Goal: Contribute content: Contribute content

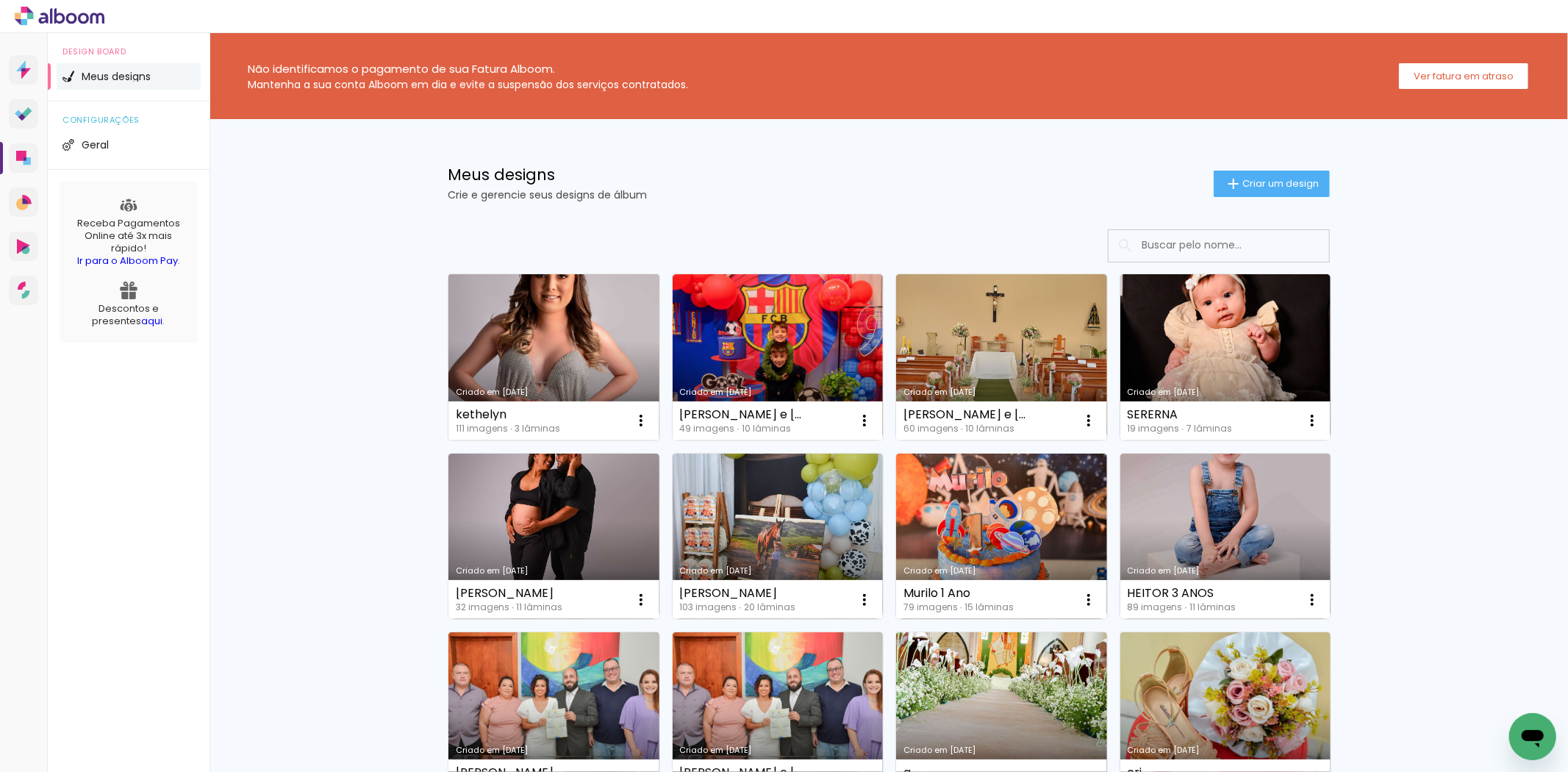
click at [479, 343] on link "Criado em [DATE]" at bounding box center [553, 357] width 211 height 166
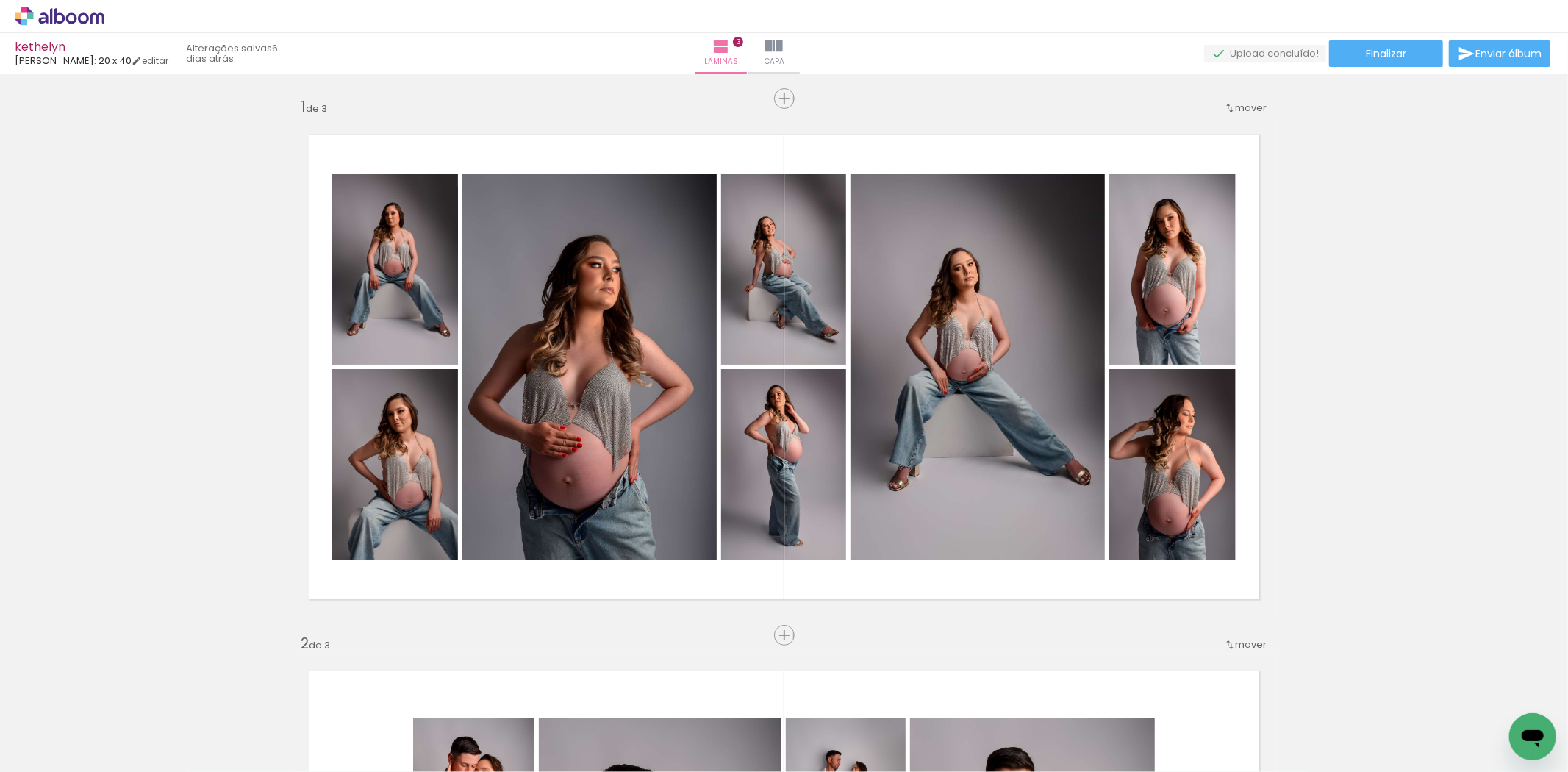
click at [118, 693] on iron-icon at bounding box center [115, 692] width 16 height 16
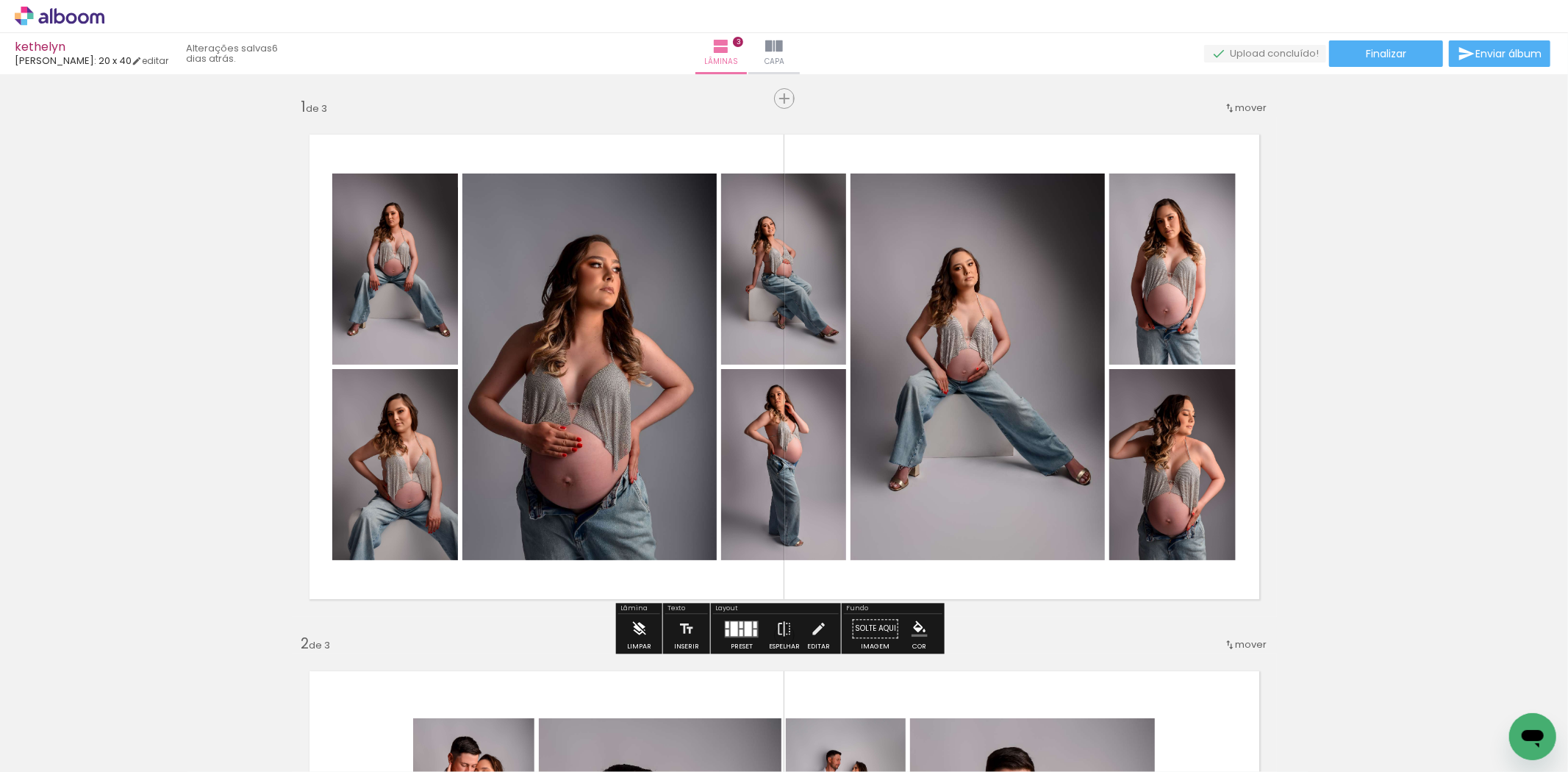
click at [644, 634] on iron-icon at bounding box center [639, 628] width 16 height 30
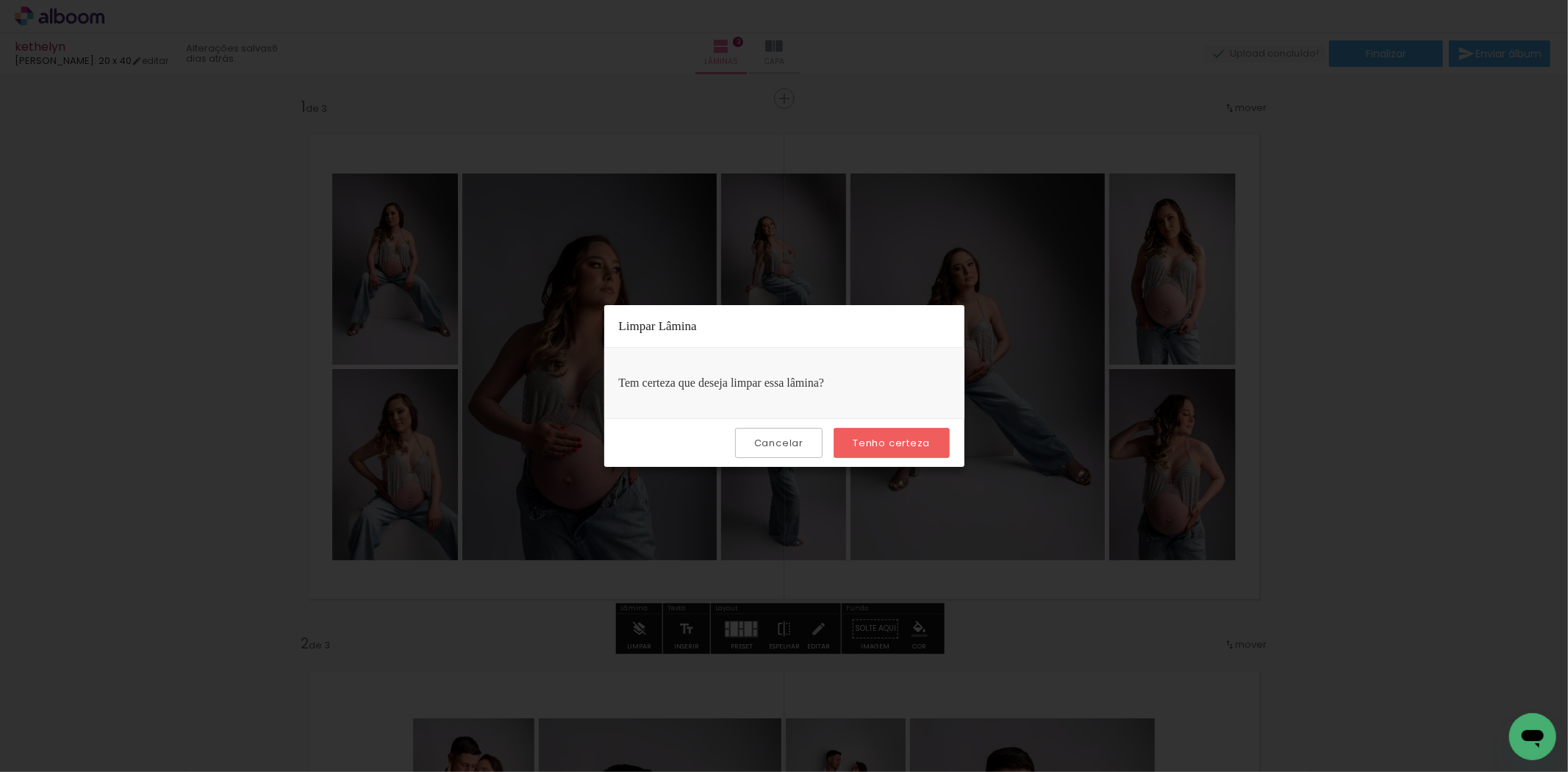
click at [860, 451] on paper-button "Tenho certeza" at bounding box center [891, 442] width 115 height 30
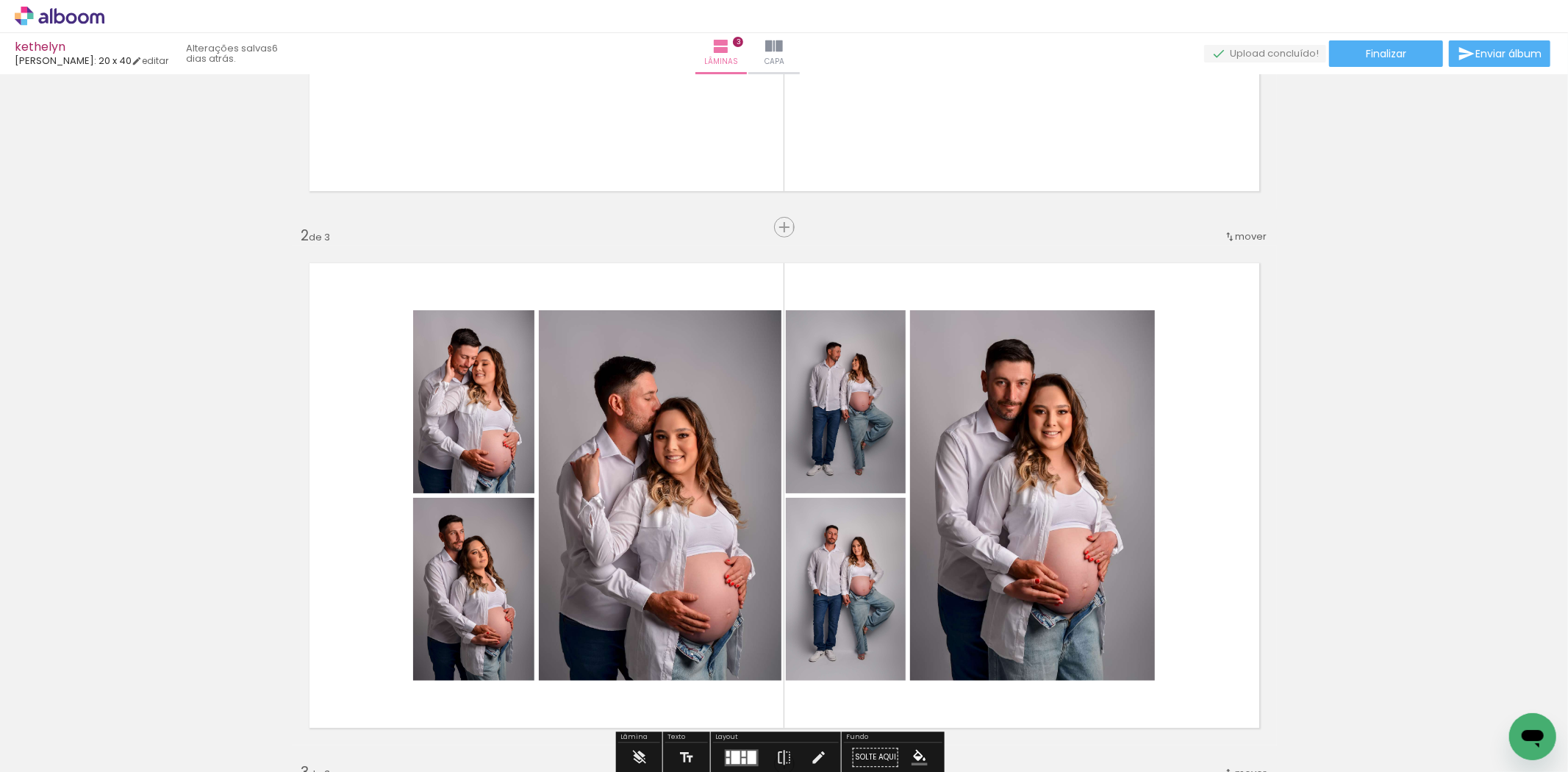
scroll to position [653, 0]
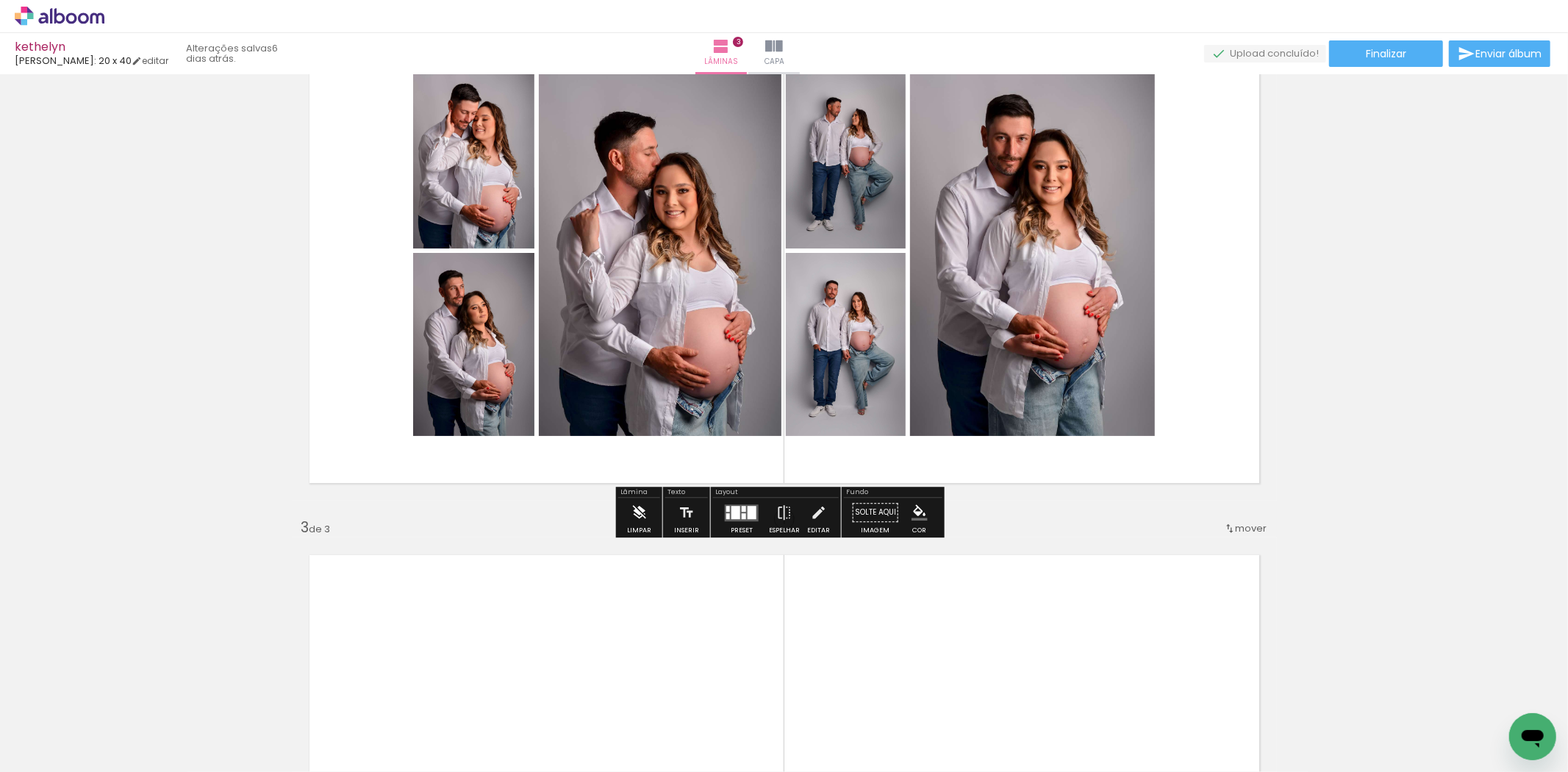
click at [645, 522] on iron-icon at bounding box center [639, 512] width 16 height 30
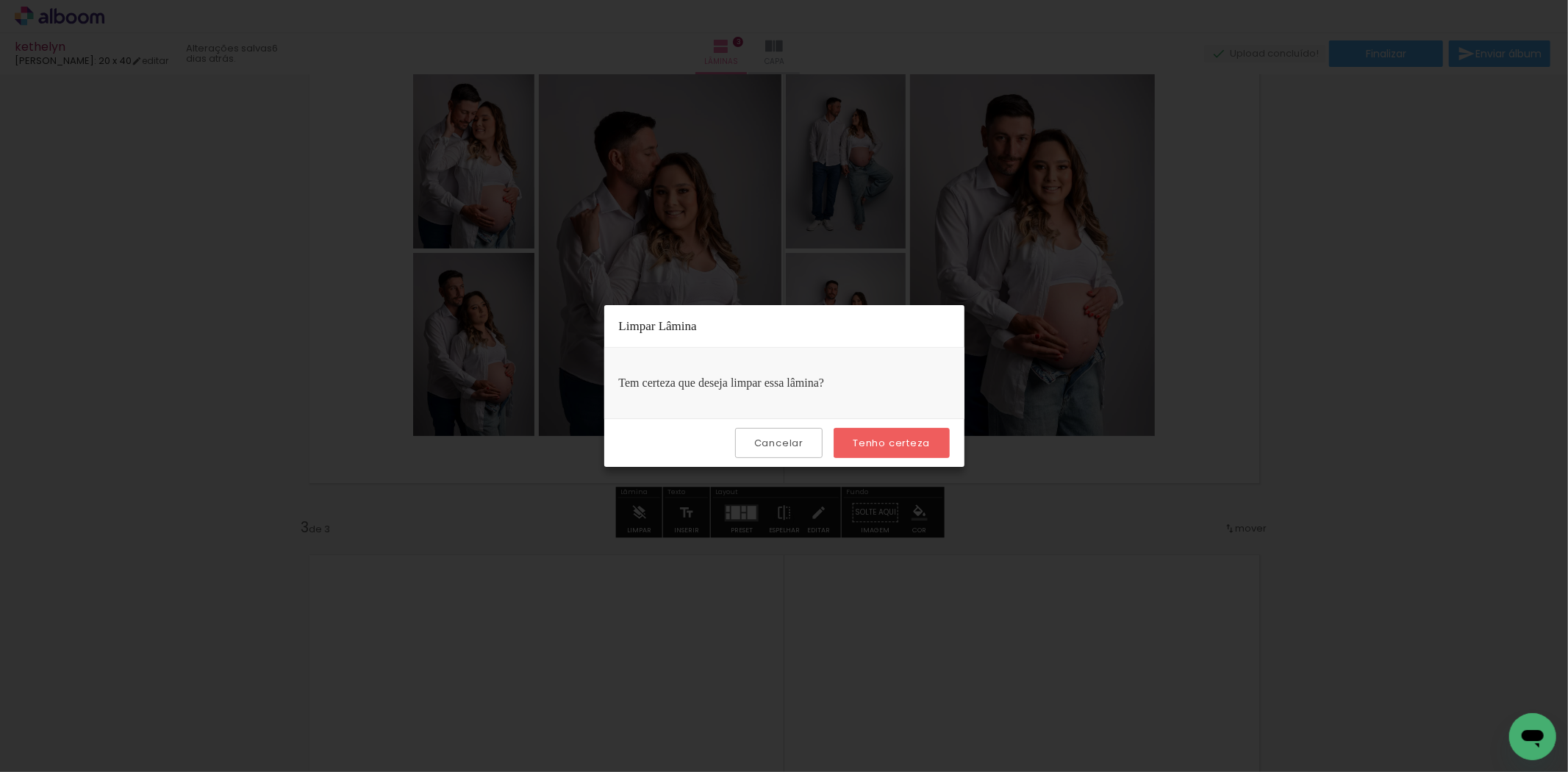
click at [0, 0] on slot "Tenho certeza" at bounding box center [0, 0] width 0 height 0
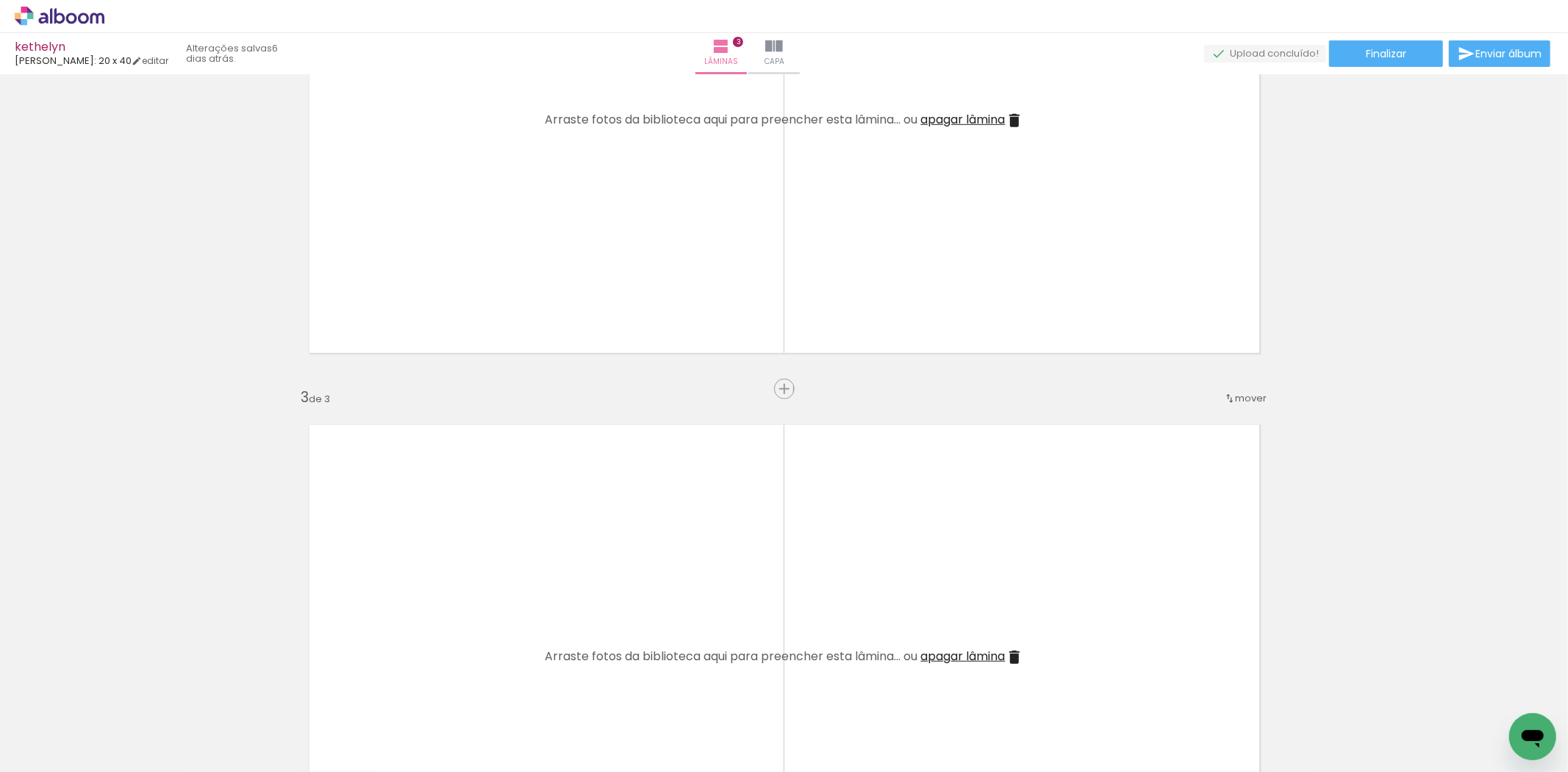
scroll to position [980, 0]
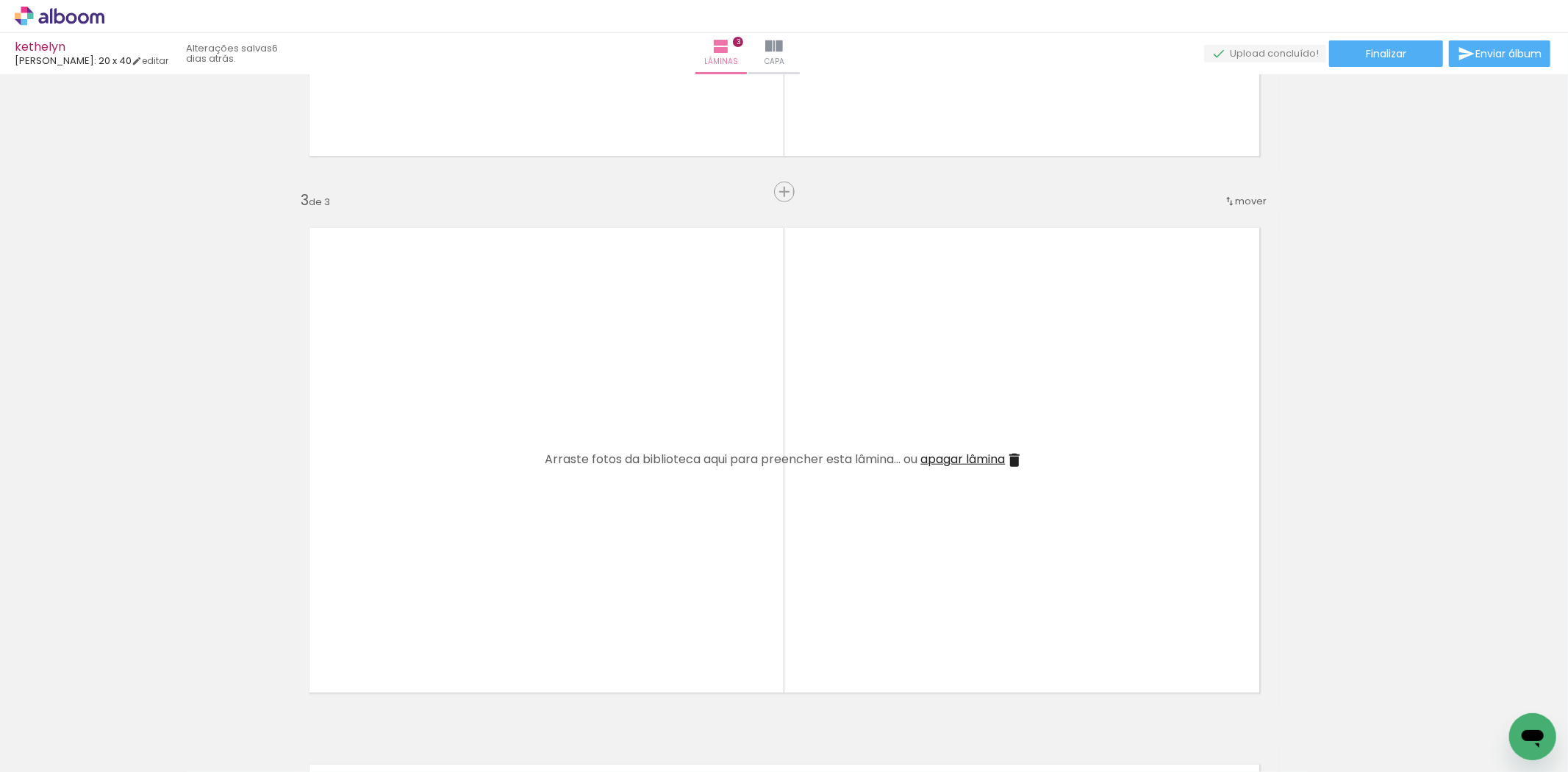
click at [123, 701] on quentale-thumb at bounding box center [147, 722] width 82 height 85
click at [123, 696] on iron-icon at bounding box center [115, 692] width 16 height 16
click at [122, 696] on iron-icon at bounding box center [115, 692] width 16 height 16
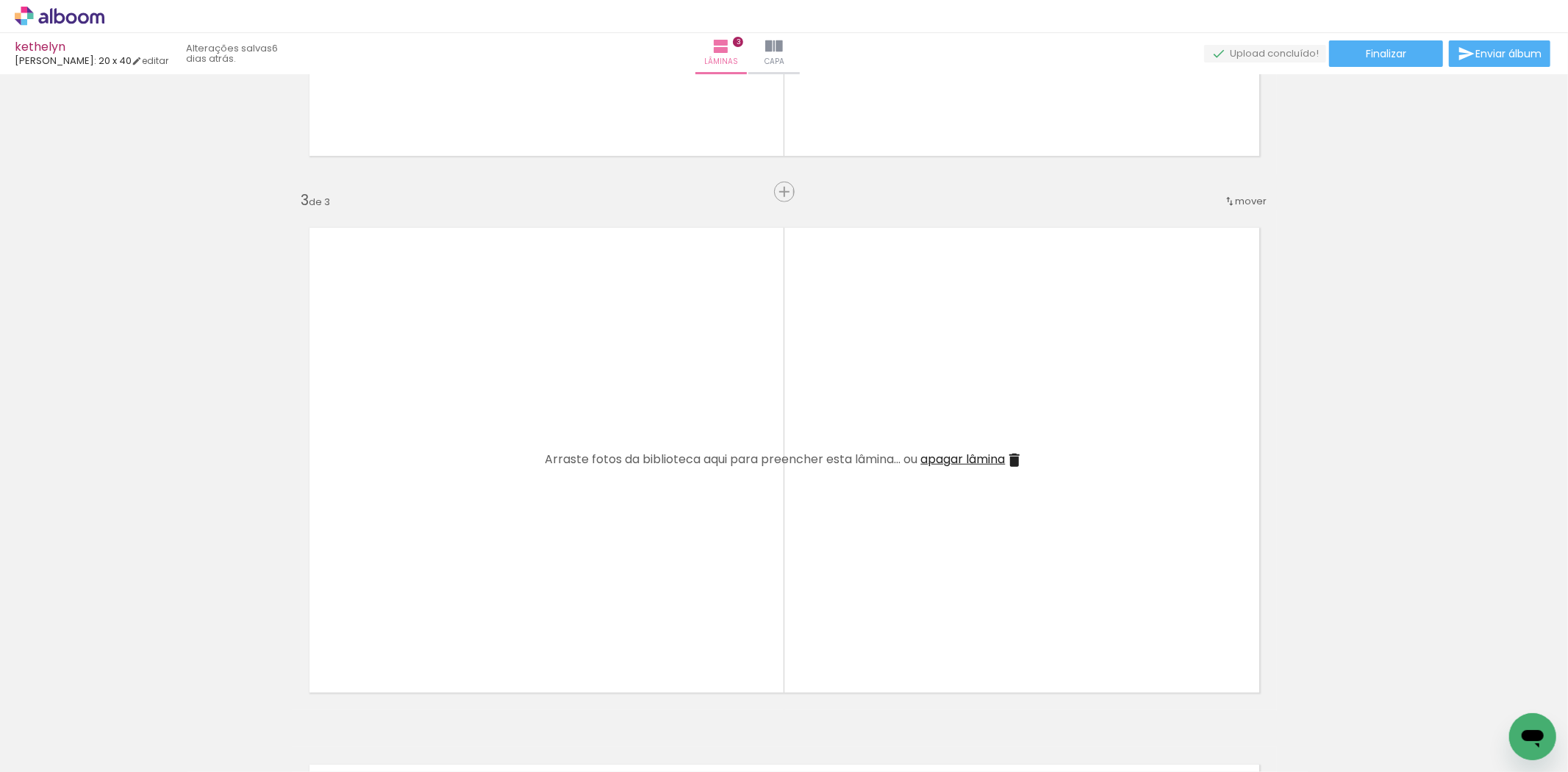
click at [122, 696] on iron-icon at bounding box center [115, 692] width 16 height 16
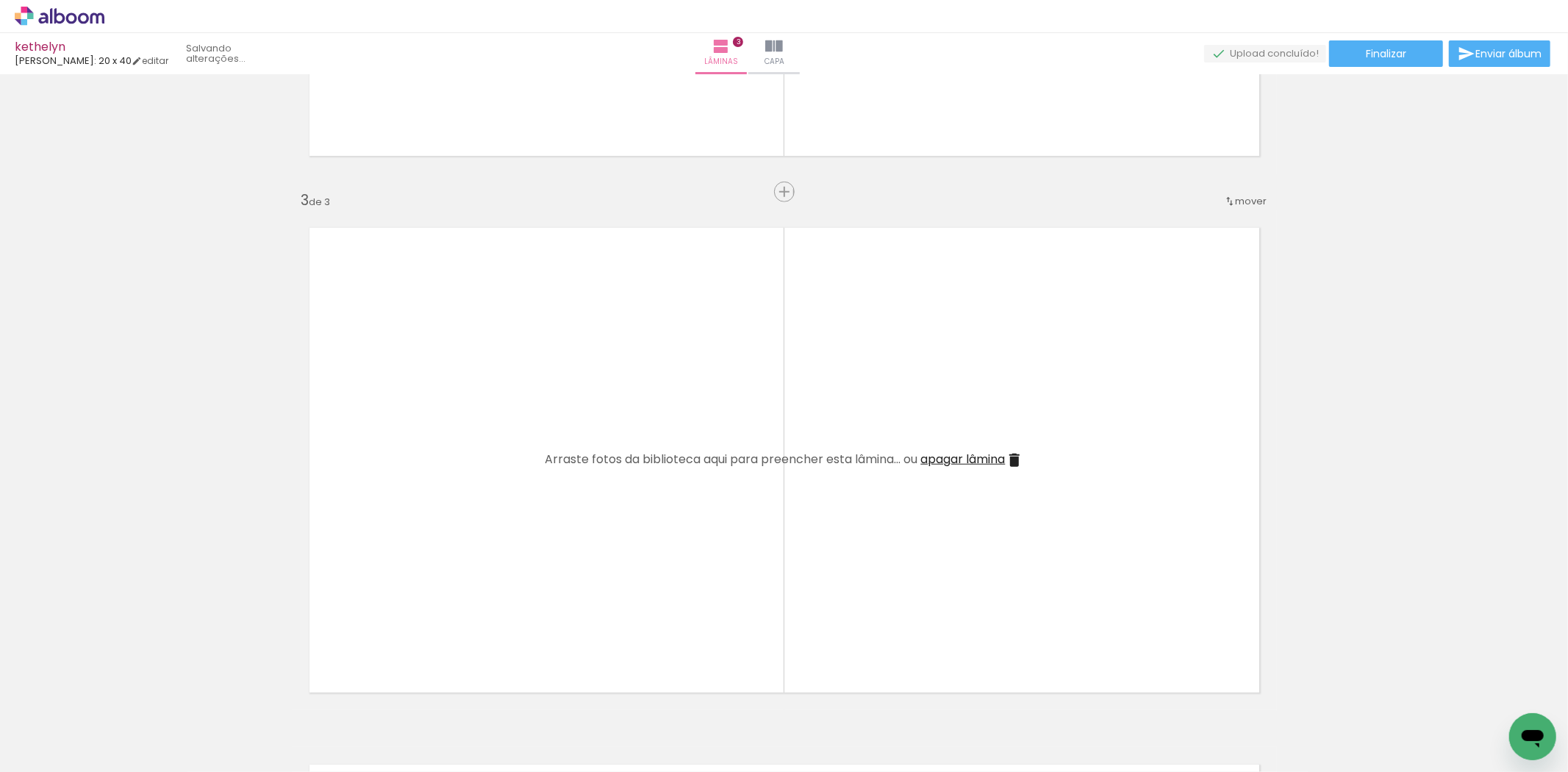
click at [122, 696] on iron-icon at bounding box center [115, 692] width 16 height 16
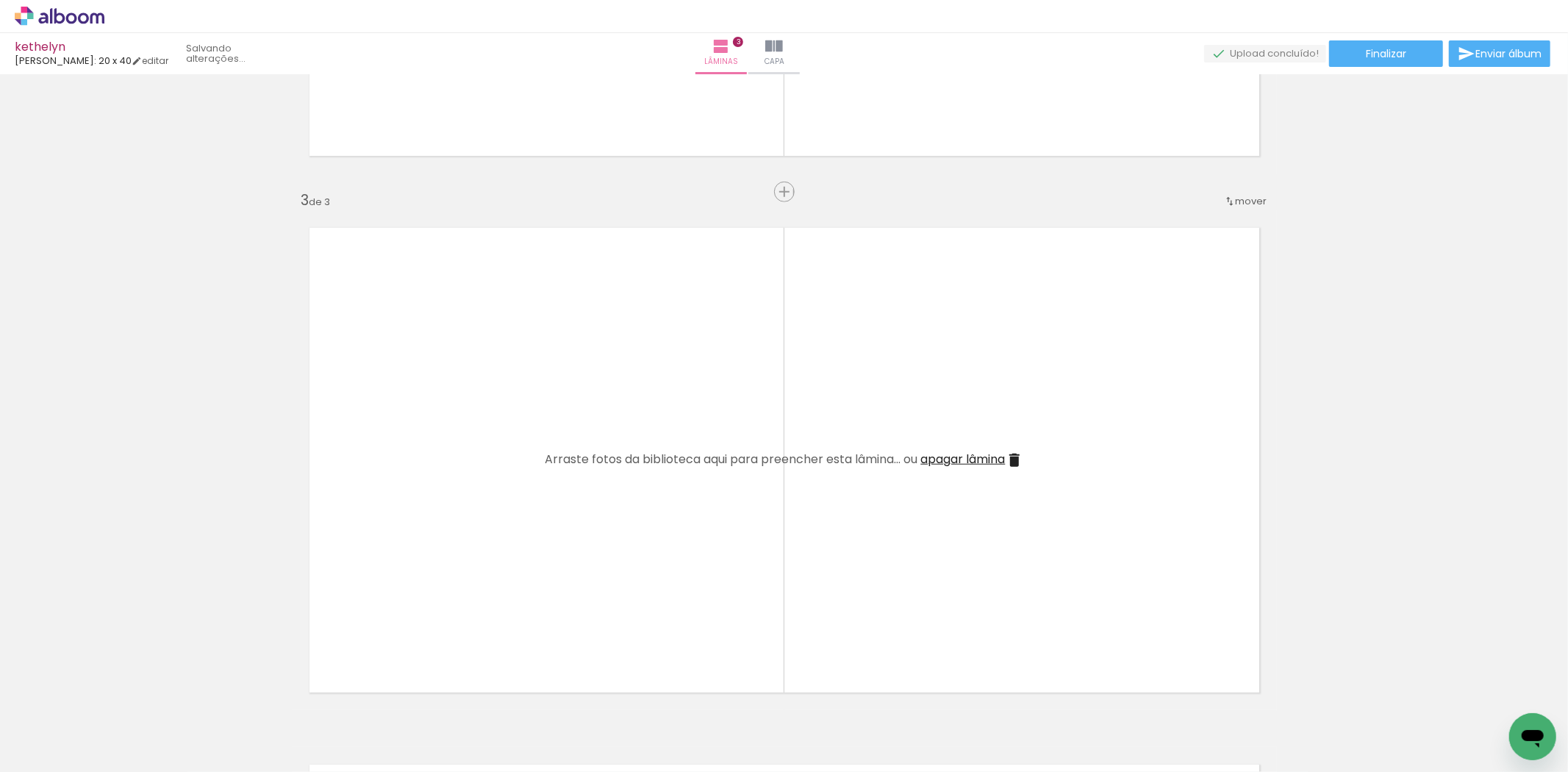
click at [122, 696] on iron-icon at bounding box center [115, 692] width 16 height 16
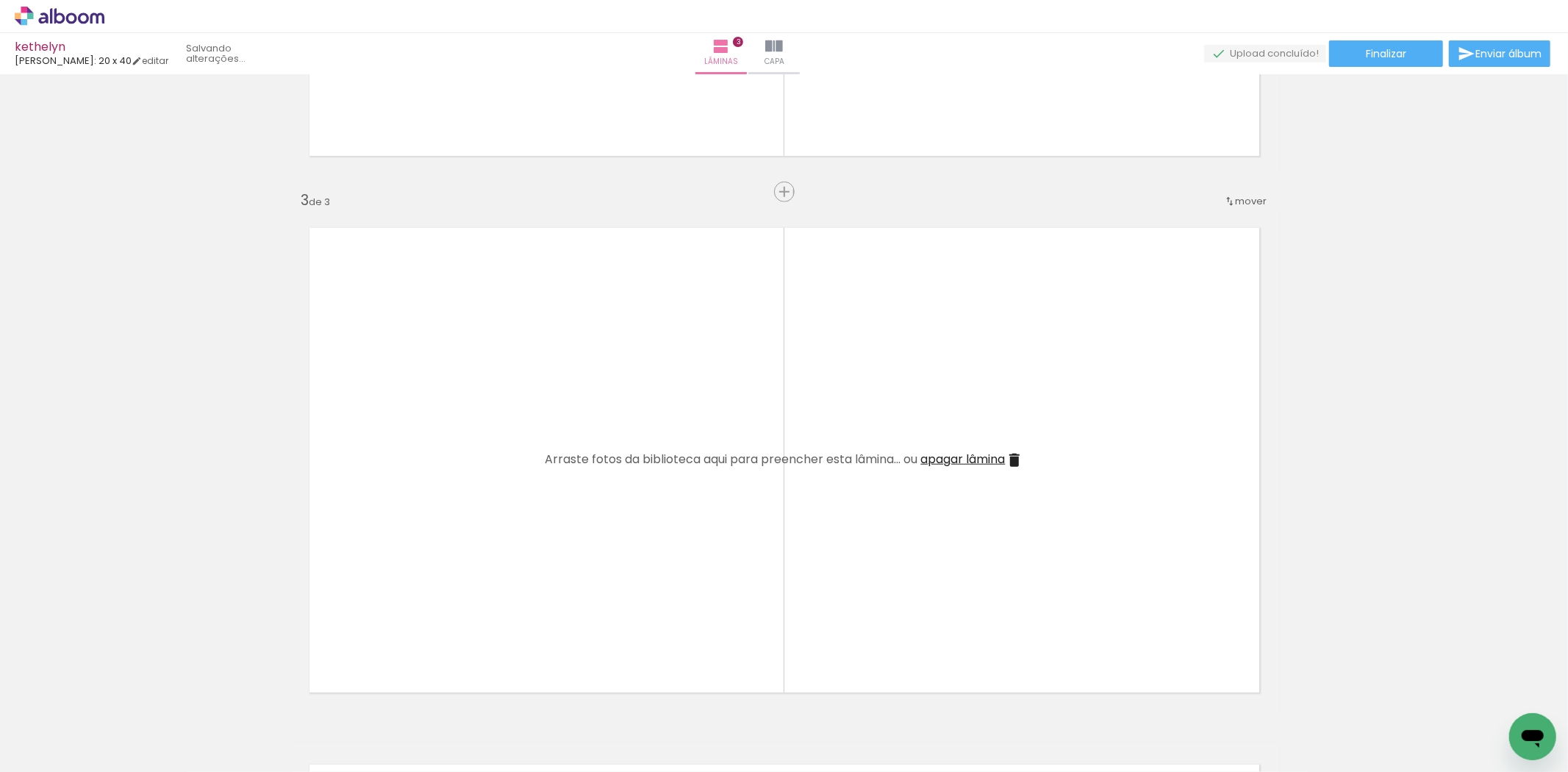
click at [122, 696] on iron-icon at bounding box center [115, 692] width 16 height 16
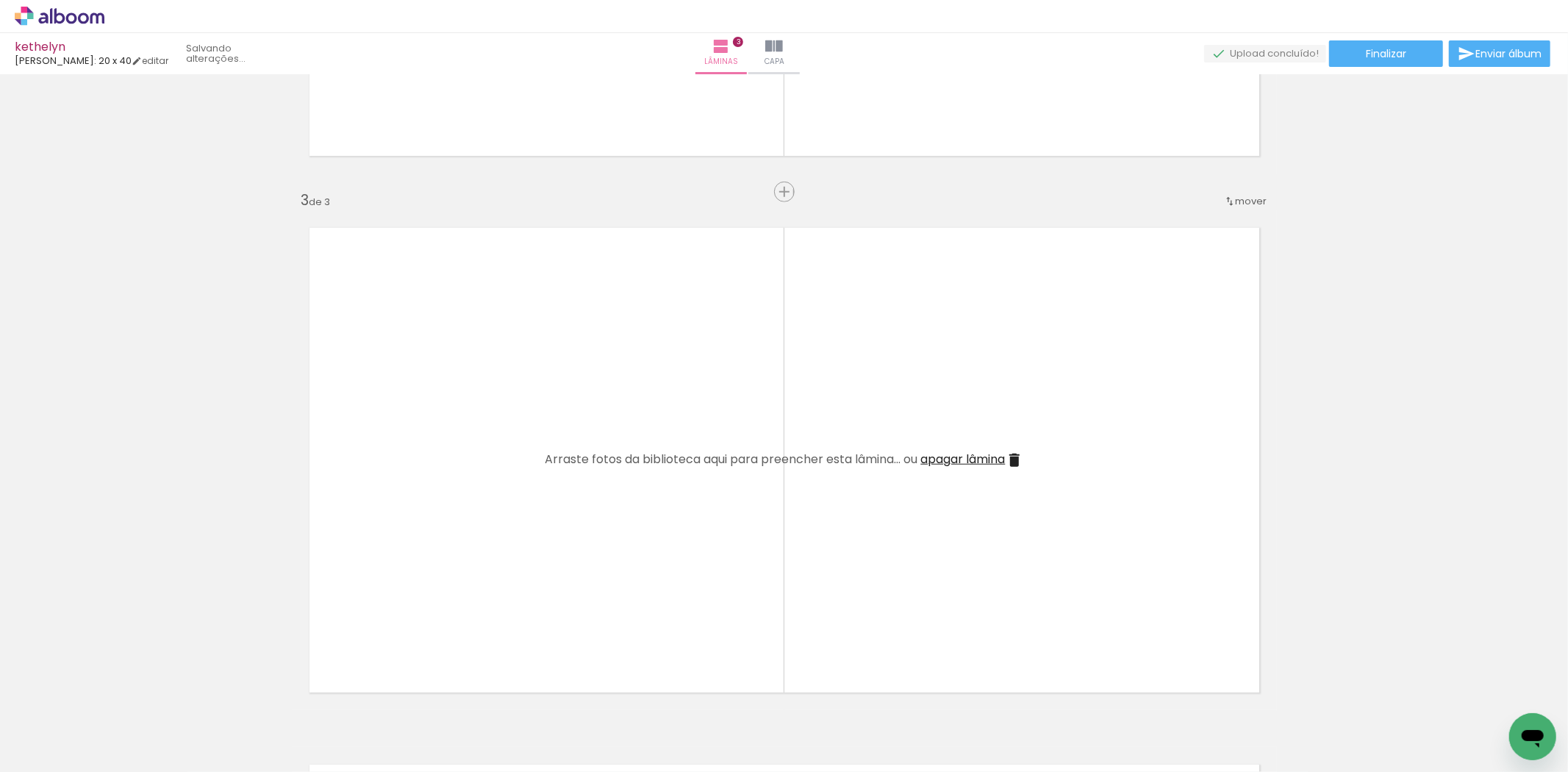
click at [122, 696] on iron-icon at bounding box center [115, 692] width 16 height 16
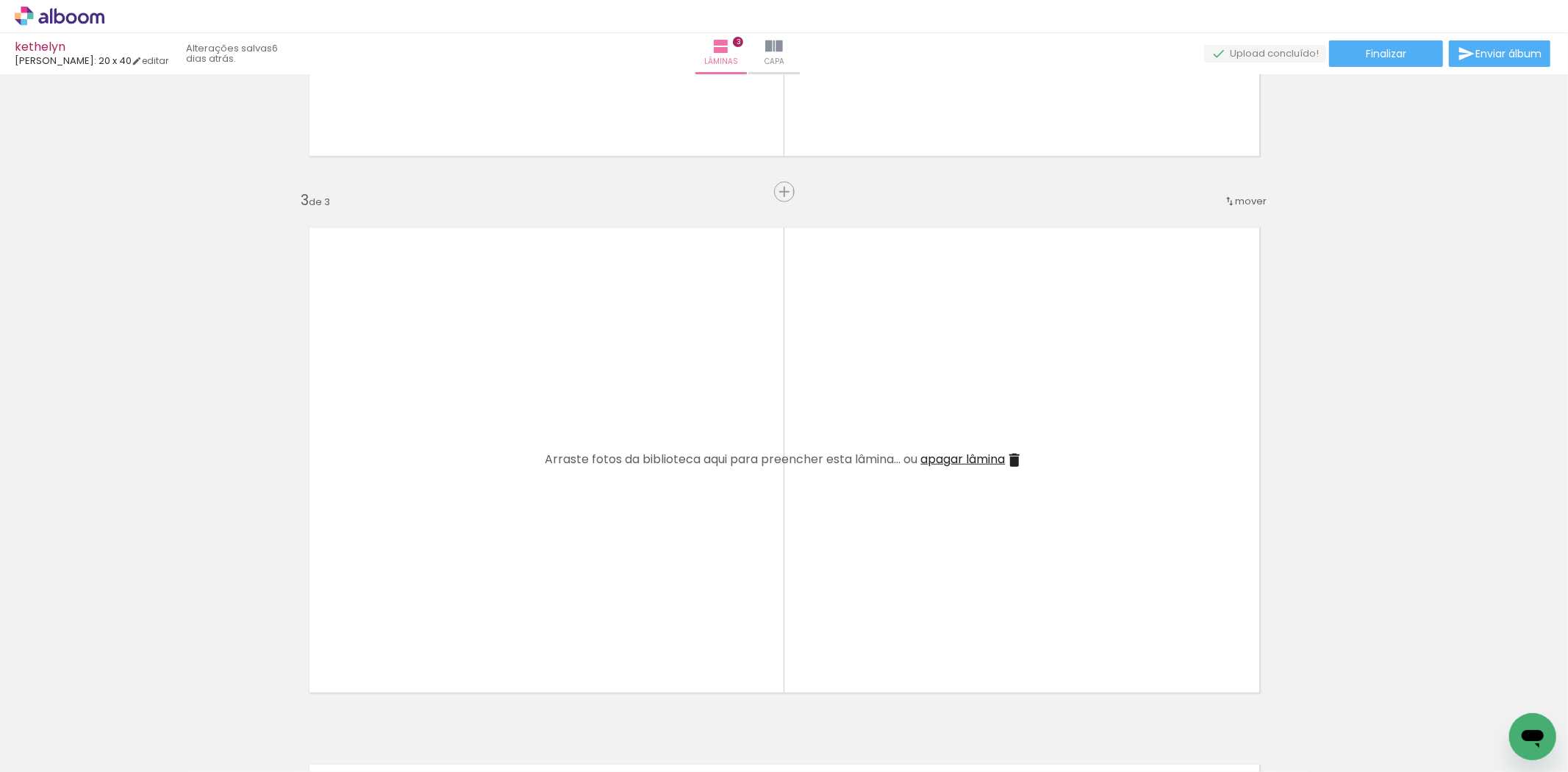
click at [122, 696] on iron-icon at bounding box center [115, 692] width 16 height 16
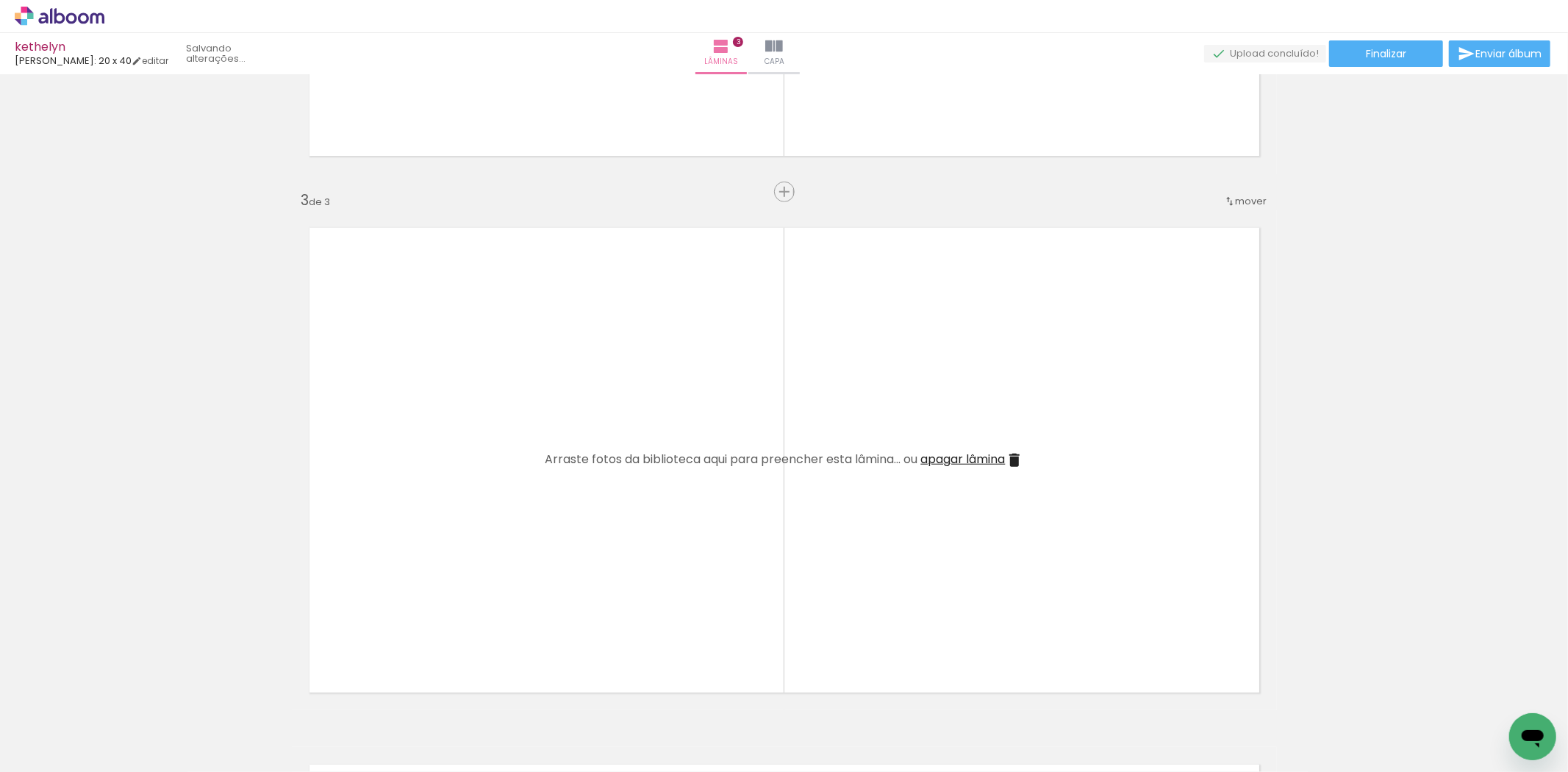
click at [122, 696] on iron-icon at bounding box center [115, 692] width 16 height 16
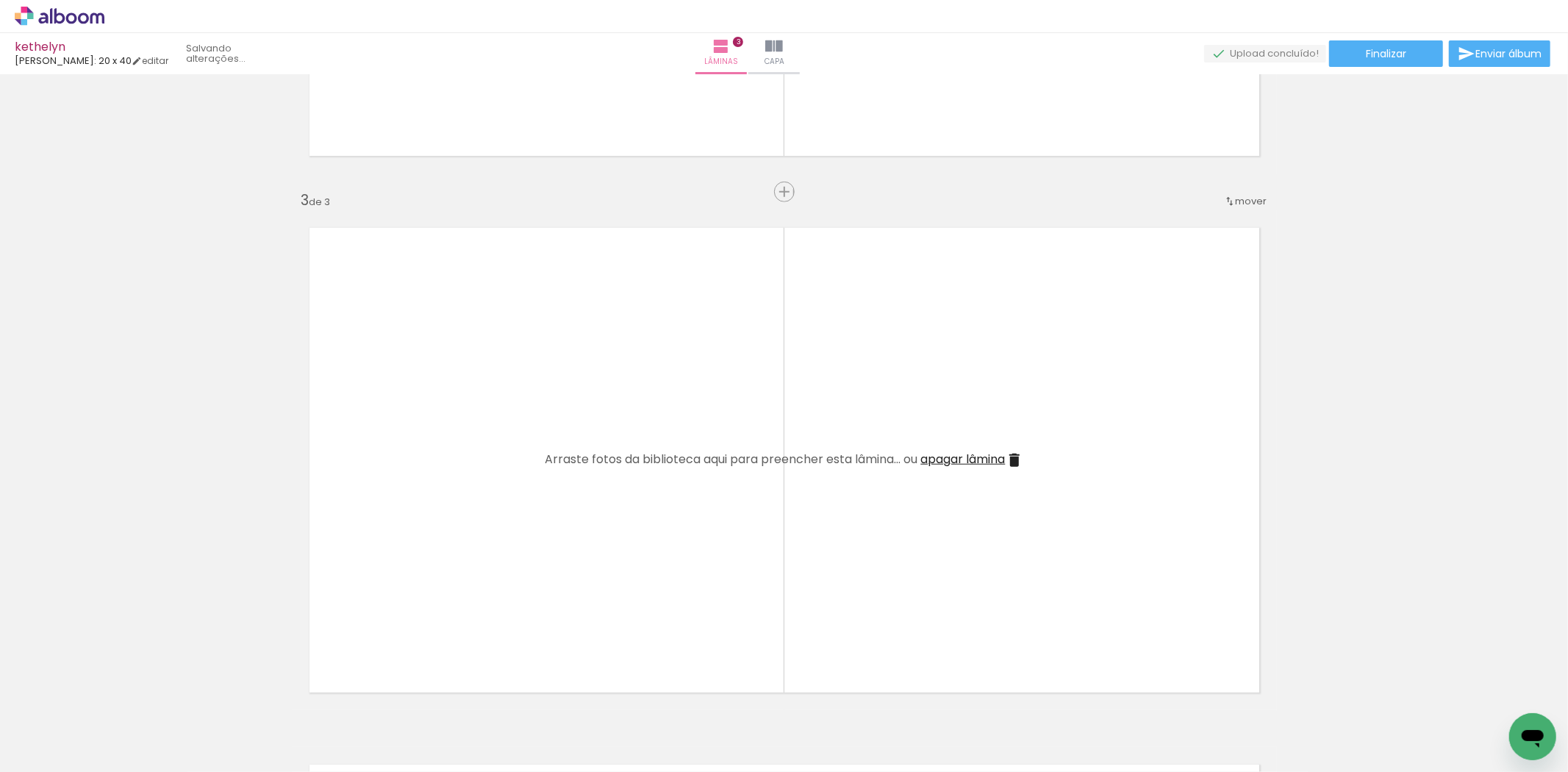
click at [122, 696] on iron-icon at bounding box center [115, 692] width 16 height 16
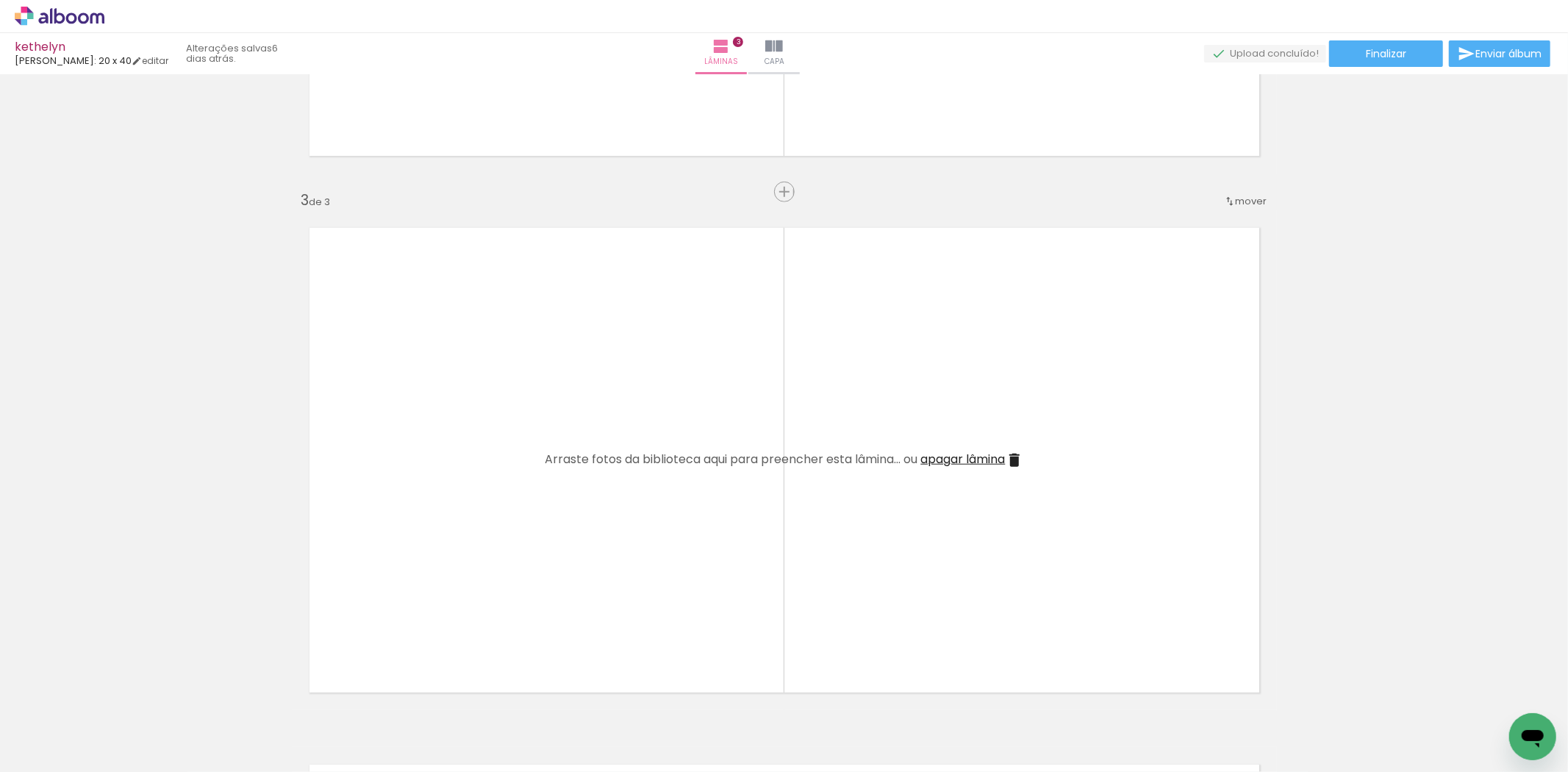
click at [122, 696] on iron-icon at bounding box center [115, 692] width 16 height 16
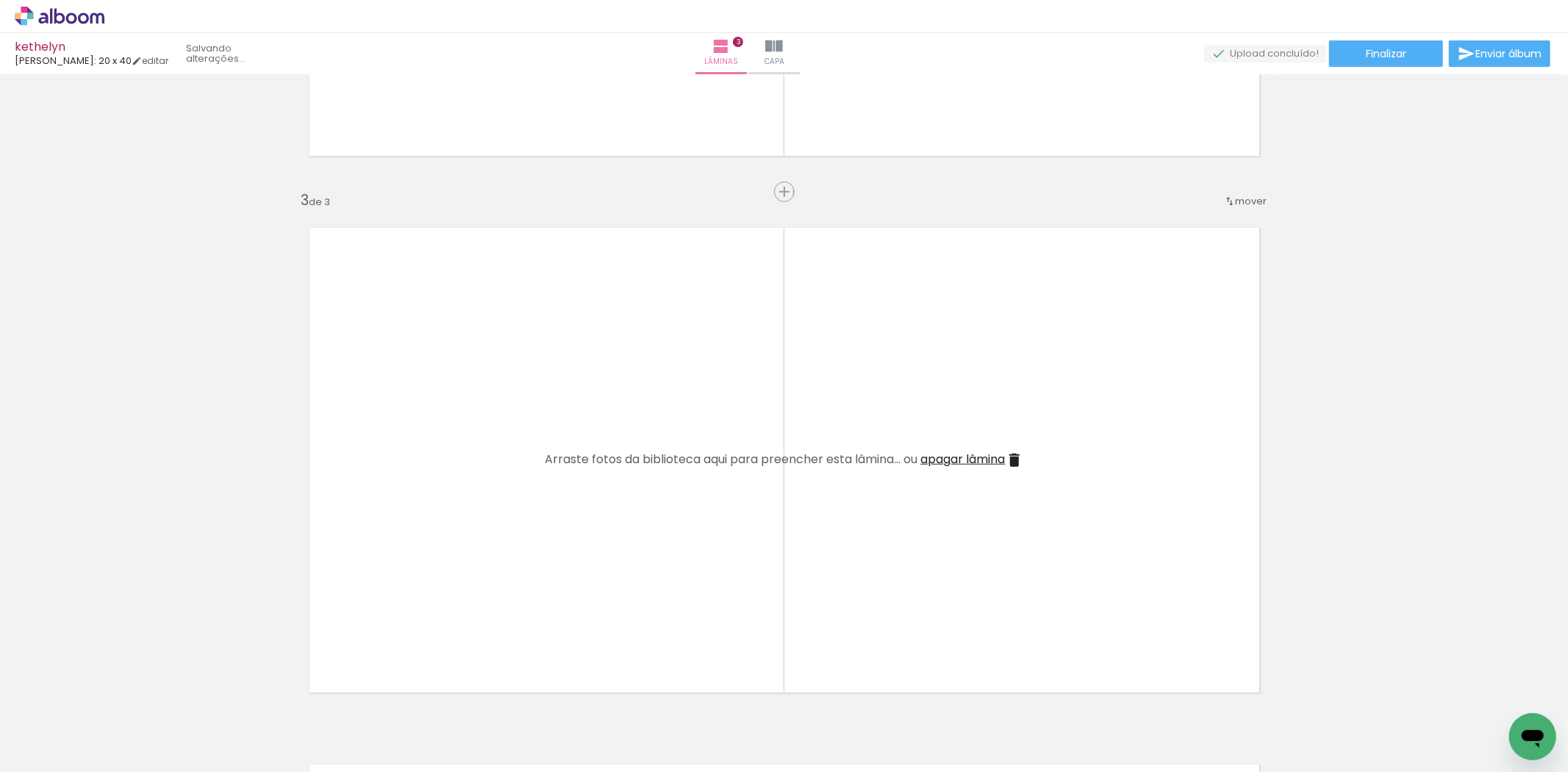
click at [122, 696] on iron-icon at bounding box center [115, 692] width 16 height 16
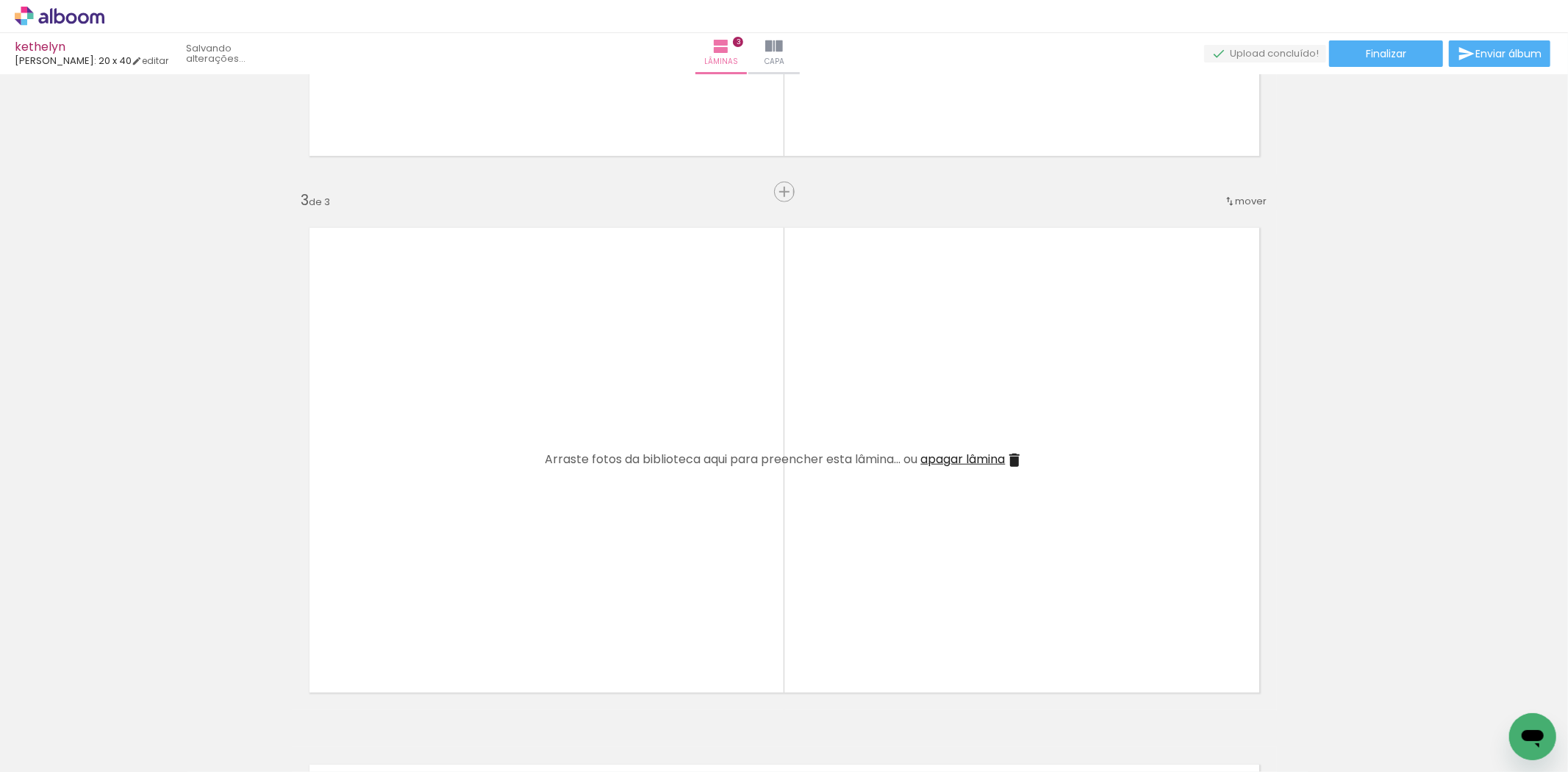
click at [122, 696] on iron-icon at bounding box center [115, 692] width 16 height 16
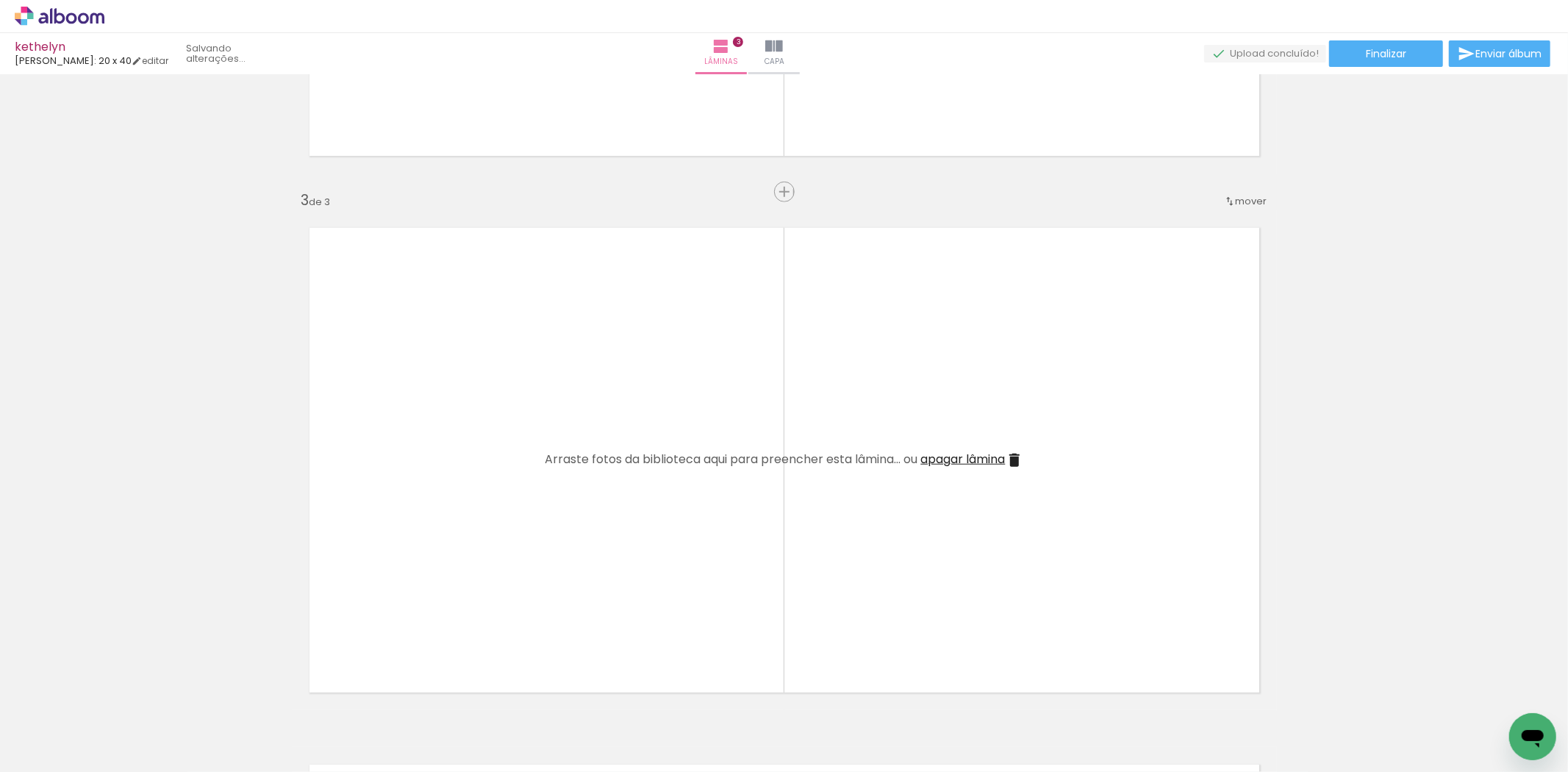
click at [122, 696] on iron-icon at bounding box center [115, 692] width 16 height 16
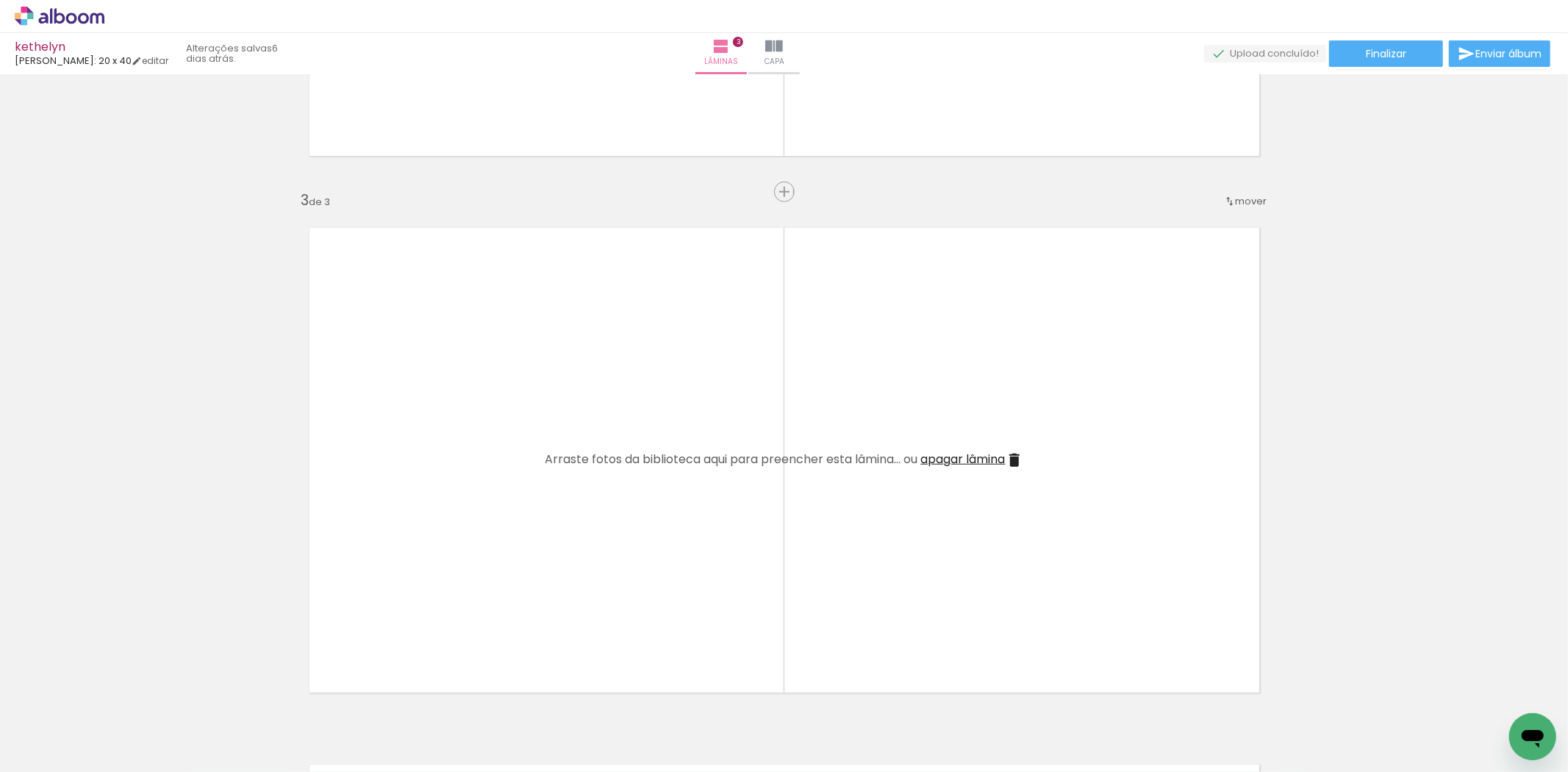
click at [122, 696] on iron-icon at bounding box center [115, 692] width 16 height 16
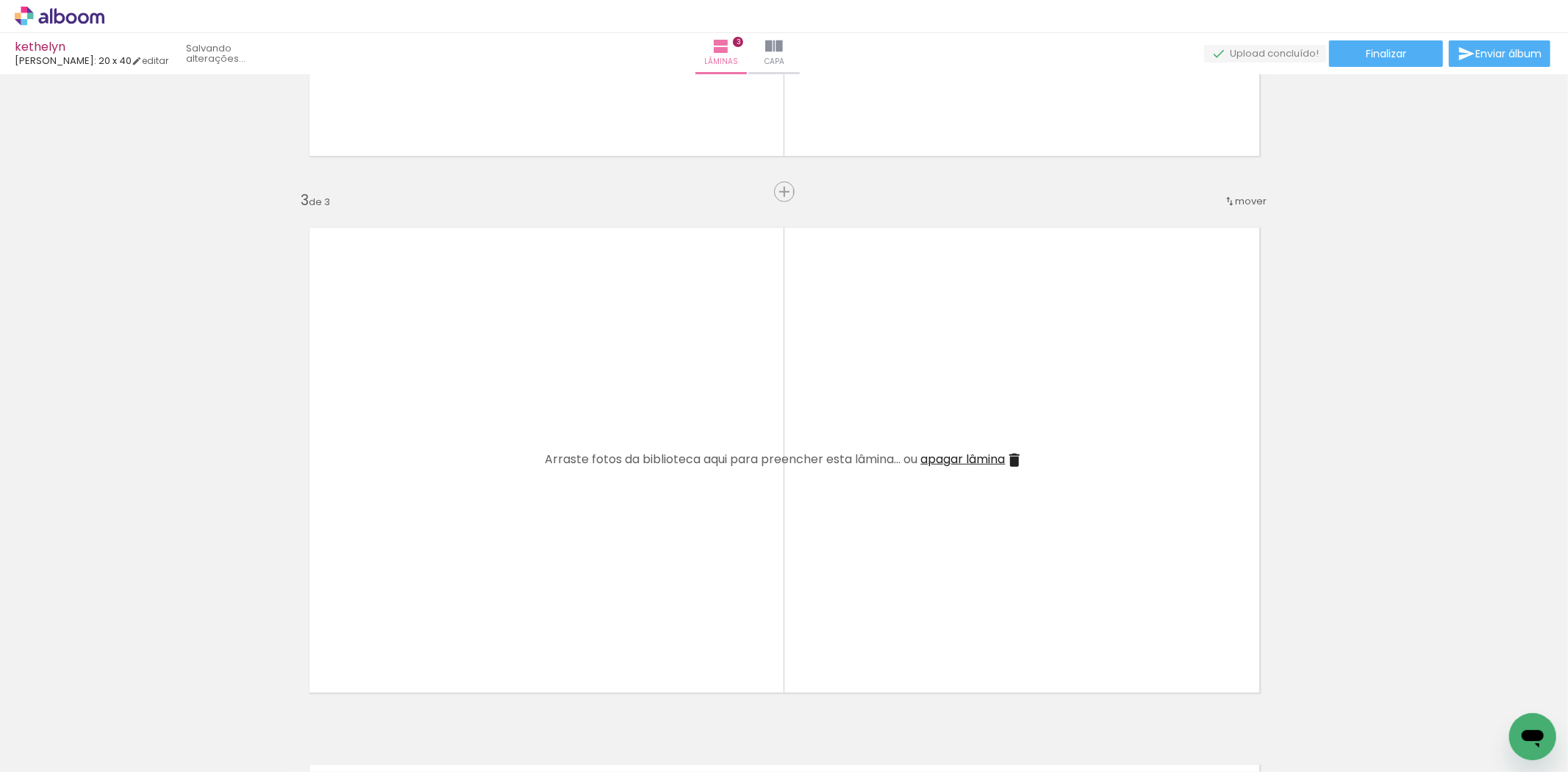
click at [122, 696] on iron-icon at bounding box center [115, 692] width 16 height 16
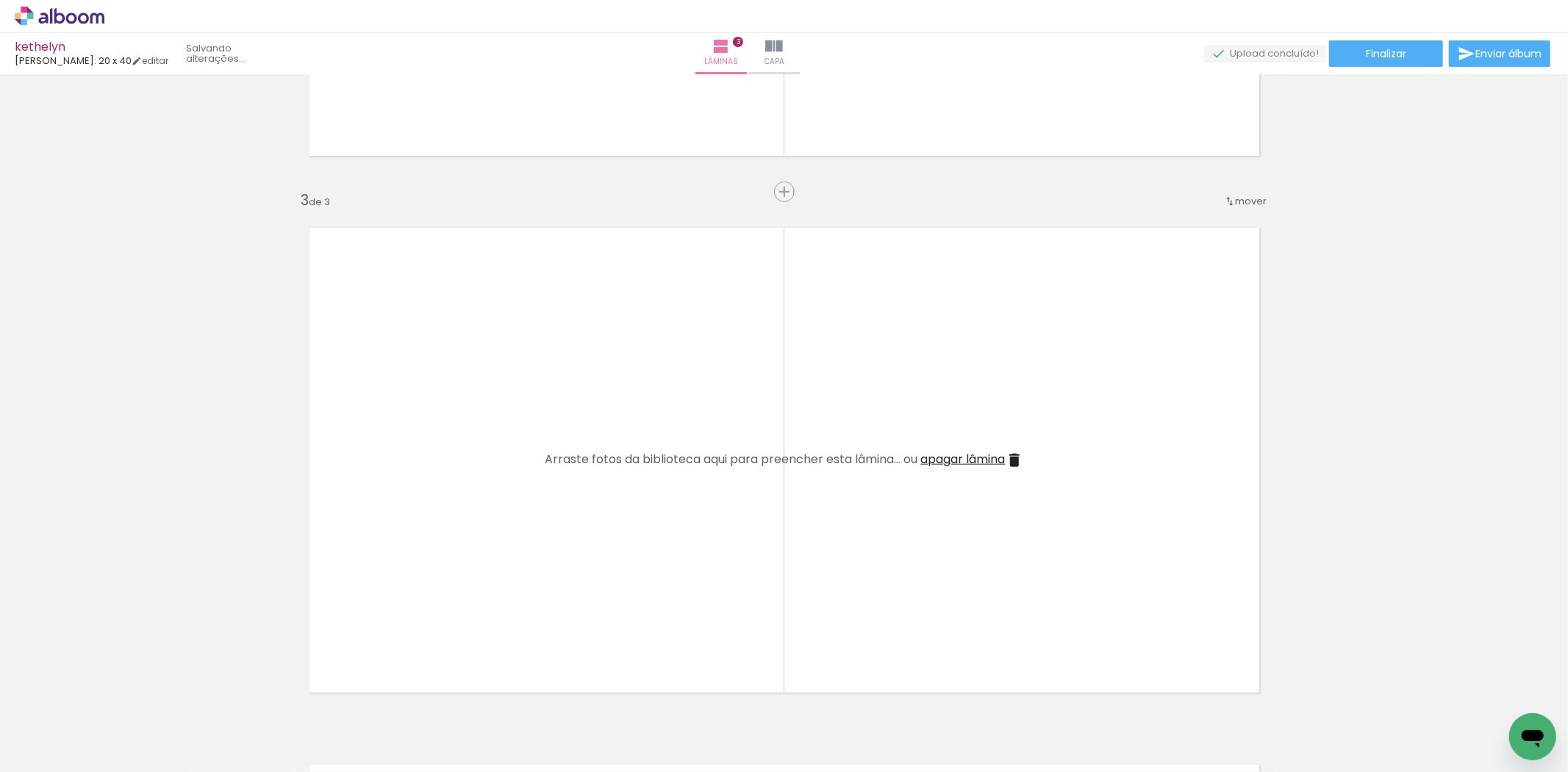
click at [122, 696] on iron-icon at bounding box center [115, 692] width 16 height 16
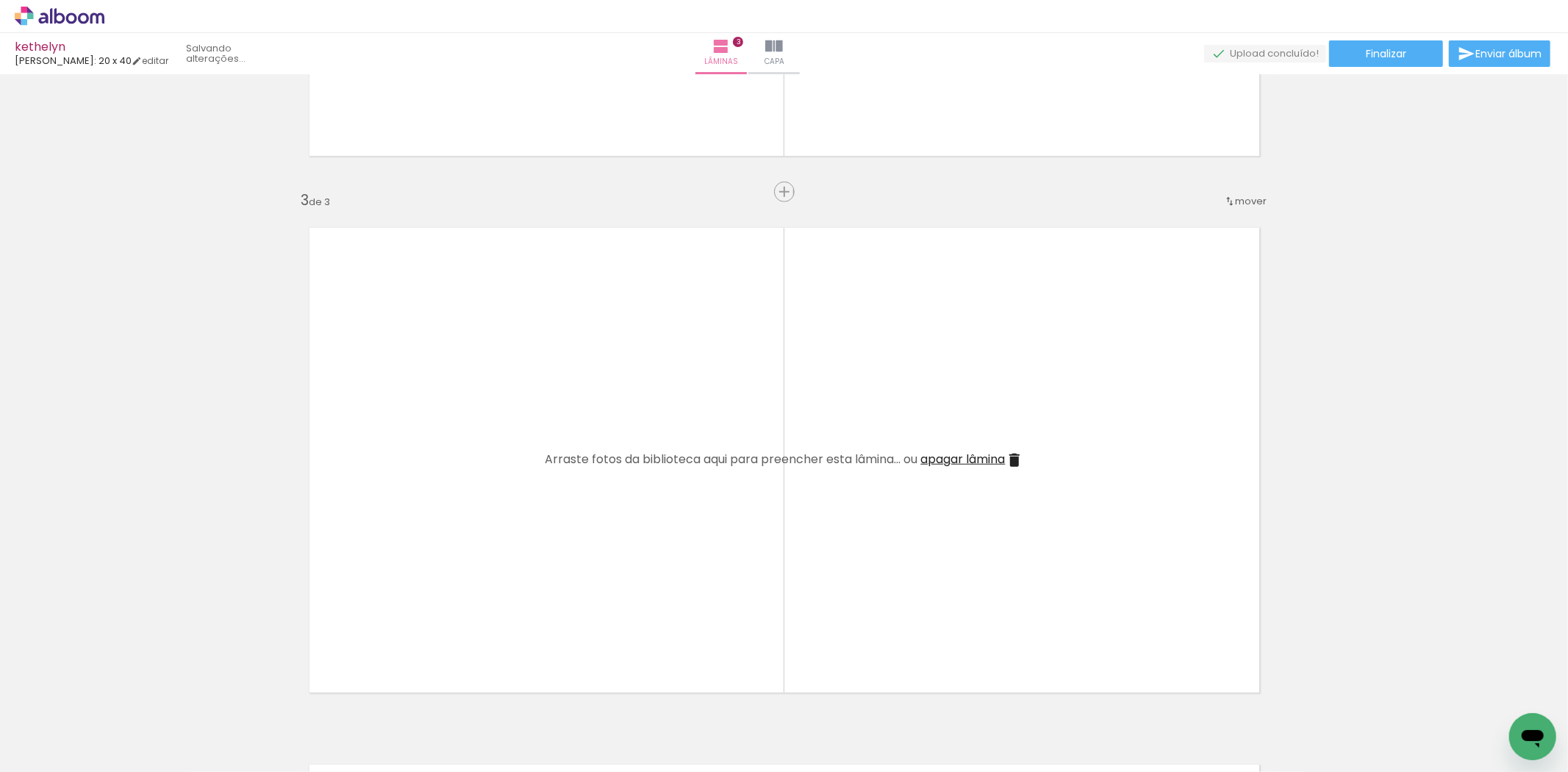
click at [122, 696] on iron-icon at bounding box center [115, 692] width 16 height 16
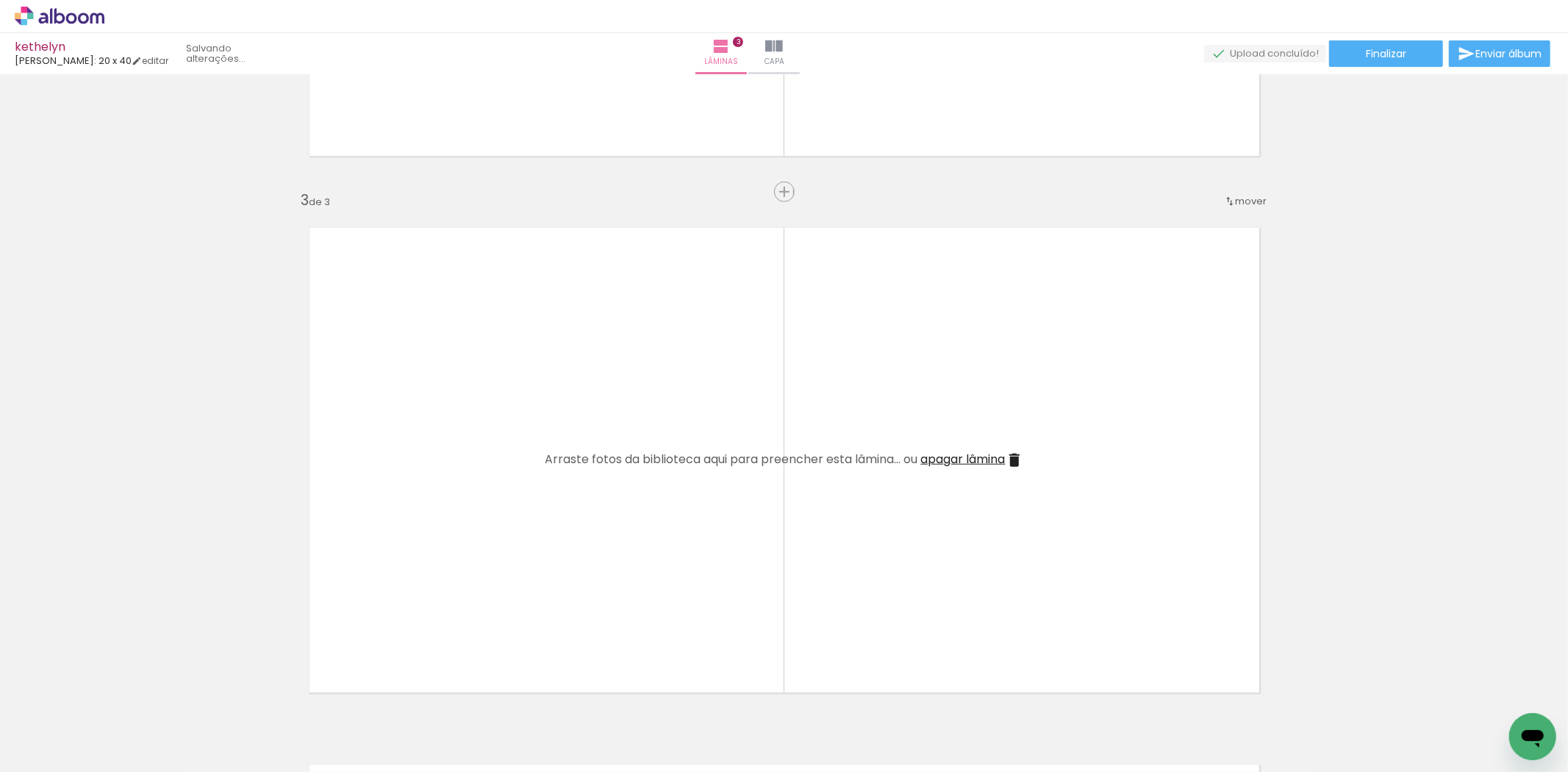
click at [122, 696] on iron-icon at bounding box center [115, 692] width 16 height 16
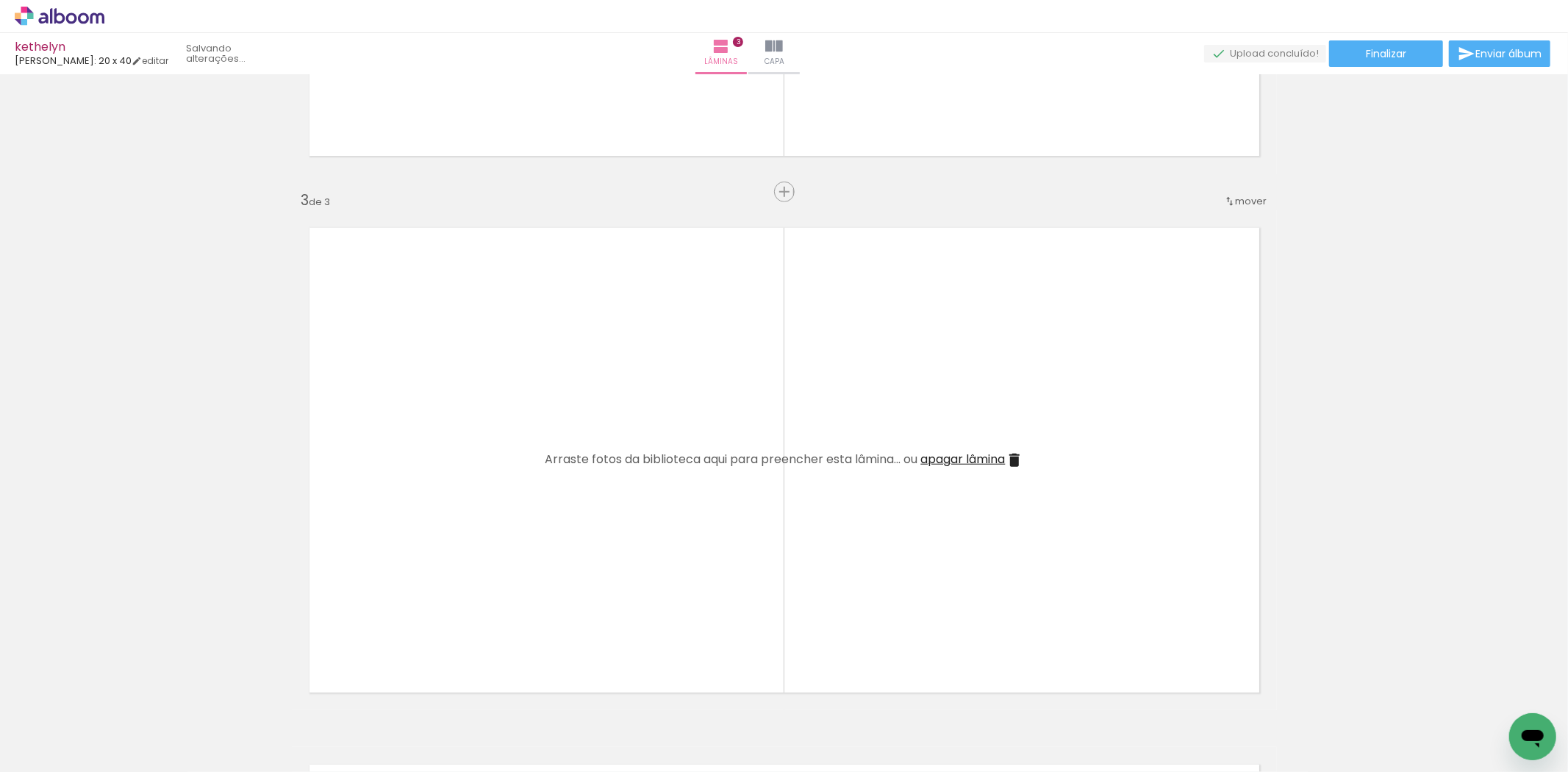
click at [122, 696] on iron-icon at bounding box center [115, 692] width 16 height 16
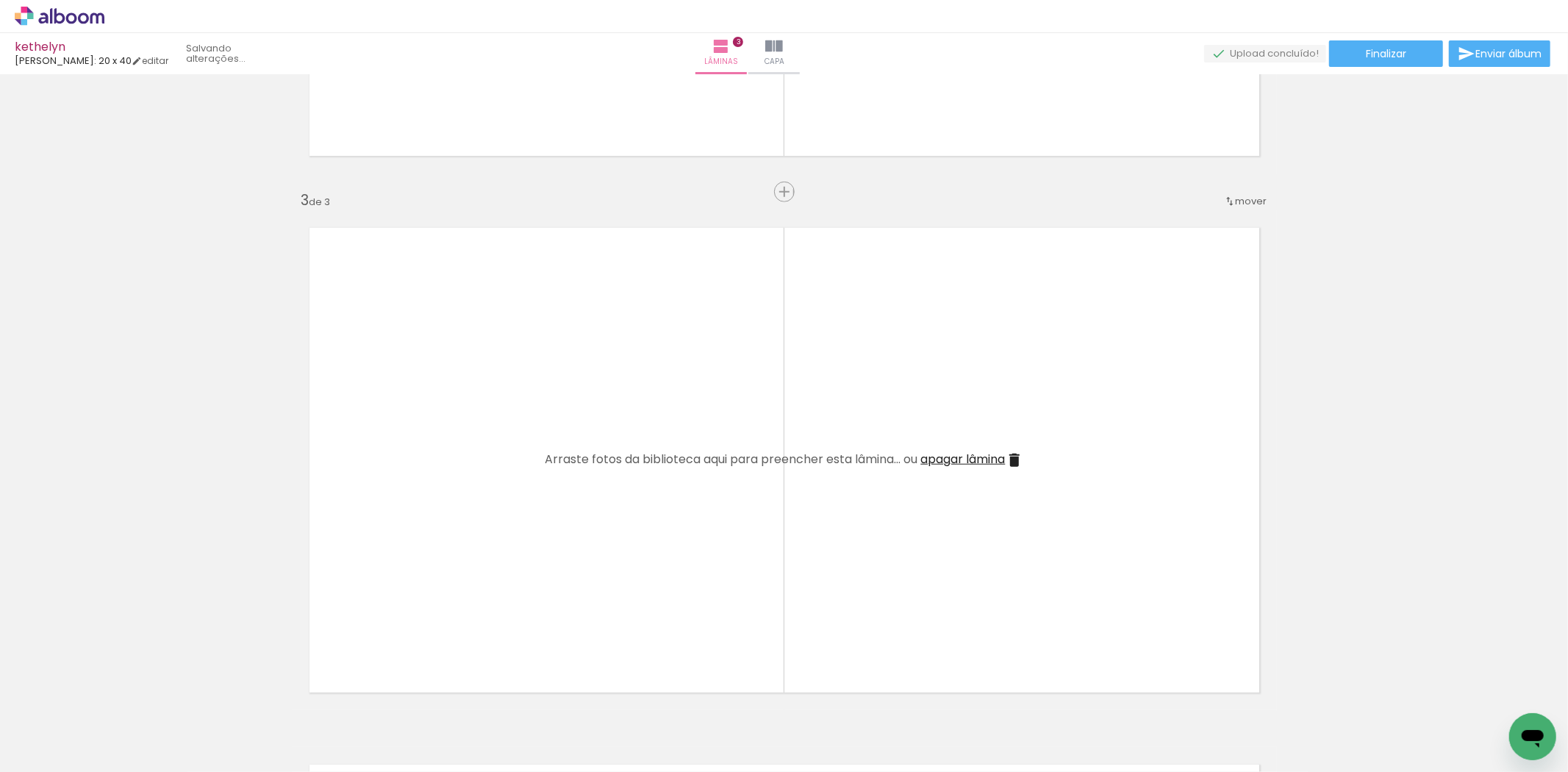
click at [122, 696] on iron-icon at bounding box center [115, 692] width 16 height 16
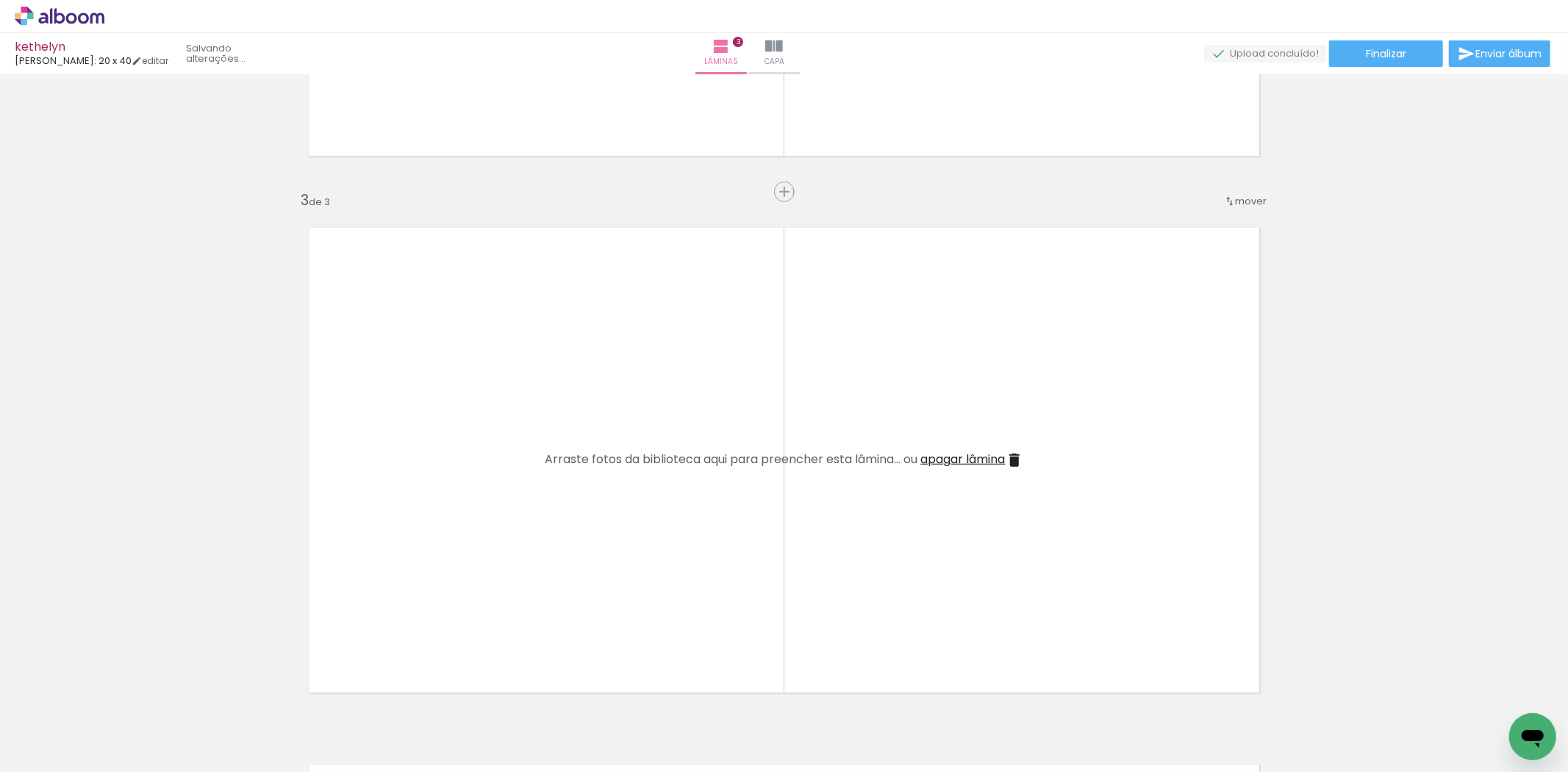
click at [122, 696] on iron-icon at bounding box center [115, 692] width 16 height 16
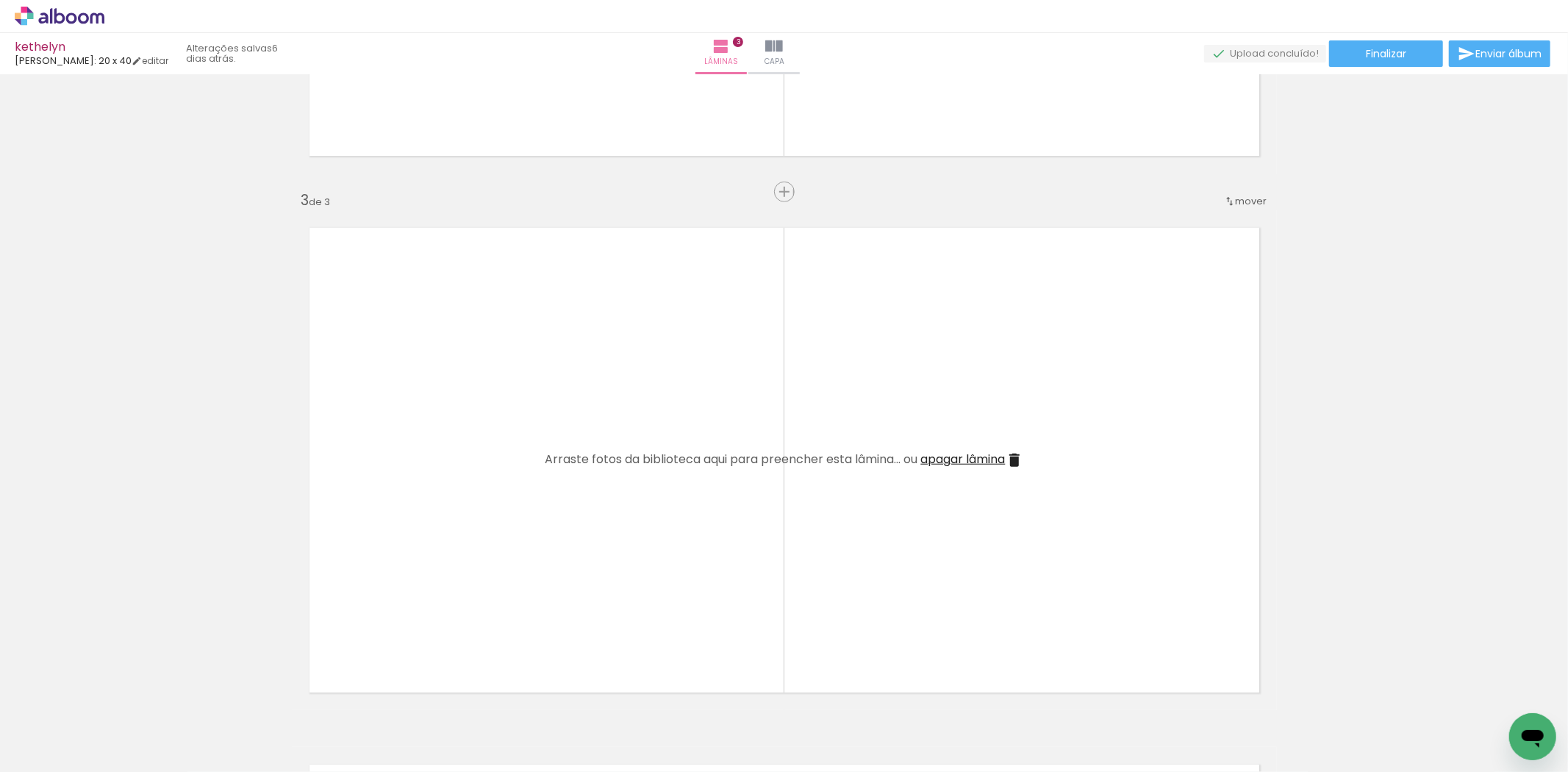
click at [122, 696] on iron-icon at bounding box center [115, 692] width 16 height 16
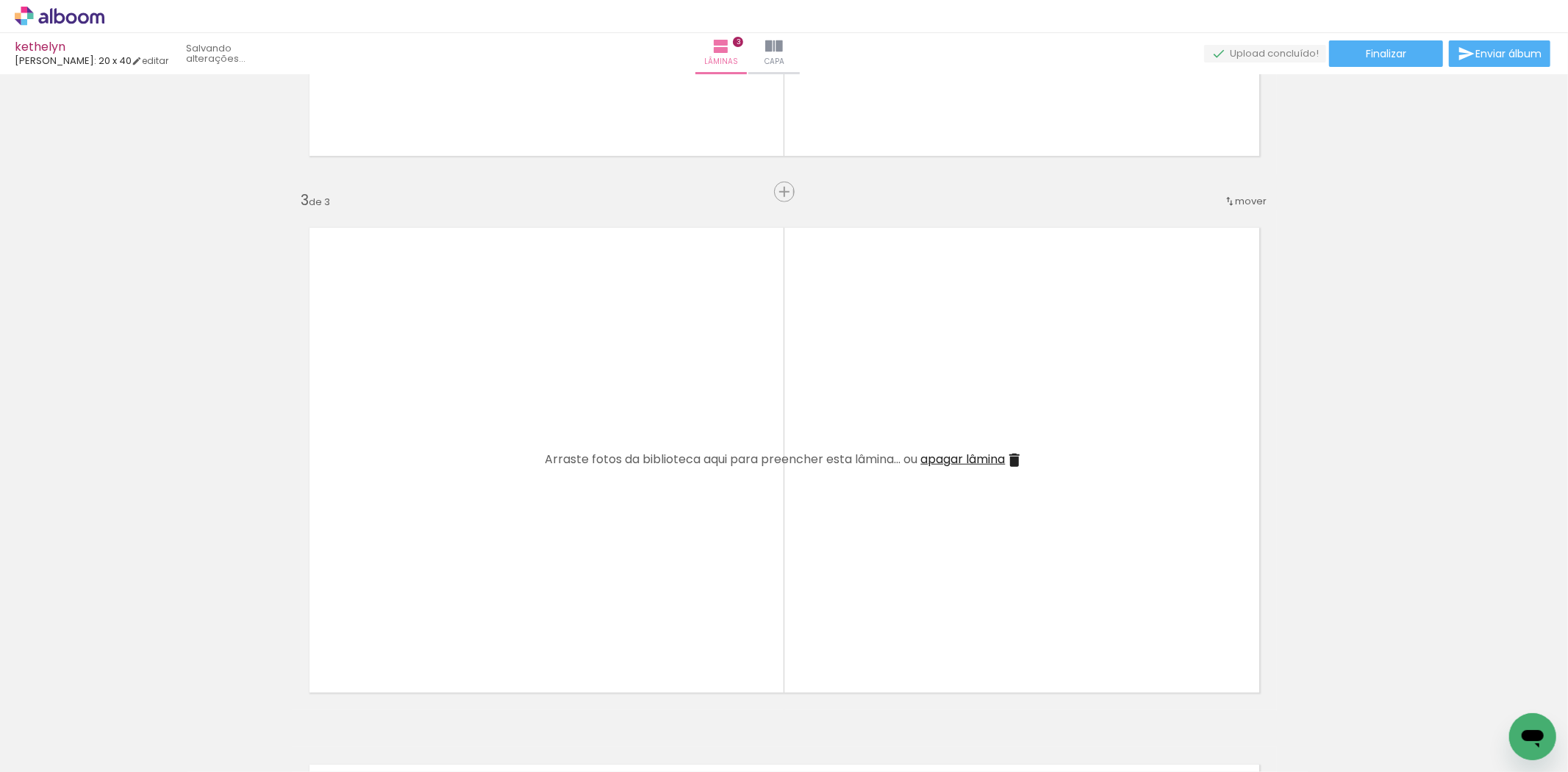
click at [122, 696] on iron-icon at bounding box center [115, 692] width 16 height 16
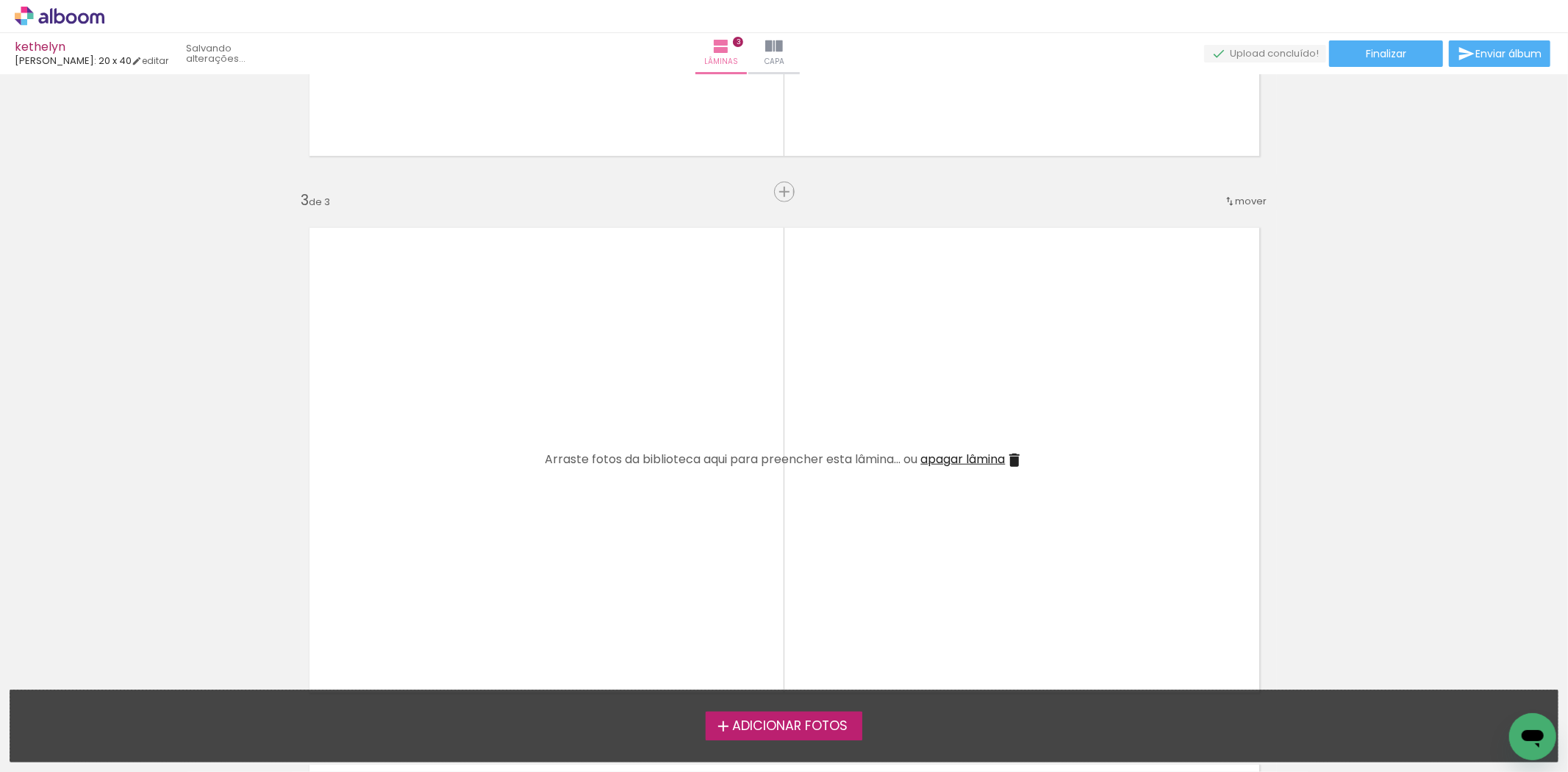
click at [122, 696] on div "Adicionar Fotos Solte suas fotos aqui..." at bounding box center [784, 725] width 1547 height 72
click at [738, 733] on span "Adicionar Fotos" at bounding box center [789, 726] width 115 height 13
click at [0, 0] on input "file" at bounding box center [0, 0] width 0 height 0
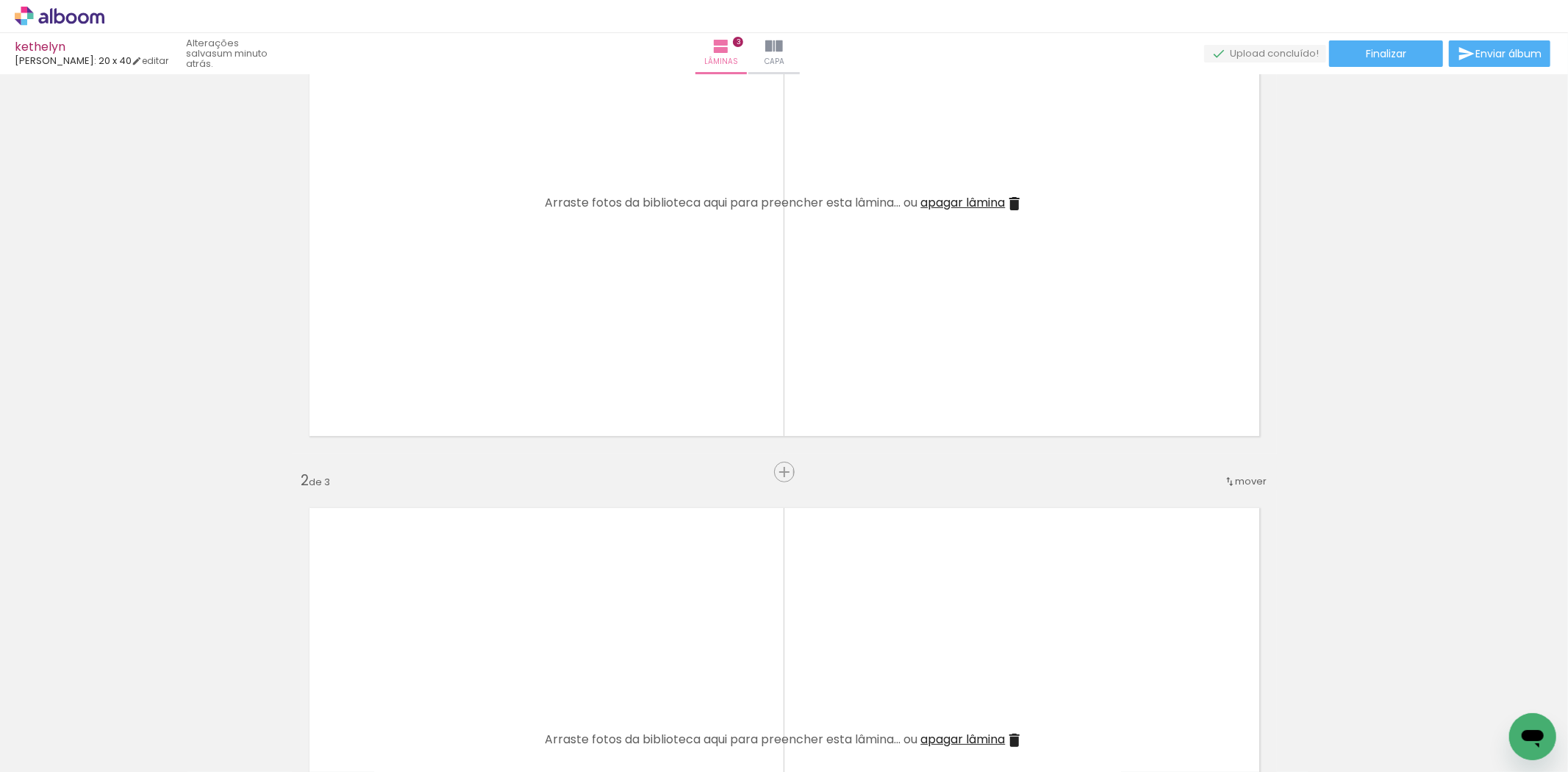
scroll to position [0, 0]
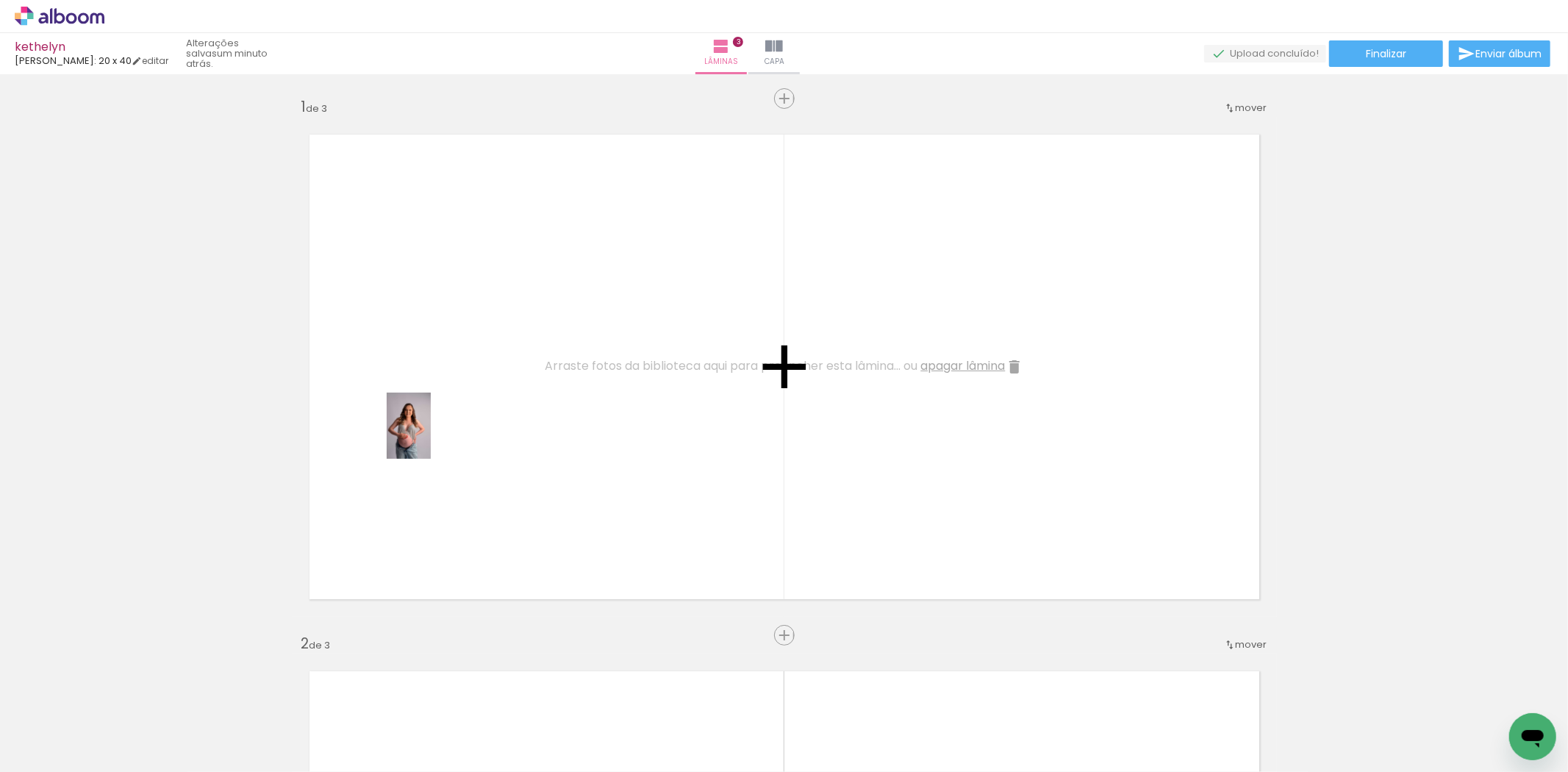
drag, startPoint x: 155, startPoint y: 736, endPoint x: 342, endPoint y: 714, distance: 188.3
click at [438, 427] on quentale-workspace at bounding box center [784, 386] width 1568 height 772
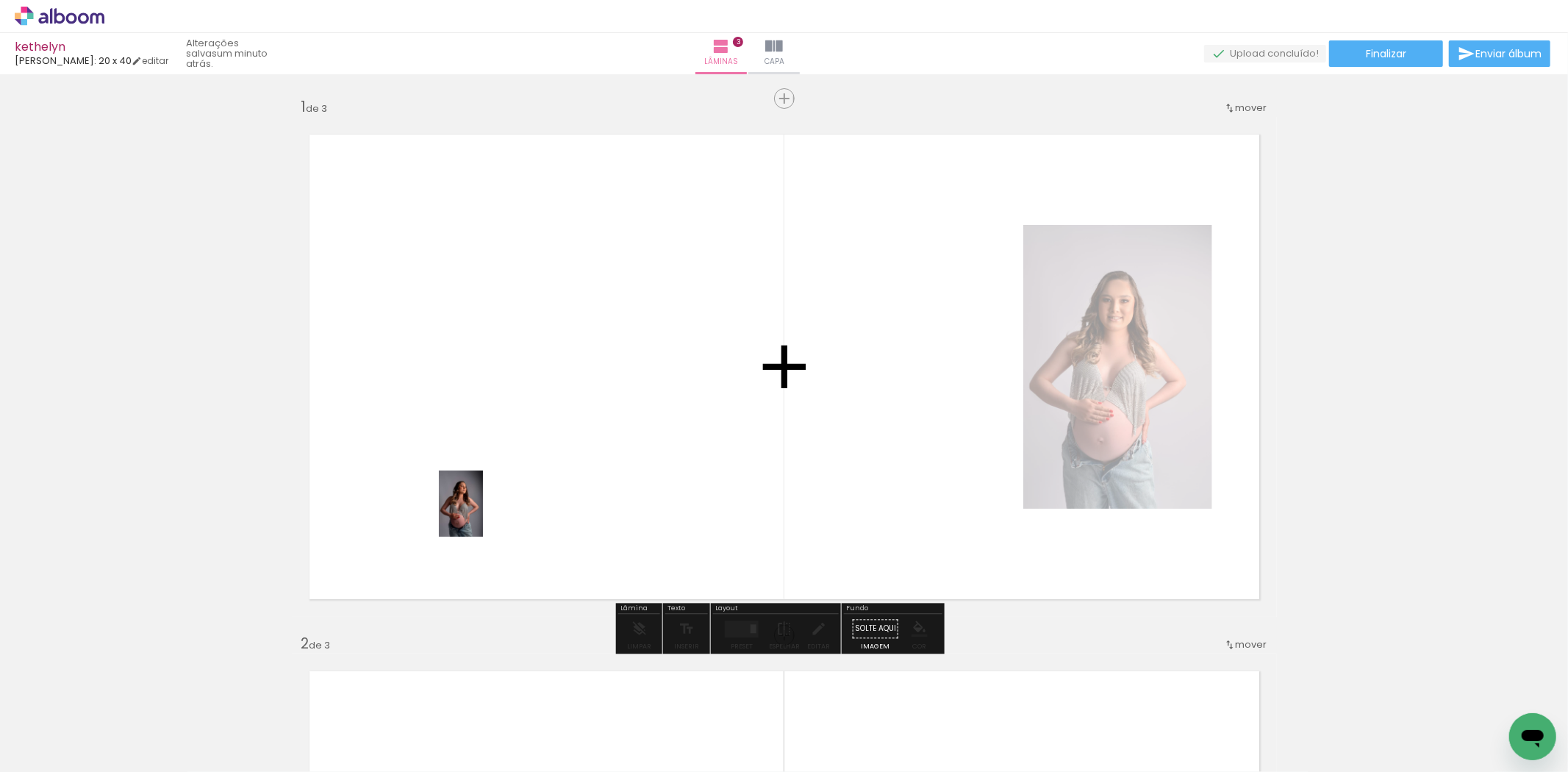
drag, startPoint x: 239, startPoint y: 733, endPoint x: 483, endPoint y: 515, distance: 327.2
click at [483, 515] on quentale-workspace at bounding box center [784, 386] width 1568 height 772
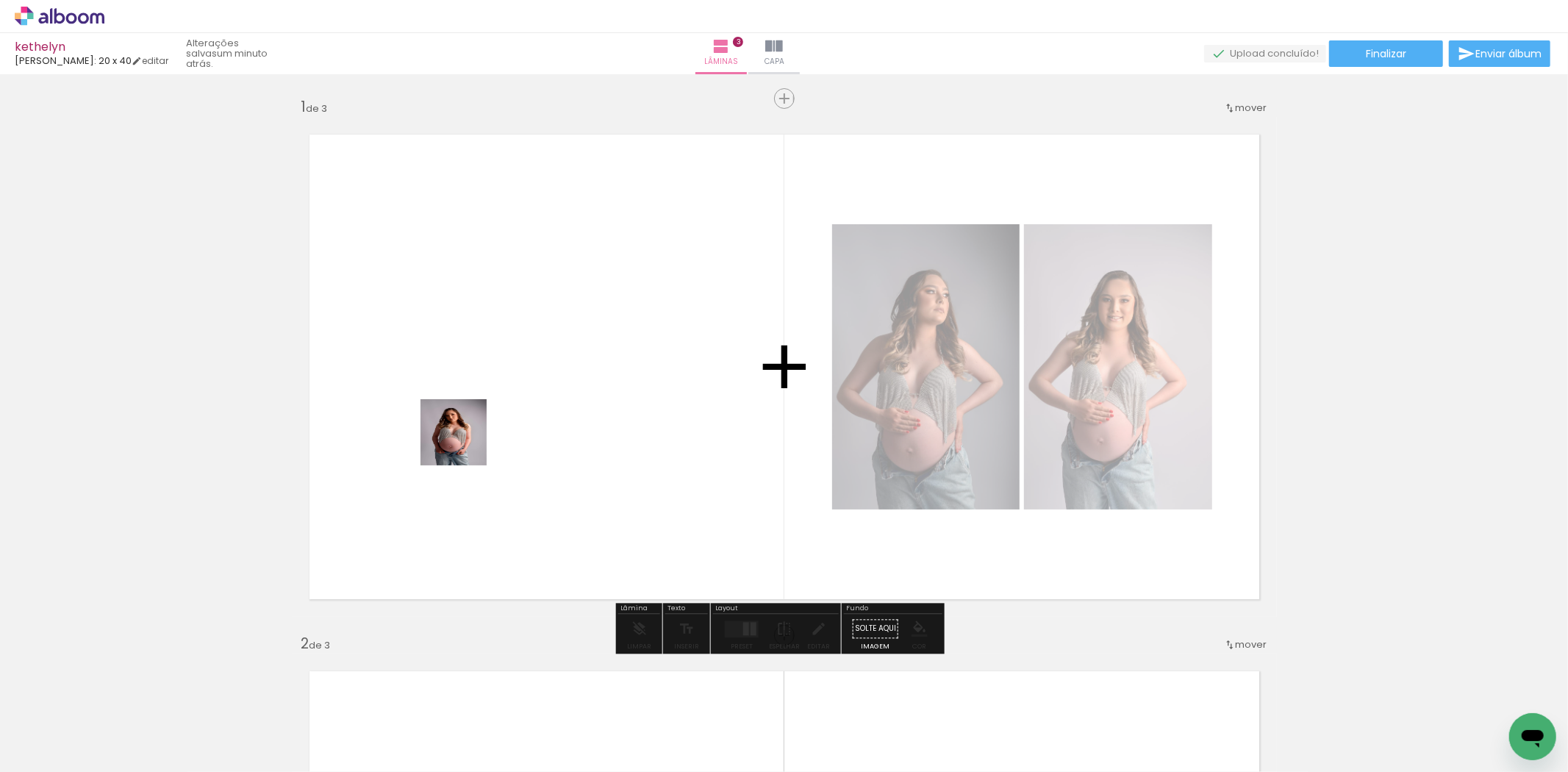
drag, startPoint x: 320, startPoint y: 733, endPoint x: 457, endPoint y: 473, distance: 293.9
click at [465, 442] on quentale-workspace at bounding box center [784, 386] width 1568 height 772
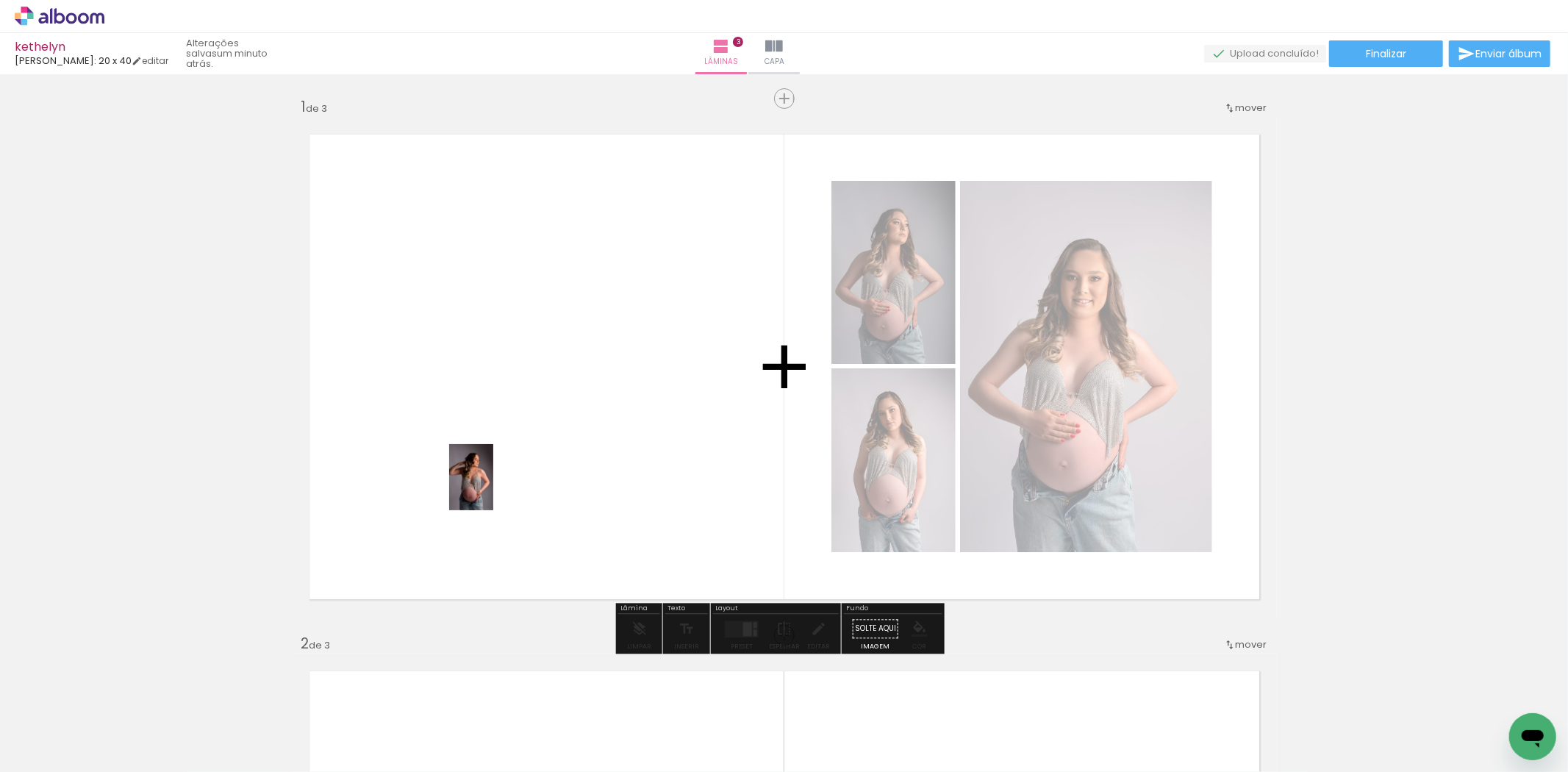
drag, startPoint x: 407, startPoint y: 721, endPoint x: 493, endPoint y: 488, distance: 248.4
click at [493, 488] on quentale-workspace at bounding box center [784, 386] width 1568 height 772
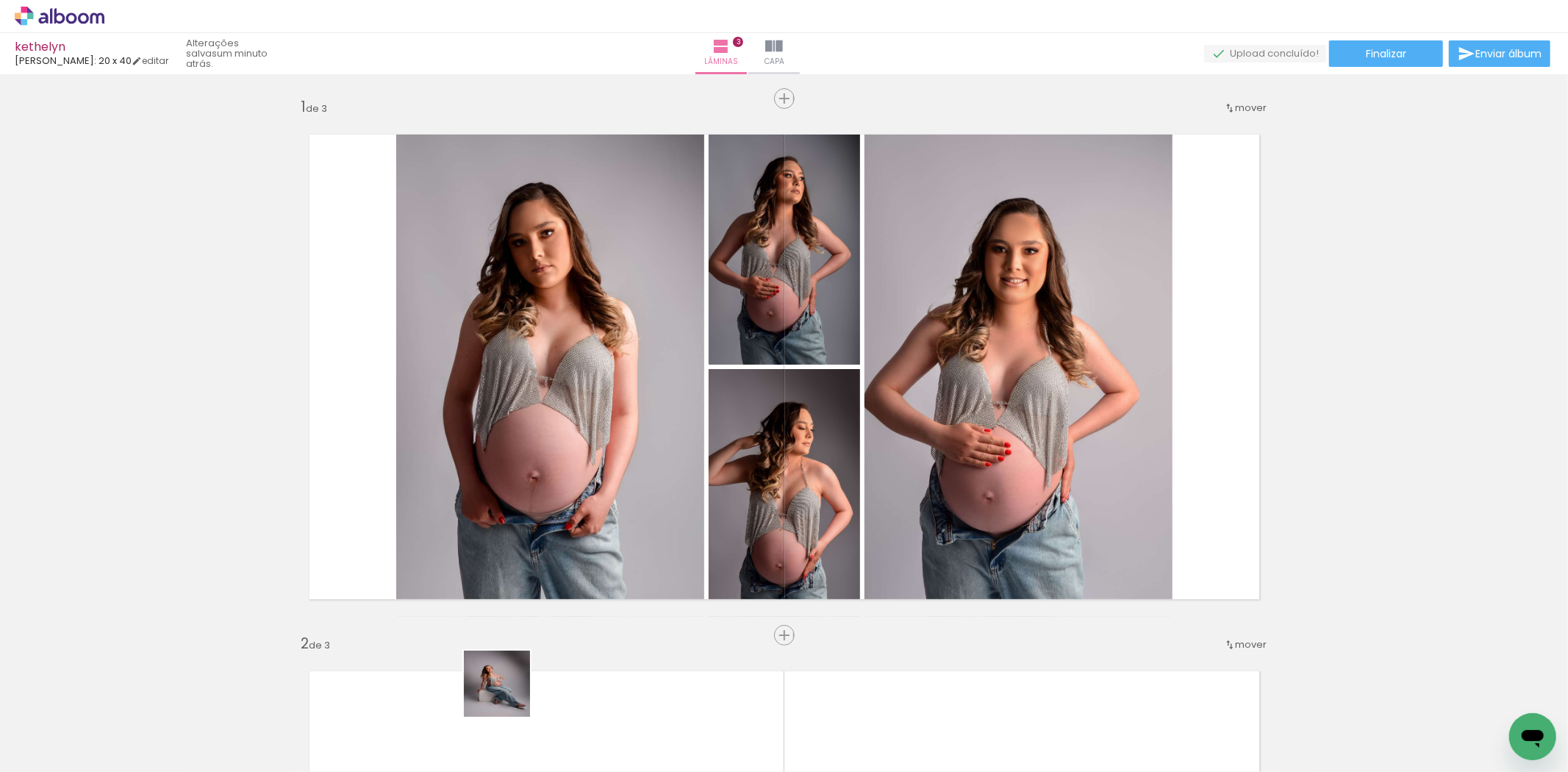
drag, startPoint x: 485, startPoint y: 737, endPoint x: 648, endPoint y: 442, distance: 337.0
click at [649, 442] on quentale-workspace at bounding box center [784, 386] width 1568 height 772
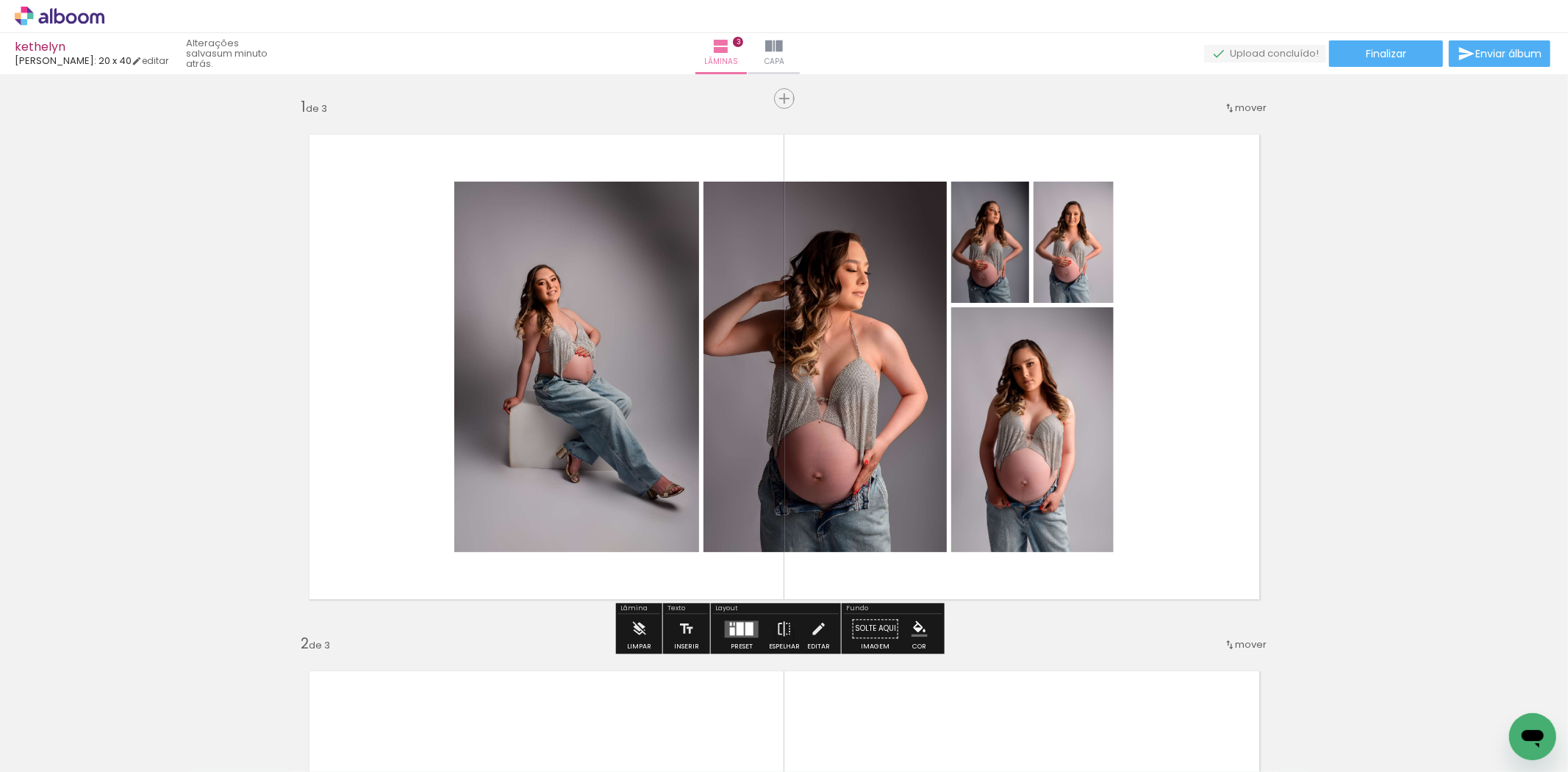
click at [739, 621] on quentale-layouter at bounding box center [741, 629] width 34 height 17
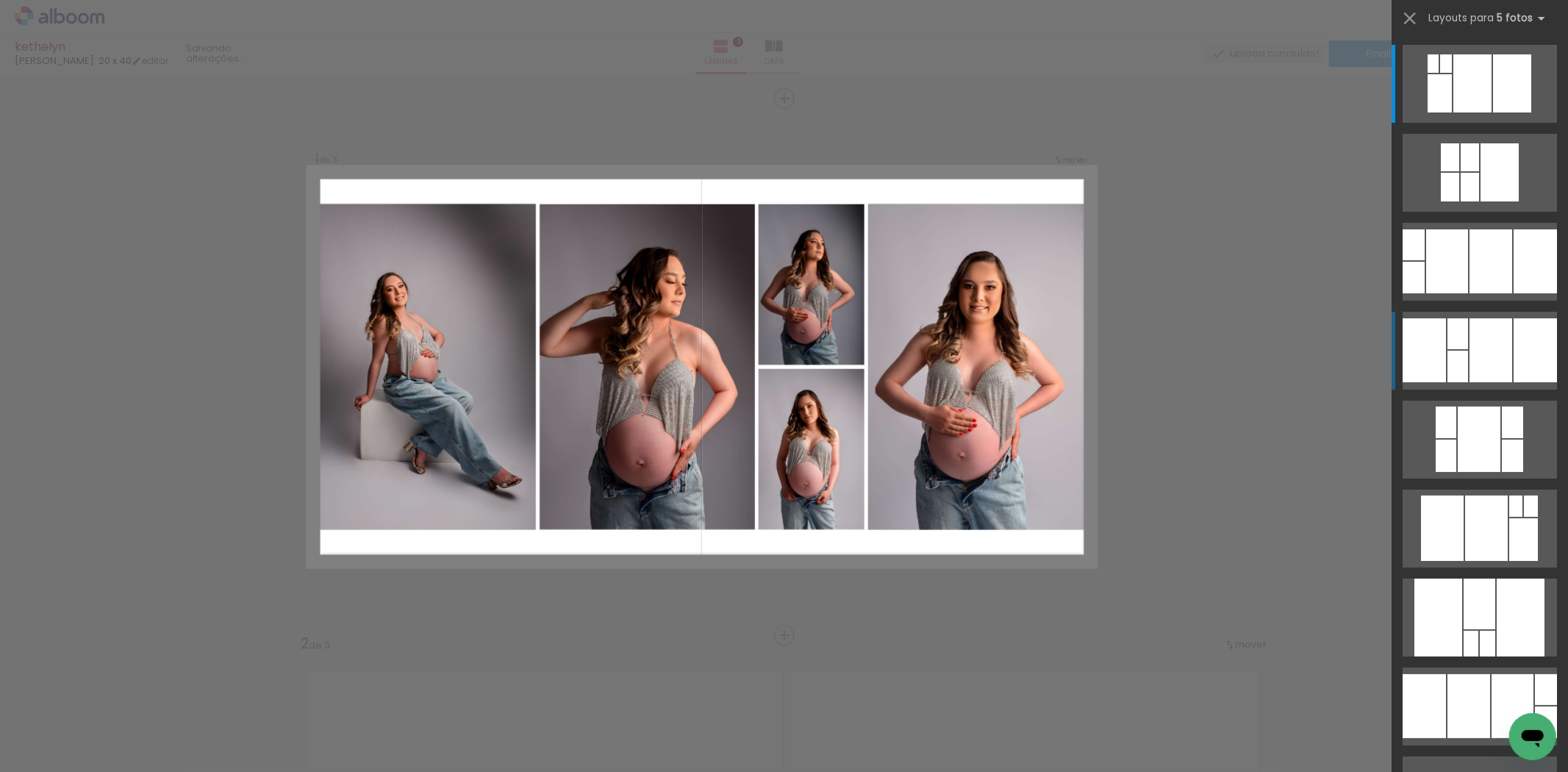
click at [1525, 344] on div at bounding box center [1535, 350] width 44 height 64
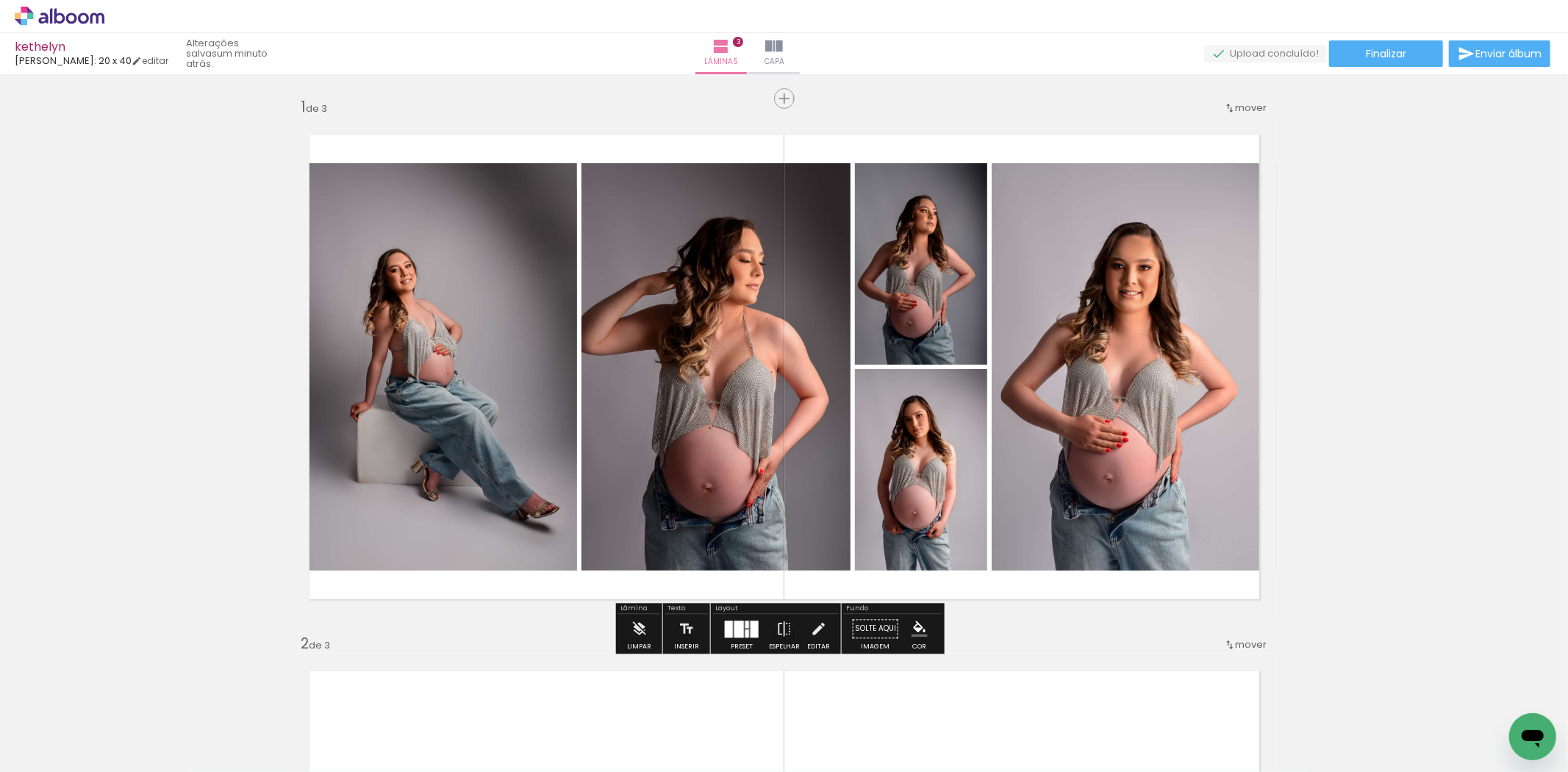
click at [734, 631] on div at bounding box center [739, 629] width 10 height 17
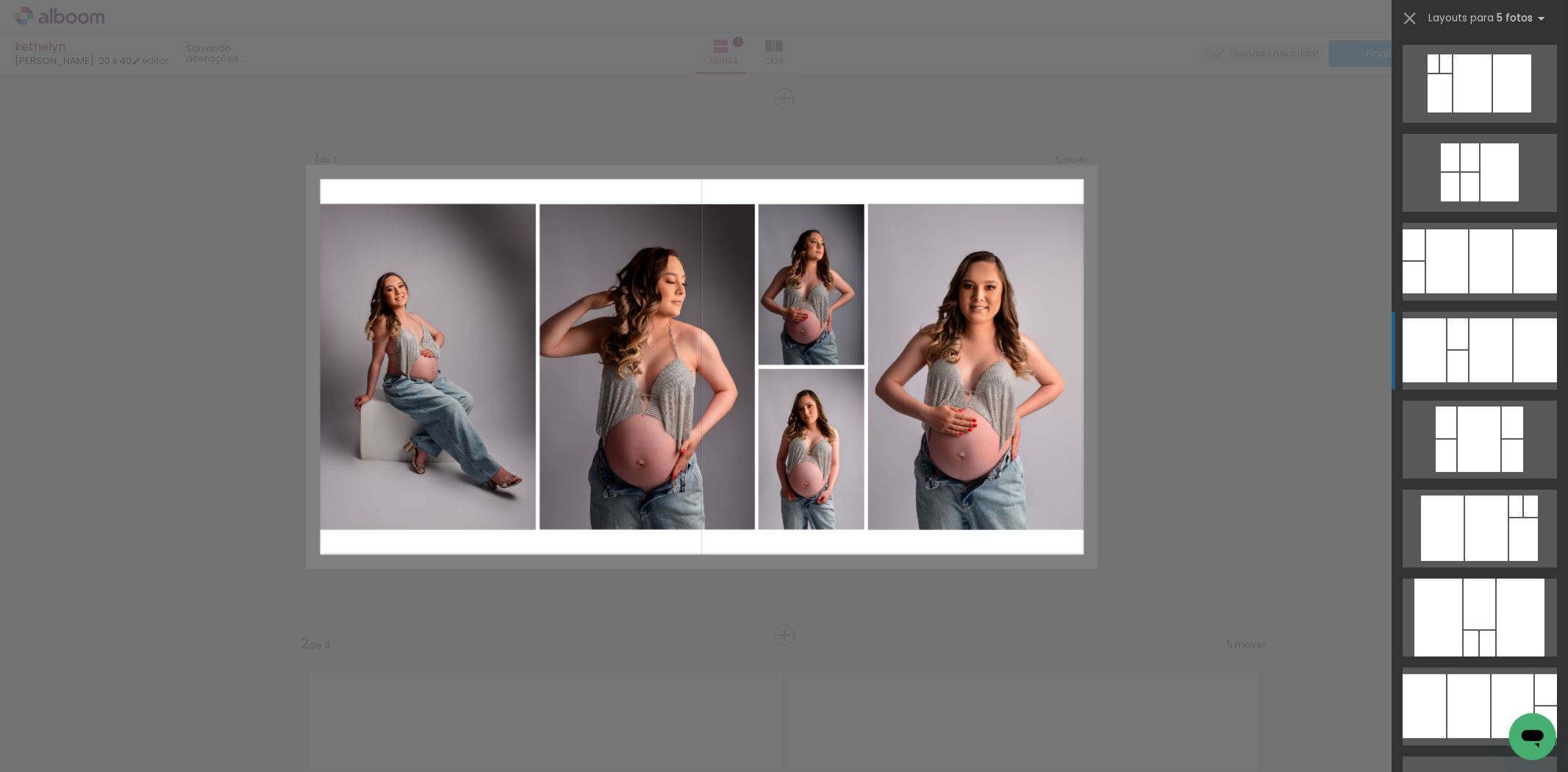
scroll to position [267, 0]
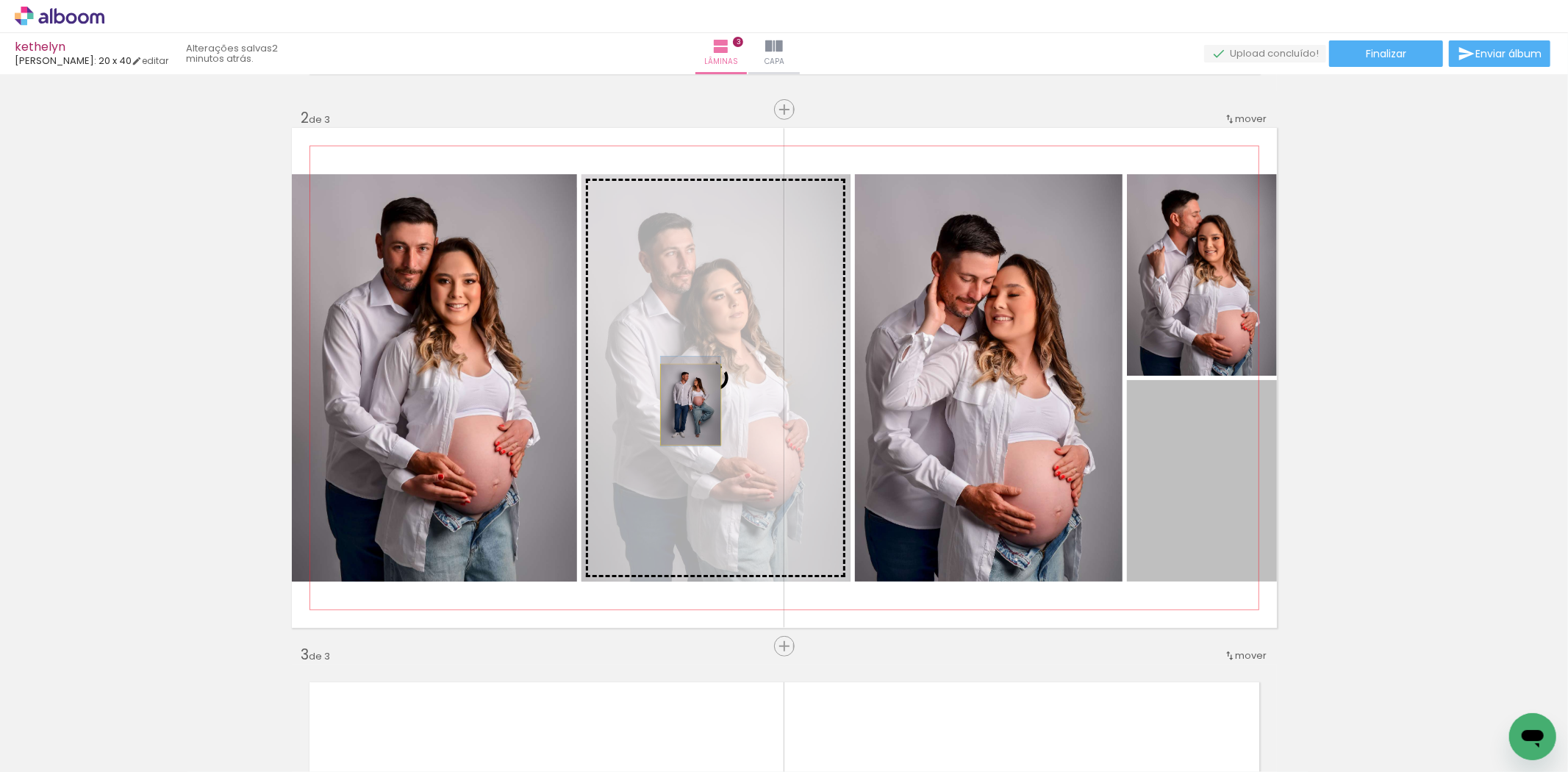
drag, startPoint x: 1196, startPoint y: 509, endPoint x: 684, endPoint y: 404, distance: 522.7
click at [0, 0] on slot at bounding box center [0, 0] width 0 height 0
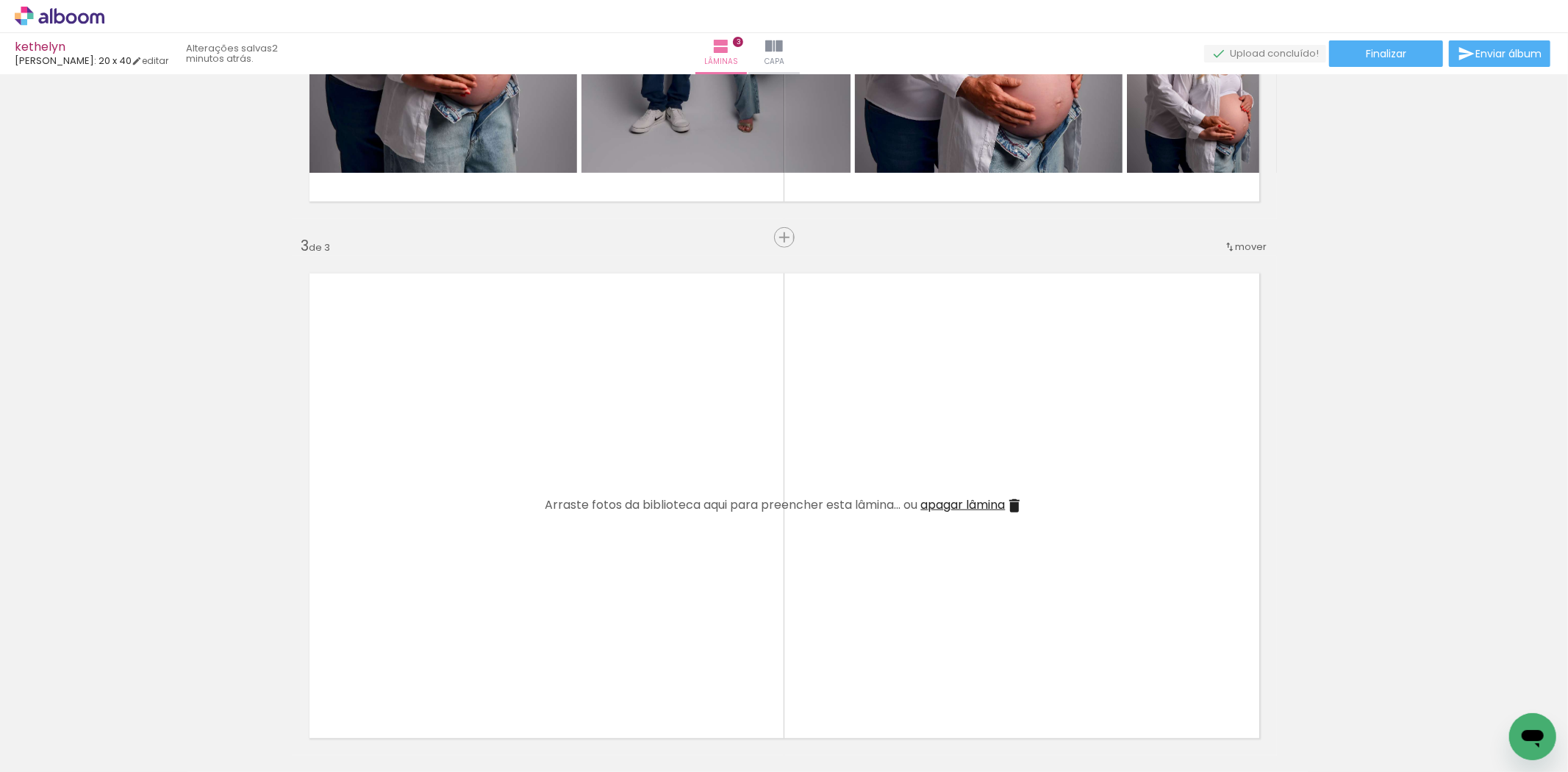
scroll to position [0, 582]
drag, startPoint x: 952, startPoint y: 742, endPoint x: 904, endPoint y: 589, distance: 160.4
click at [904, 589] on quentale-workspace at bounding box center [784, 386] width 1568 height 772
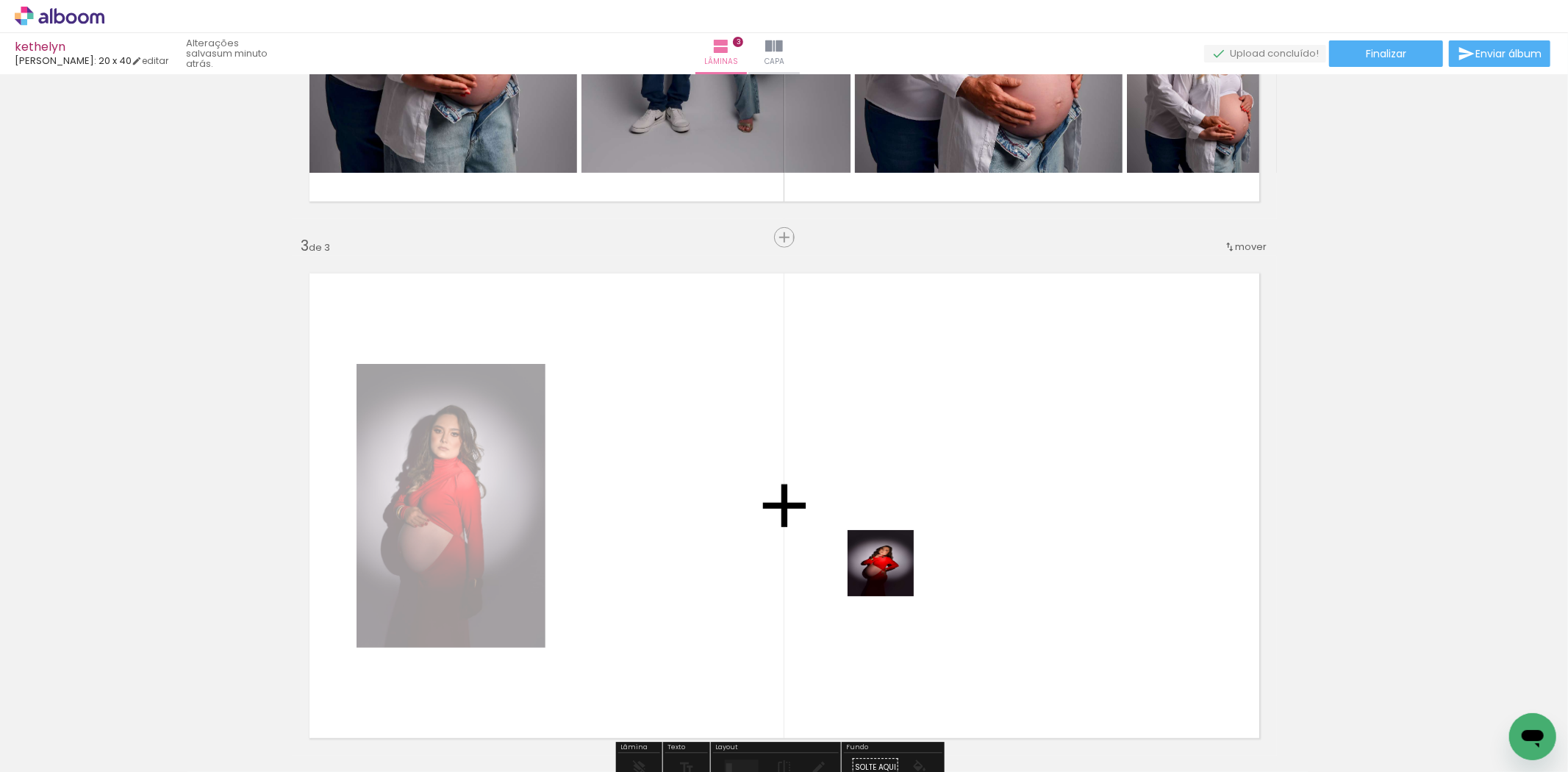
click at [891, 574] on quentale-workspace at bounding box center [784, 386] width 1568 height 772
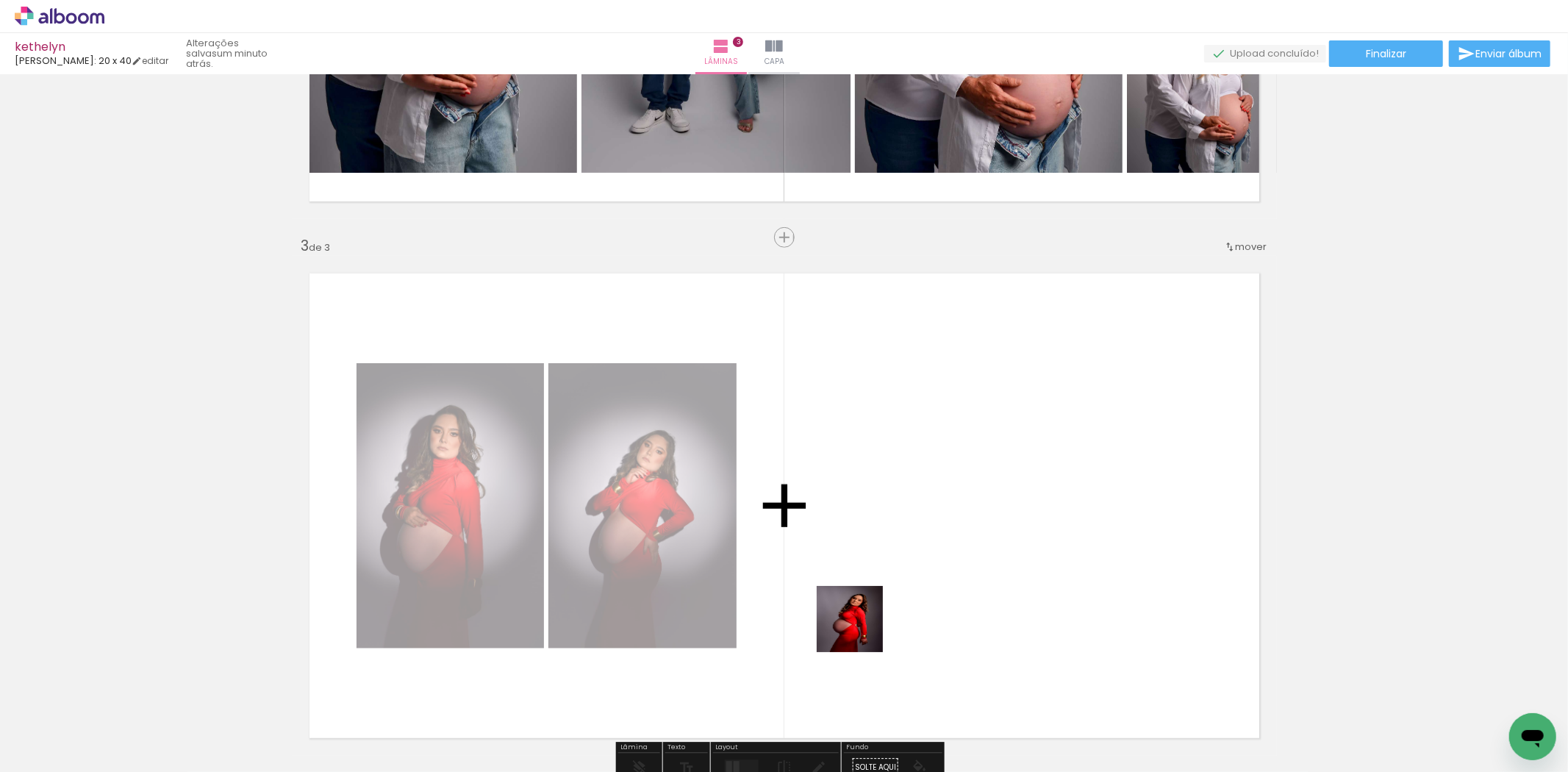
drag, startPoint x: 793, startPoint y: 740, endPoint x: 885, endPoint y: 550, distance: 211.1
click at [885, 550] on quentale-workspace at bounding box center [784, 386] width 1568 height 772
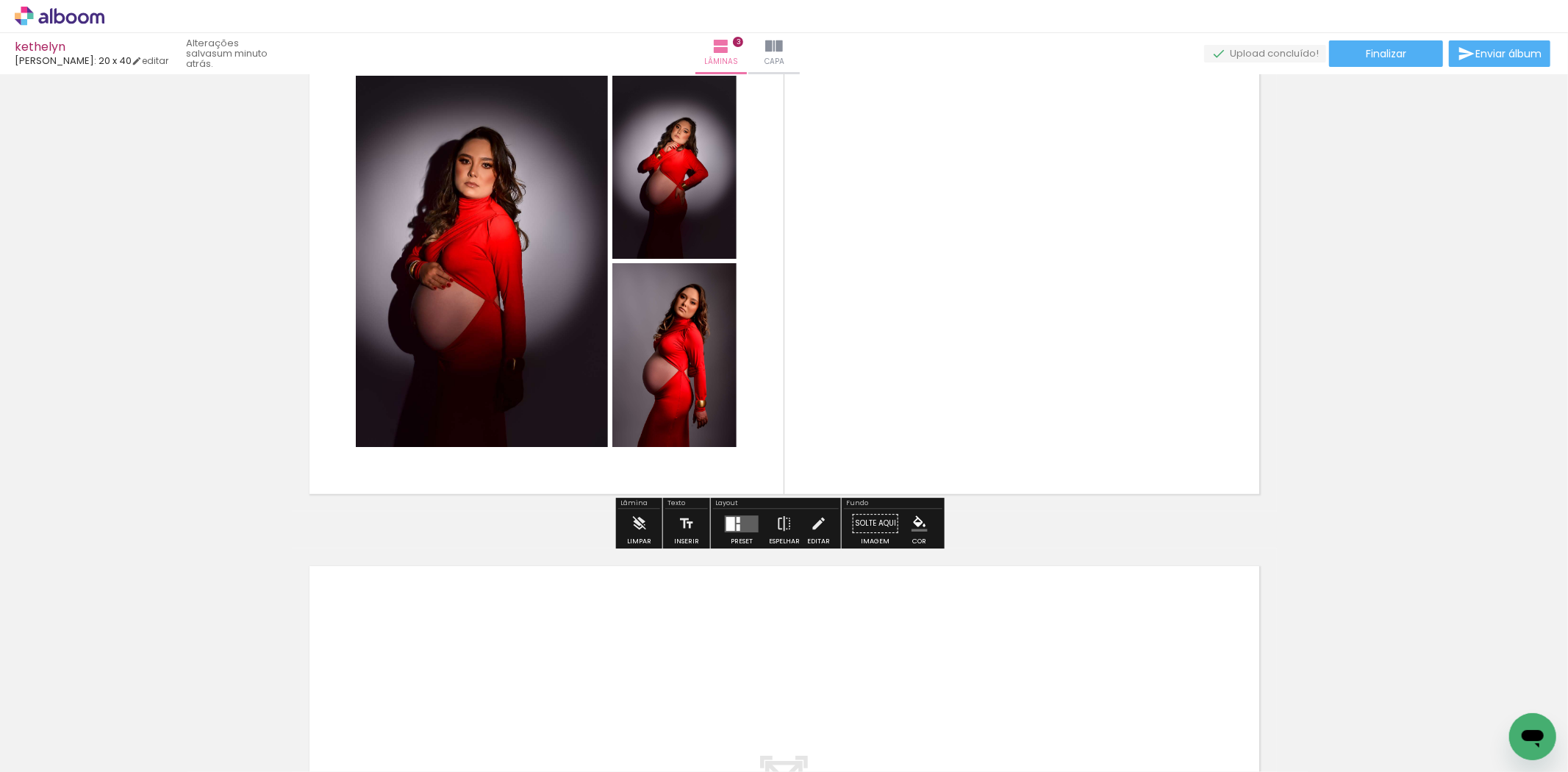
scroll to position [1179, 0]
click at [729, 520] on div at bounding box center [730, 523] width 9 height 14
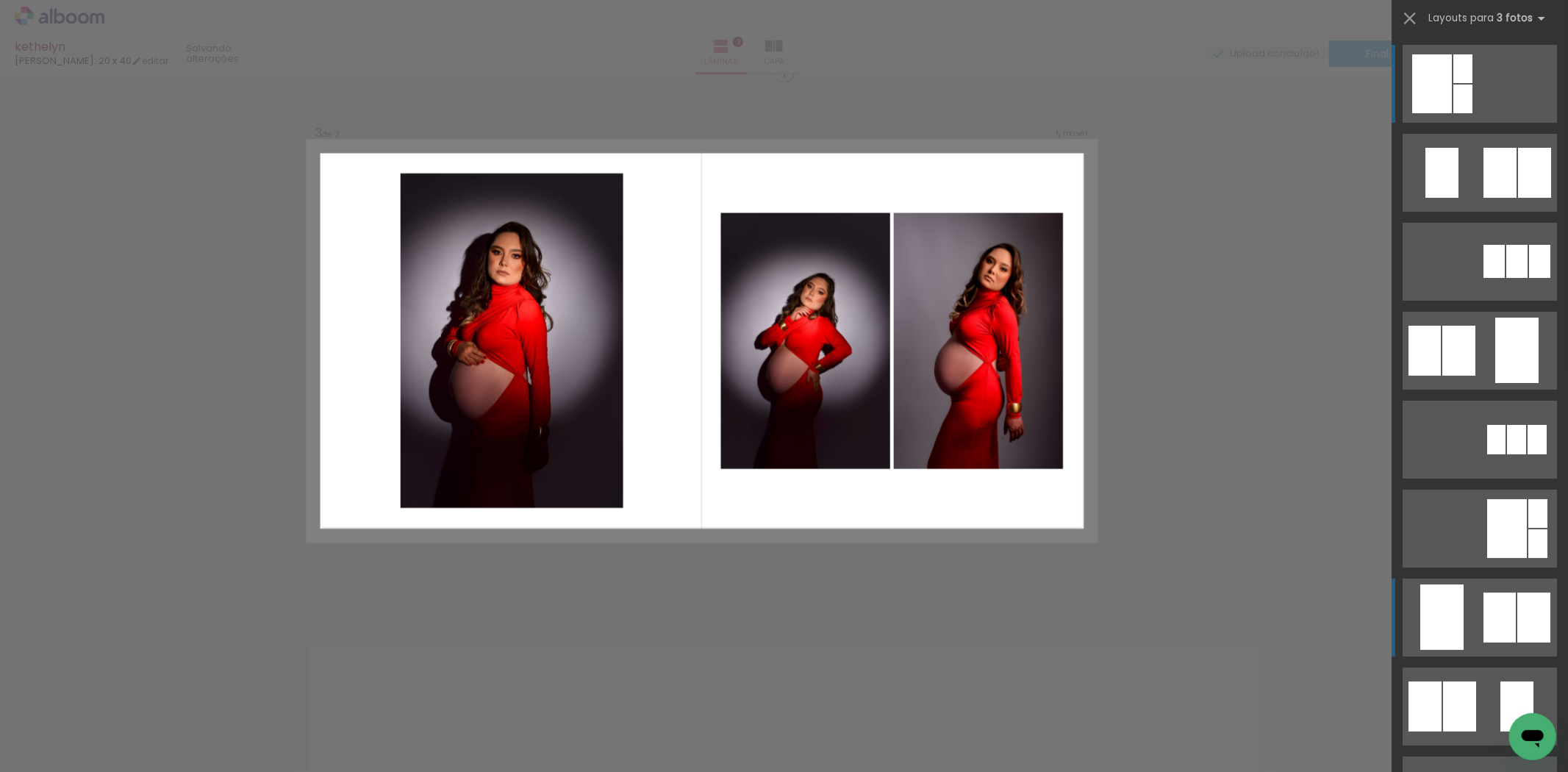
scroll to position [1062, 0]
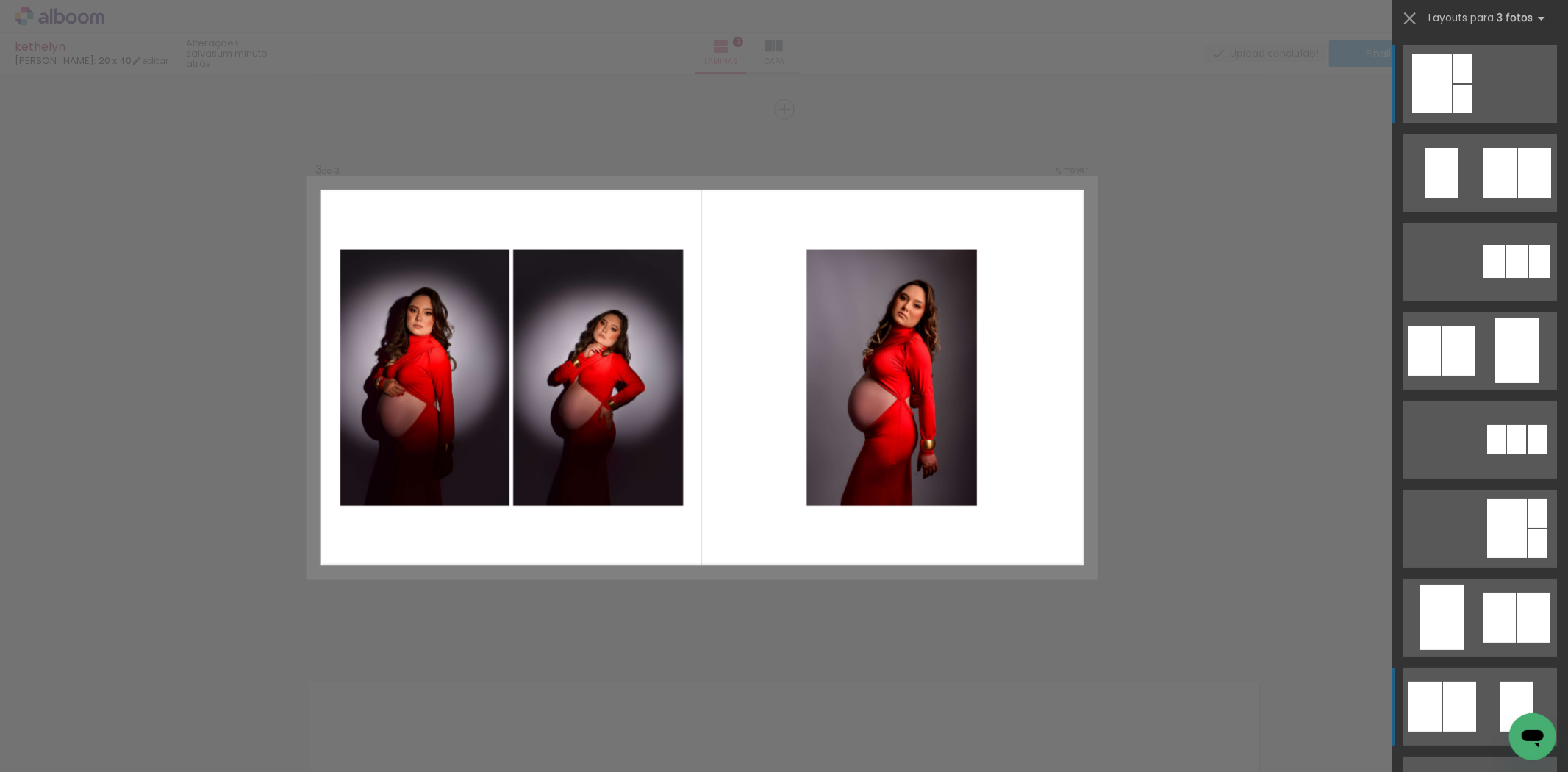
click at [1488, 686] on quentale-layouter at bounding box center [1480, 706] width 155 height 78
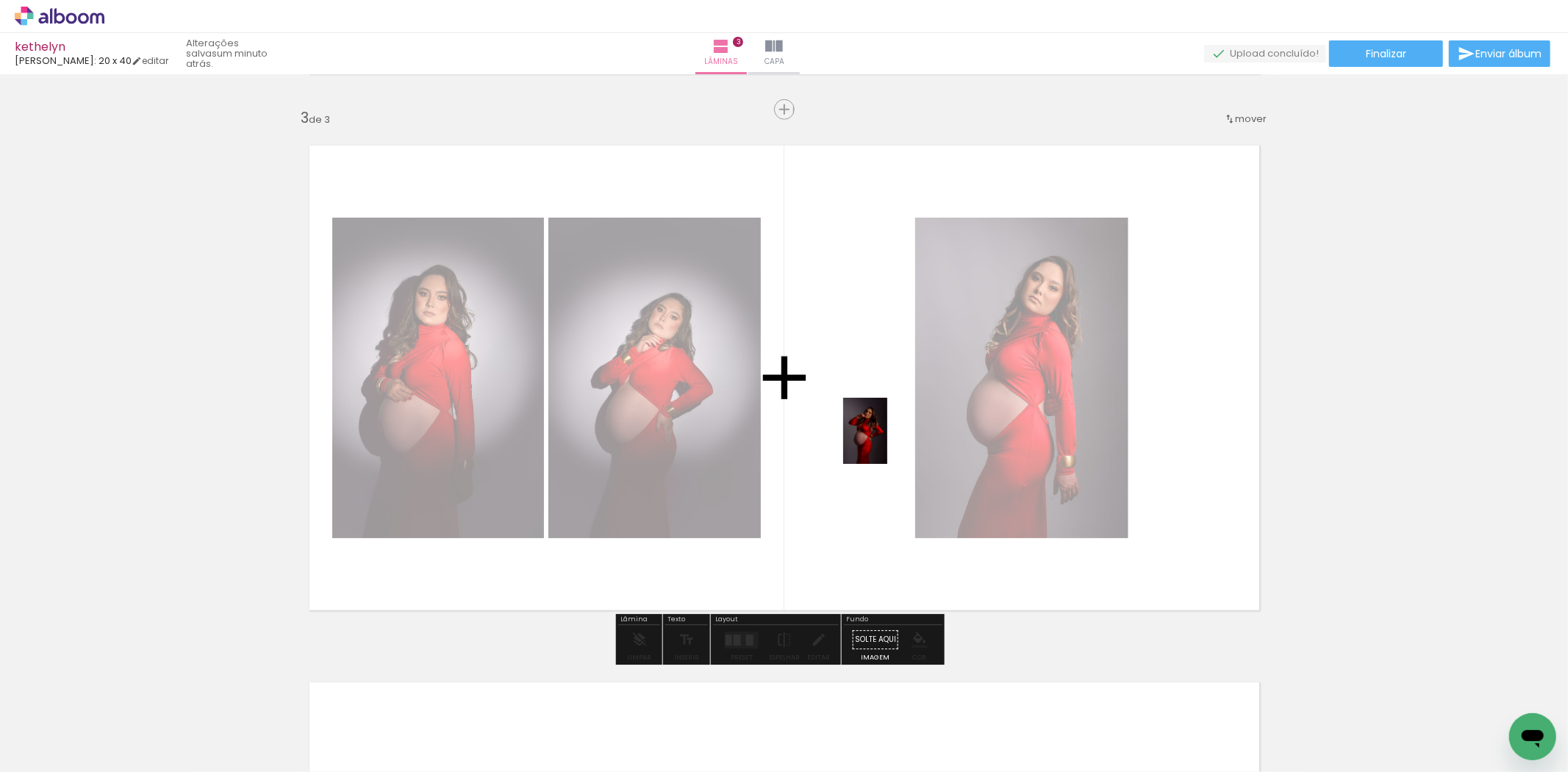
drag, startPoint x: 650, startPoint y: 737, endPoint x: 890, endPoint y: 440, distance: 381.8
click at [890, 440] on quentale-workspace at bounding box center [784, 386] width 1568 height 772
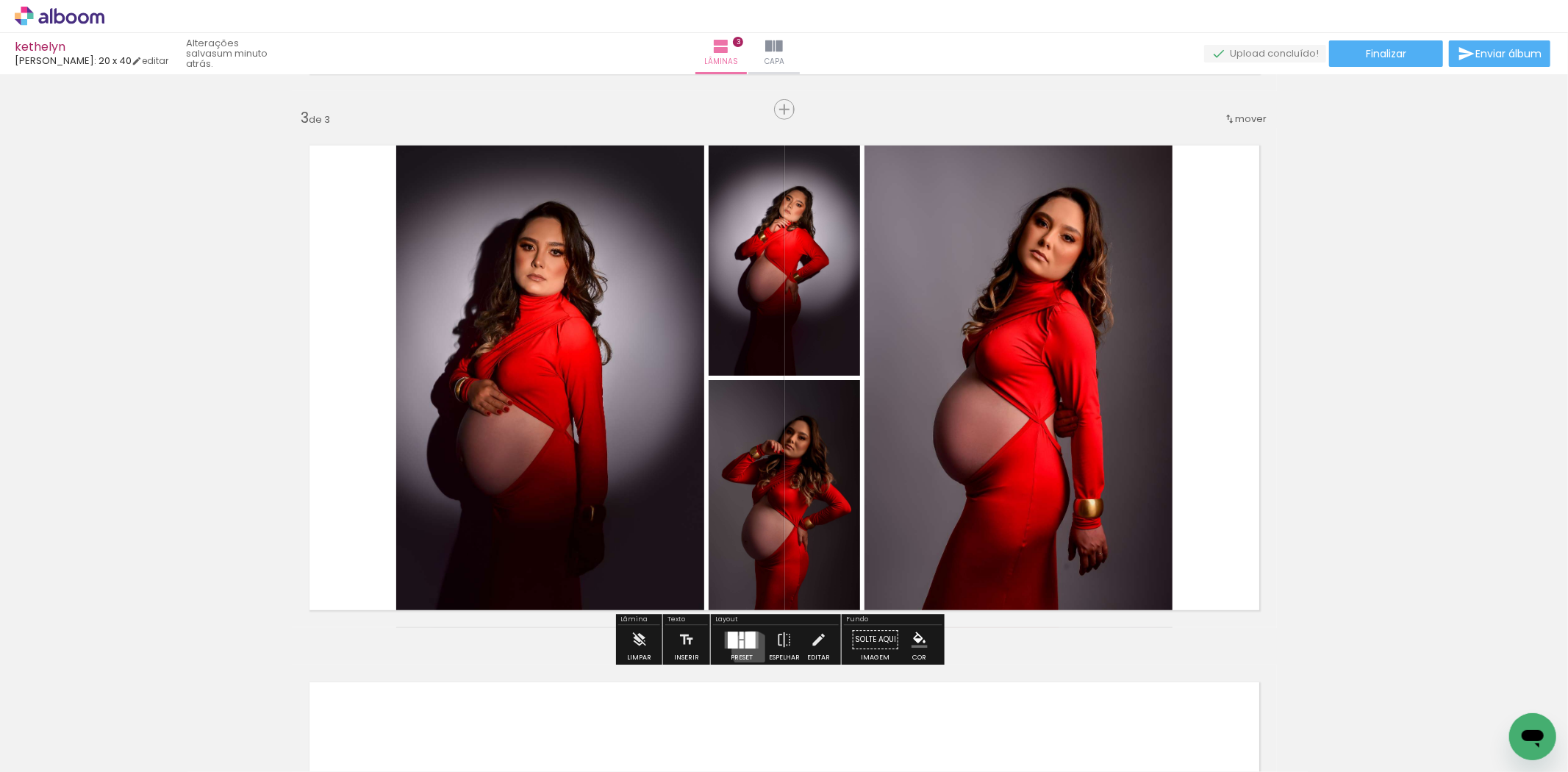
click at [747, 650] on div at bounding box center [742, 640] width 39 height 30
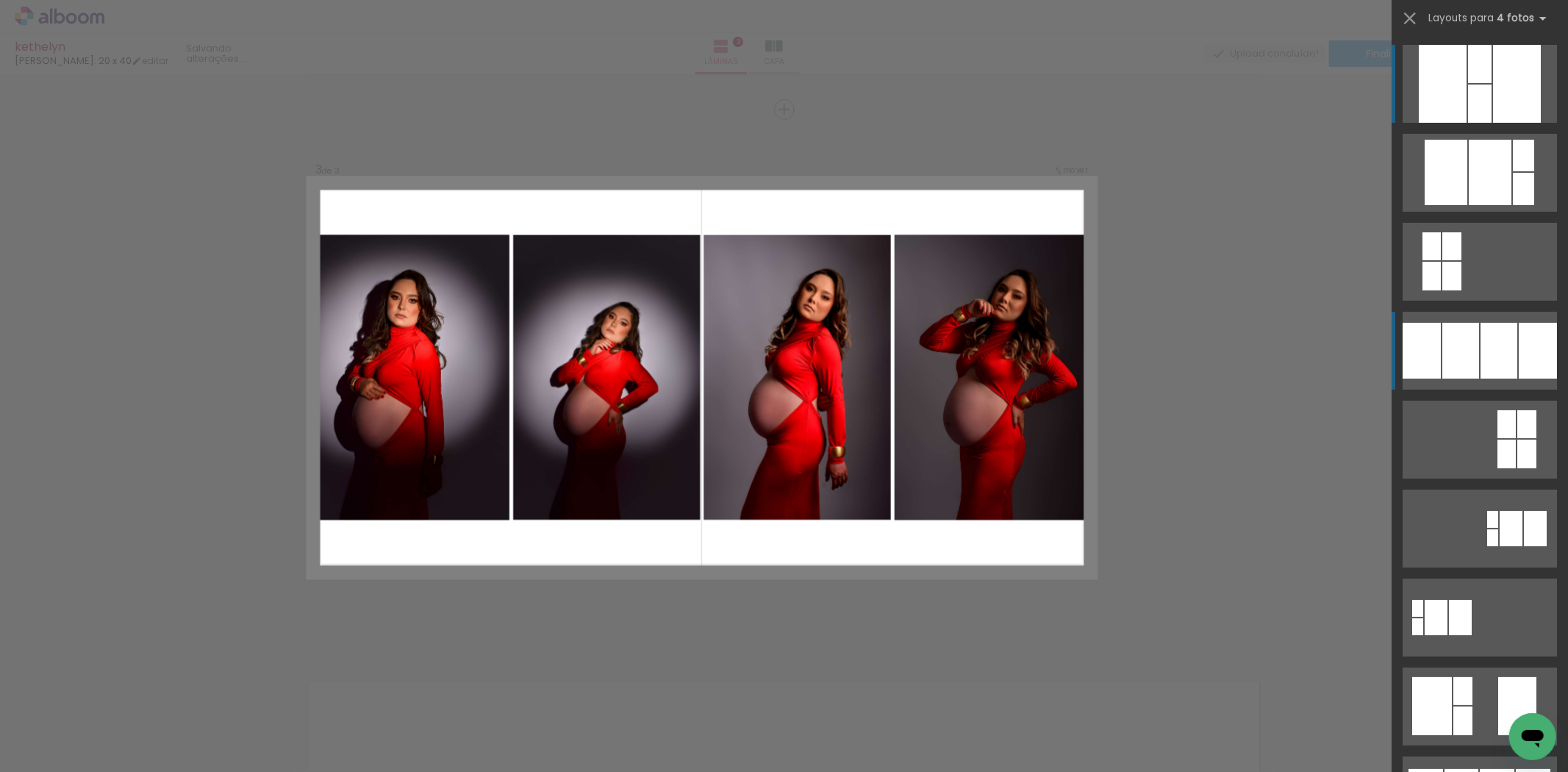
click at [1523, 368] on div at bounding box center [1538, 350] width 38 height 56
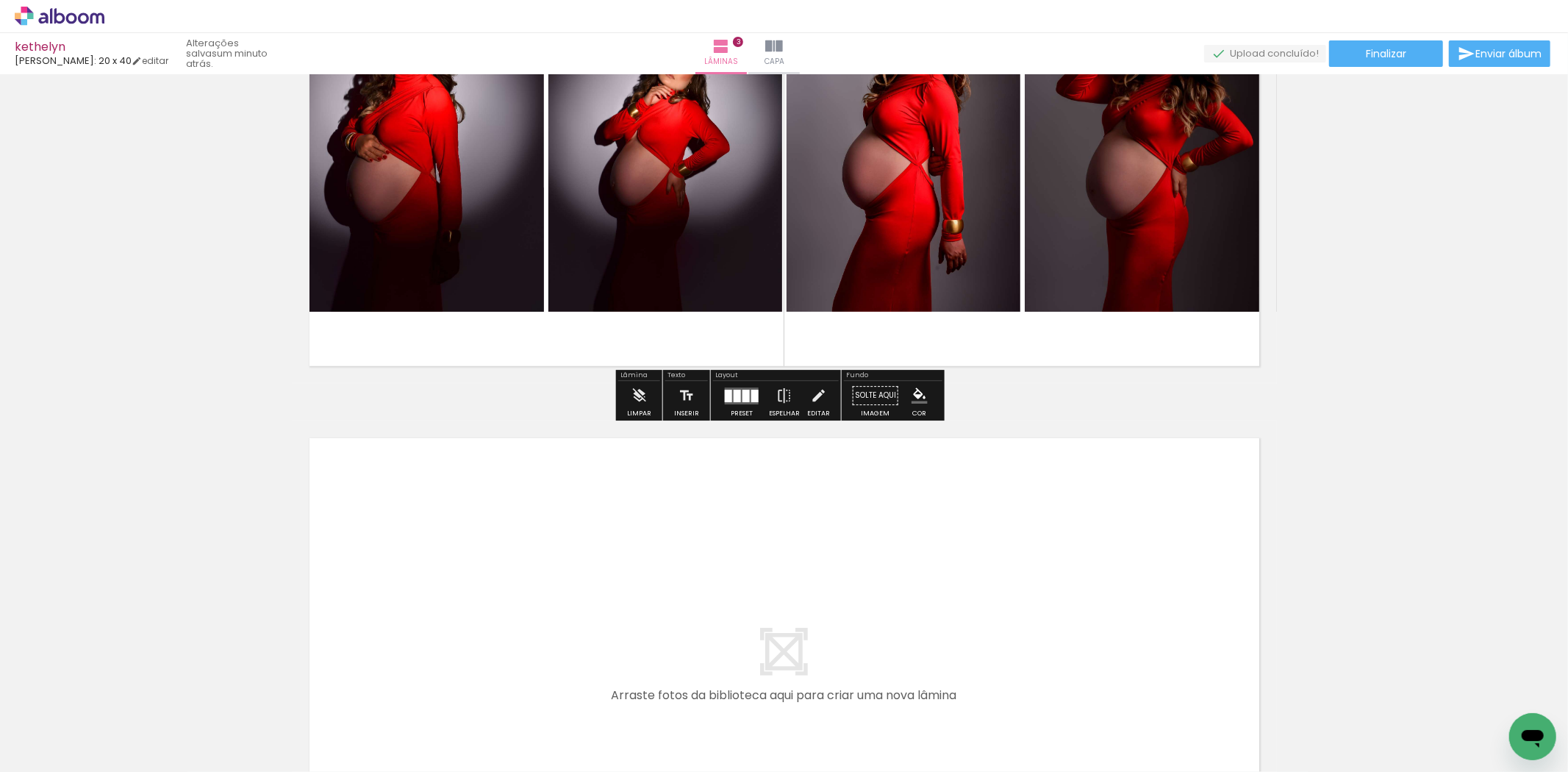
scroll to position [1306, 0]
drag, startPoint x: 391, startPoint y: 733, endPoint x: 446, endPoint y: 687, distance: 71.7
click at [392, 582] on quentale-workspace at bounding box center [784, 386] width 1568 height 772
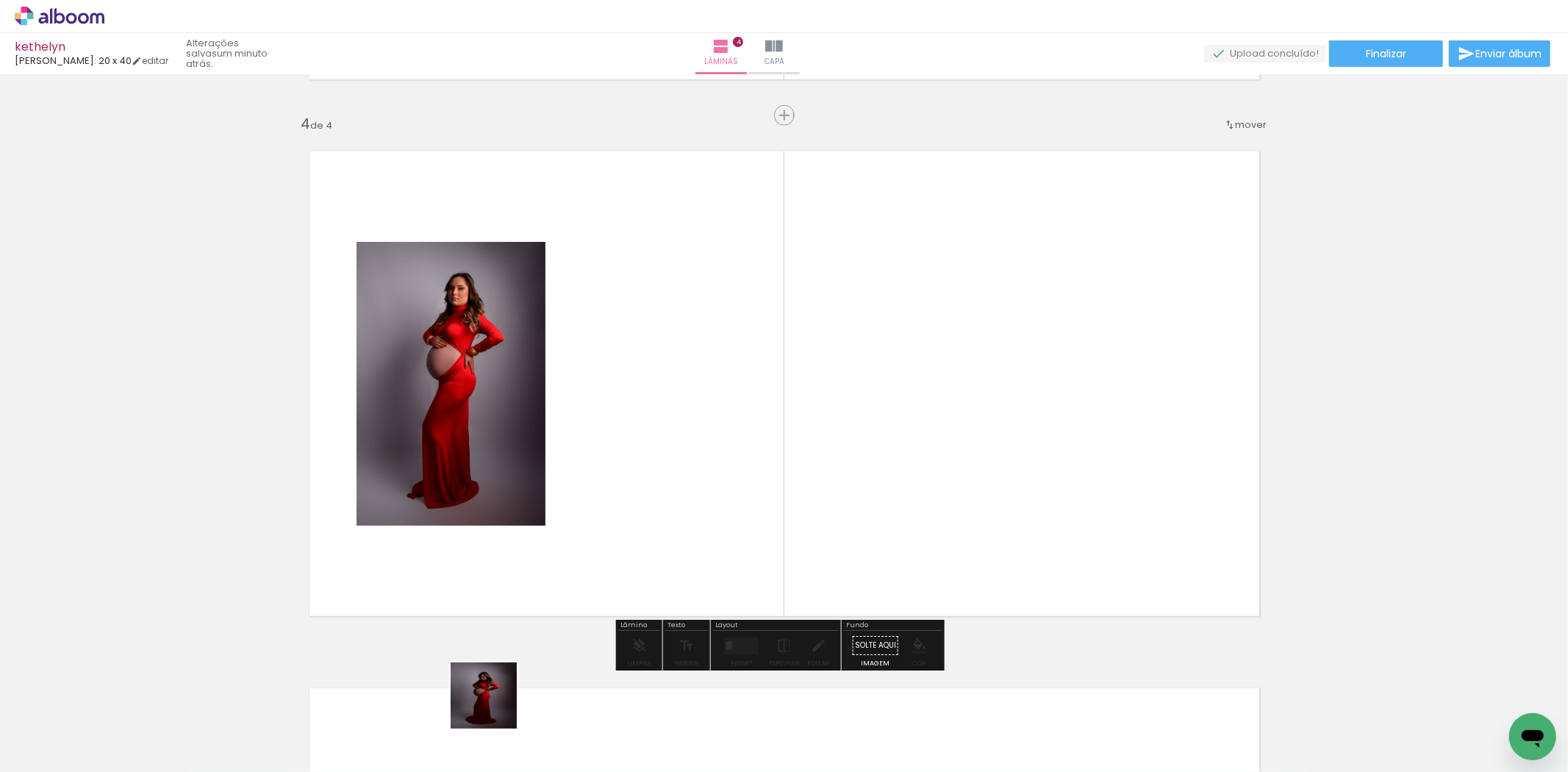
scroll to position [1598, 0]
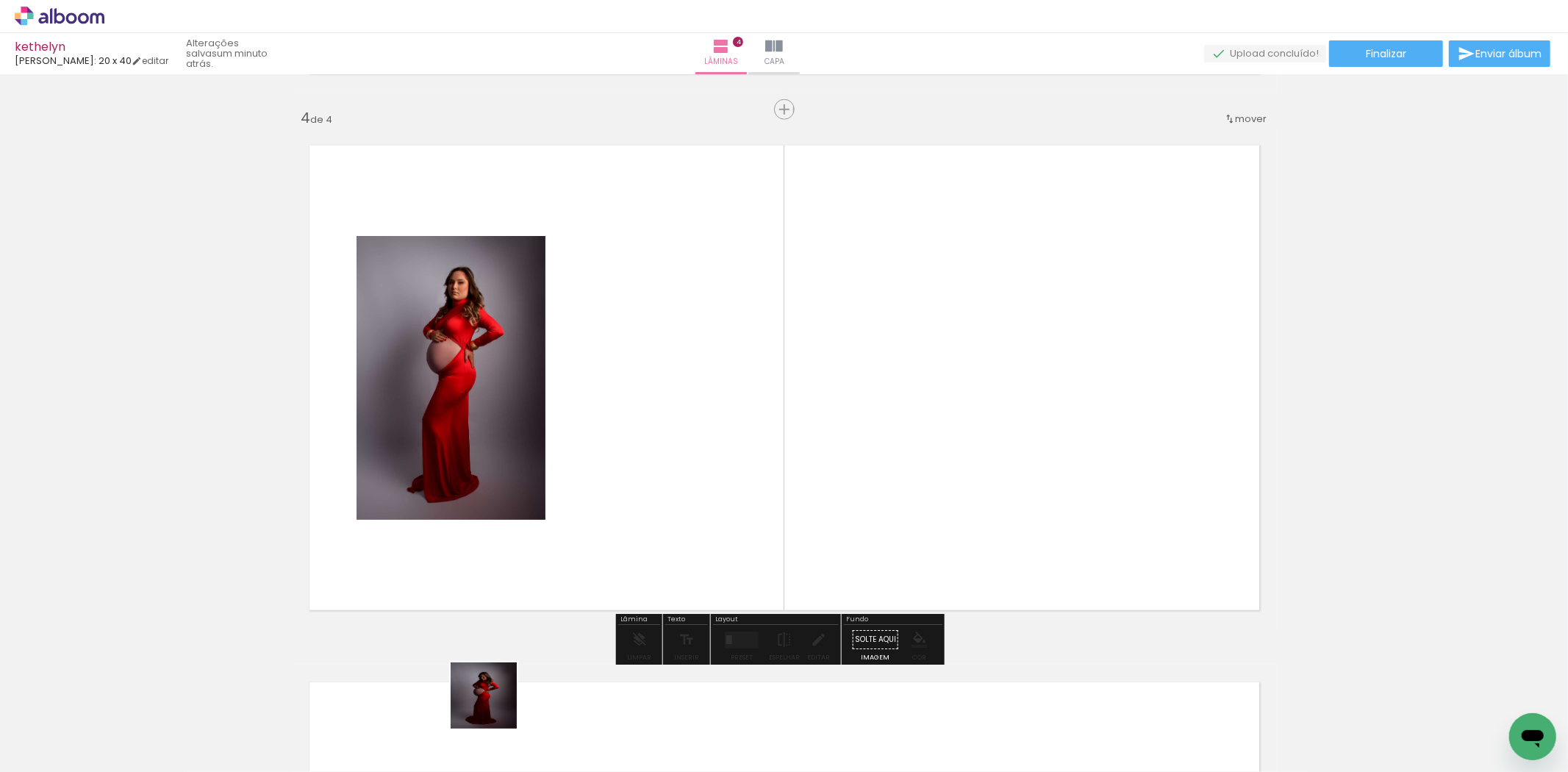
drag, startPoint x: 478, startPoint y: 737, endPoint x: 667, endPoint y: 483, distance: 316.6
click at [667, 483] on quentale-workspace at bounding box center [784, 386] width 1568 height 772
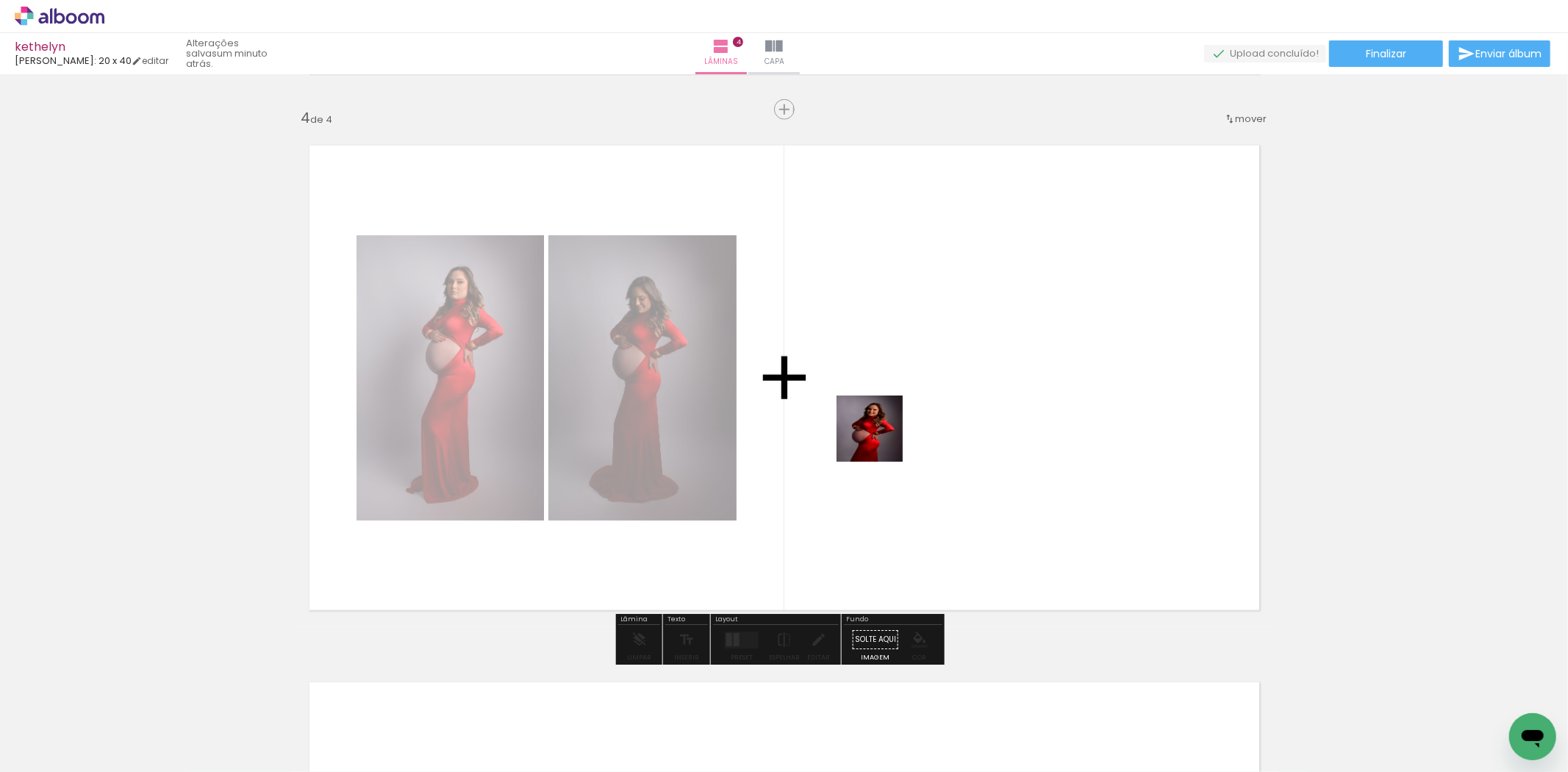
drag, startPoint x: 572, startPoint y: 732, endPoint x: 877, endPoint y: 504, distance: 380.8
click at [906, 412] on quentale-workspace at bounding box center [784, 386] width 1568 height 772
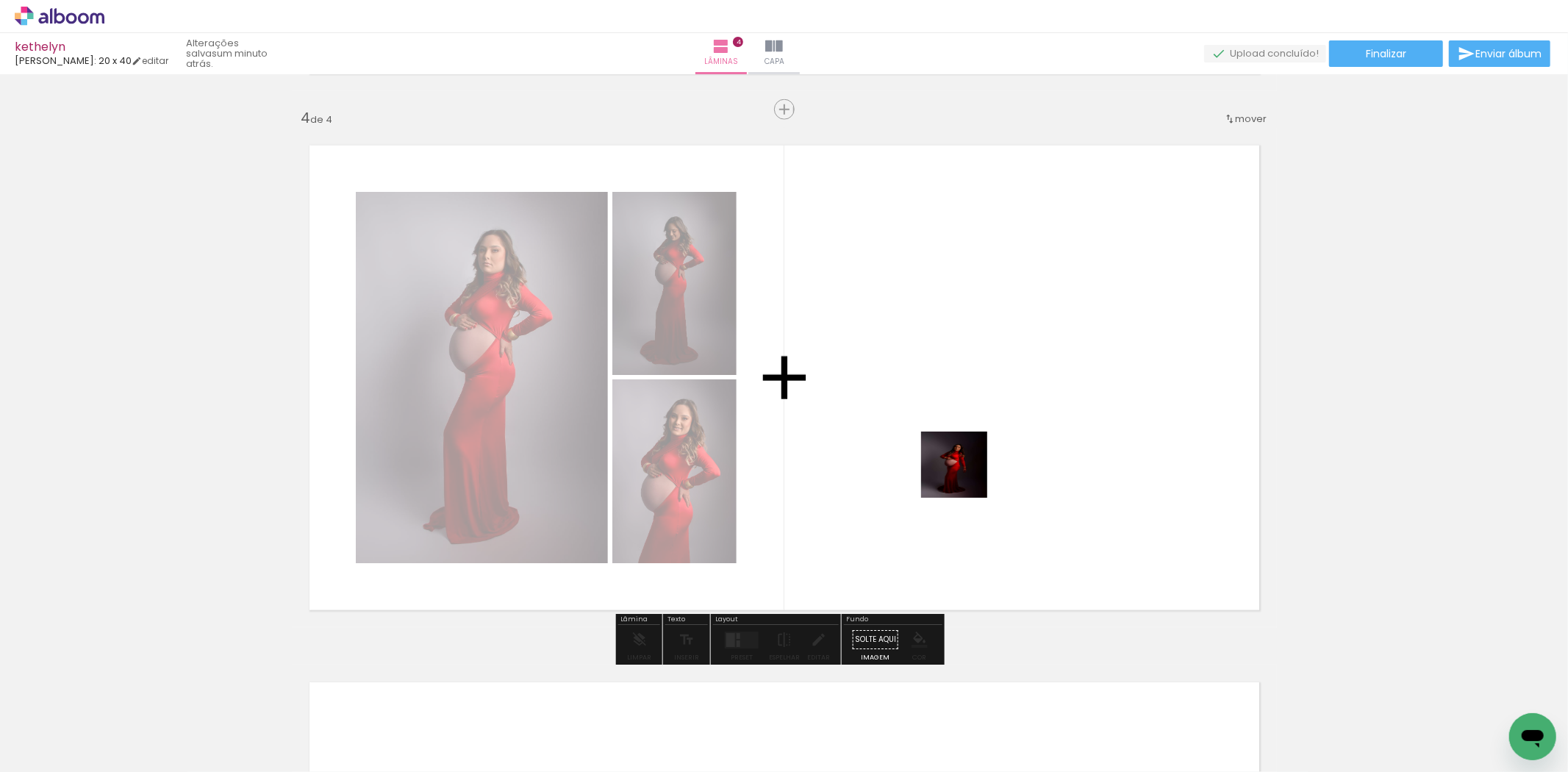
drag, startPoint x: 732, startPoint y: 724, endPoint x: 1026, endPoint y: 424, distance: 420.0
click at [1028, 424] on quentale-workspace at bounding box center [784, 386] width 1568 height 772
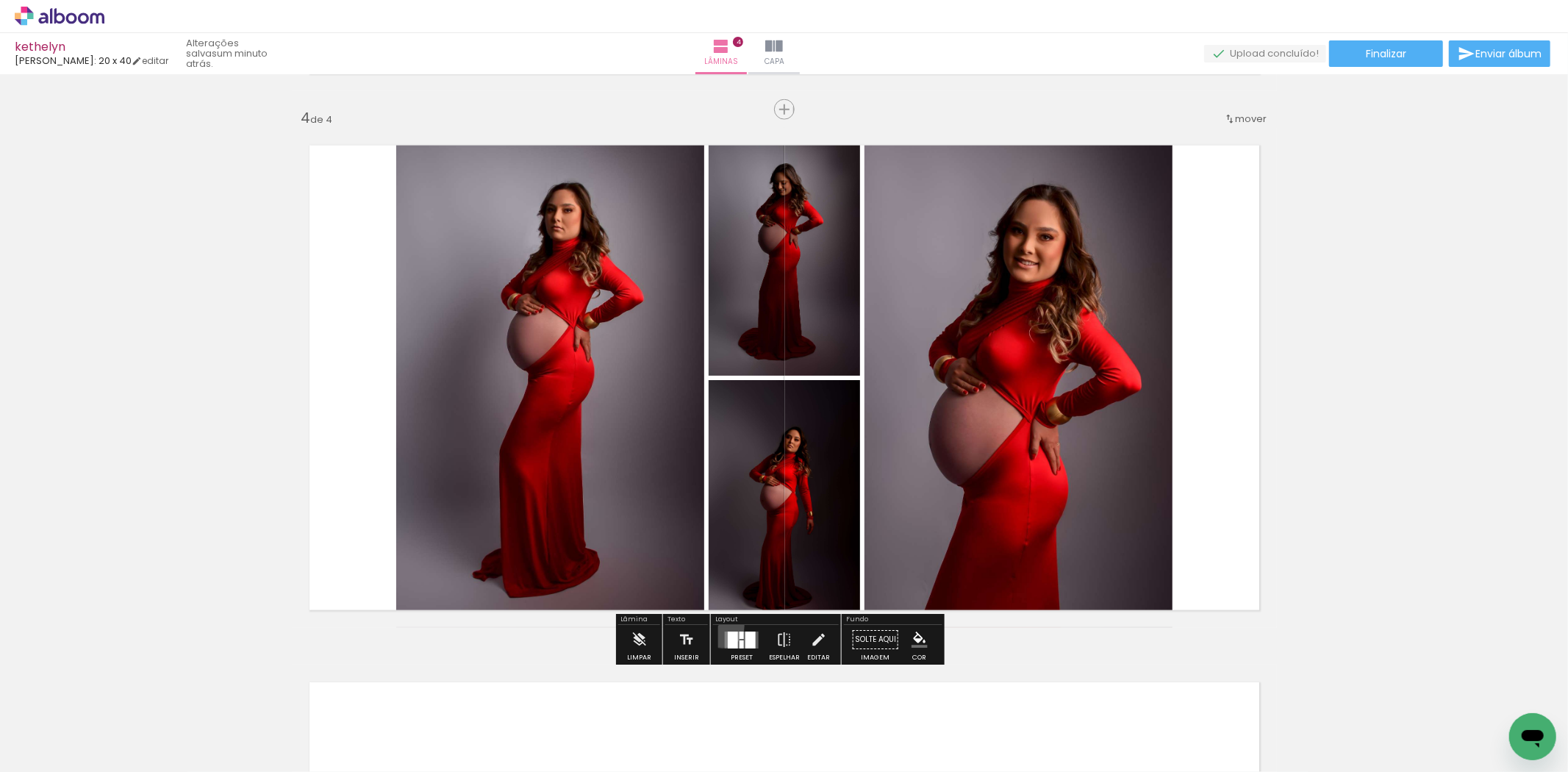
click at [722, 626] on div at bounding box center [742, 640] width 39 height 30
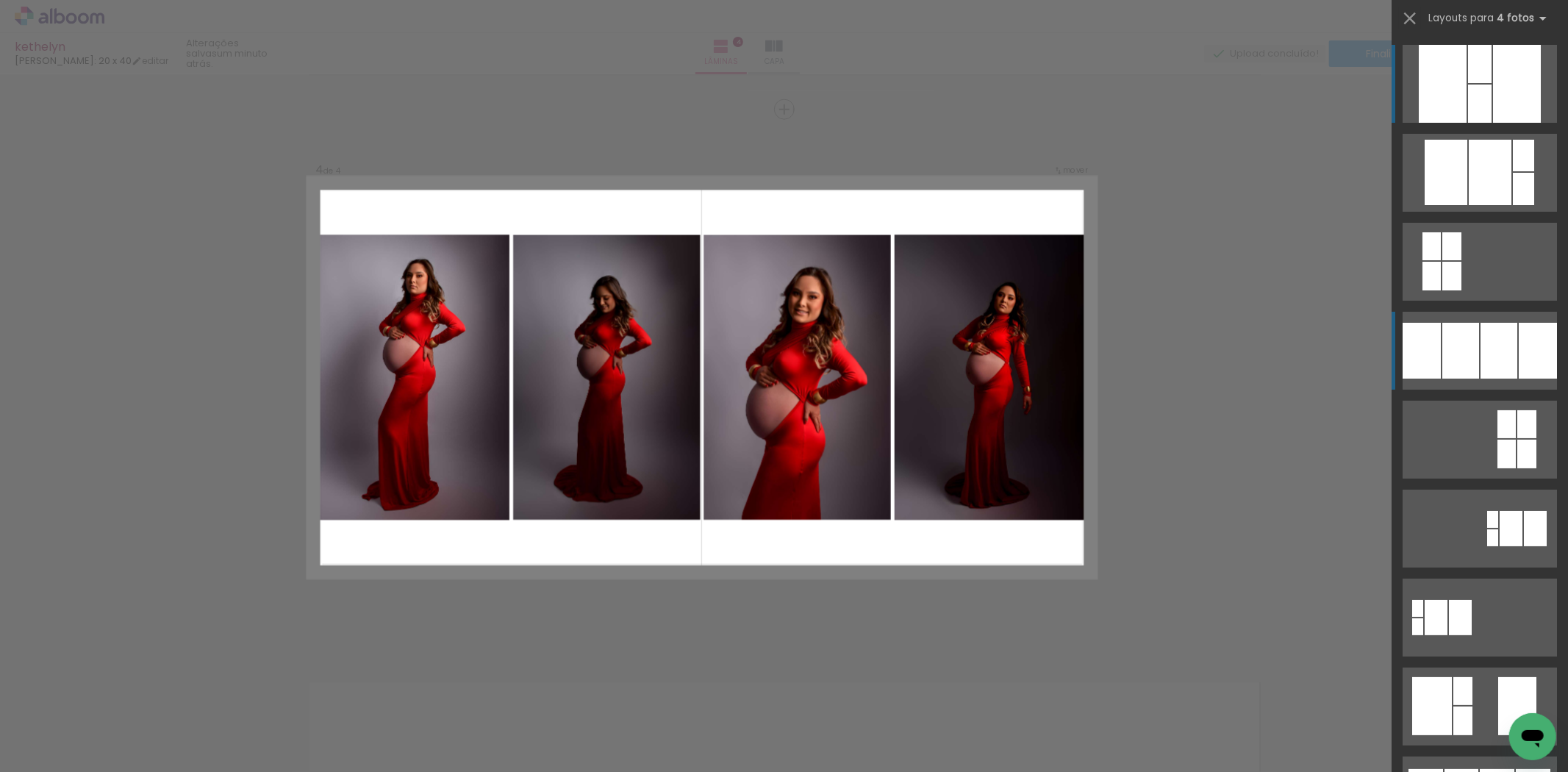
click at [1509, 343] on div at bounding box center [1498, 350] width 37 height 56
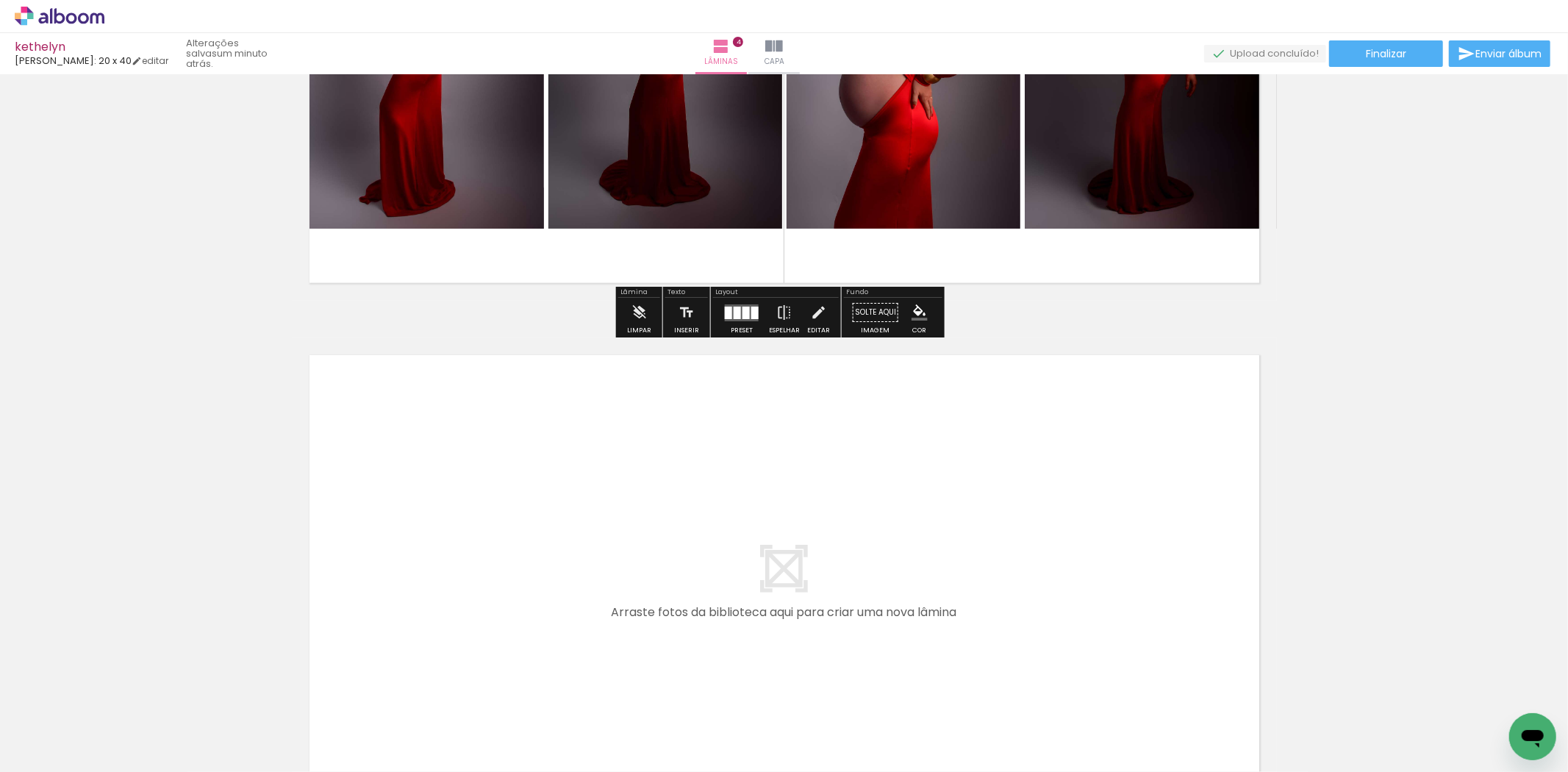
scroll to position [2089, 0]
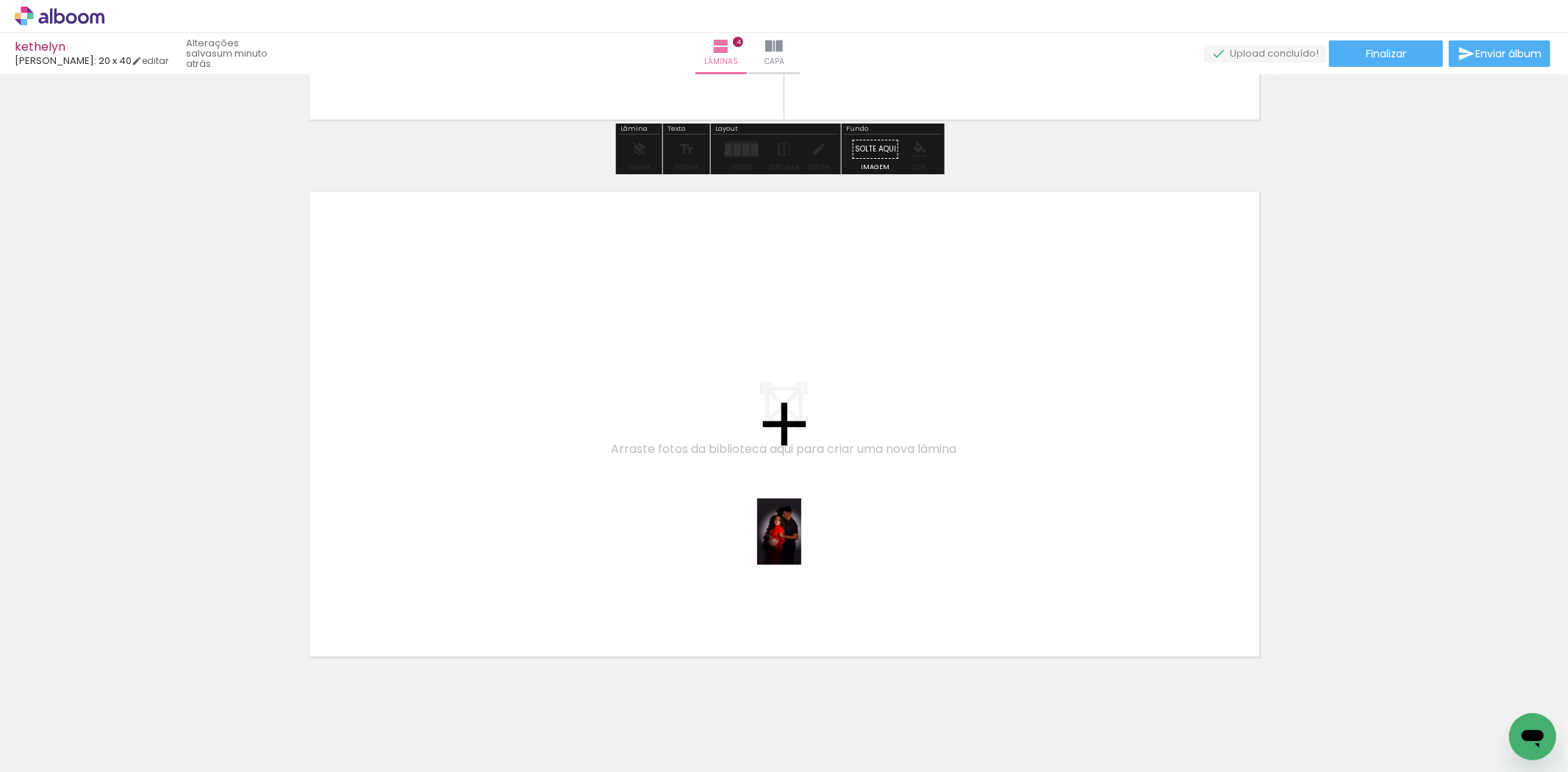
drag, startPoint x: 1053, startPoint y: 737, endPoint x: 801, endPoint y: 543, distance: 318.0
click at [801, 543] on quentale-workspace at bounding box center [784, 386] width 1568 height 772
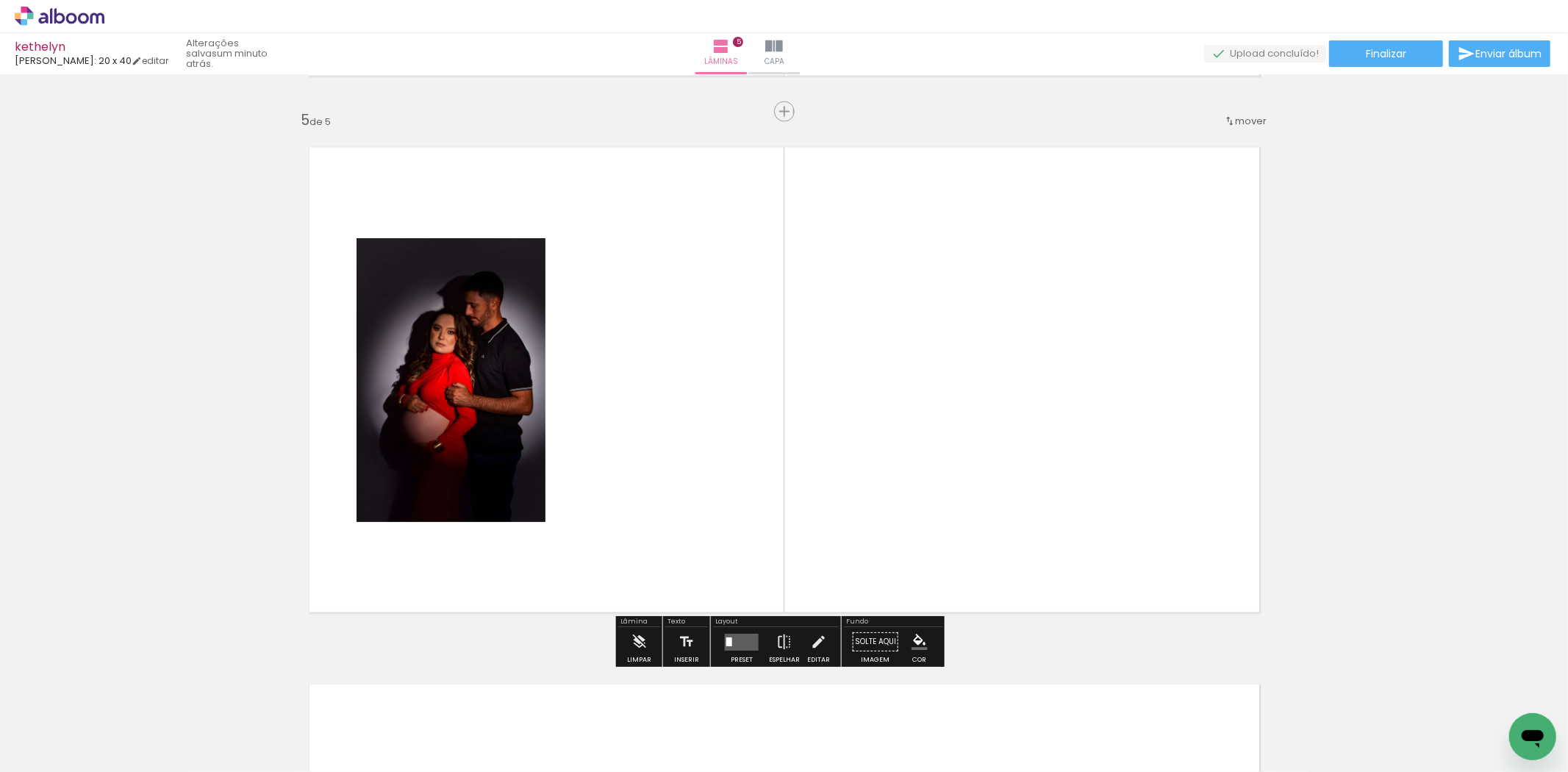
scroll to position [2135, 0]
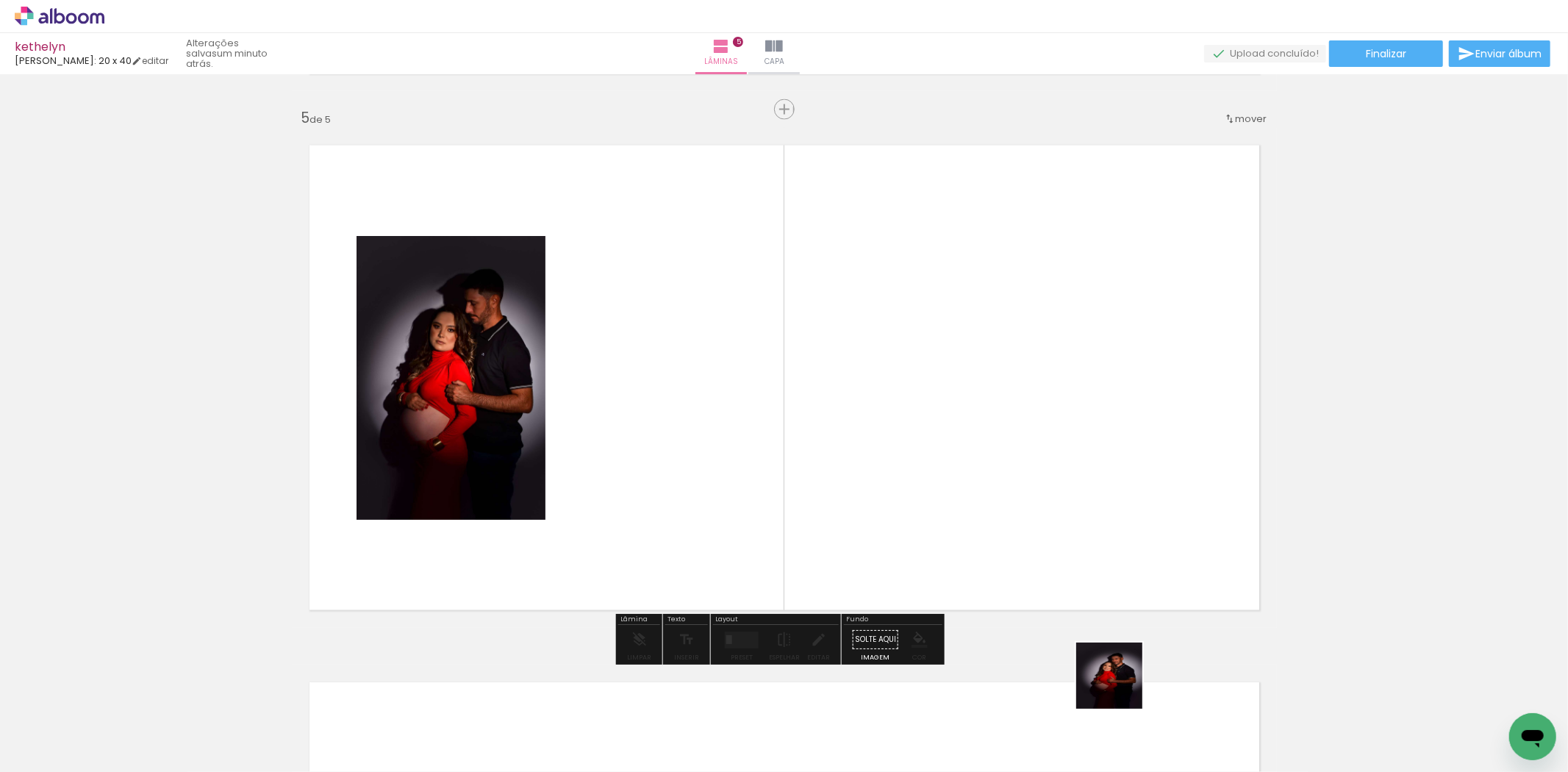
drag, startPoint x: 1147, startPoint y: 731, endPoint x: 950, endPoint y: 474, distance: 323.8
click at [951, 474] on quentale-workspace at bounding box center [784, 386] width 1568 height 772
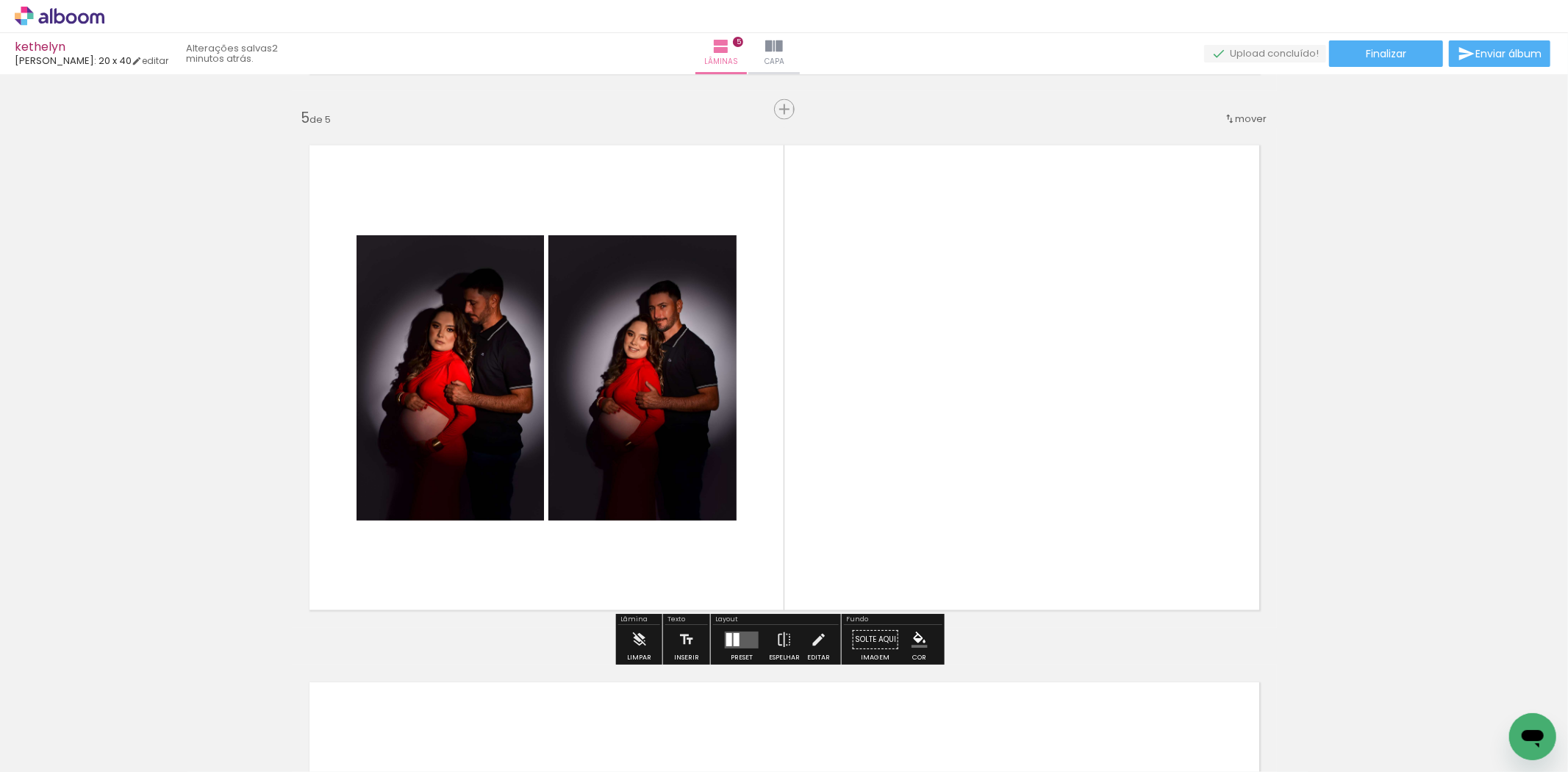
click at [735, 640] on div at bounding box center [736, 640] width 6 height 13
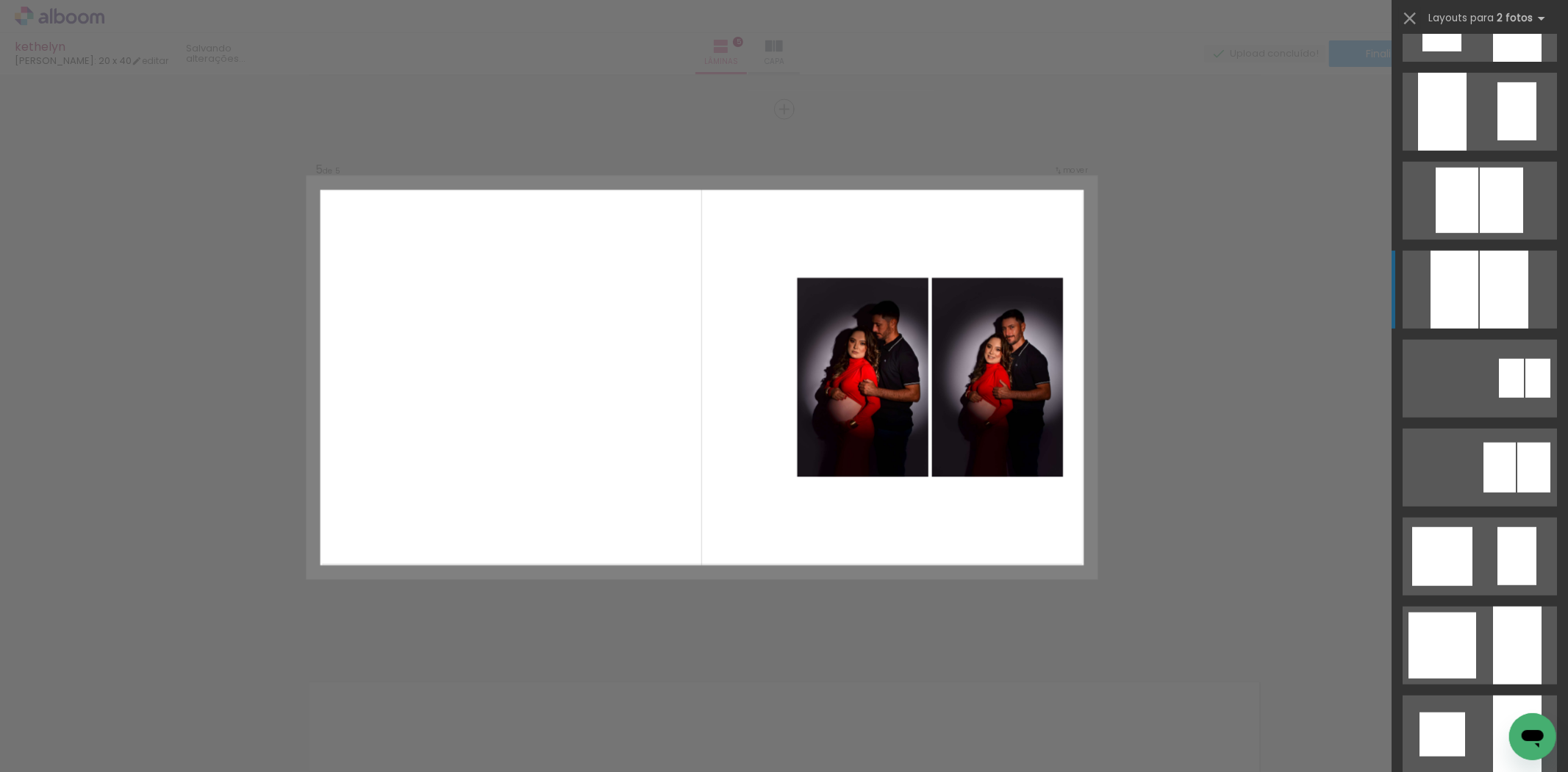
scroll to position [816, 0]
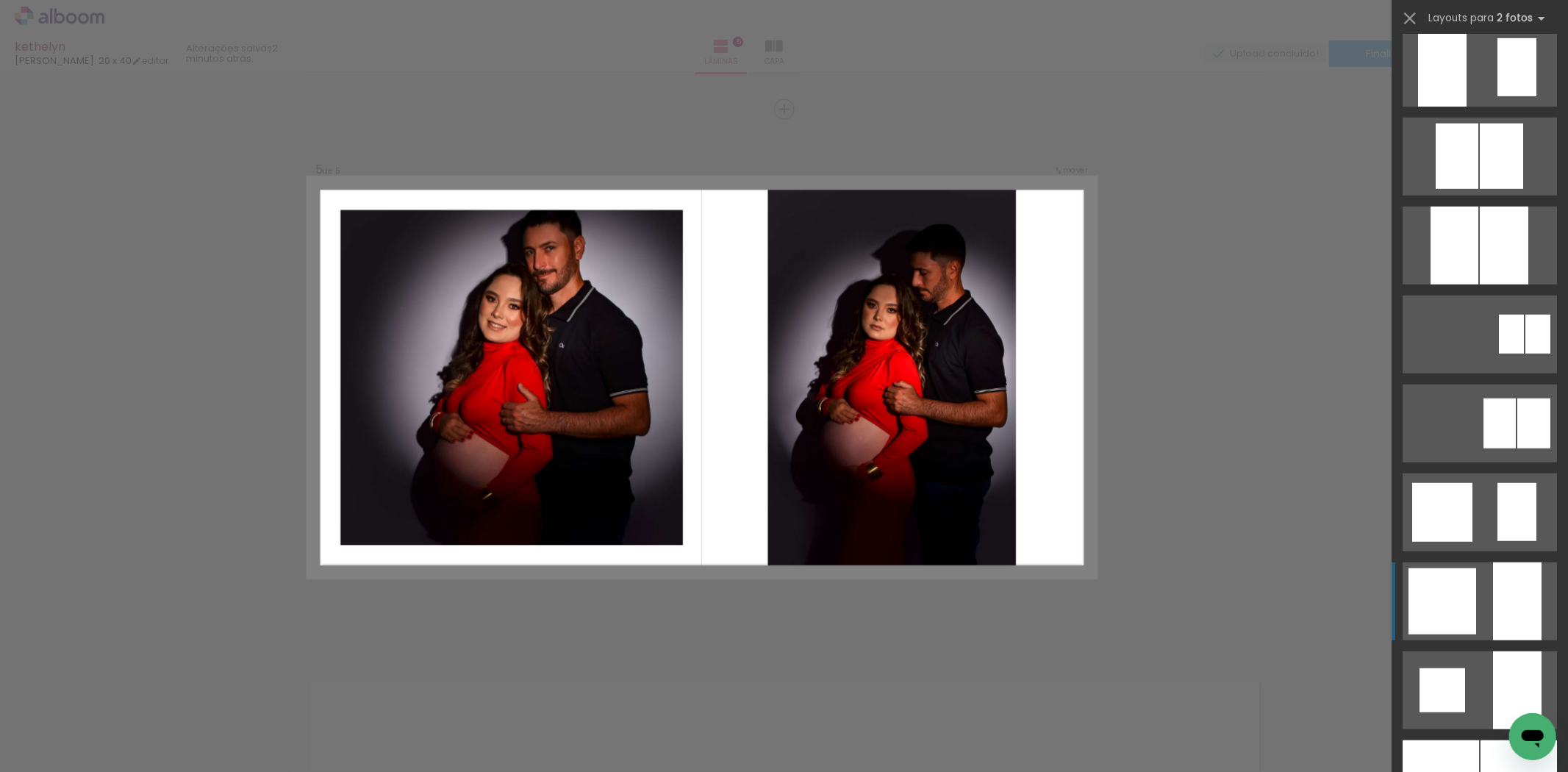
click at [1493, 583] on div at bounding box center [1517, 601] width 49 height 78
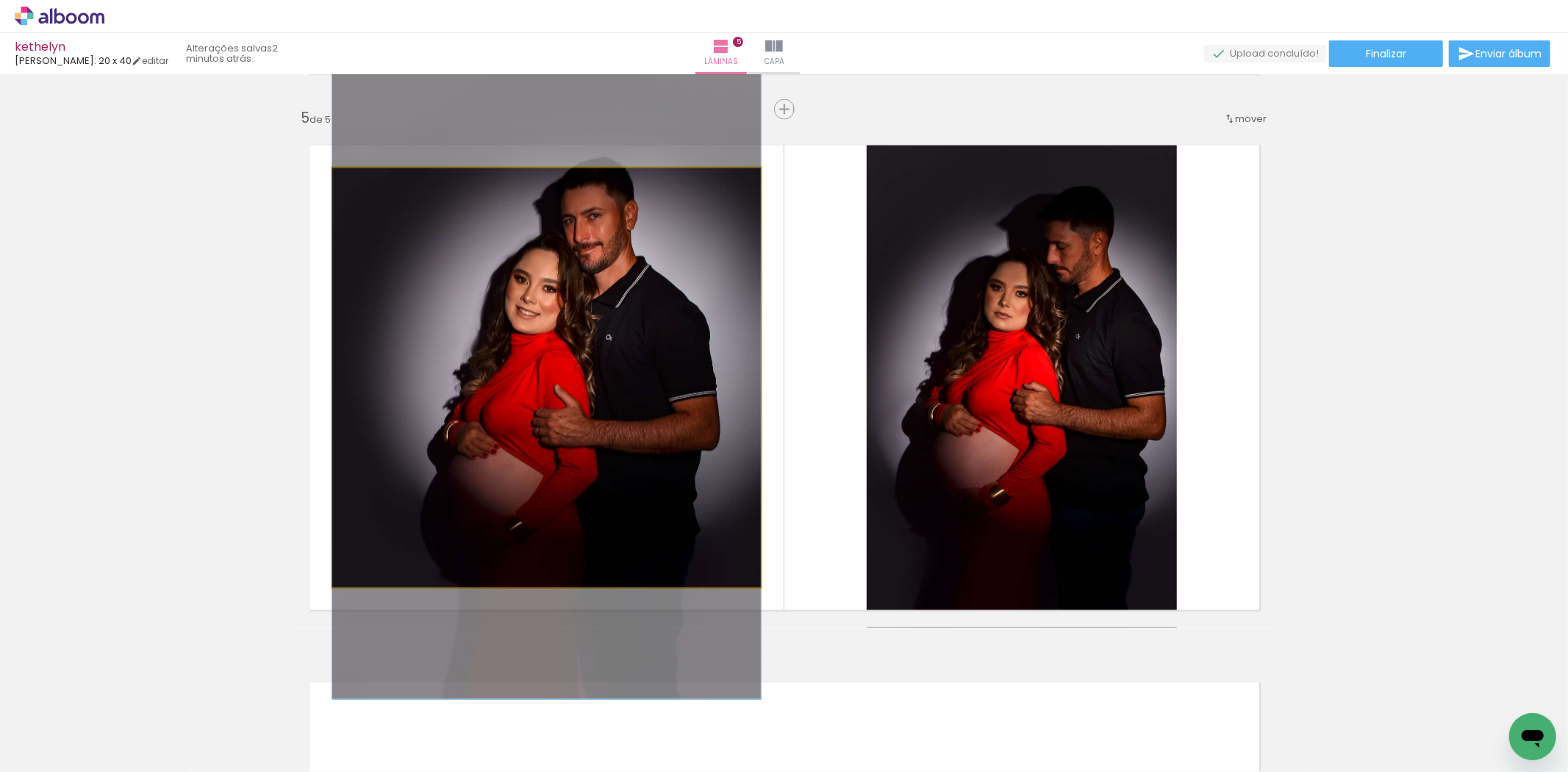
click at [687, 384] on quentale-photo at bounding box center [546, 378] width 428 height 419
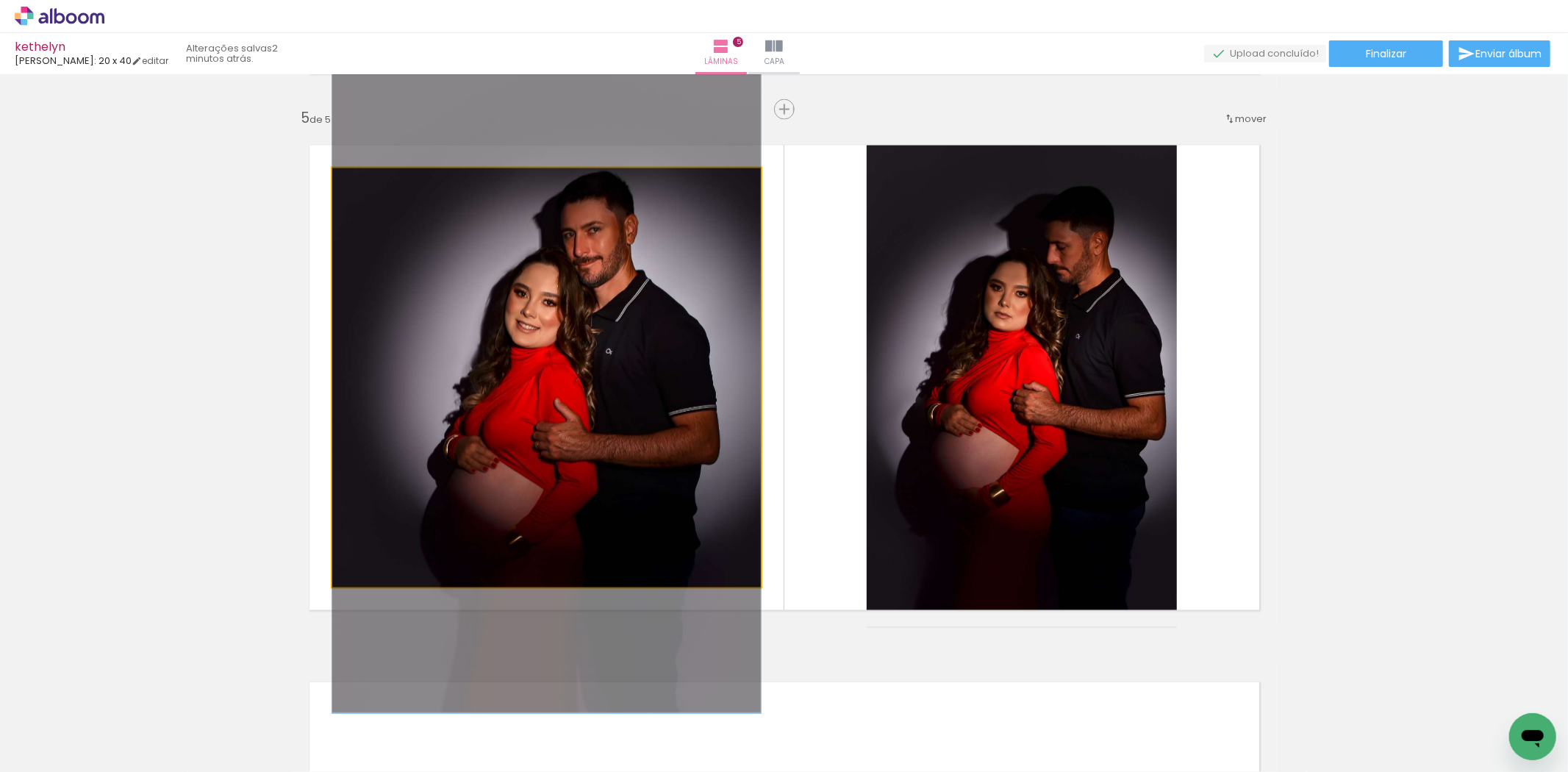
drag, startPoint x: 687, startPoint y: 384, endPoint x: 688, endPoint y: 398, distance: 14.0
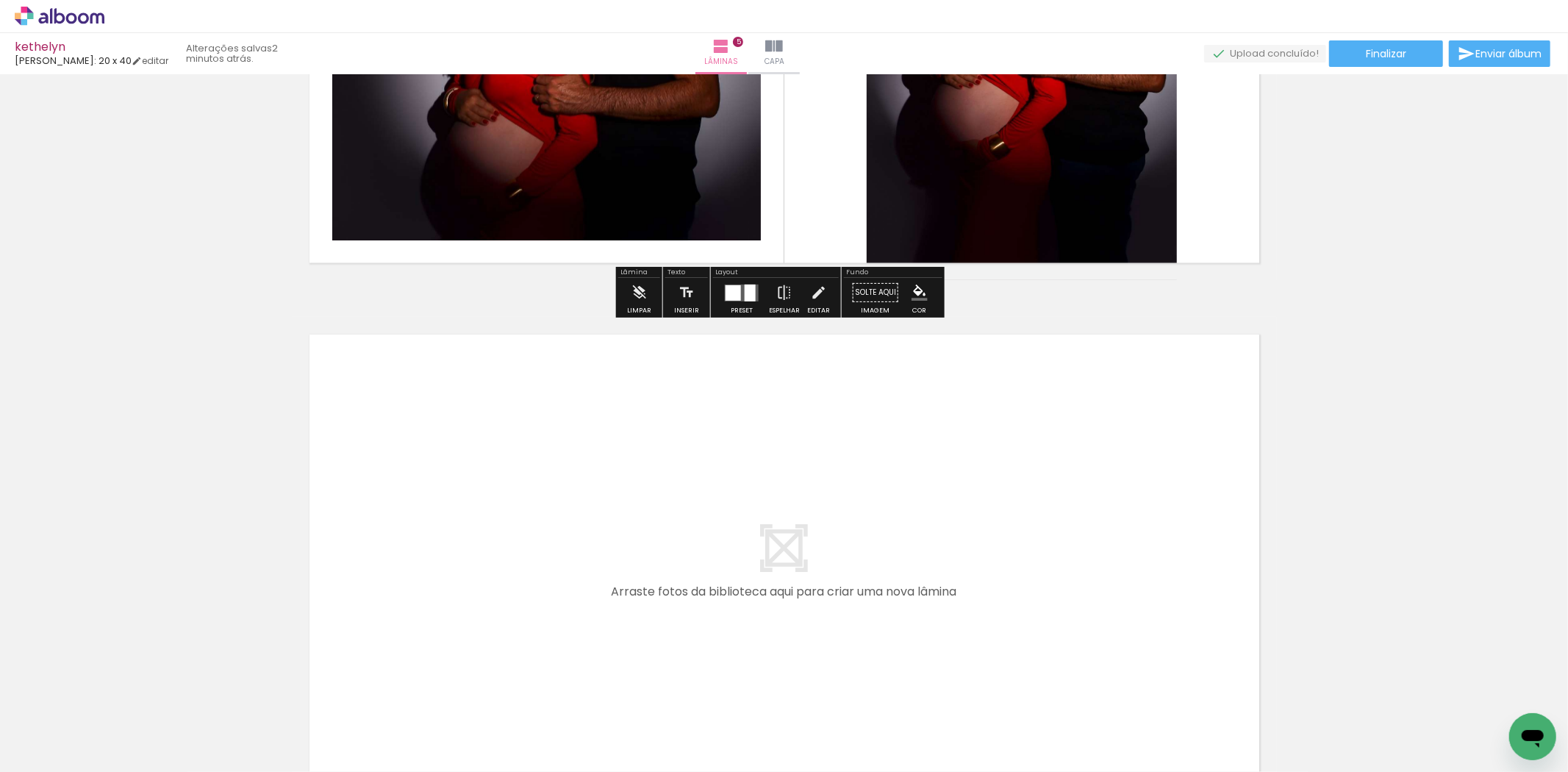
scroll to position [2544, 0]
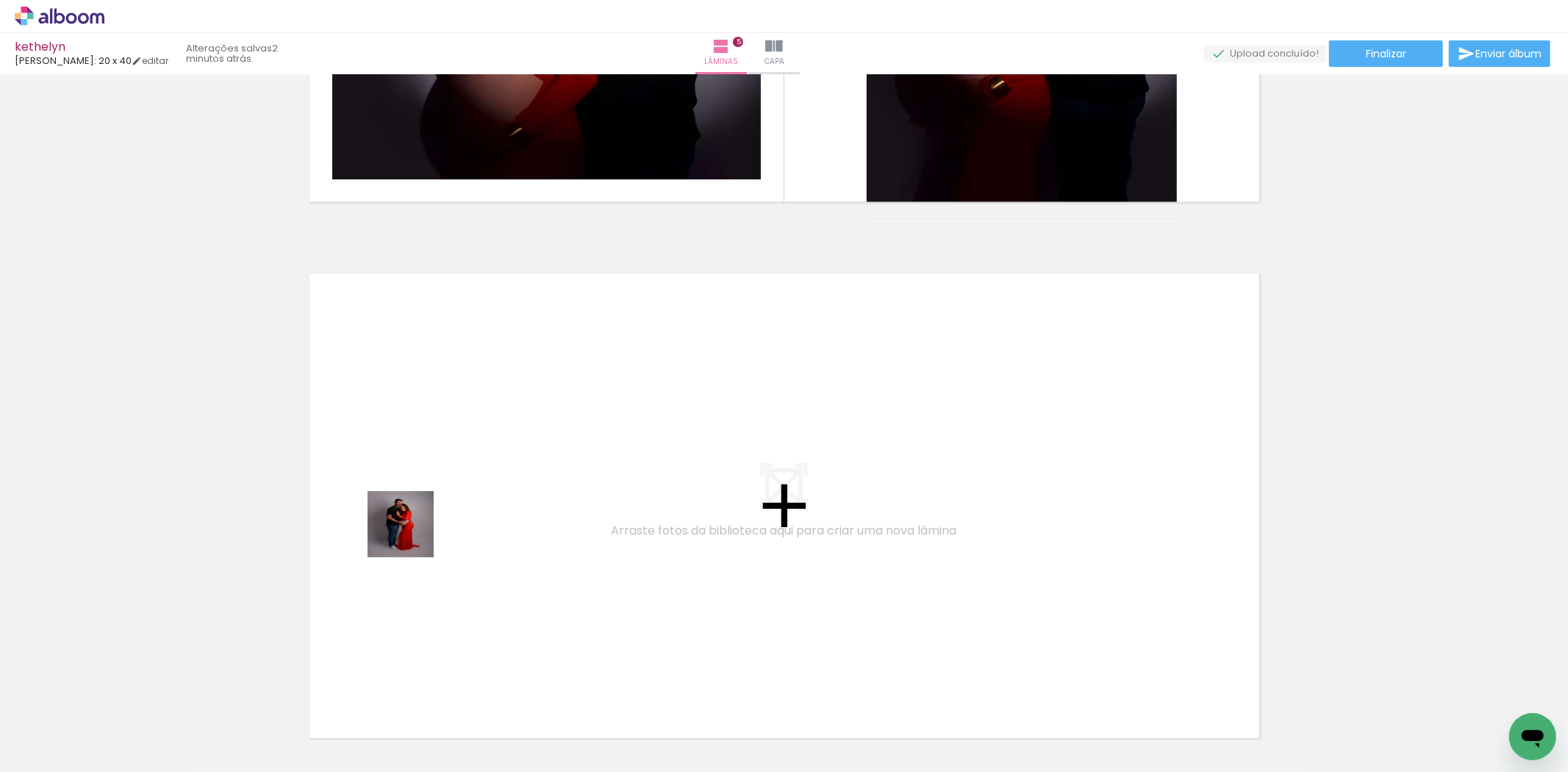
drag, startPoint x: 421, startPoint y: 598, endPoint x: 409, endPoint y: 518, distance: 80.9
click at [409, 518] on quentale-workspace at bounding box center [784, 386] width 1568 height 772
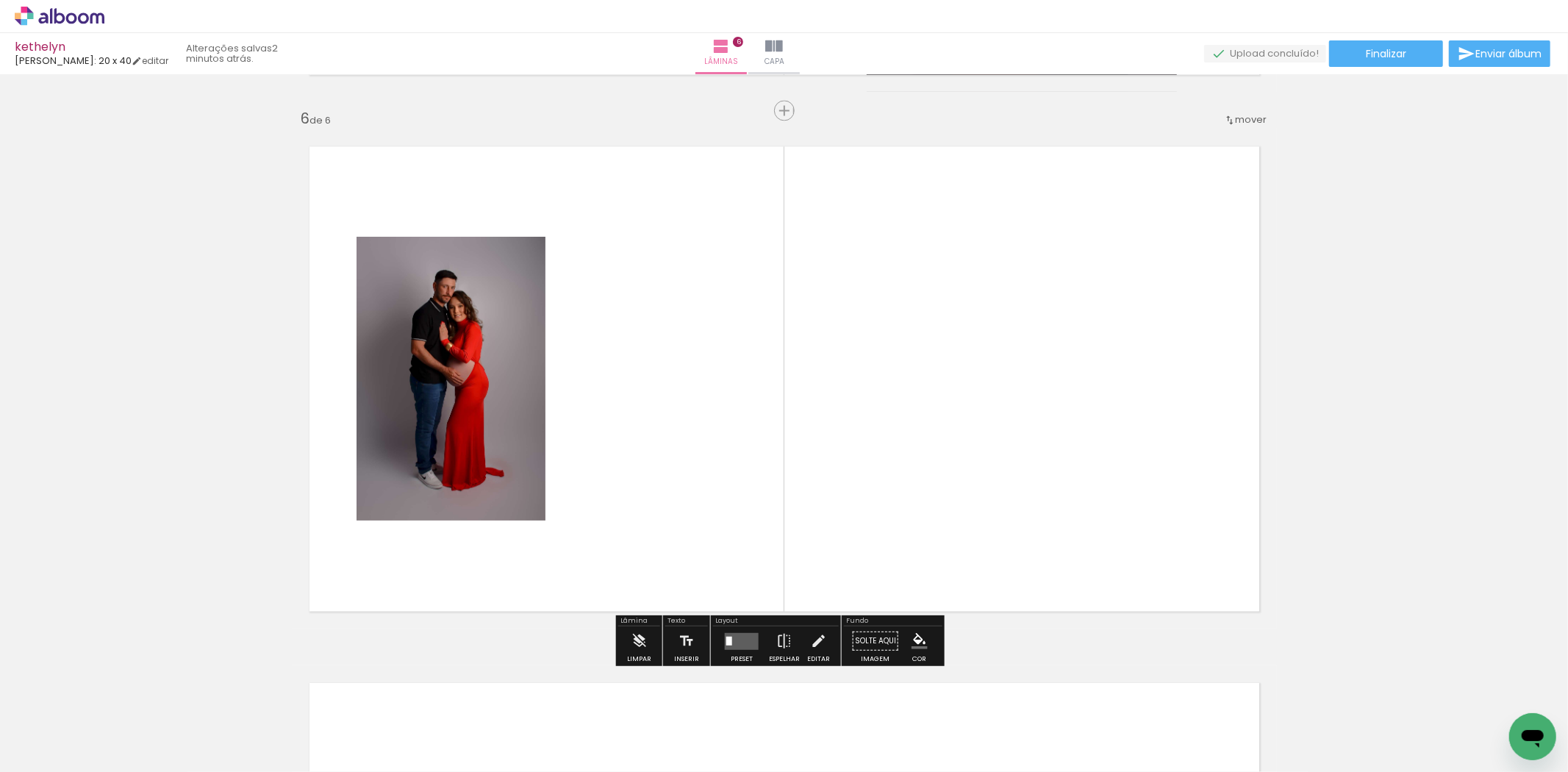
scroll to position [2672, 0]
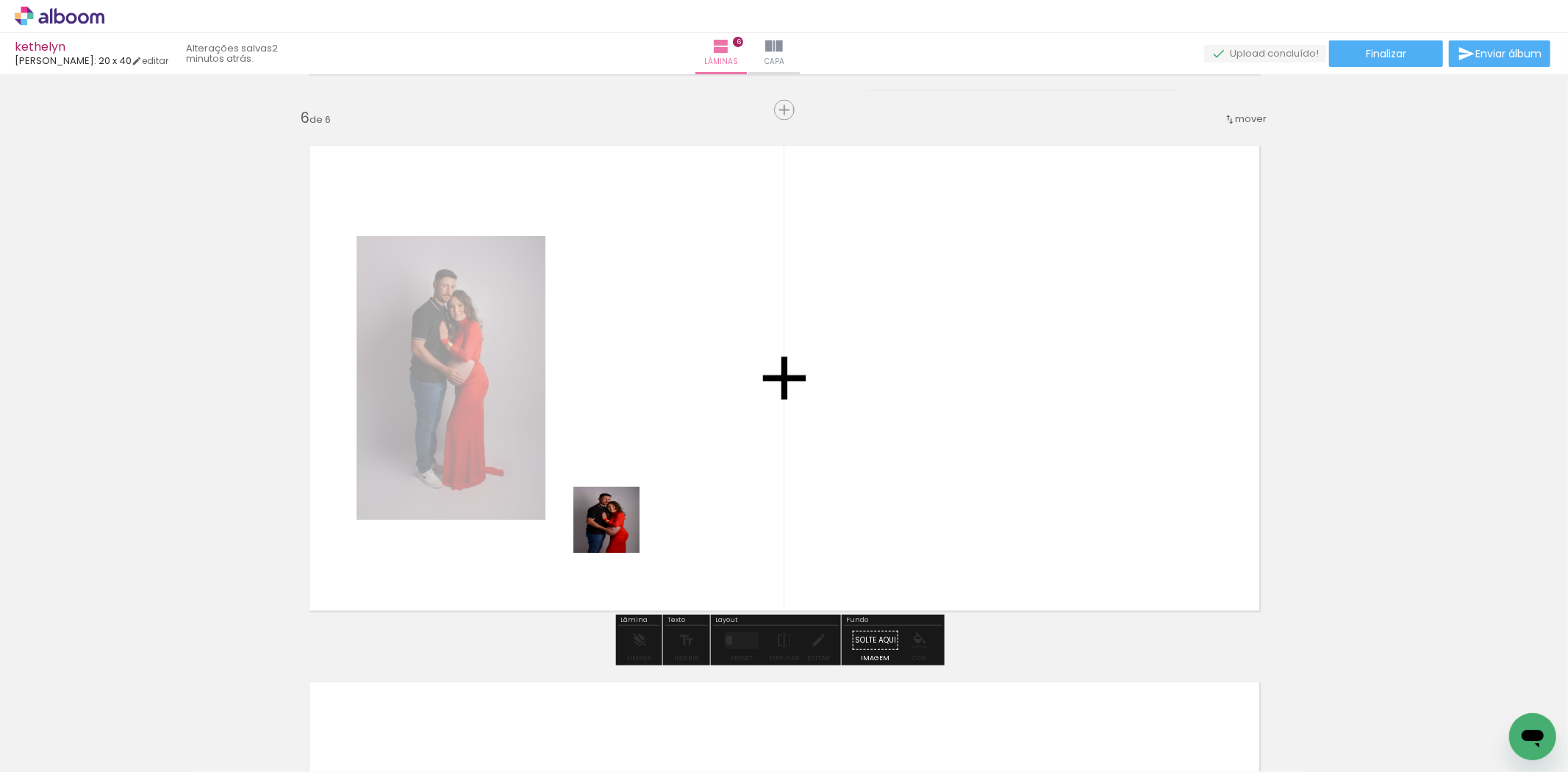
drag, startPoint x: 507, startPoint y: 733, endPoint x: 648, endPoint y: 427, distance: 336.9
click at [648, 427] on quentale-workspace at bounding box center [784, 386] width 1568 height 772
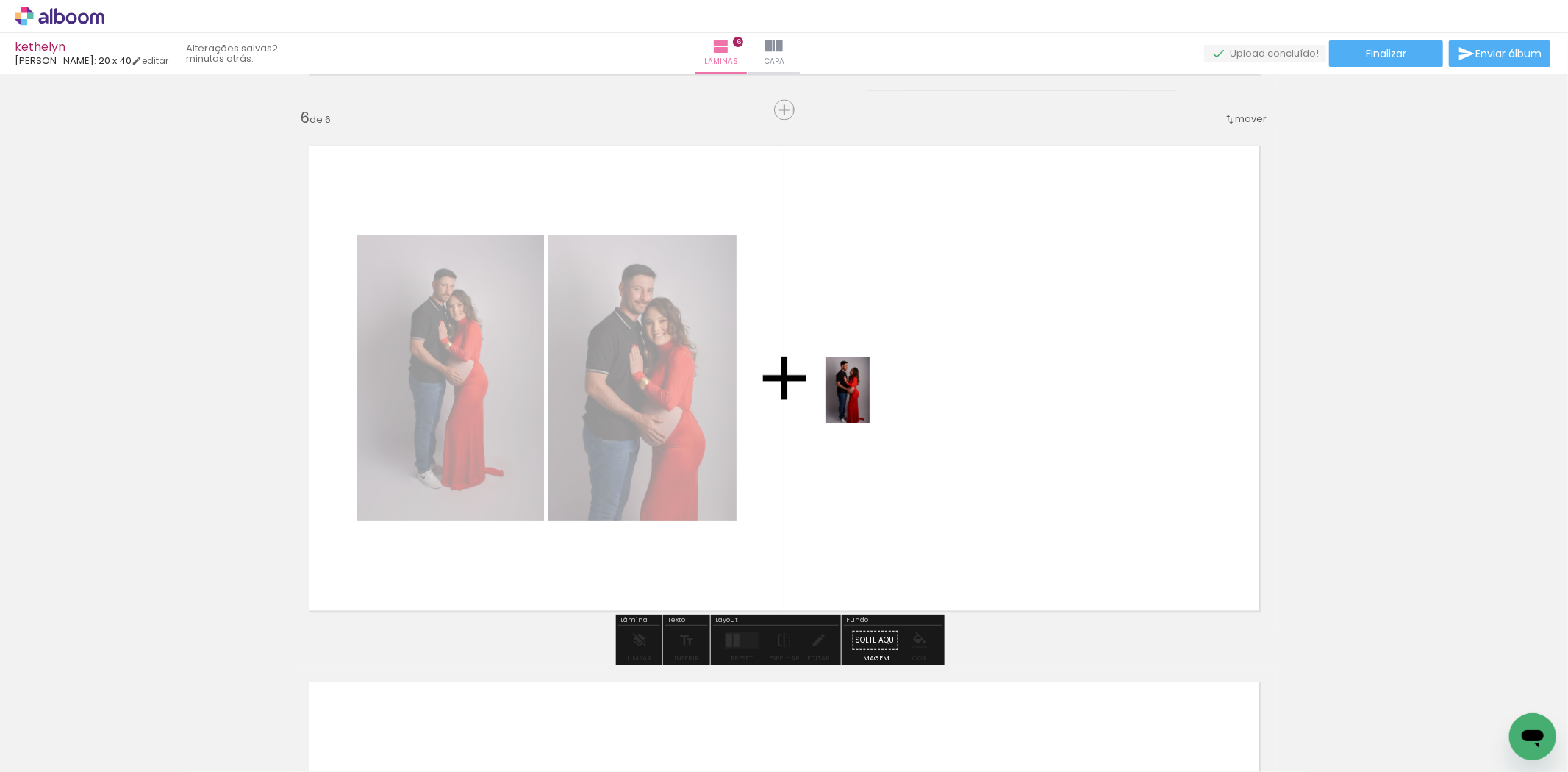
drag, startPoint x: 610, startPoint y: 728, endPoint x: 870, endPoint y: 401, distance: 417.8
click at [870, 401] on quentale-workspace at bounding box center [784, 386] width 1568 height 772
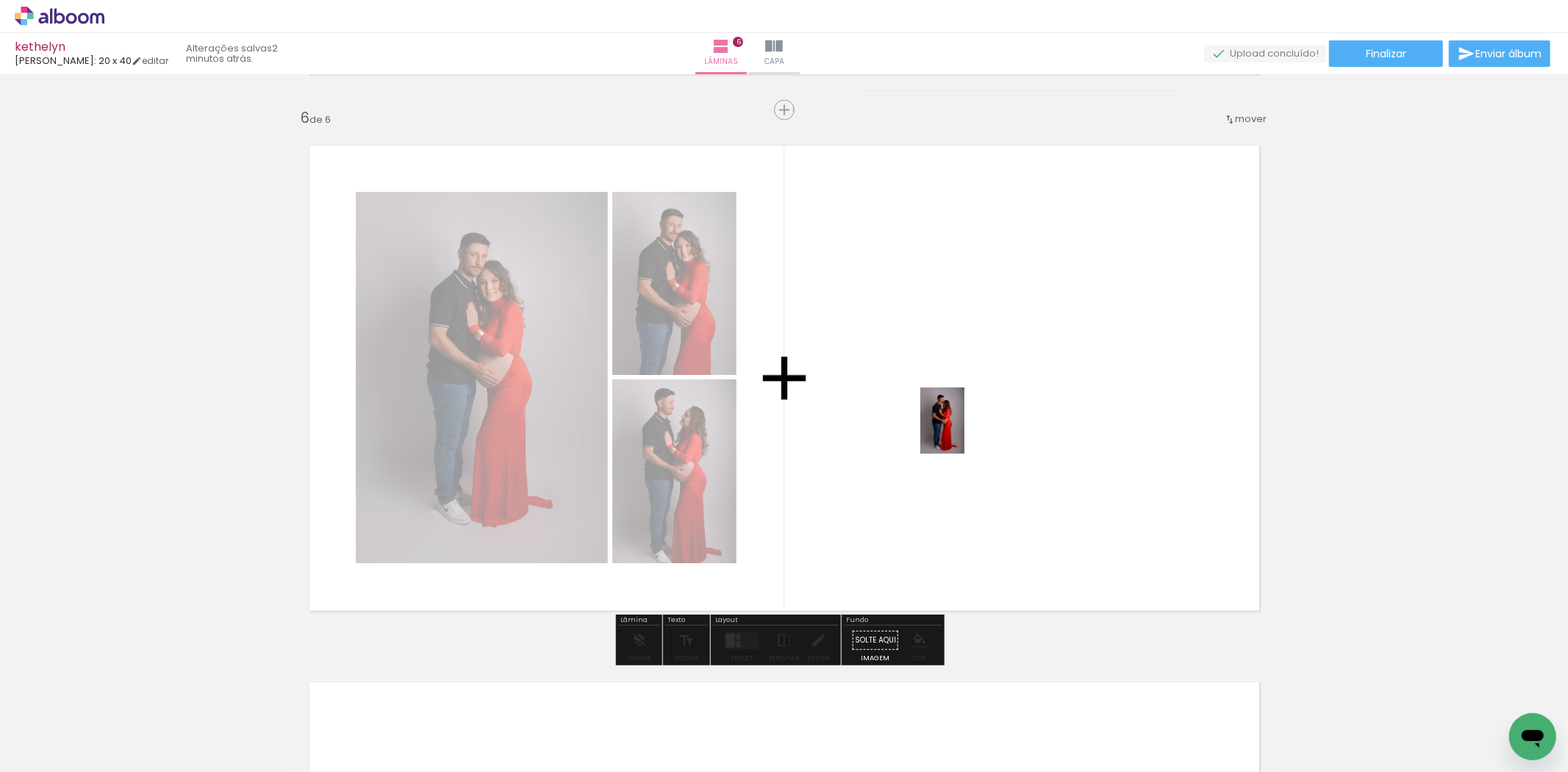
drag, startPoint x: 687, startPoint y: 726, endPoint x: 964, endPoint y: 432, distance: 403.9
click at [964, 432] on quentale-workspace at bounding box center [784, 386] width 1568 height 772
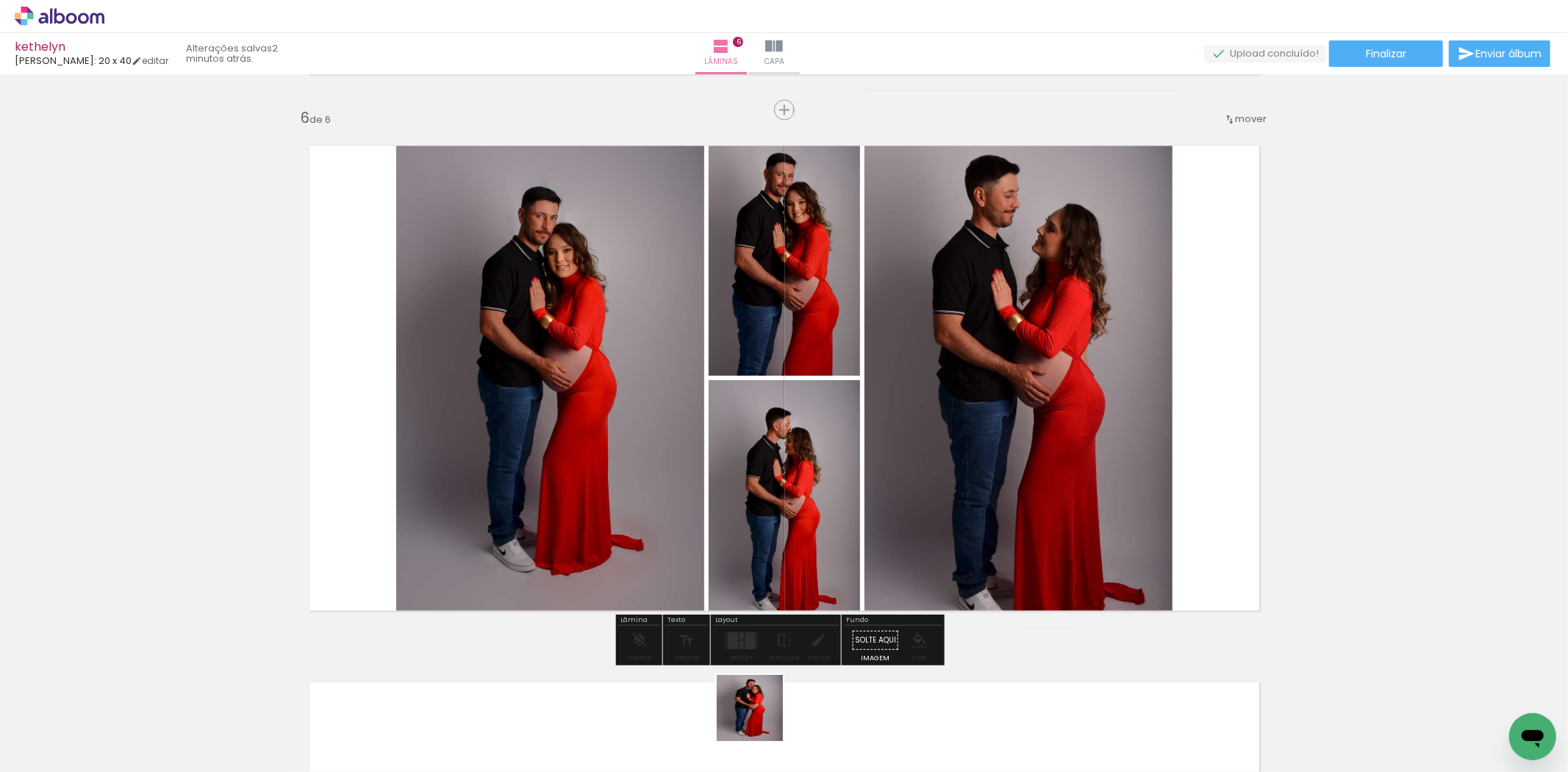
drag, startPoint x: 761, startPoint y: 719, endPoint x: 829, endPoint y: 391, distance: 335.0
click at [829, 391] on quentale-workspace at bounding box center [784, 386] width 1568 height 772
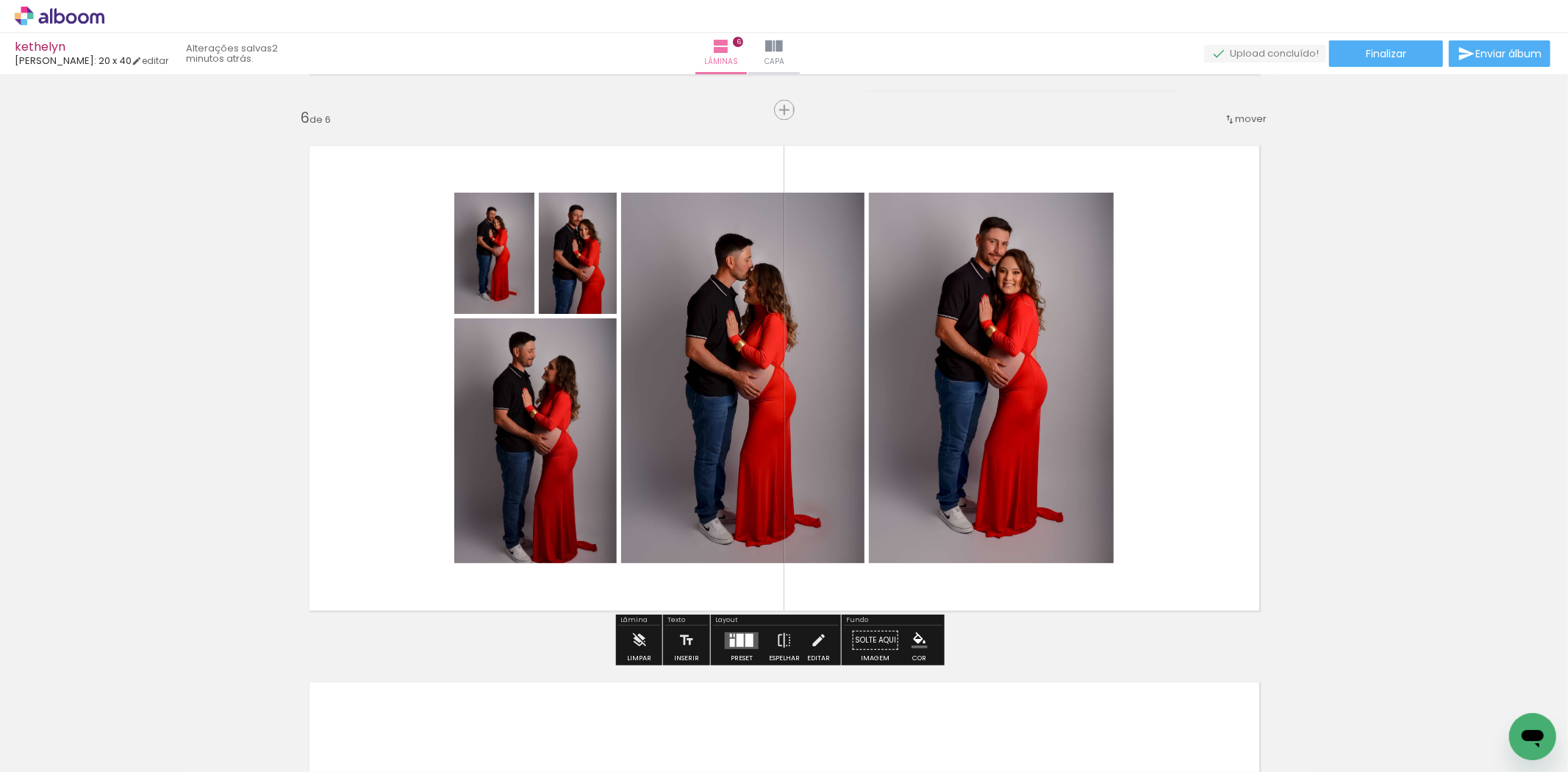
click at [745, 634] on div at bounding box center [749, 640] width 8 height 13
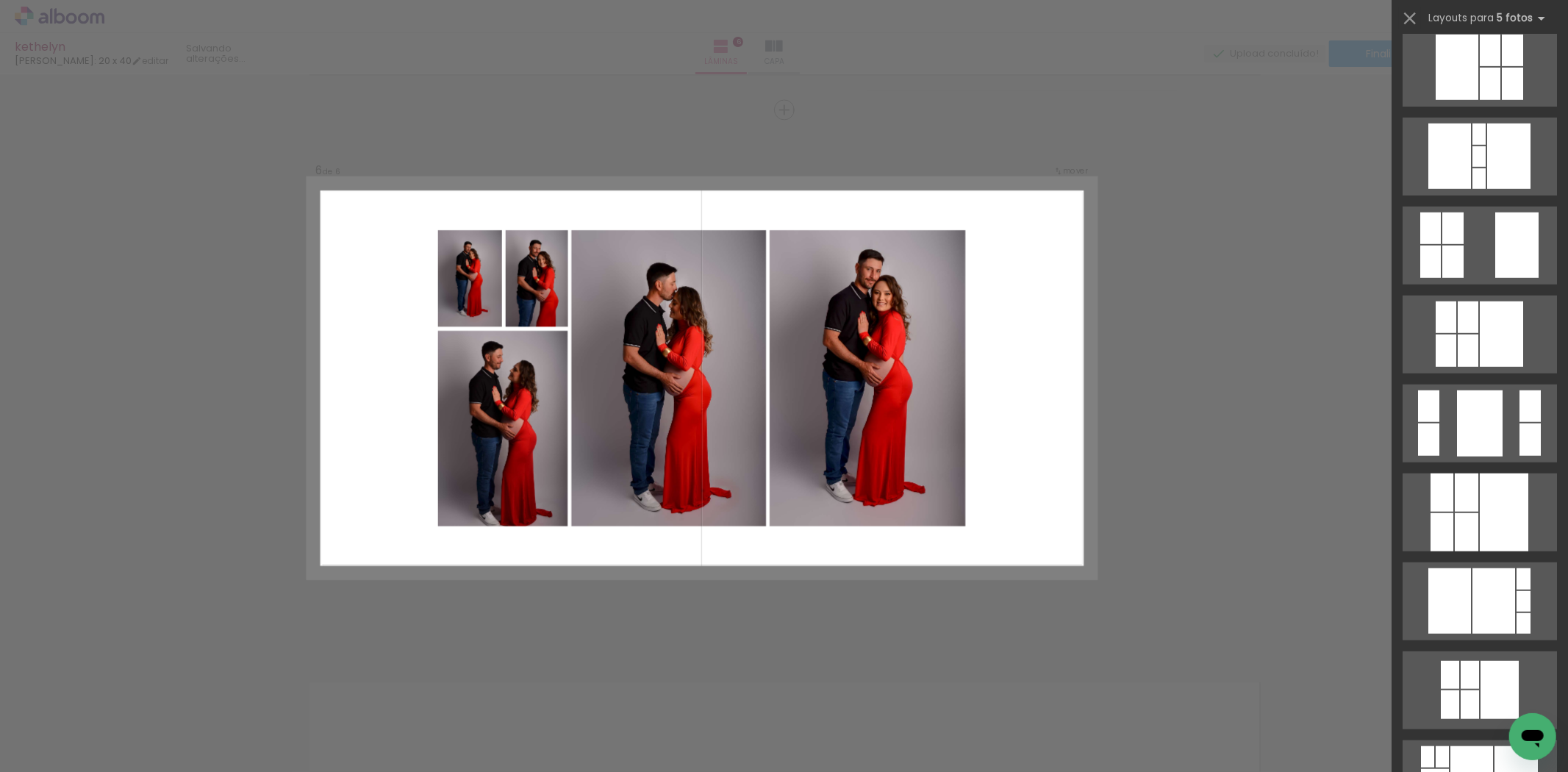
scroll to position [0, 0]
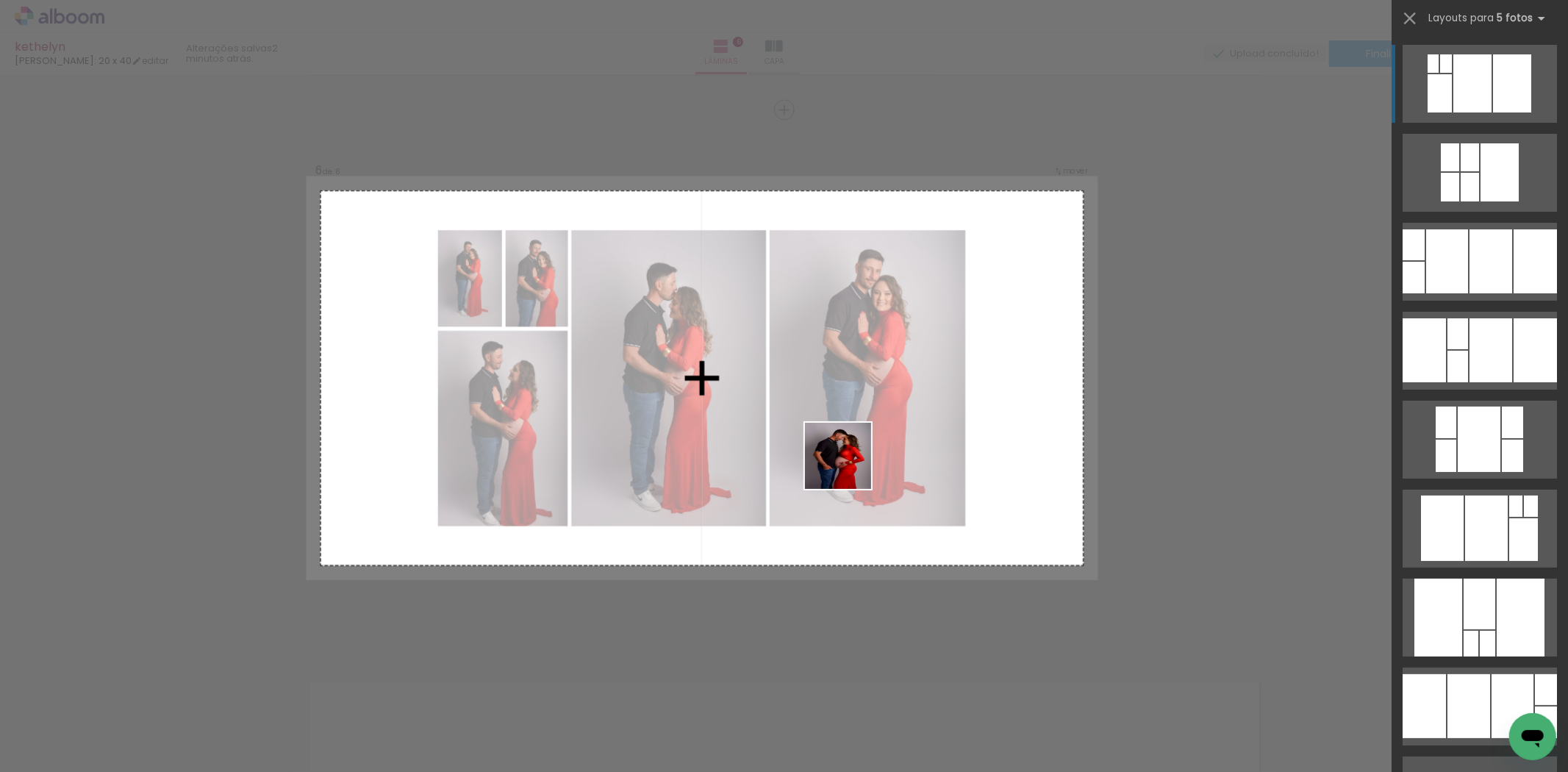
drag, startPoint x: 858, startPoint y: 633, endPoint x: 879, endPoint y: 490, distance: 144.5
click at [842, 436] on quentale-workspace at bounding box center [784, 386] width 1568 height 772
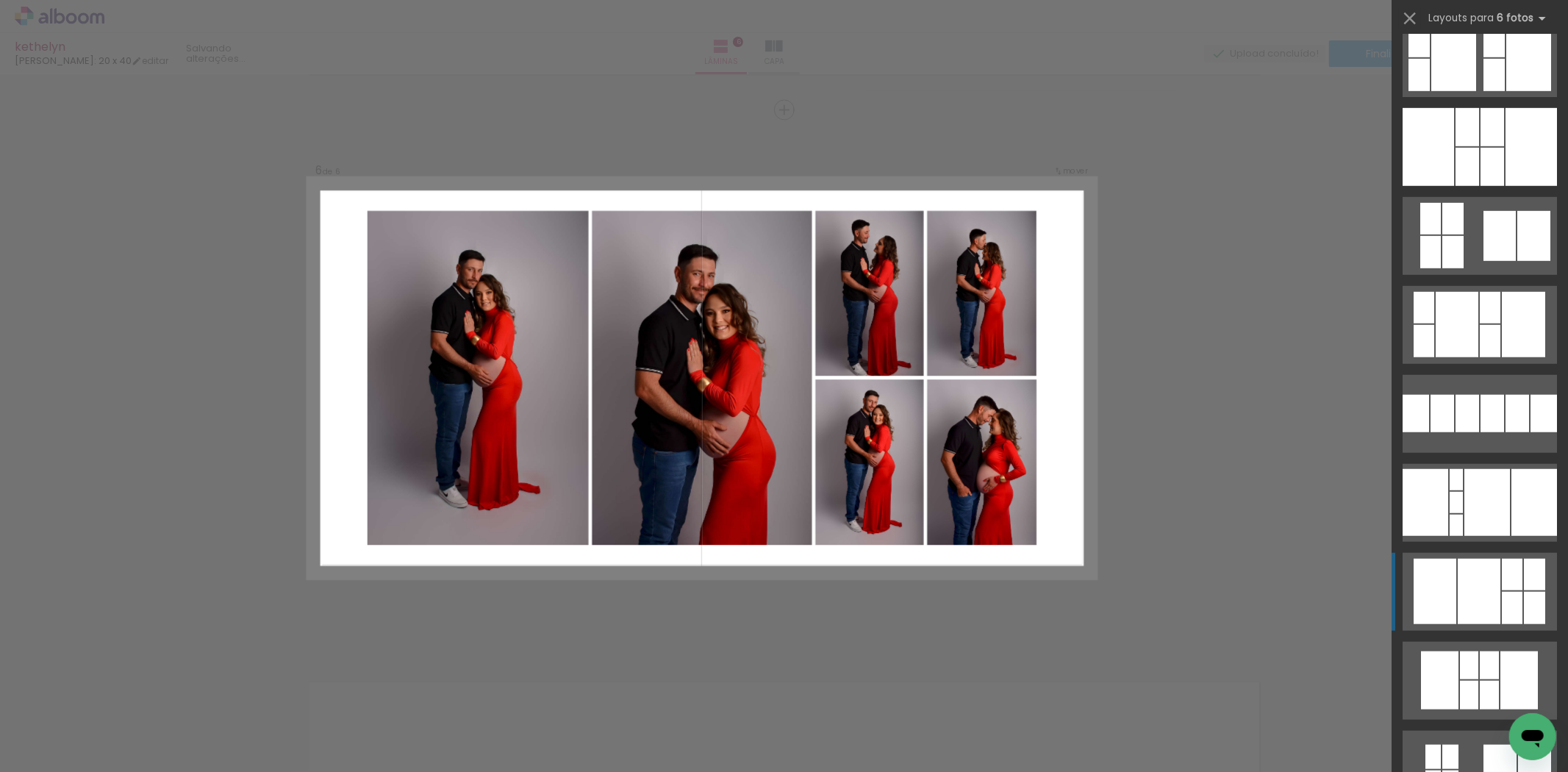
scroll to position [980, 0]
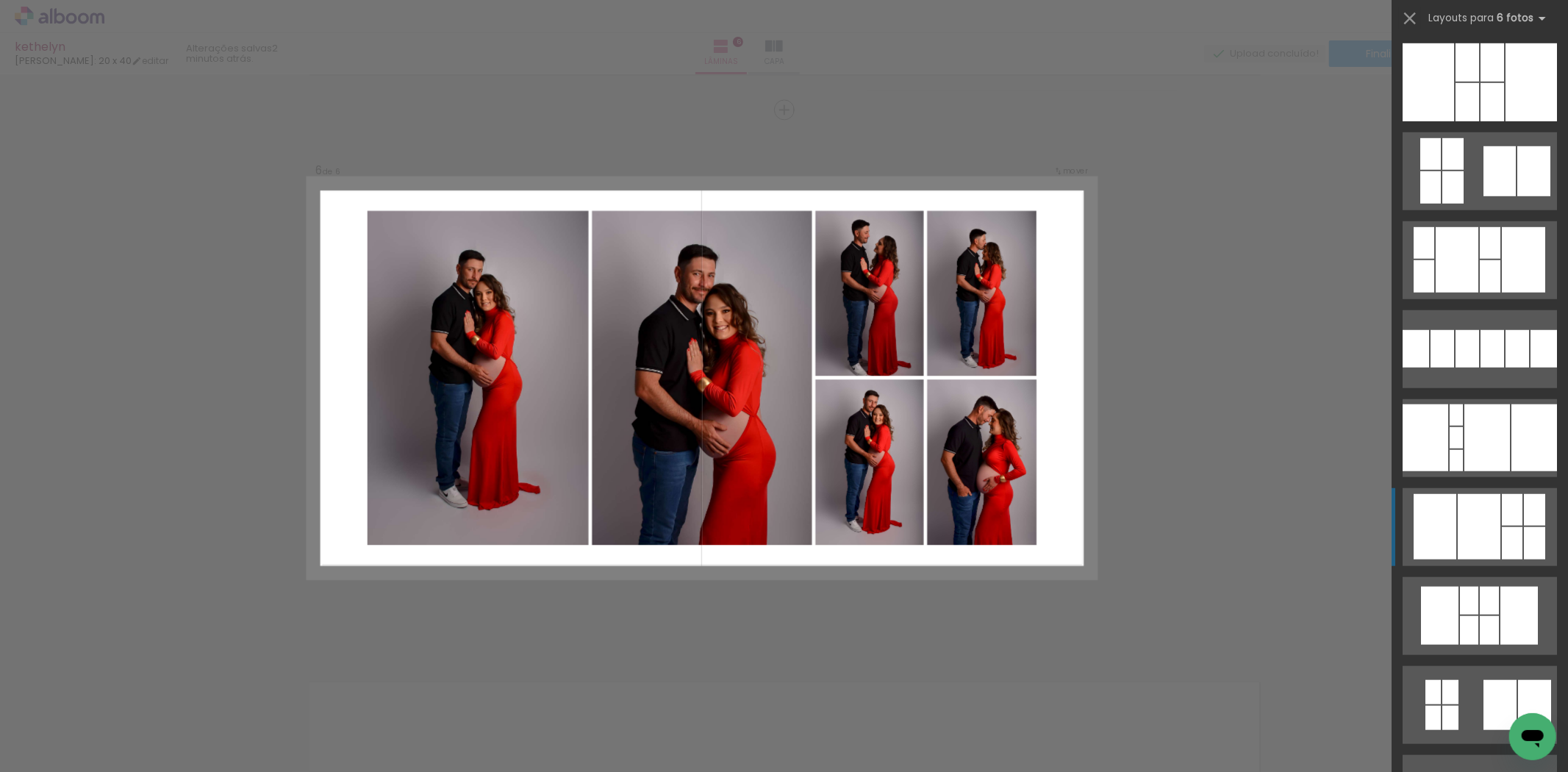
click at [1482, 531] on div at bounding box center [1479, 527] width 43 height 66
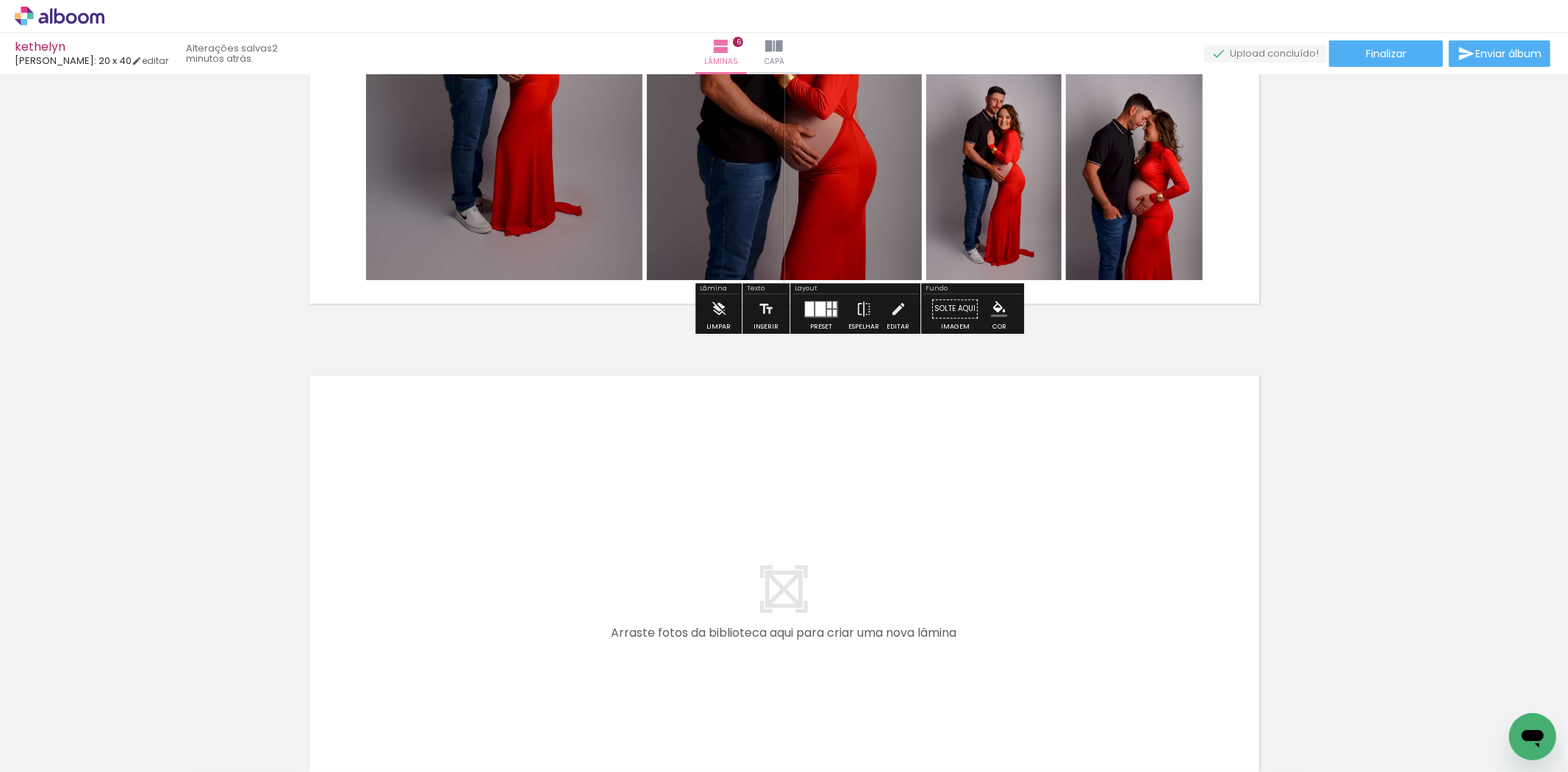
scroll to position [3081, 0]
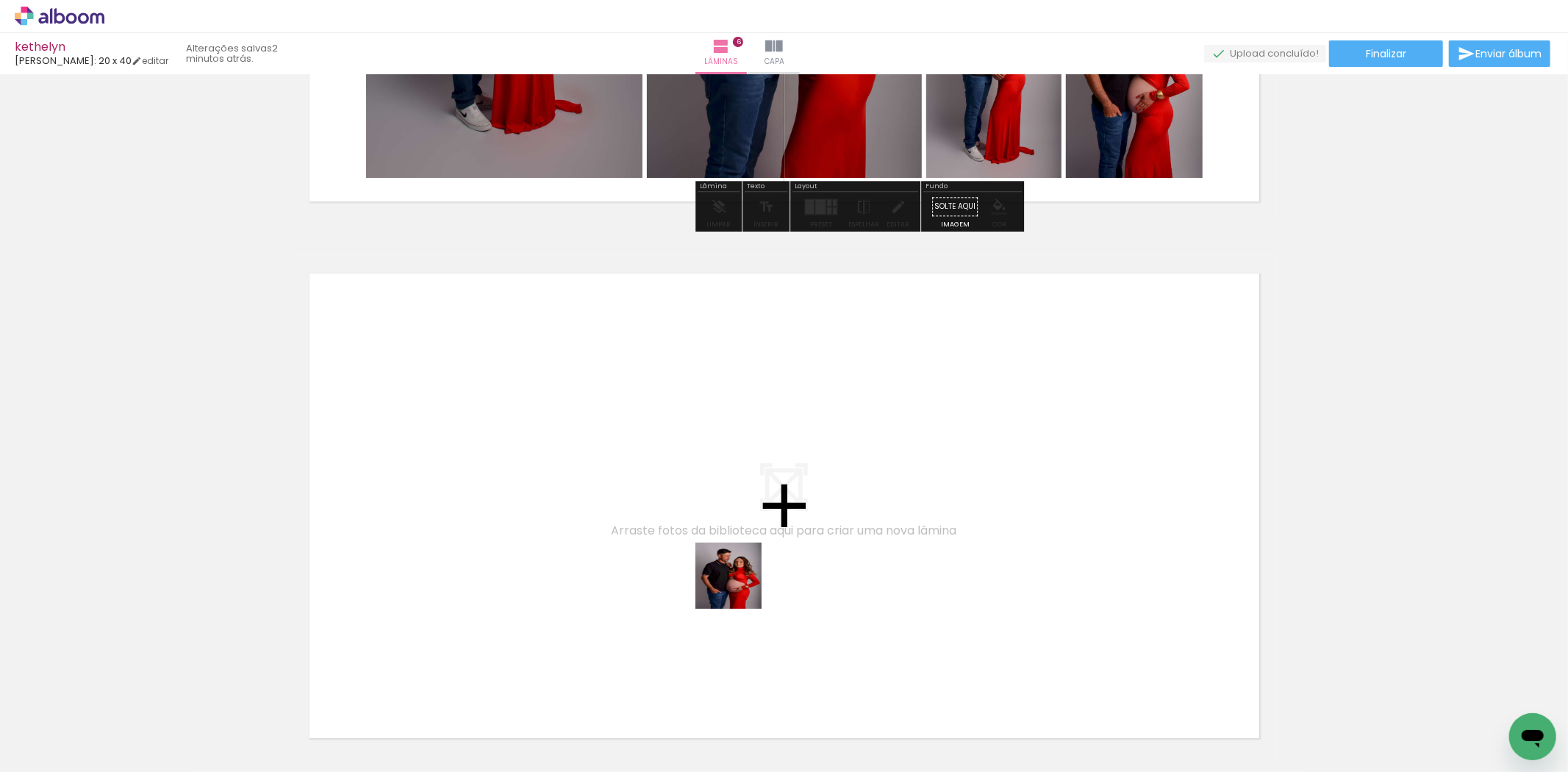
drag, startPoint x: 937, startPoint y: 745, endPoint x: 696, endPoint y: 560, distance: 303.8
click at [696, 560] on quentale-workspace at bounding box center [784, 386] width 1568 height 772
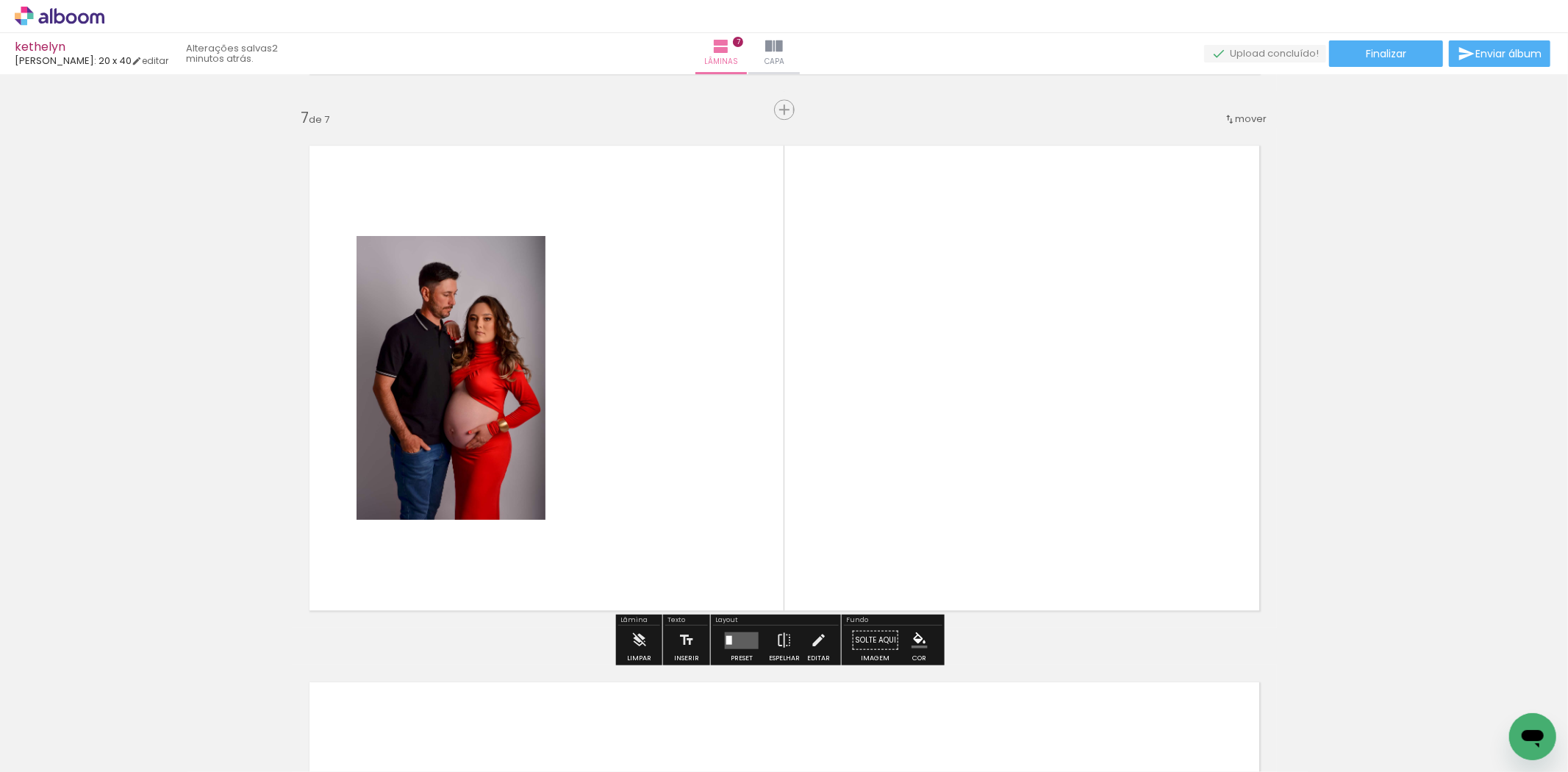
scroll to position [3208, 0]
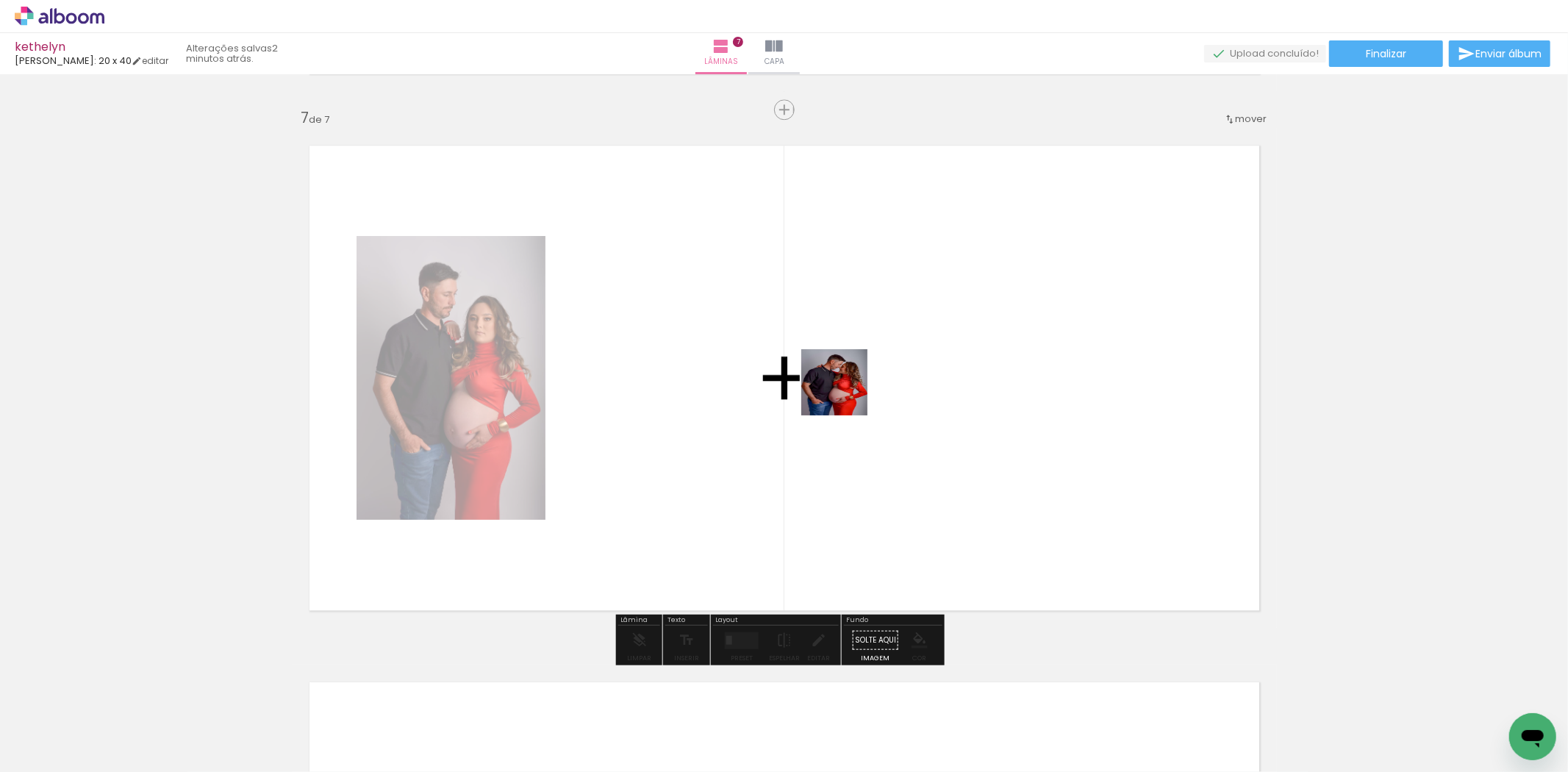
drag, startPoint x: 1006, startPoint y: 724, endPoint x: 863, endPoint y: 450, distance: 309.1
click at [843, 391] on quentale-workspace at bounding box center [784, 386] width 1568 height 772
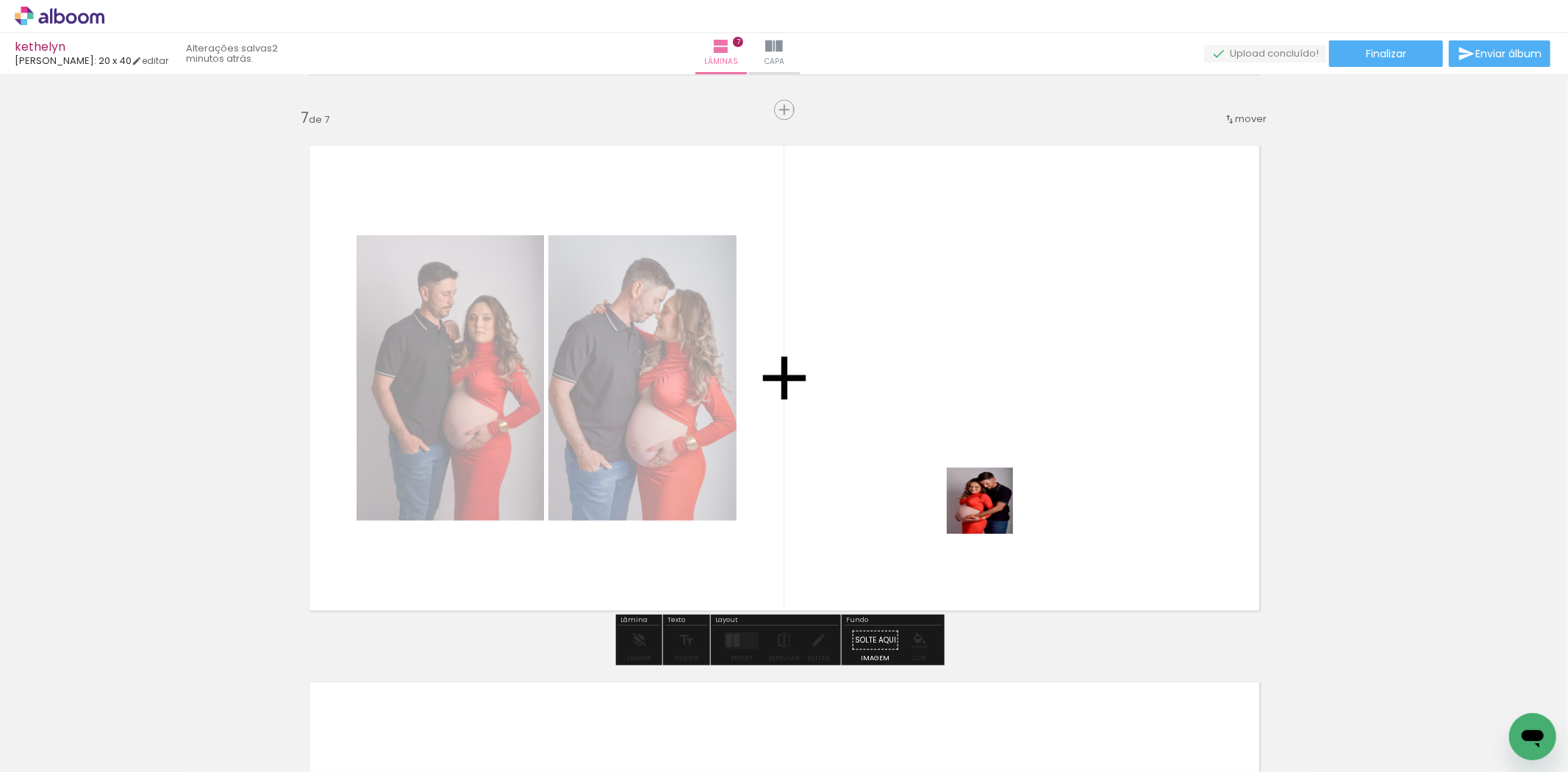
drag, startPoint x: 1071, startPoint y: 731, endPoint x: 963, endPoint y: 467, distance: 285.2
click at [924, 371] on quentale-workspace at bounding box center [784, 386] width 1568 height 772
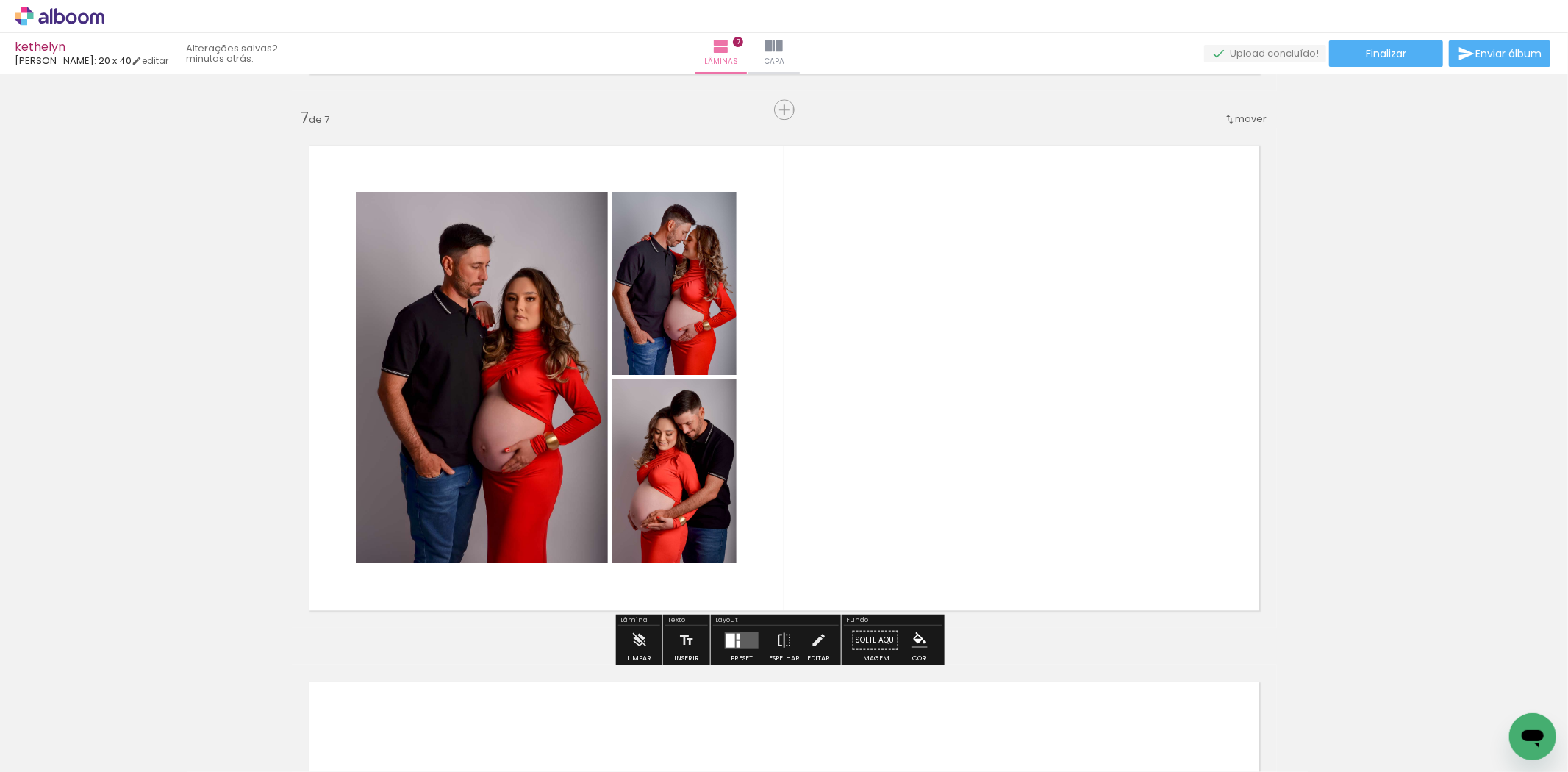
drag, startPoint x: 1180, startPoint y: 728, endPoint x: 1078, endPoint y: 463, distance: 284.0
click at [1045, 393] on quentale-workspace at bounding box center [784, 386] width 1568 height 772
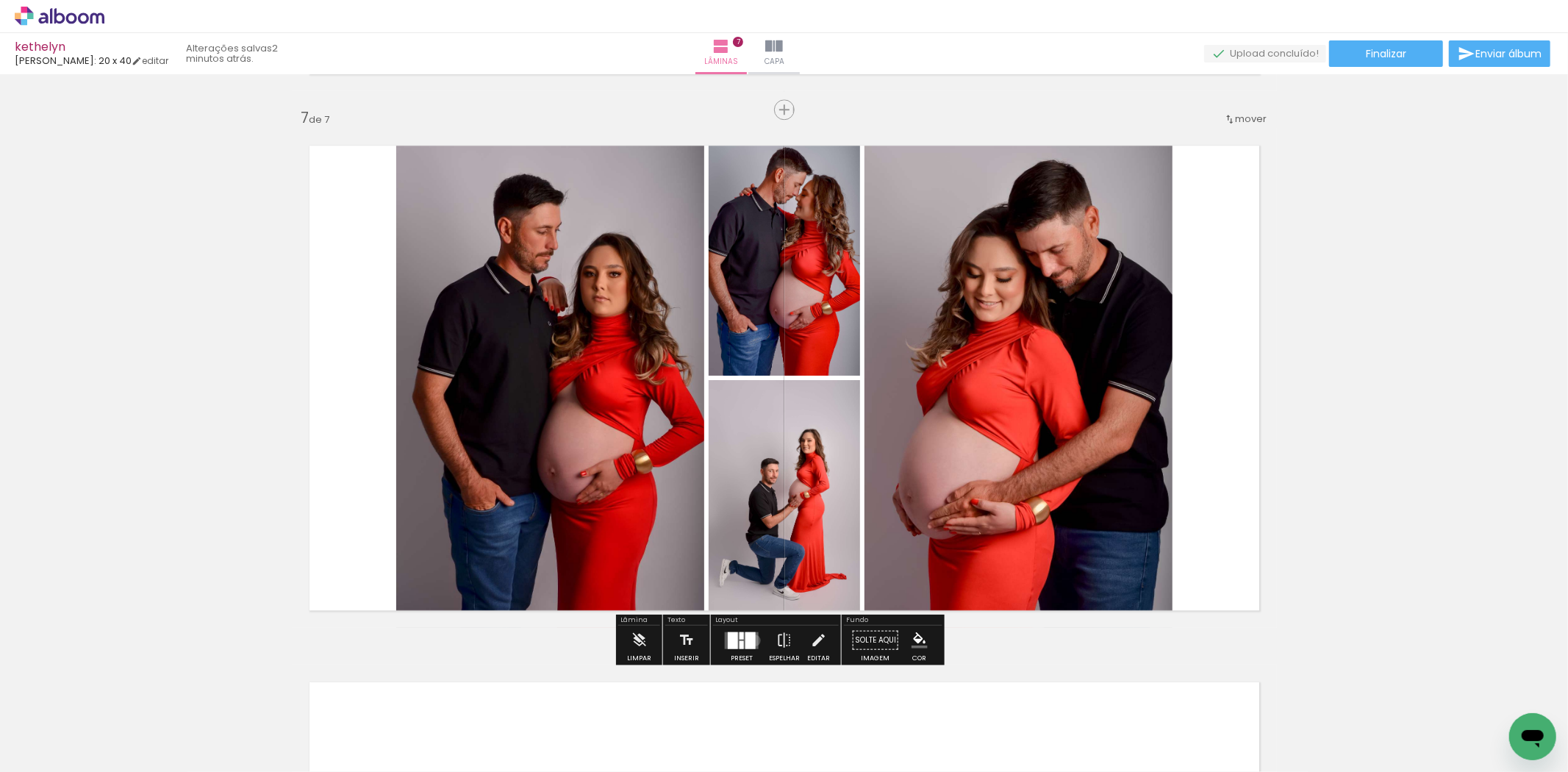
click at [751, 640] on div at bounding box center [750, 640] width 11 height 17
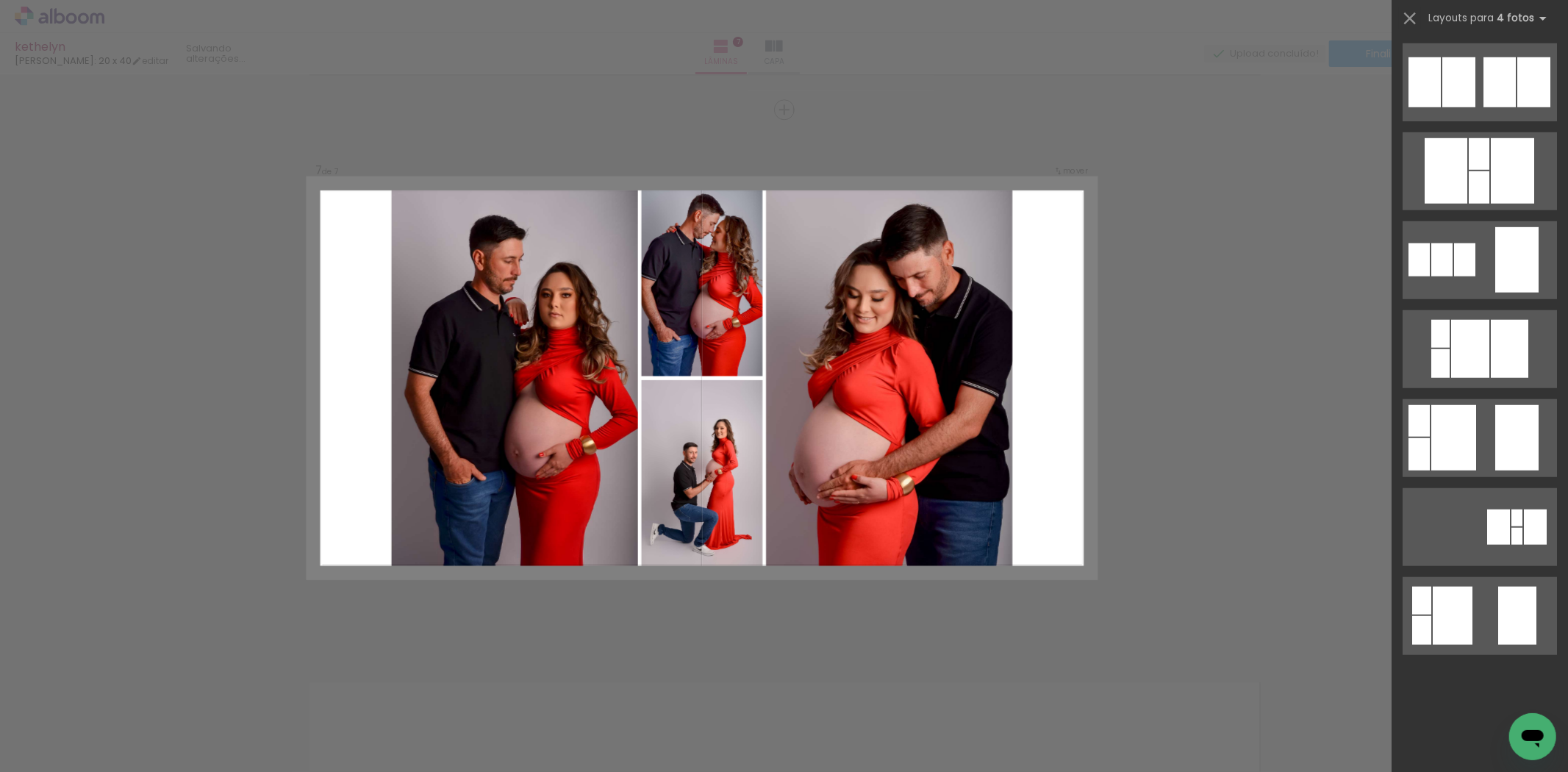
scroll to position [0, 0]
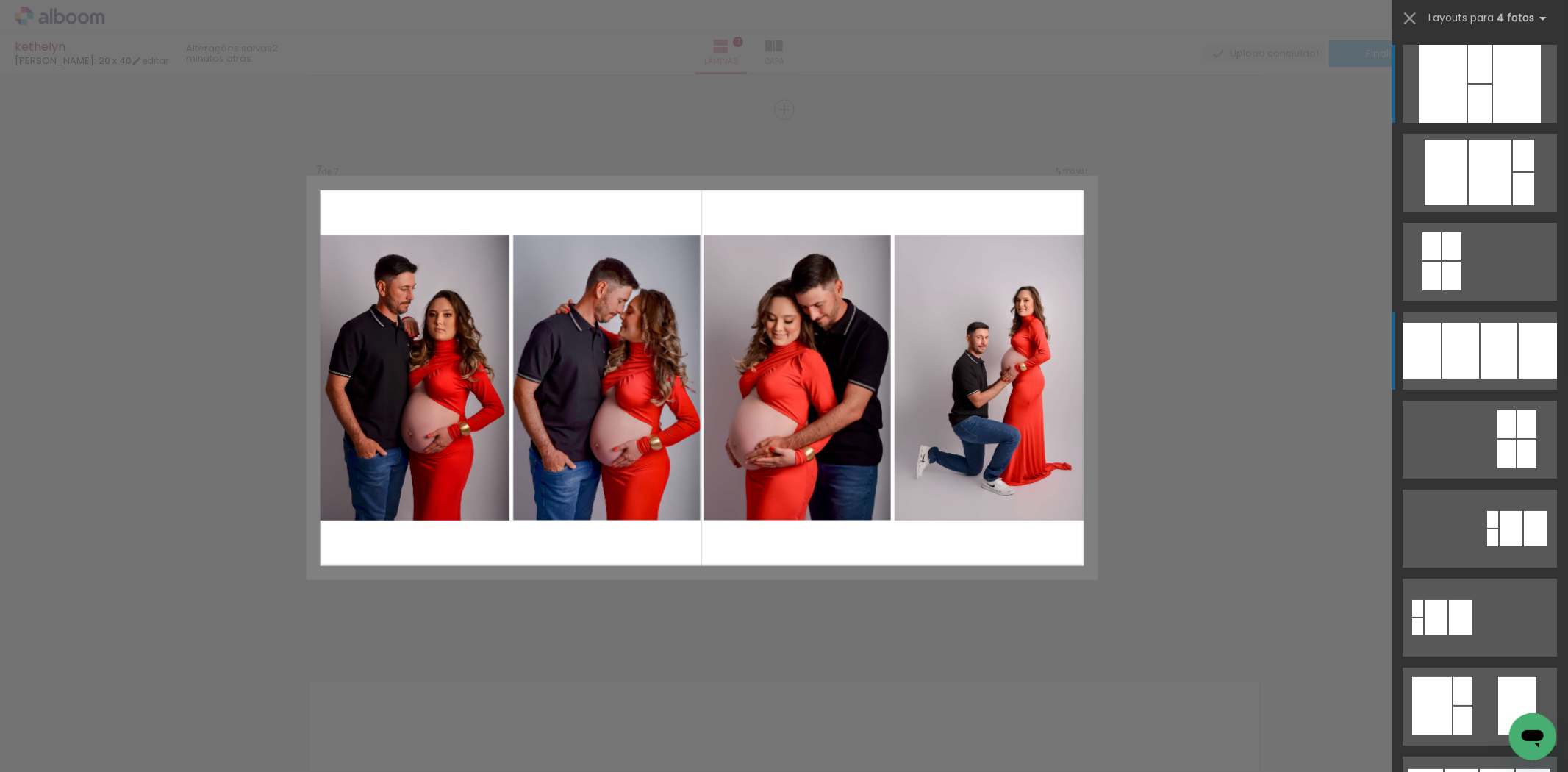
click at [1448, 371] on div at bounding box center [1460, 350] width 37 height 56
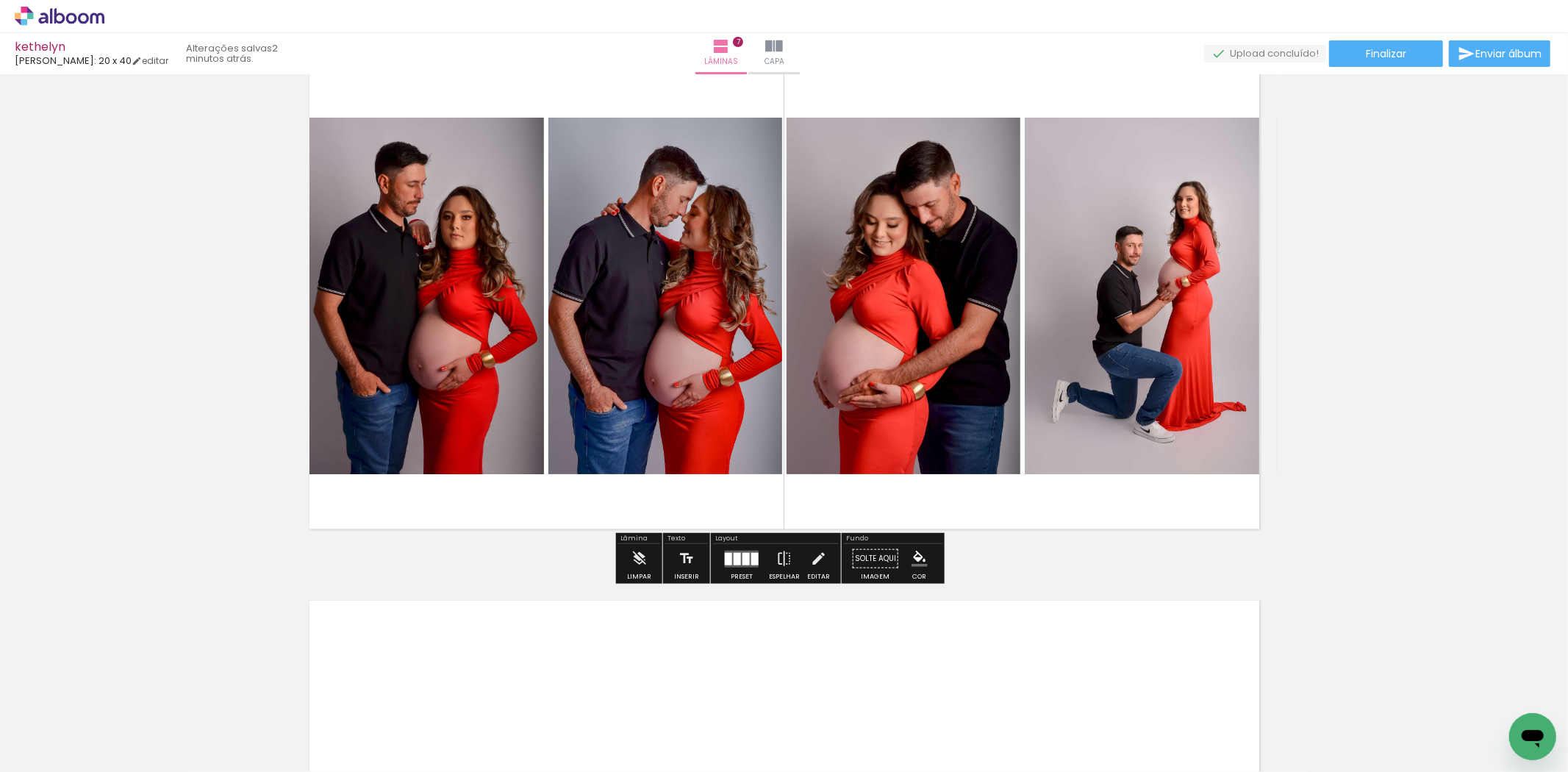
scroll to position [3535, 0]
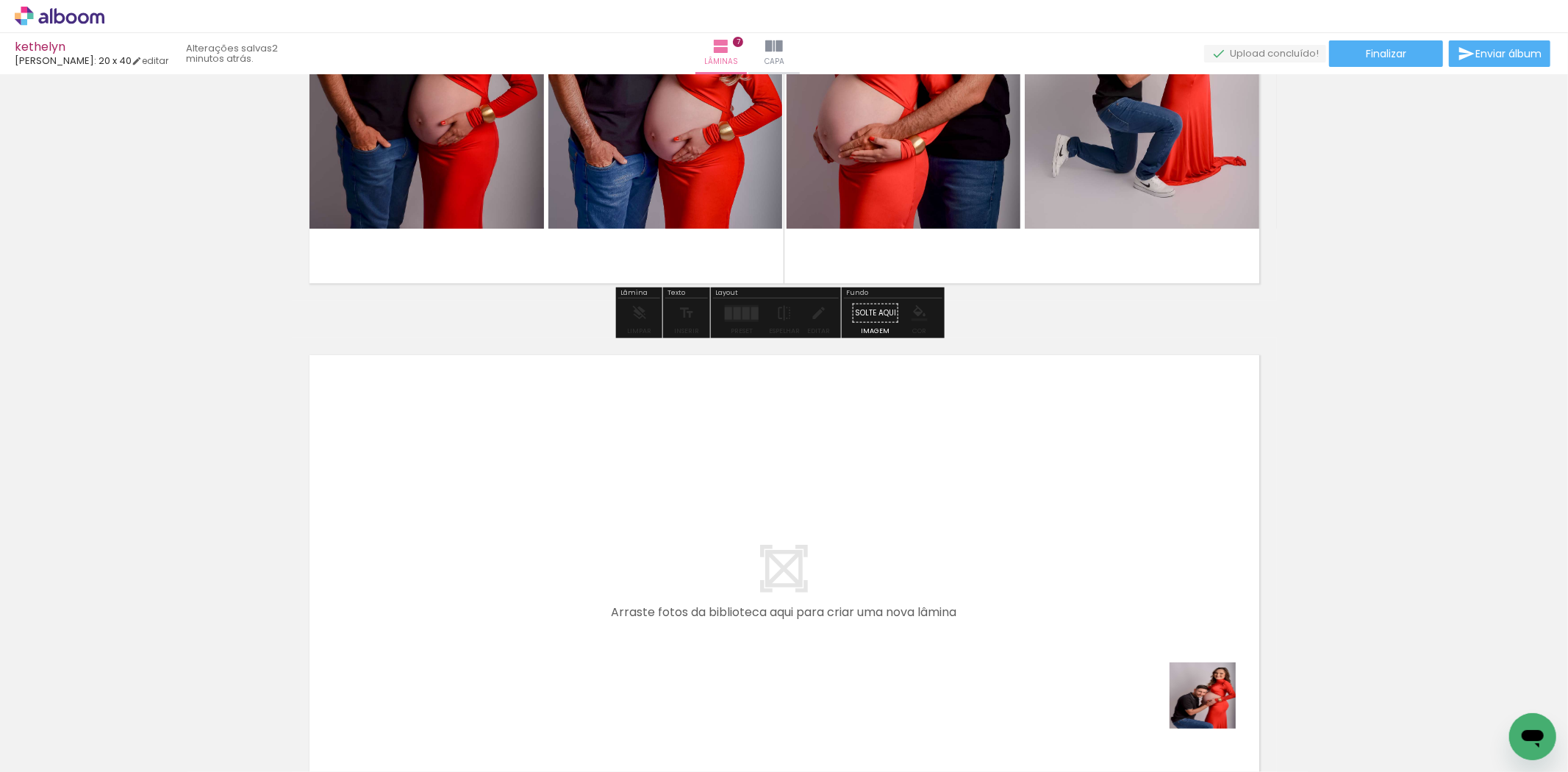
drag, startPoint x: 1214, startPoint y: 706, endPoint x: 875, endPoint y: 582, distance: 361.0
click at [875, 582] on quentale-workspace at bounding box center [784, 386] width 1568 height 772
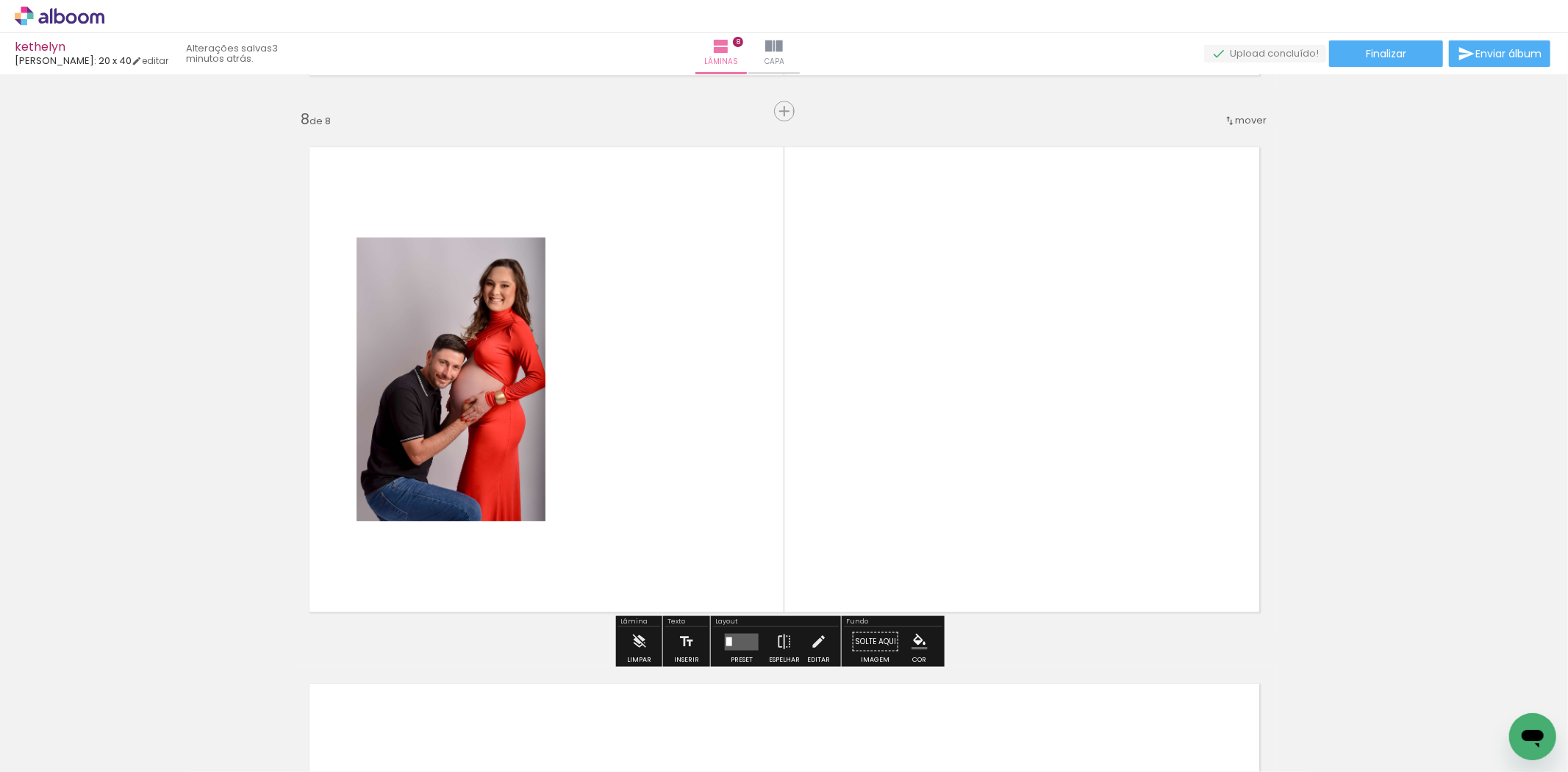
scroll to position [3745, 0]
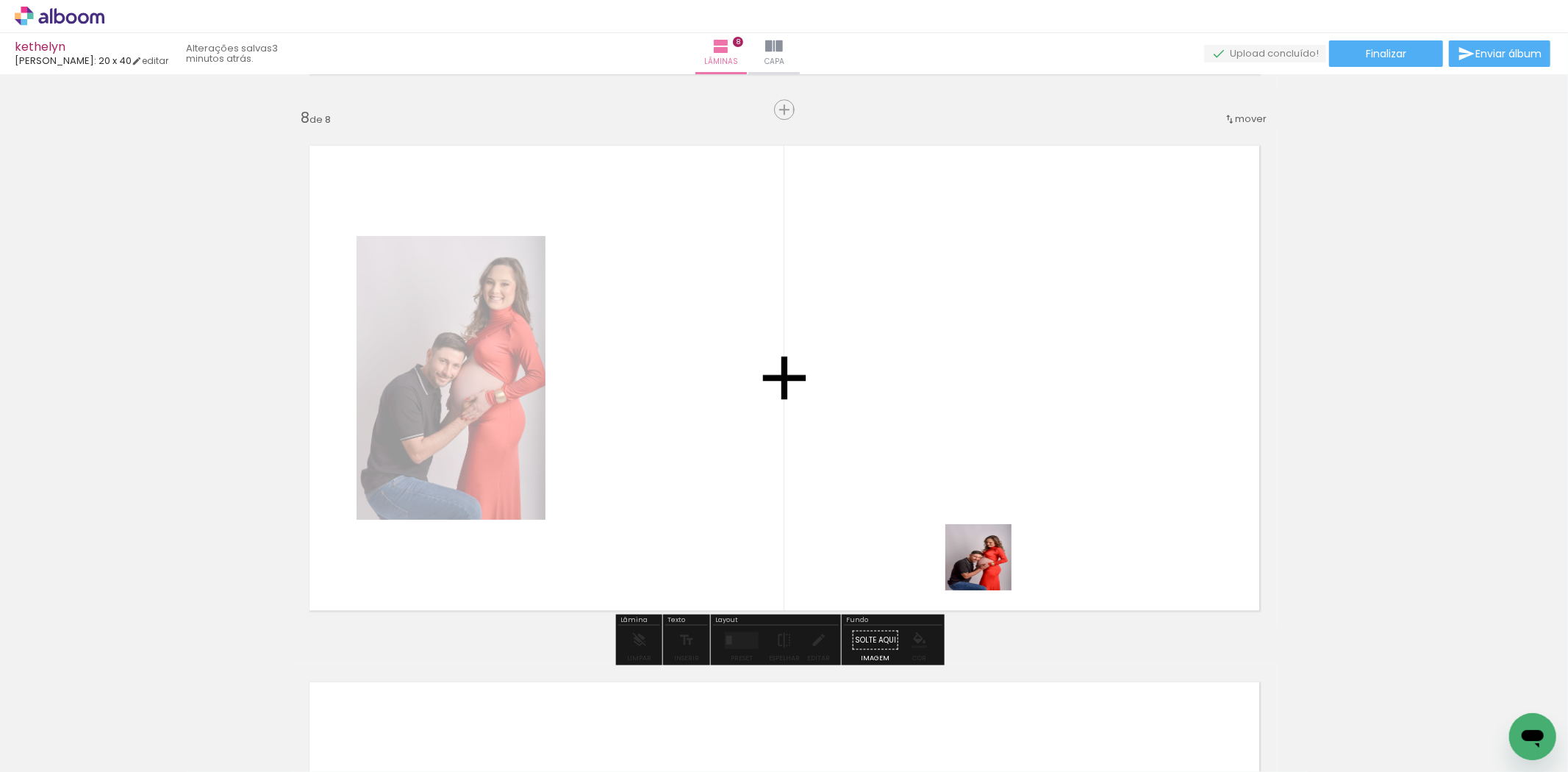
drag, startPoint x: 1323, startPoint y: 711, endPoint x: 909, endPoint y: 539, distance: 448.3
click at [905, 539] on quentale-workspace at bounding box center [784, 386] width 1568 height 772
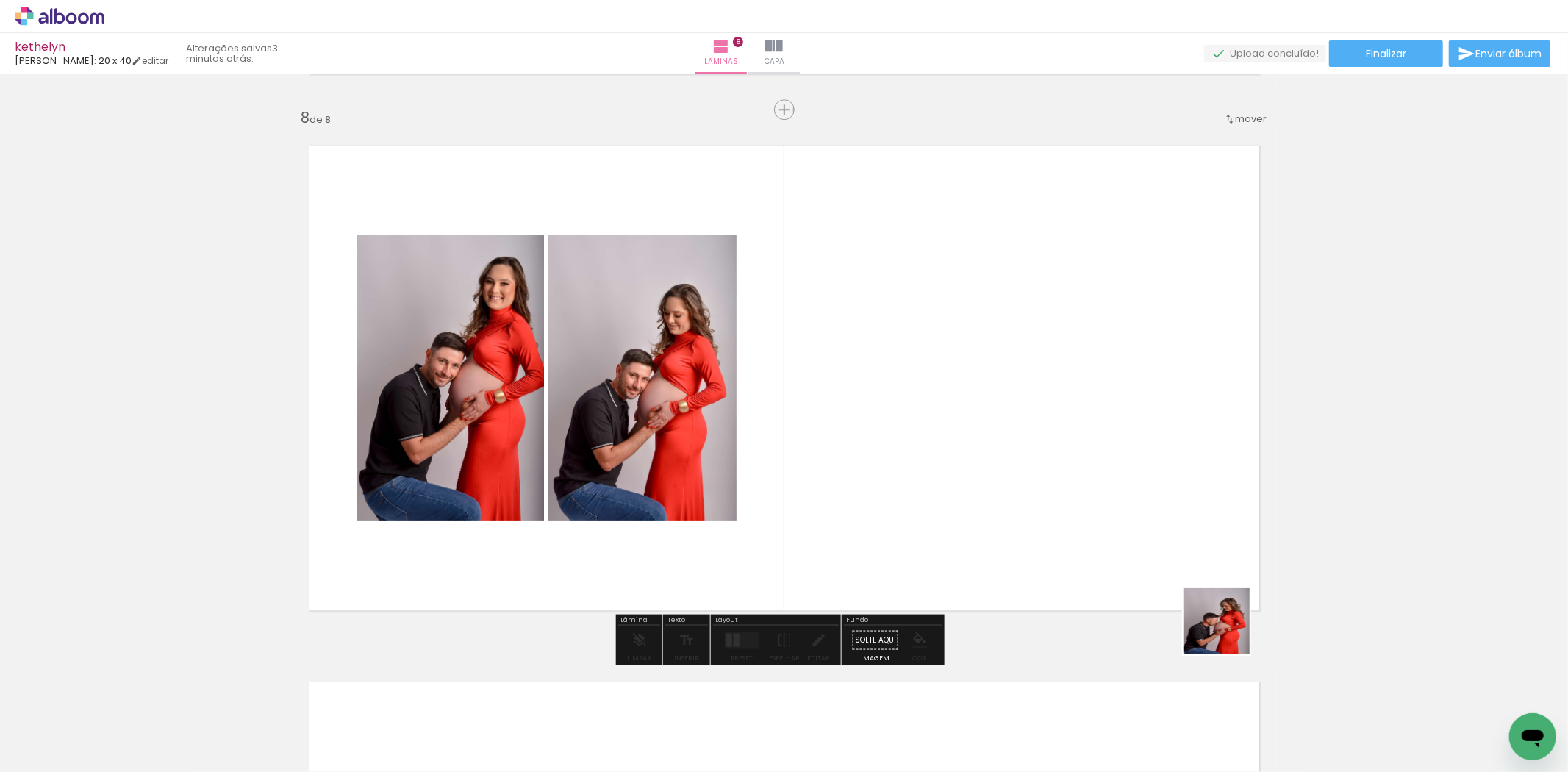
drag, startPoint x: 1390, startPoint y: 728, endPoint x: 968, endPoint y: 501, distance: 479.2
click at [965, 501] on quentale-workspace at bounding box center [784, 386] width 1568 height 772
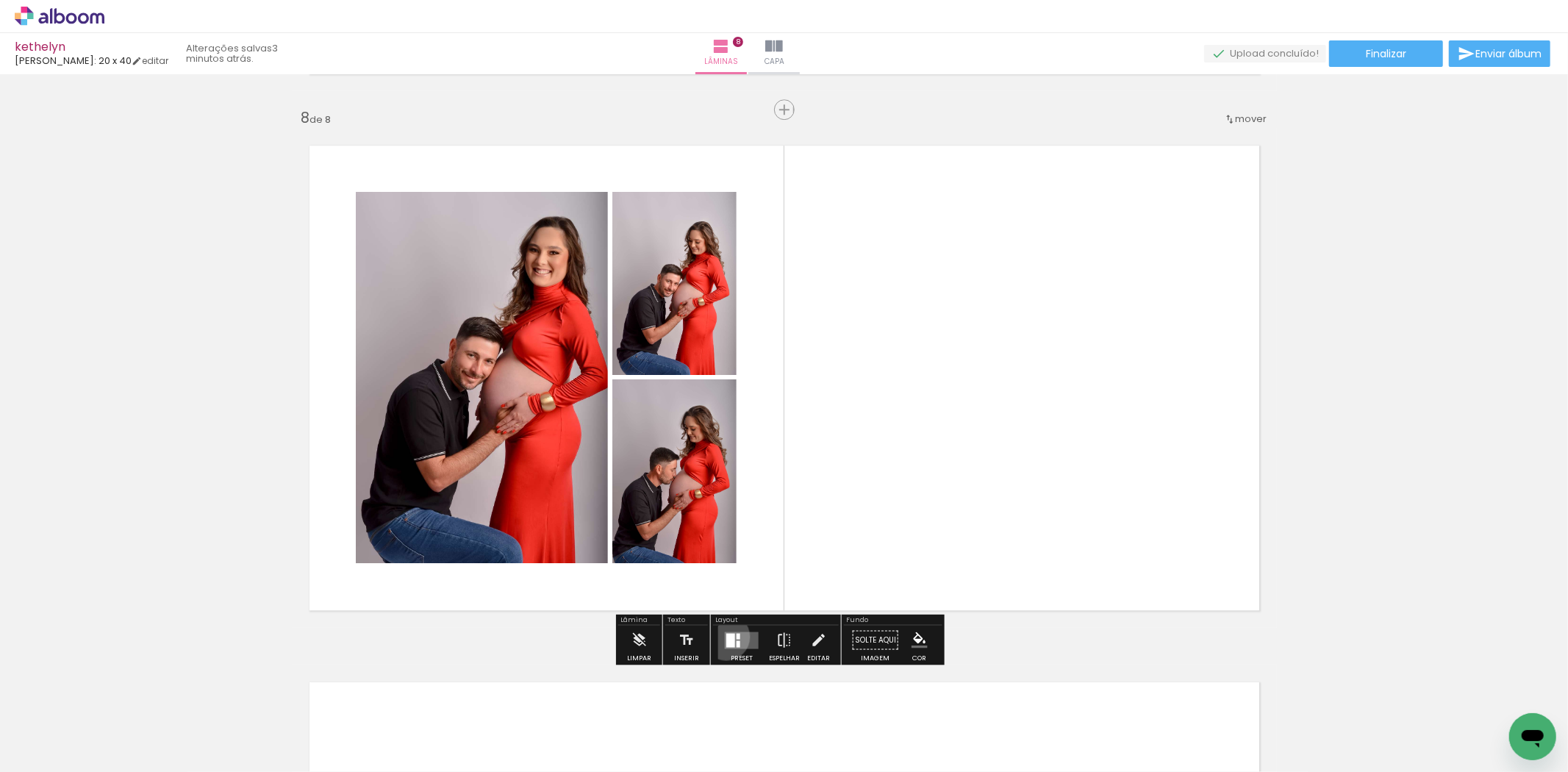
click at [726, 636] on div at bounding box center [730, 640] width 9 height 14
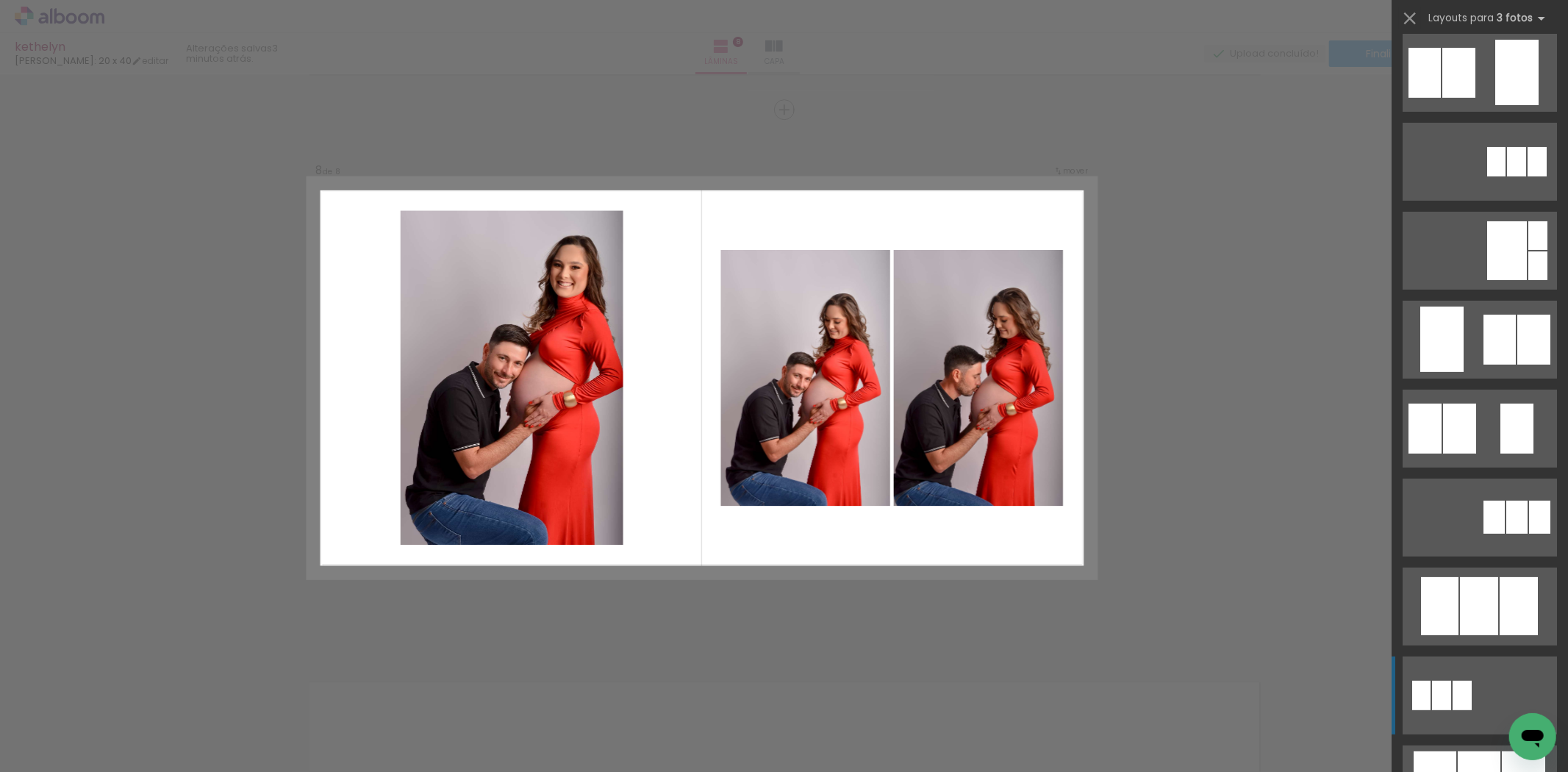
scroll to position [326, 0]
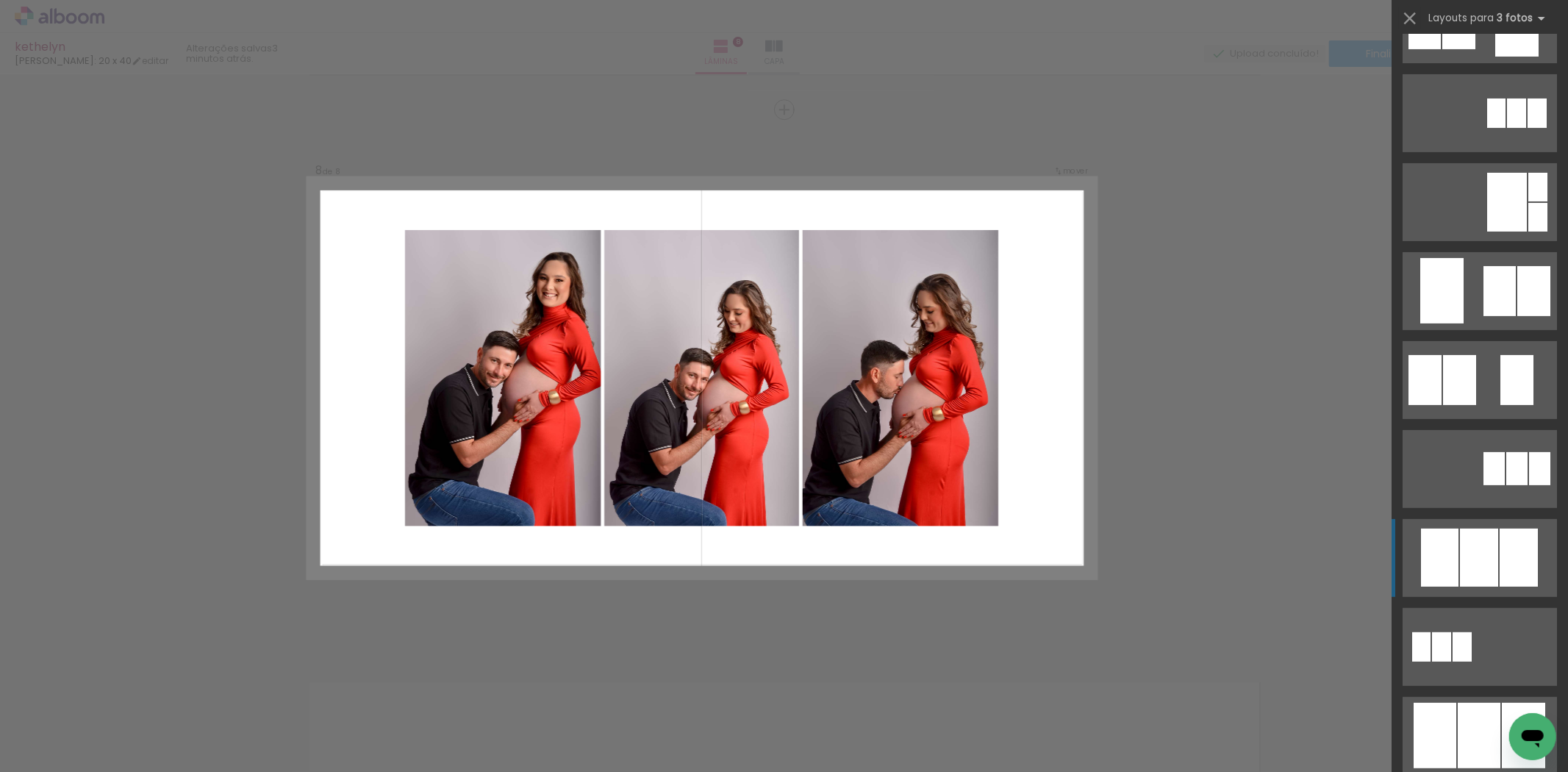
click at [1500, 576] on div at bounding box center [1519, 557] width 38 height 58
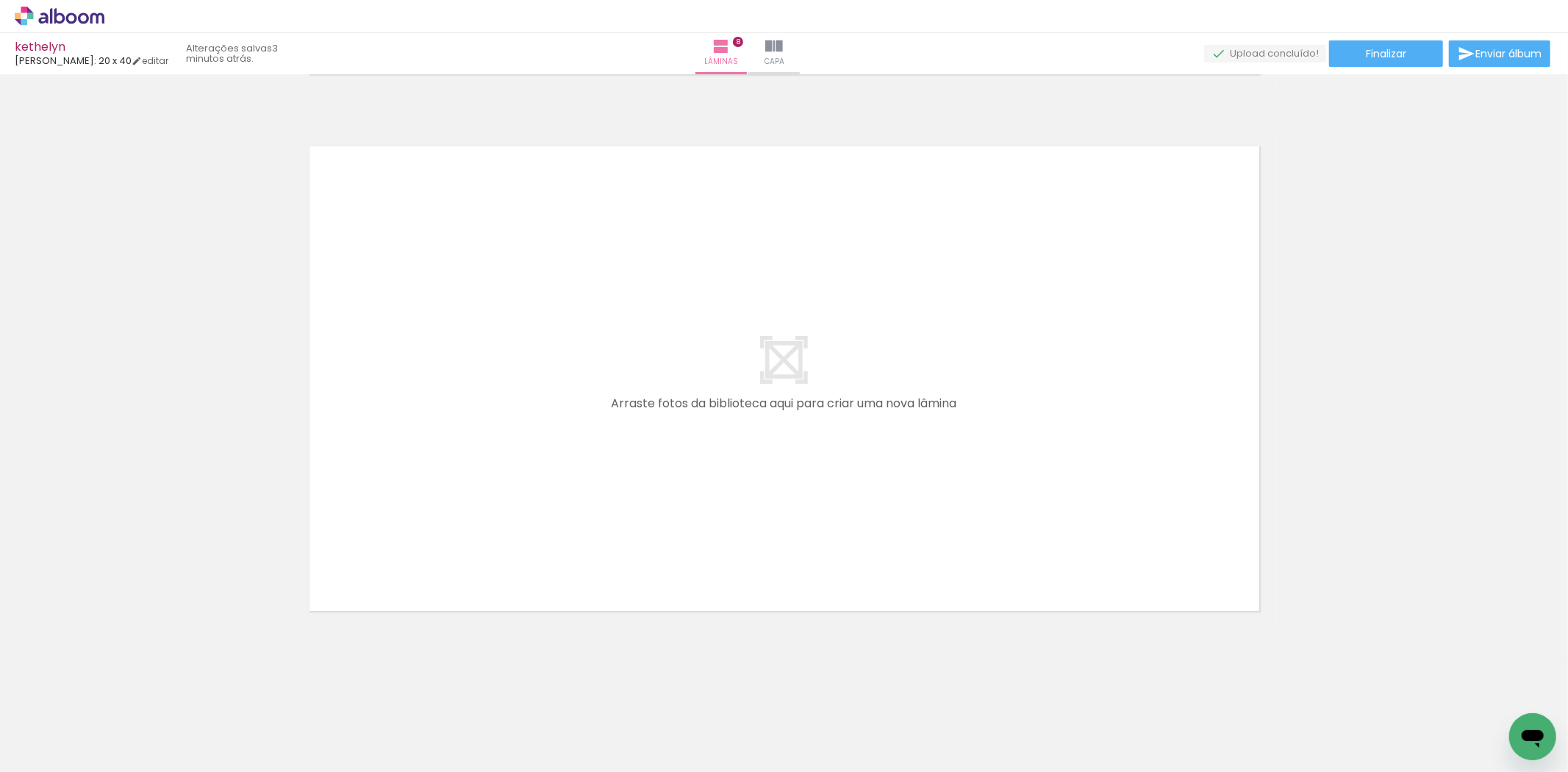
scroll to position [0, 2444]
drag, startPoint x: 418, startPoint y: 735, endPoint x: 440, endPoint y: 515, distance: 221.1
click at [440, 515] on quentale-workspace at bounding box center [784, 386] width 1568 height 772
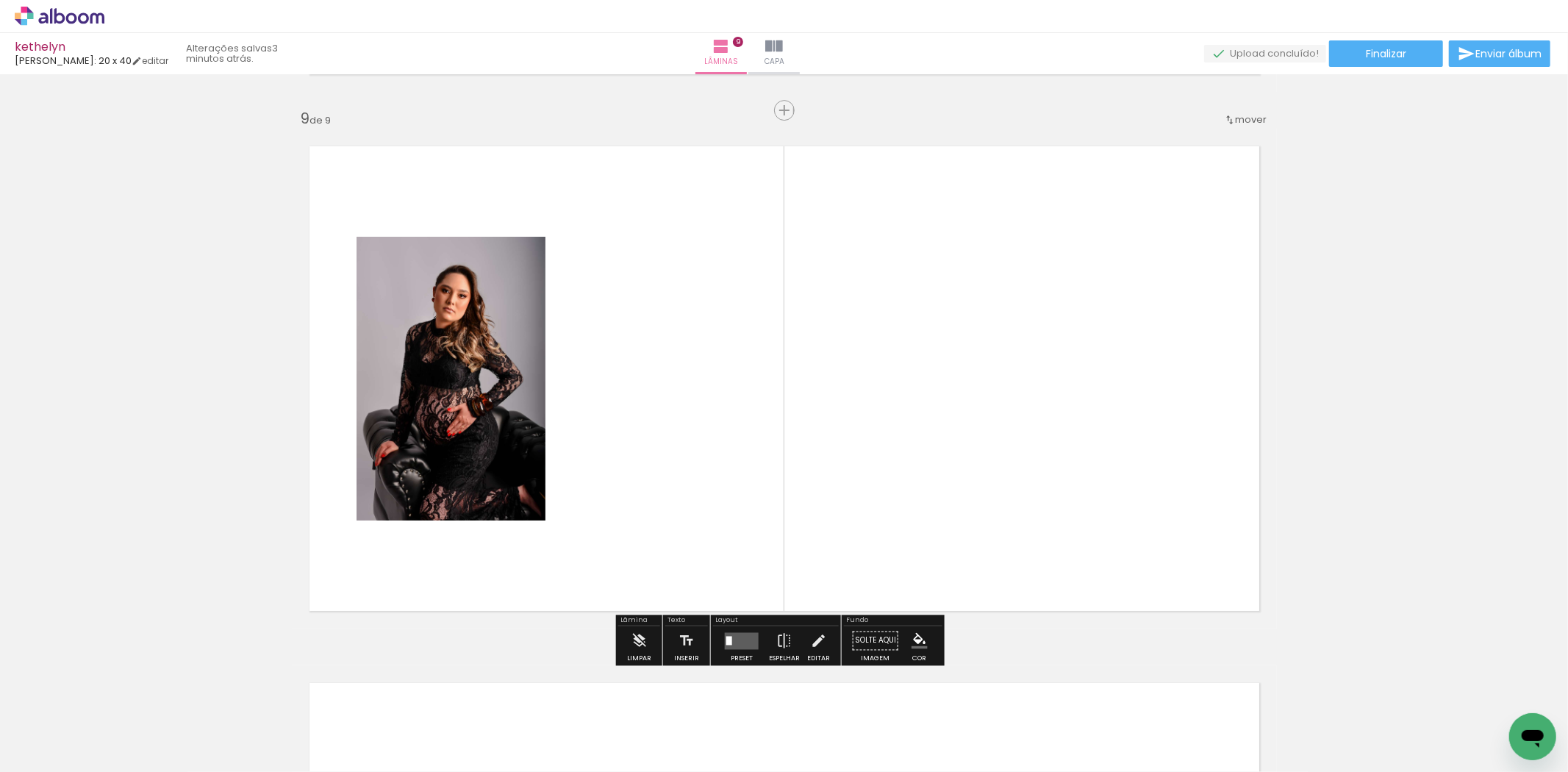
scroll to position [4281, 0]
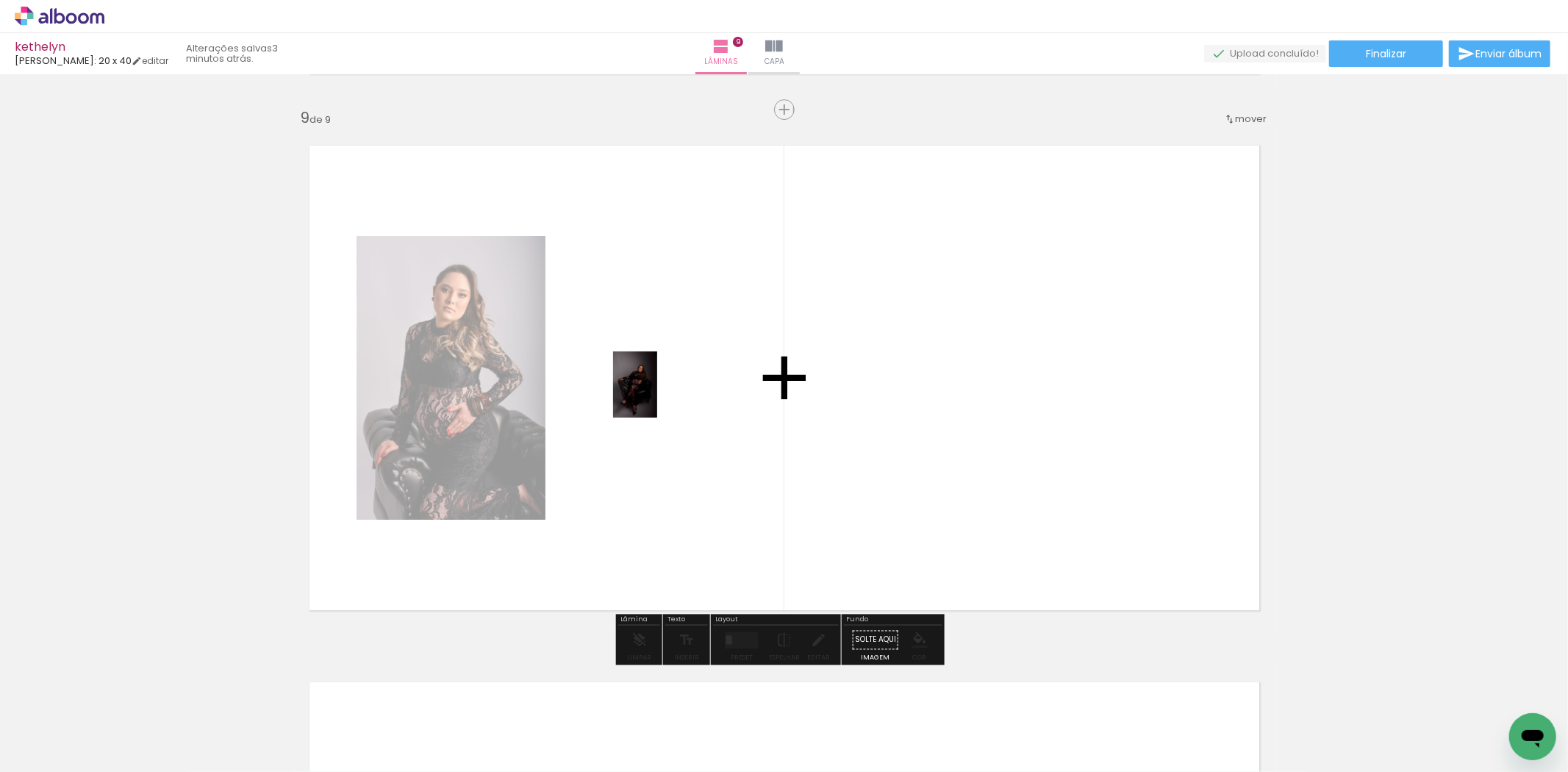
drag, startPoint x: 488, startPoint y: 730, endPoint x: 657, endPoint y: 395, distance: 375.2
click at [657, 395] on quentale-workspace at bounding box center [784, 386] width 1568 height 772
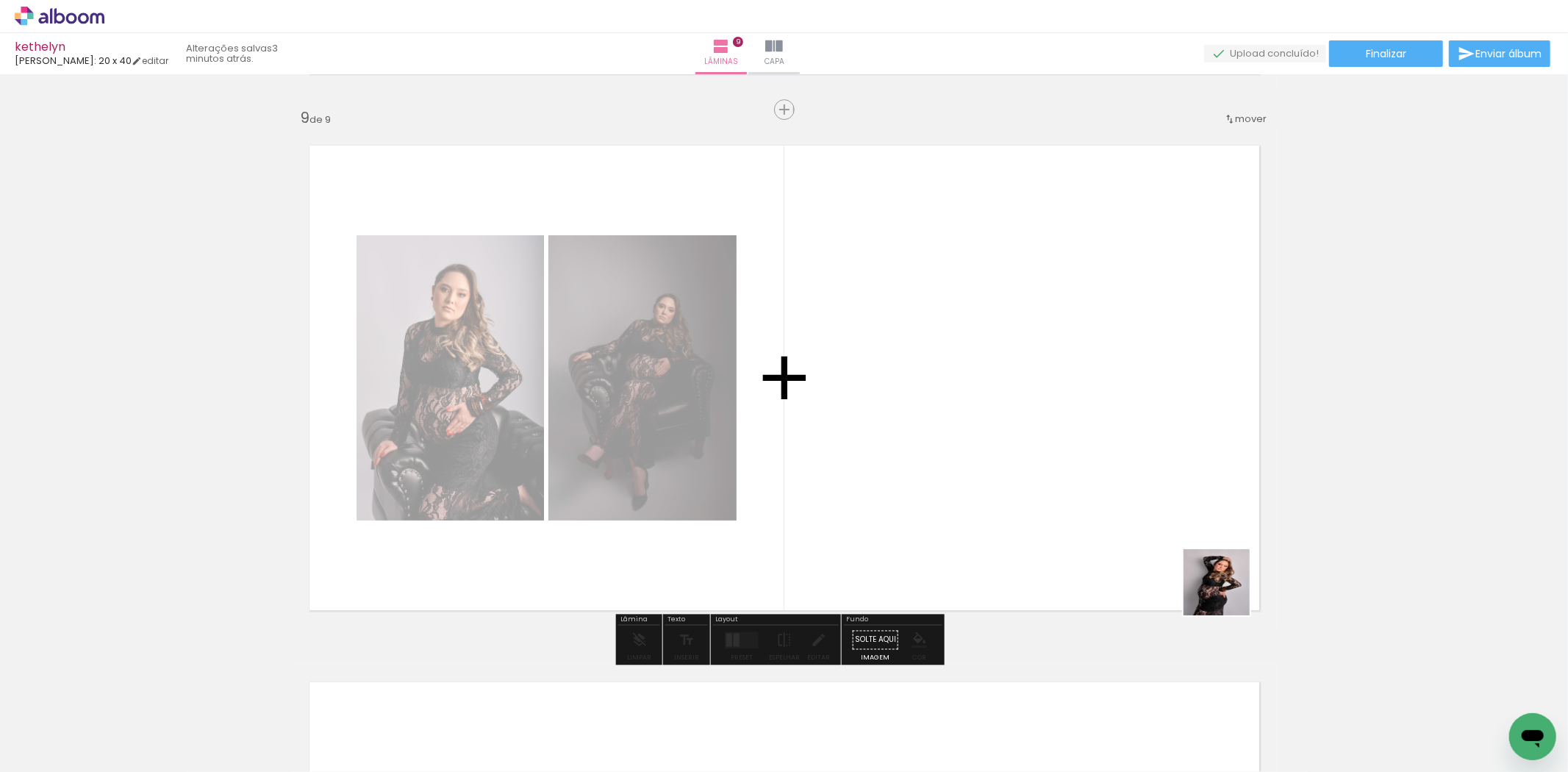
drag, startPoint x: 1408, startPoint y: 748, endPoint x: 1117, endPoint y: 537, distance: 359.4
click at [1071, 476] on quentale-workspace at bounding box center [784, 386] width 1568 height 772
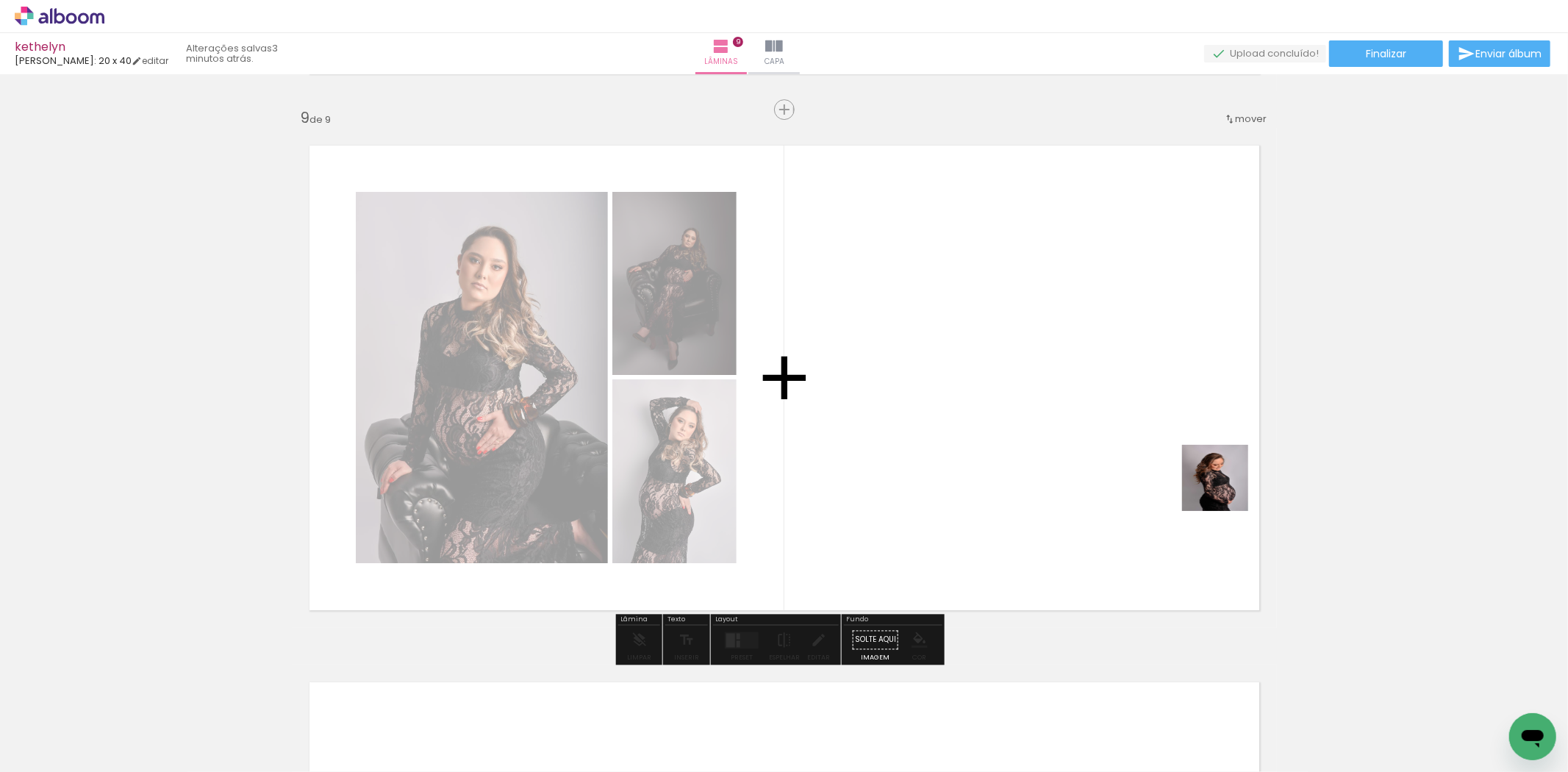
drag, startPoint x: 1494, startPoint y: 719, endPoint x: 1226, endPoint y: 488, distance: 353.8
click at [1226, 488] on quentale-workspace at bounding box center [784, 386] width 1568 height 772
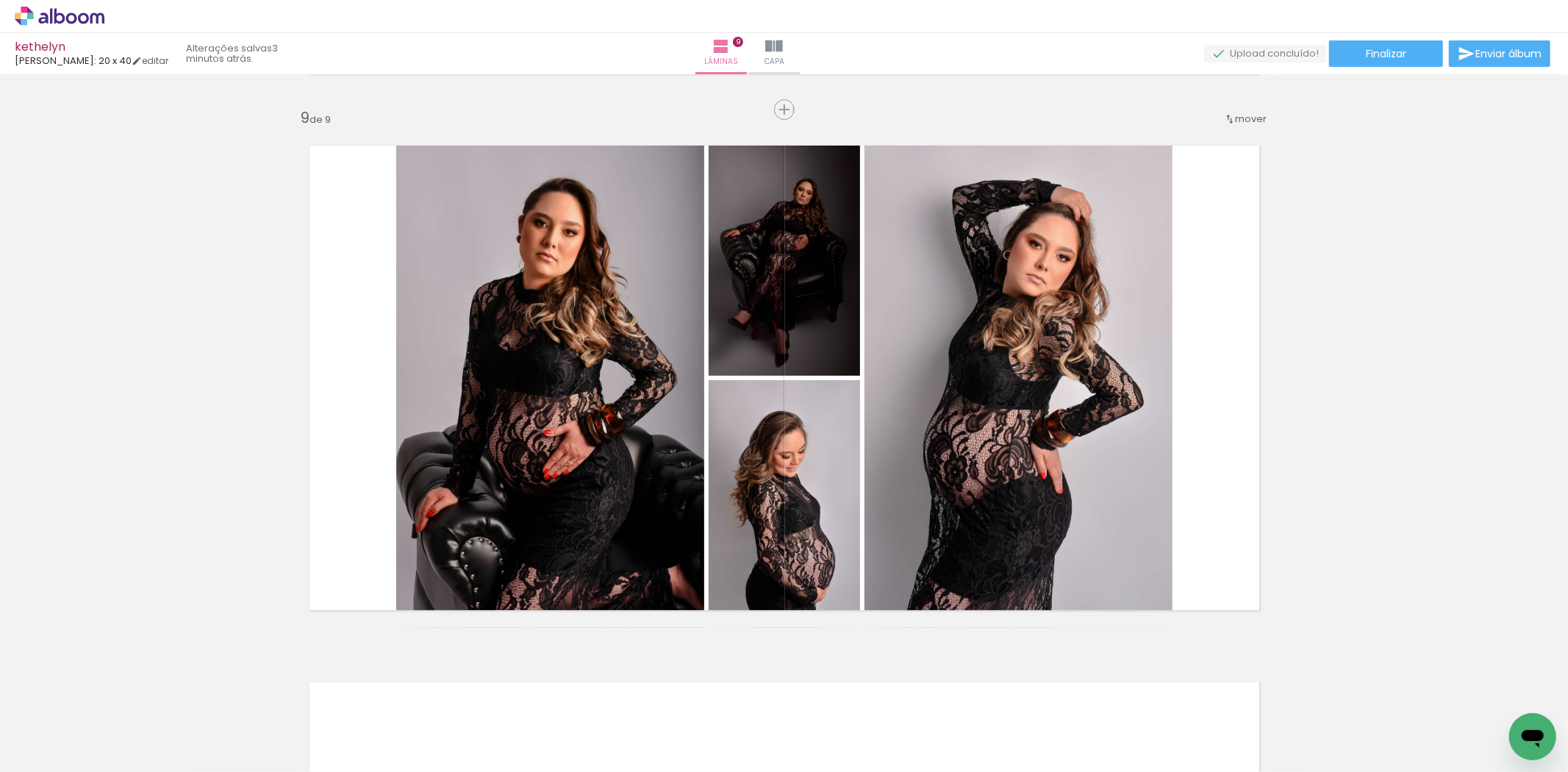
scroll to position [0, 2843]
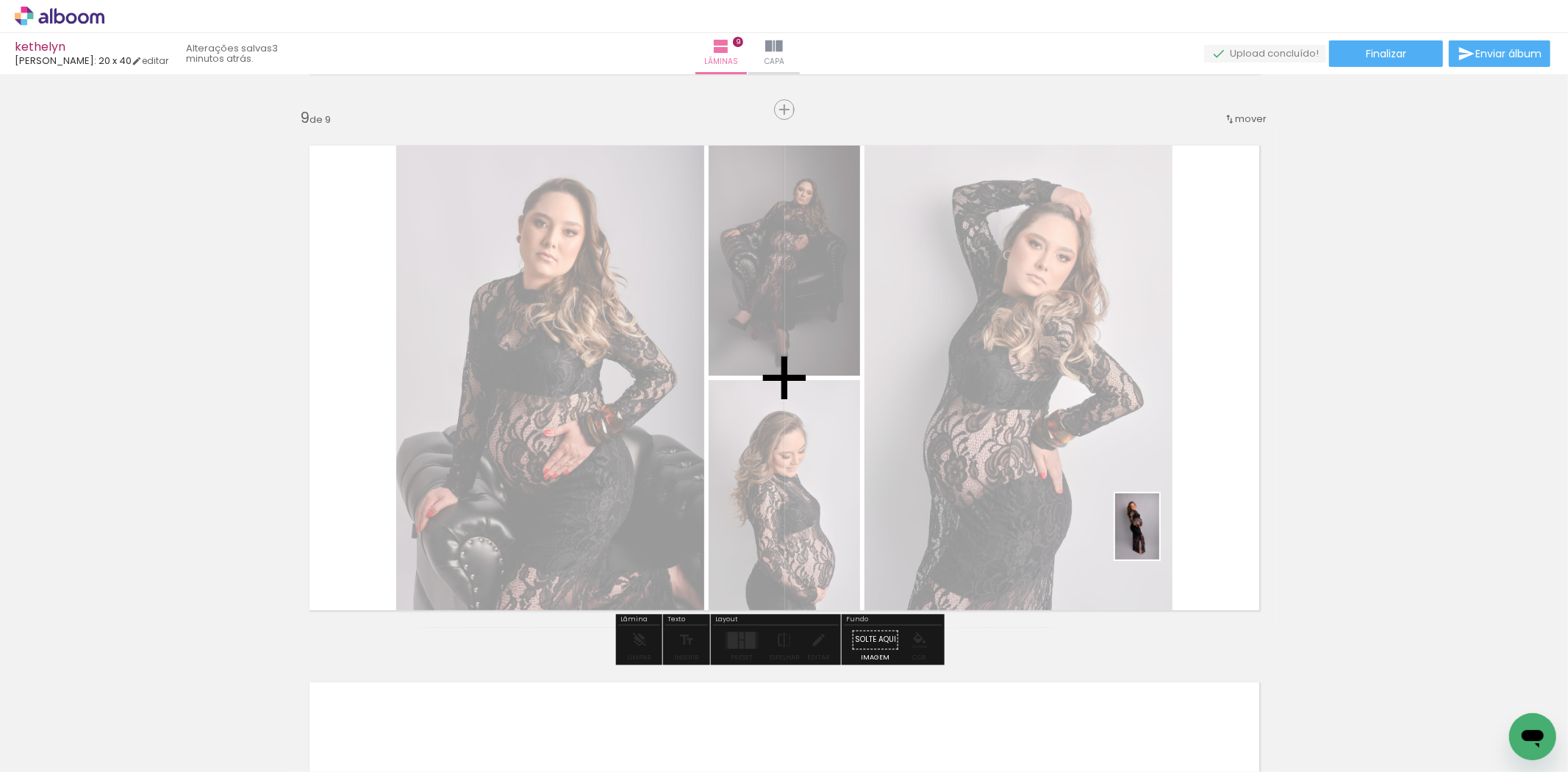
drag, startPoint x: 1178, startPoint y: 733, endPoint x: 1155, endPoint y: 537, distance: 197.3
click at [1159, 534] on quentale-workspace at bounding box center [784, 386] width 1568 height 772
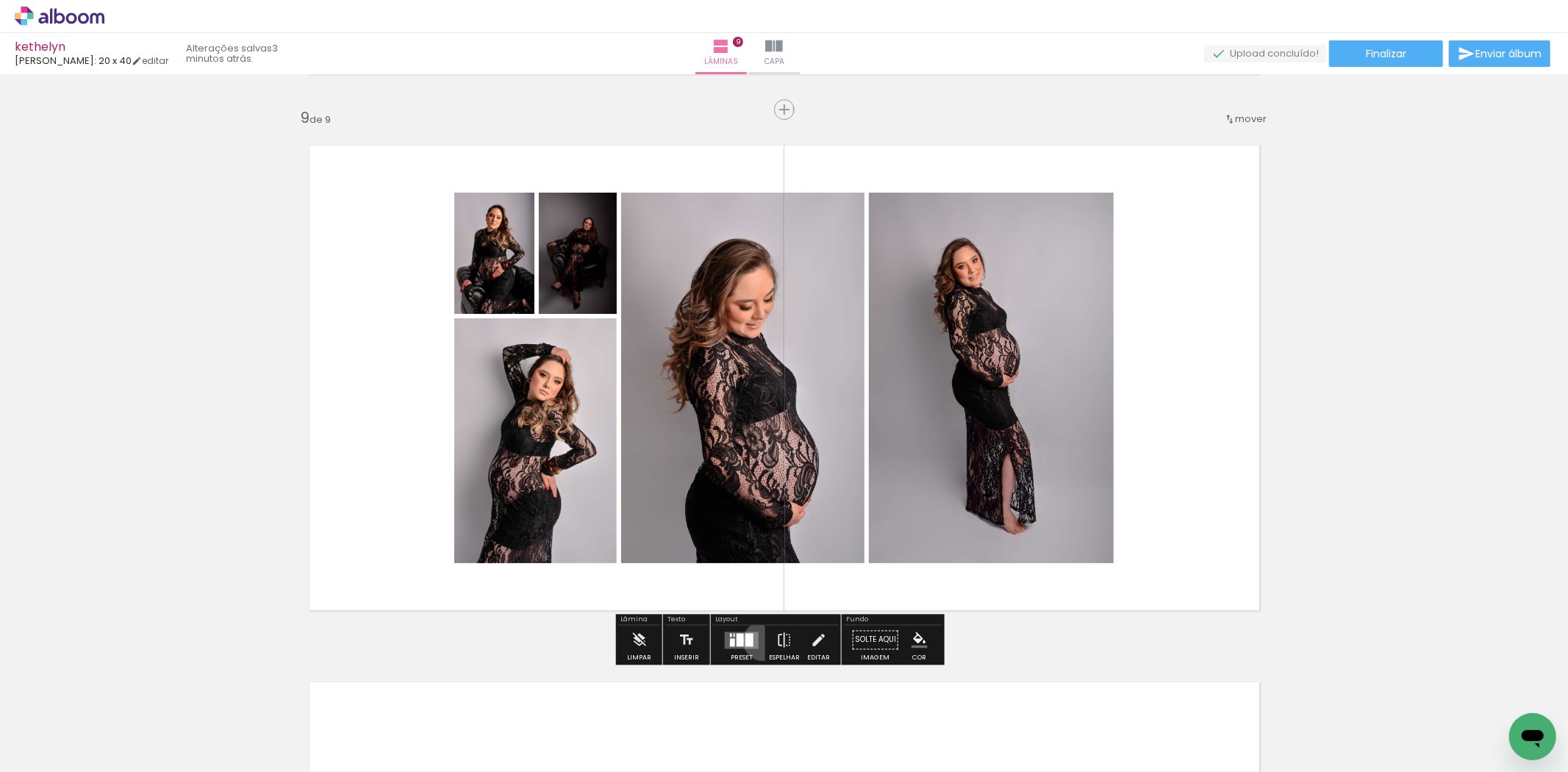
click at [759, 640] on paper-button "Preset" at bounding box center [741, 644] width 47 height 38
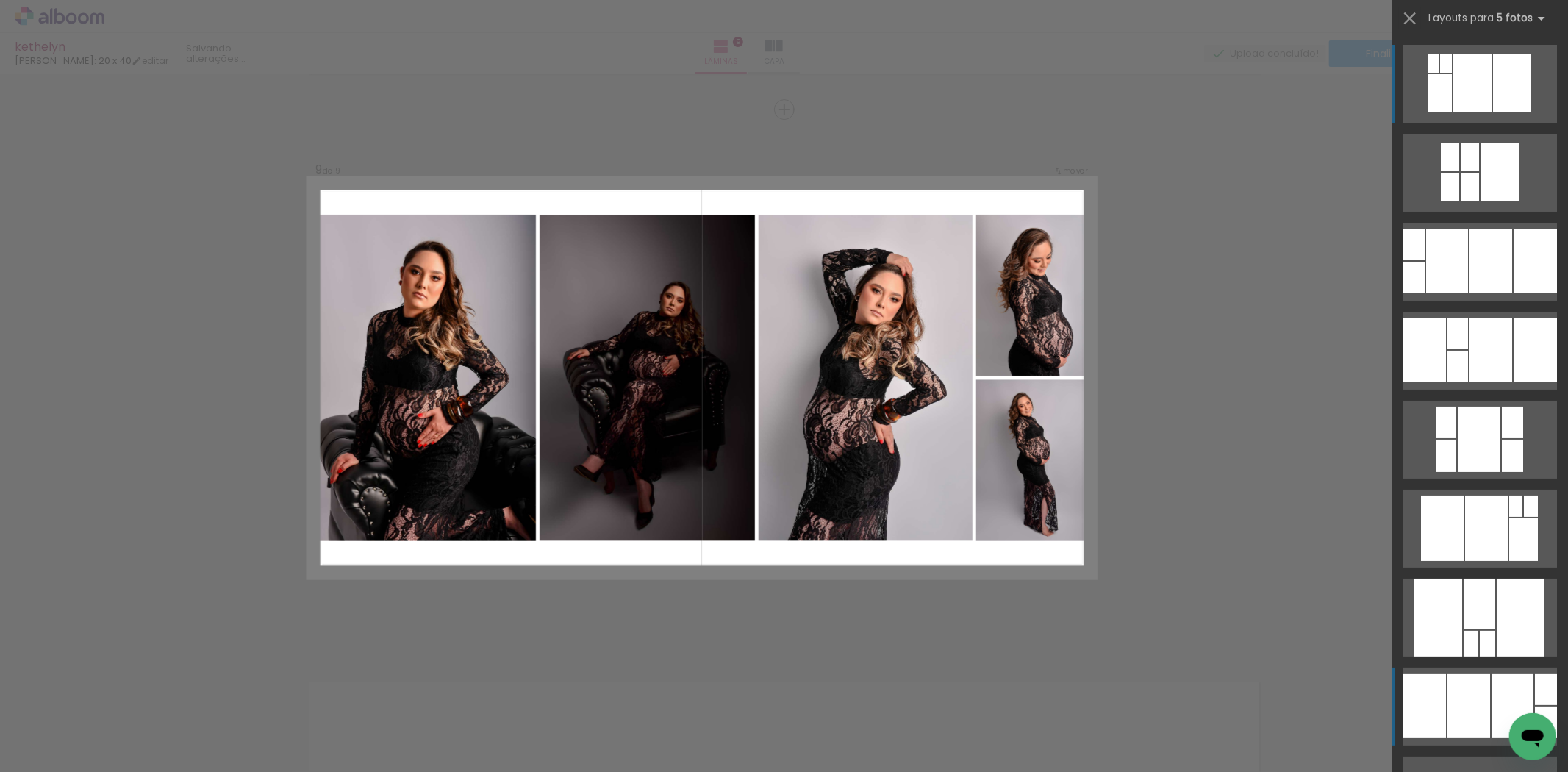
click at [1492, 699] on div at bounding box center [1512, 706] width 42 height 64
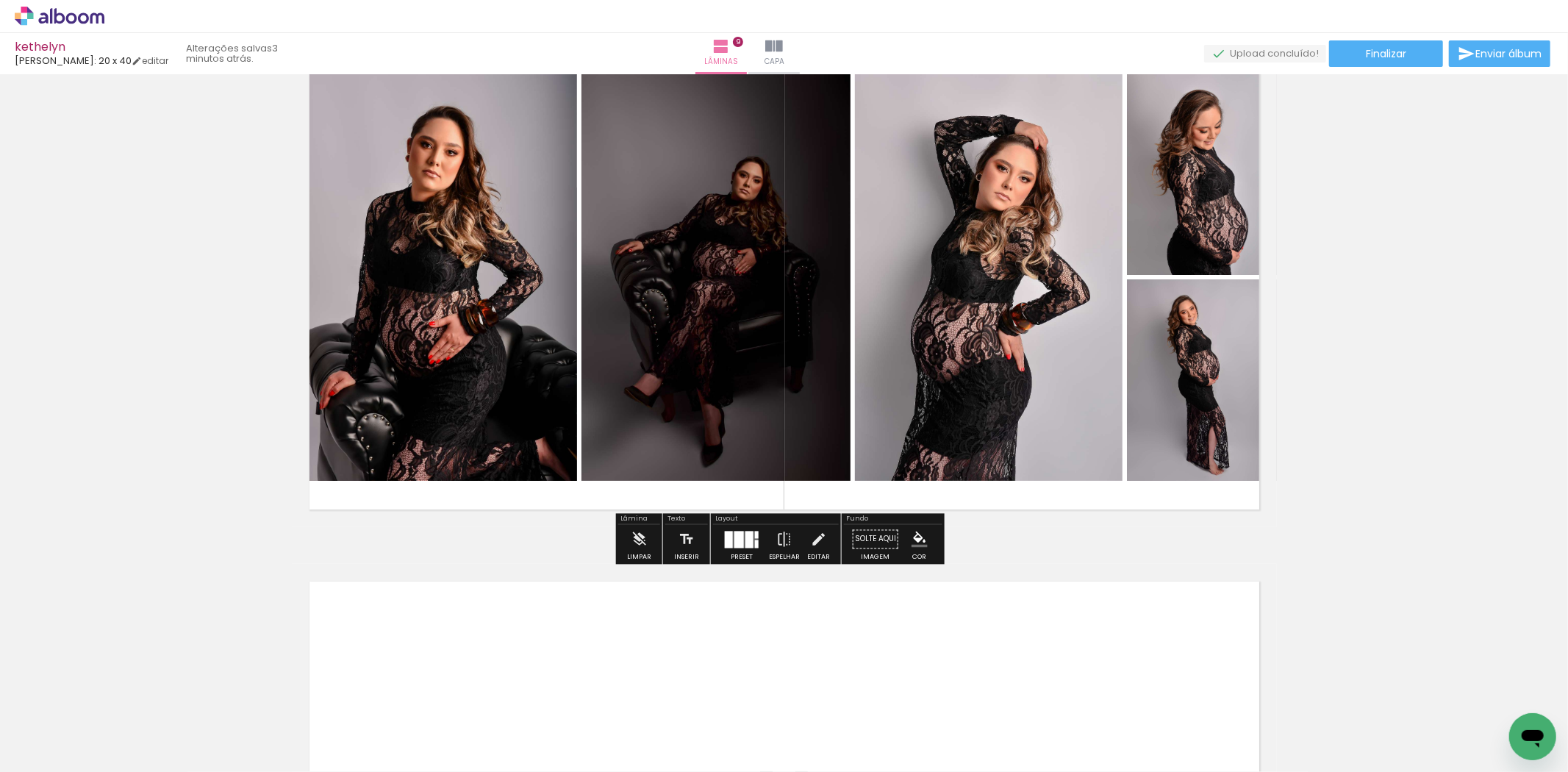
scroll to position [4526, 0]
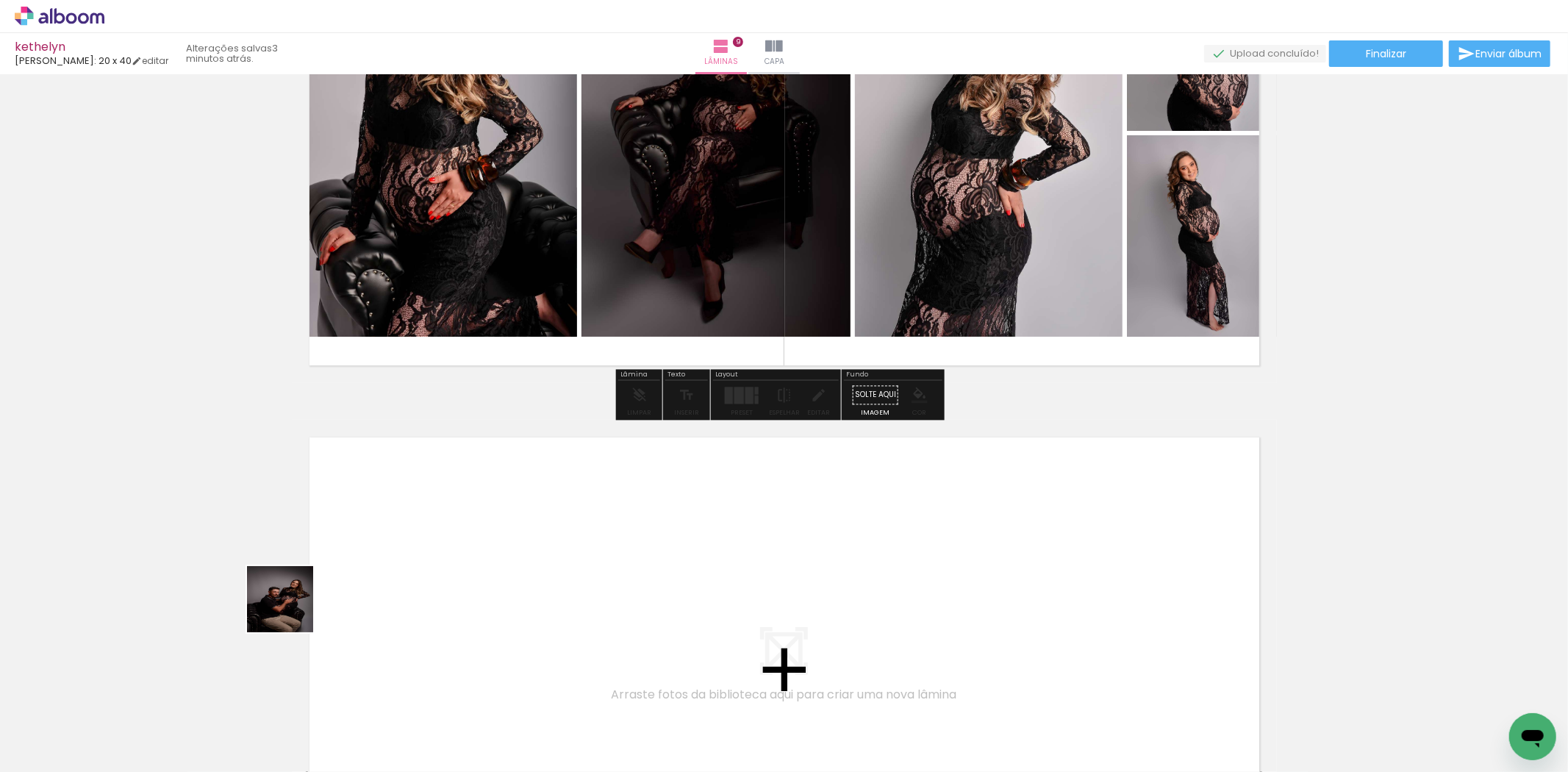
drag, startPoint x: 207, startPoint y: 740, endPoint x: 363, endPoint y: 745, distance: 156.1
click at [357, 537] on quentale-workspace at bounding box center [784, 386] width 1568 height 772
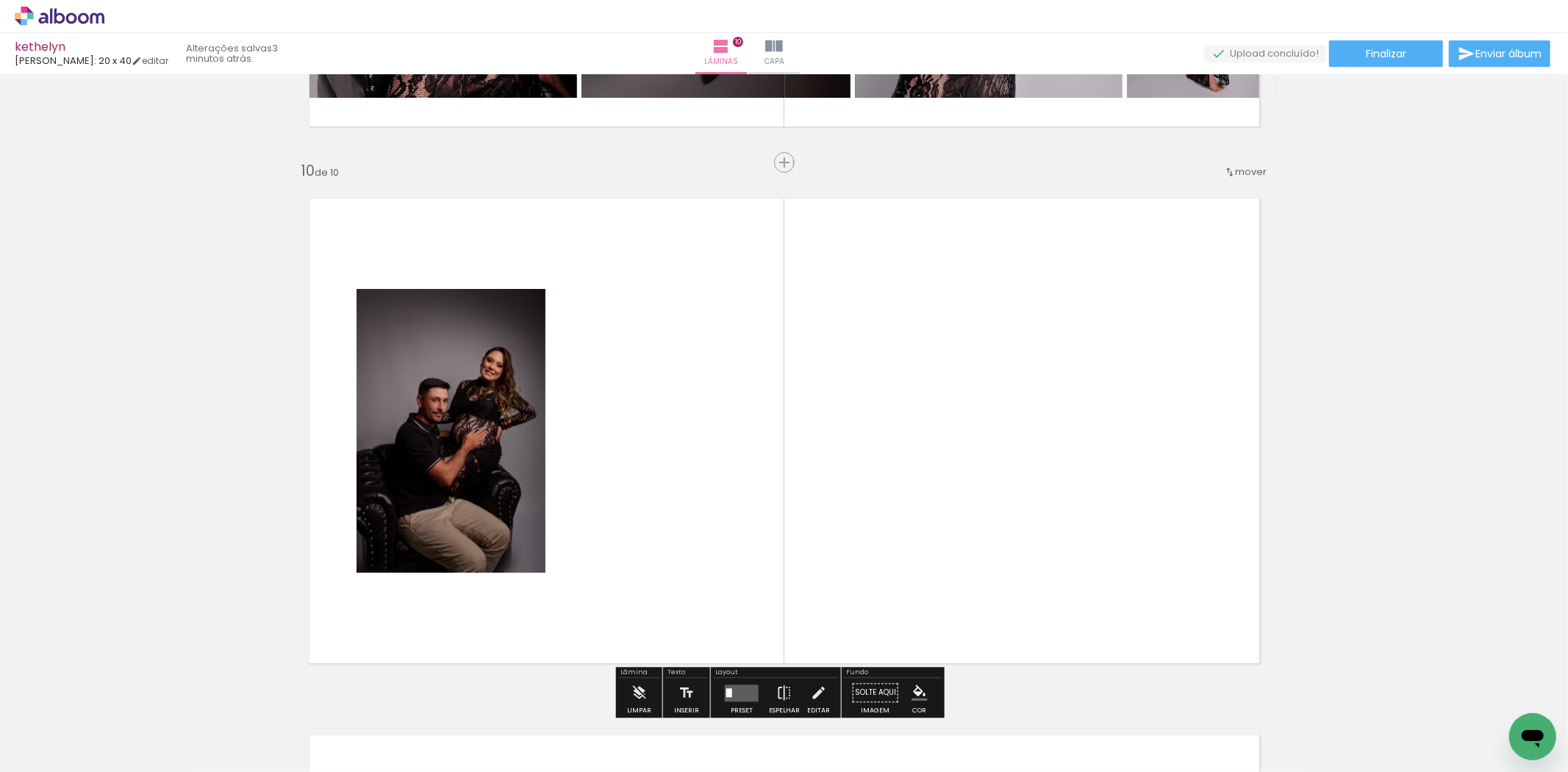
scroll to position [4818, 0]
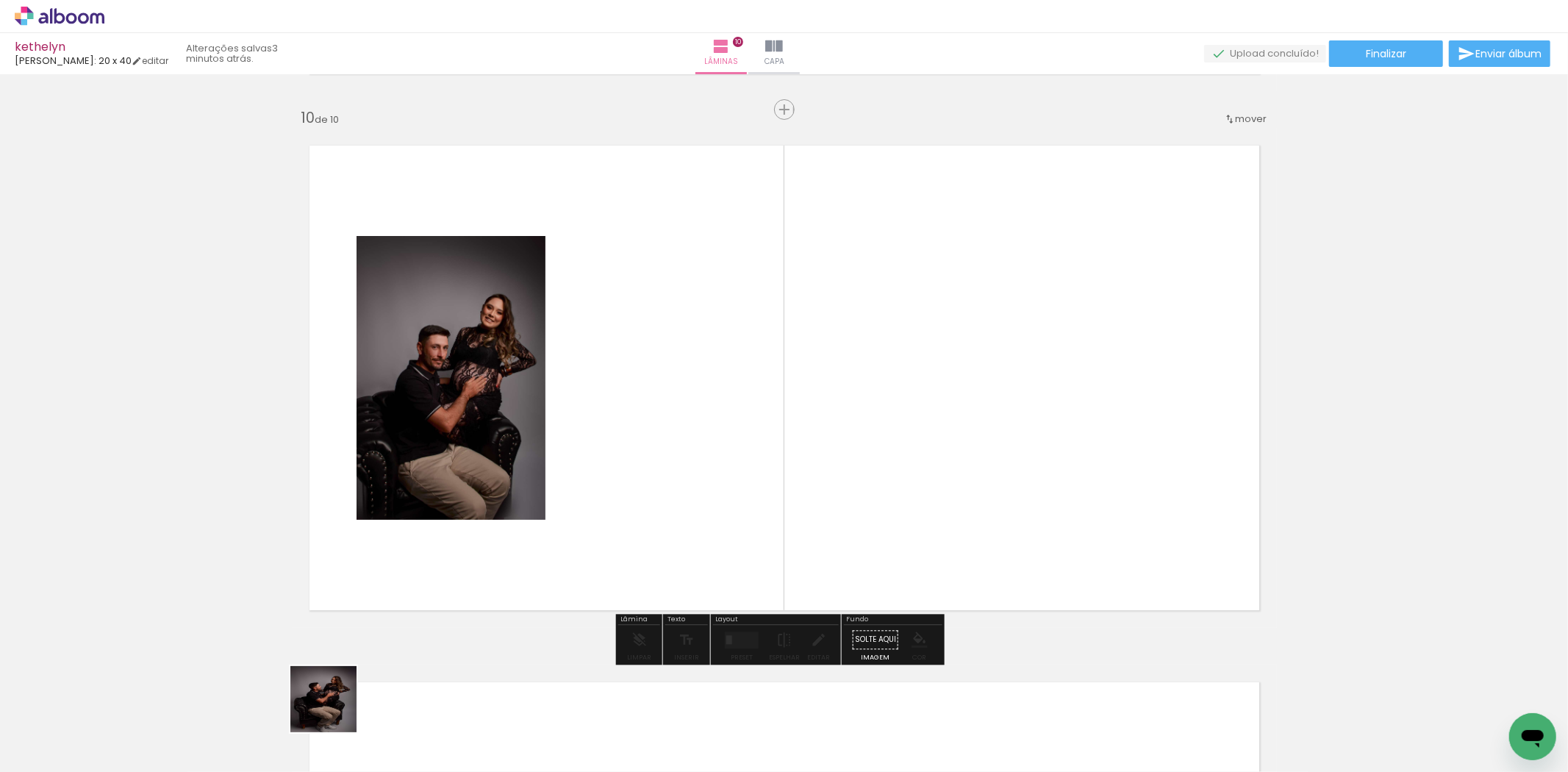
drag, startPoint x: 288, startPoint y: 746, endPoint x: 671, endPoint y: 467, distance: 473.8
click at [671, 467] on quentale-workspace at bounding box center [784, 386] width 1568 height 772
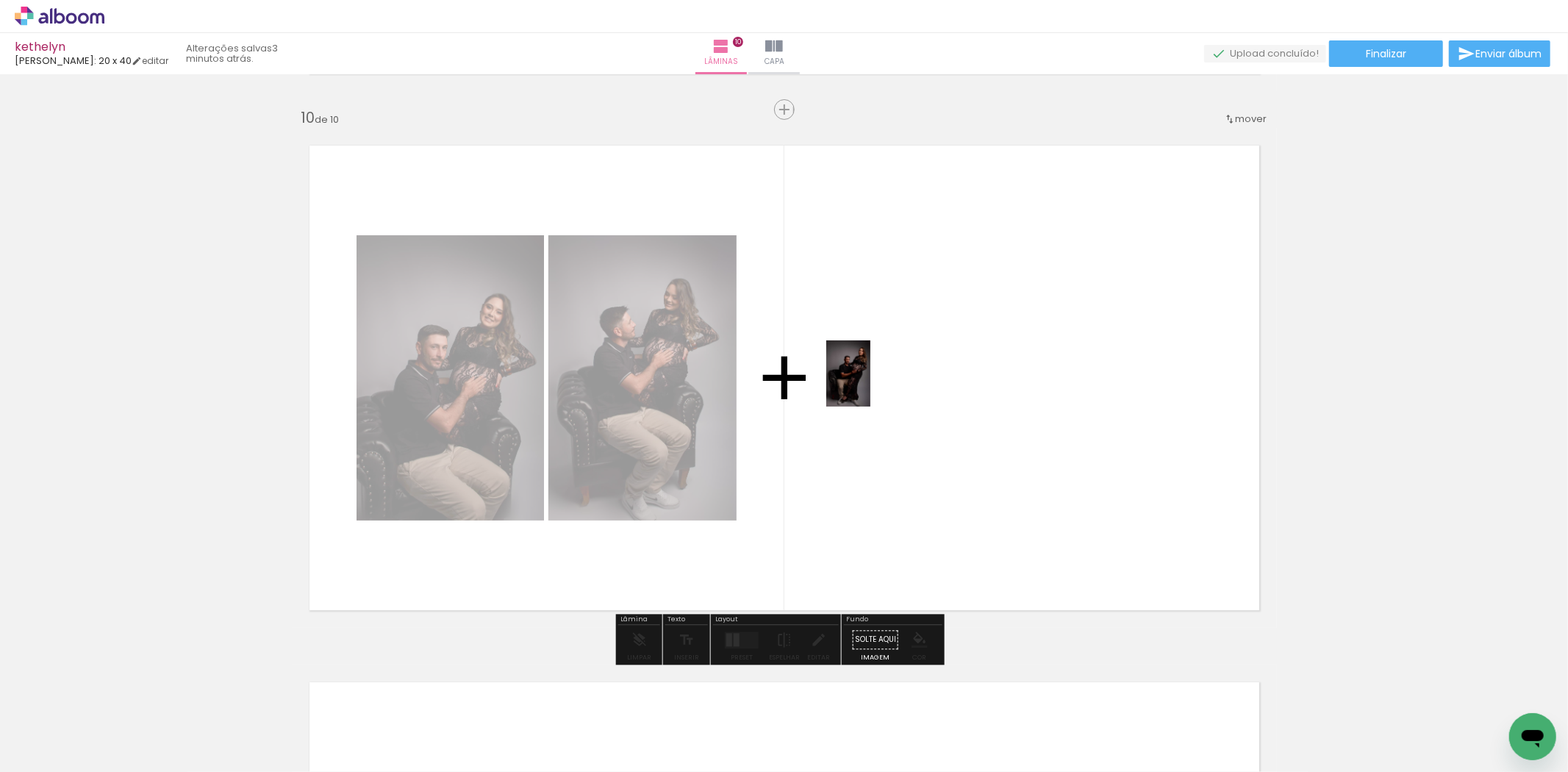
drag, startPoint x: 381, startPoint y: 713, endPoint x: 870, endPoint y: 385, distance: 588.8
click at [870, 385] on quentale-workspace at bounding box center [784, 386] width 1568 height 772
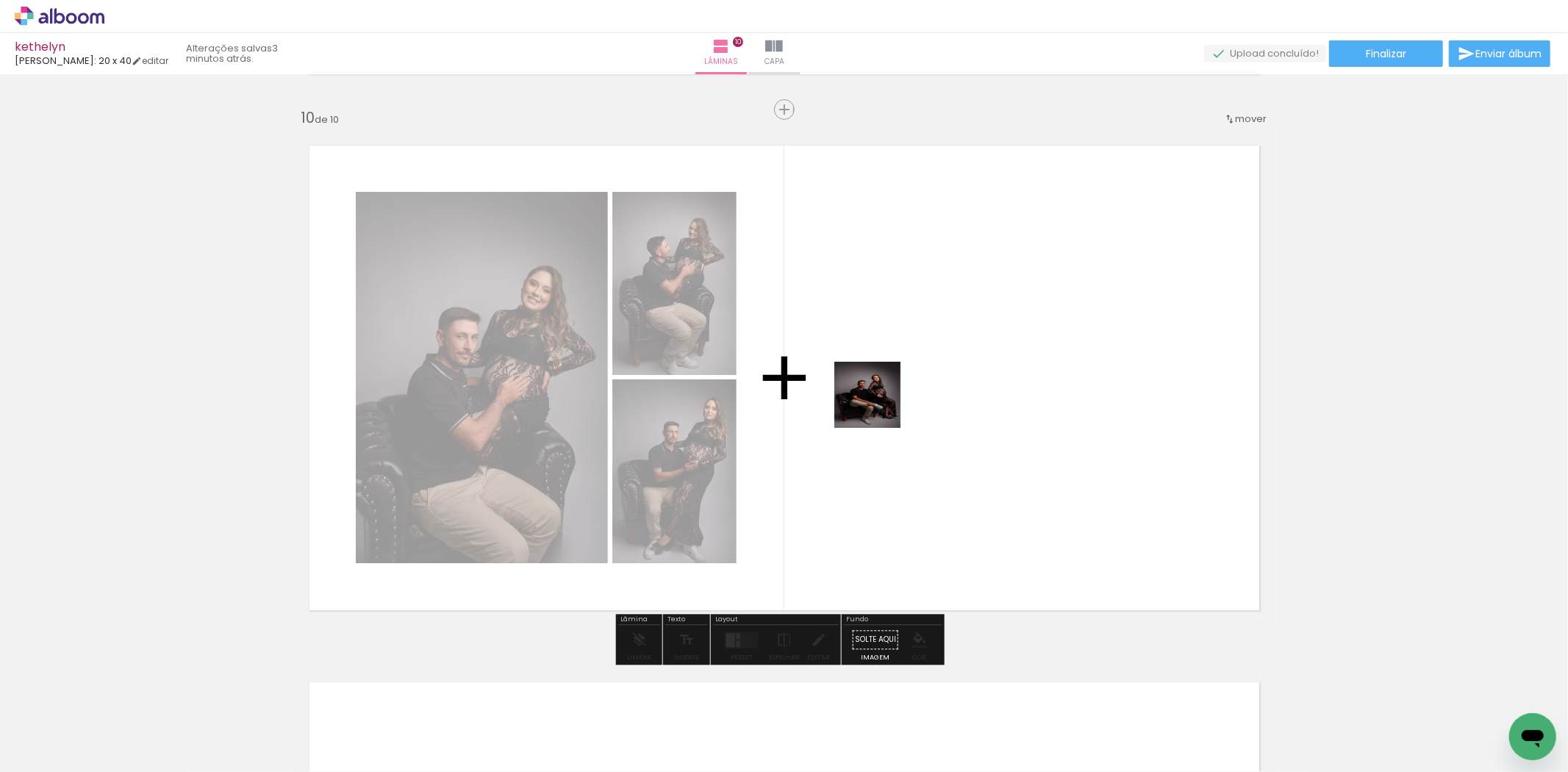
drag, startPoint x: 452, startPoint y: 735, endPoint x: 878, endPoint y: 405, distance: 538.9
click at [878, 405] on quentale-workspace at bounding box center [784, 386] width 1568 height 772
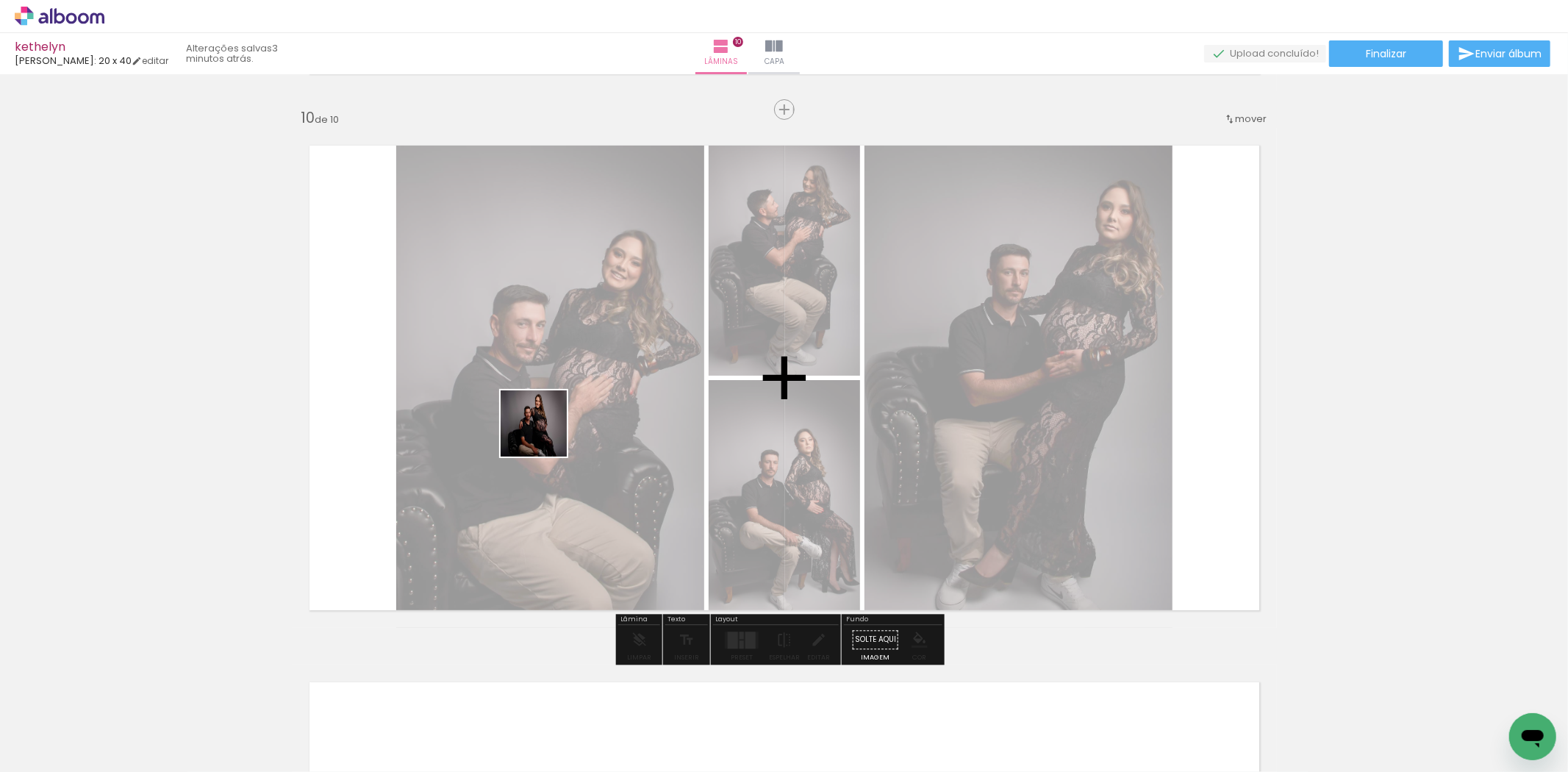
drag, startPoint x: 524, startPoint y: 669, endPoint x: 545, endPoint y: 432, distance: 237.9
click at [545, 432] on quentale-workspace at bounding box center [784, 386] width 1568 height 772
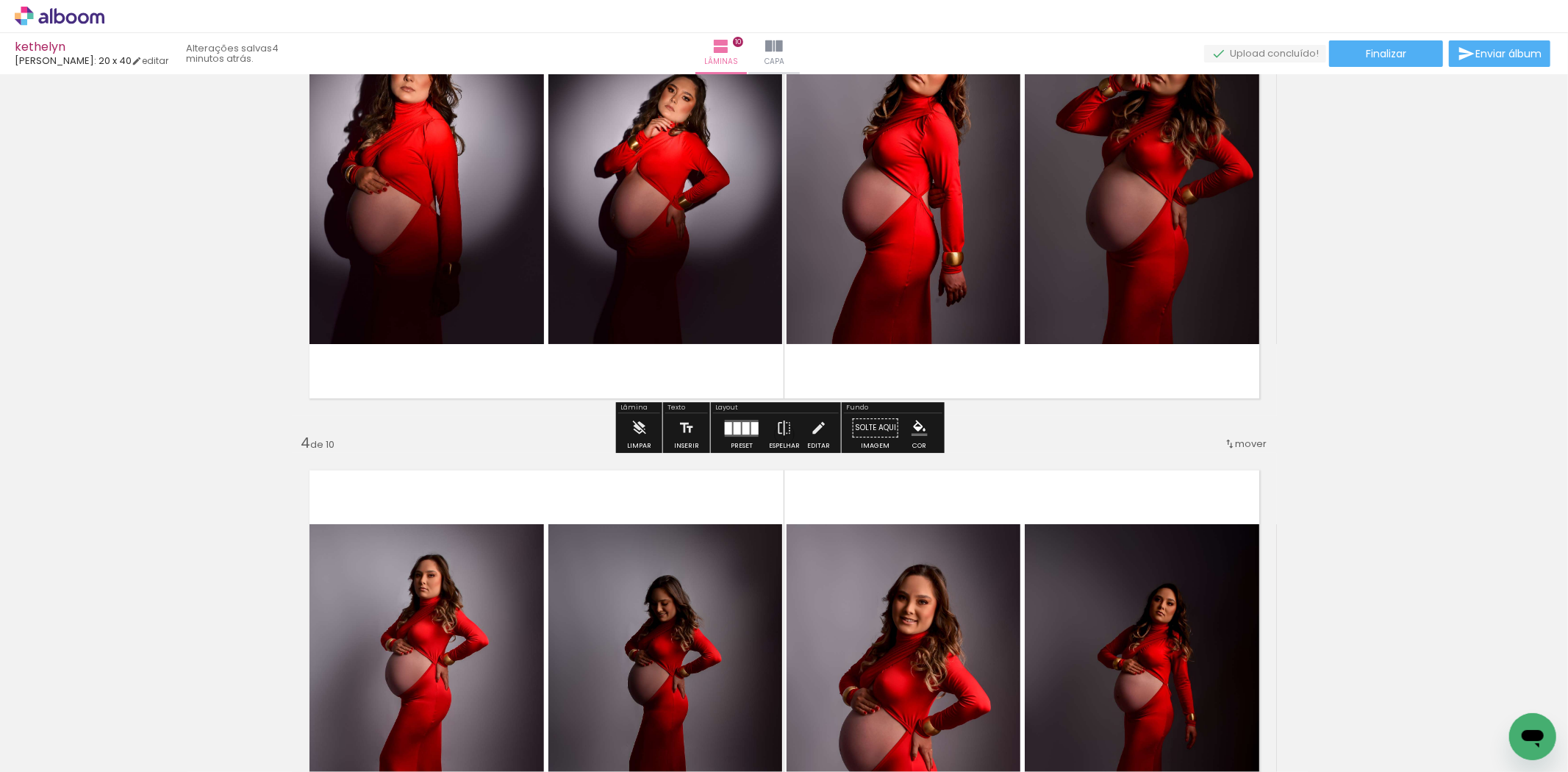
scroll to position [1388, 0]
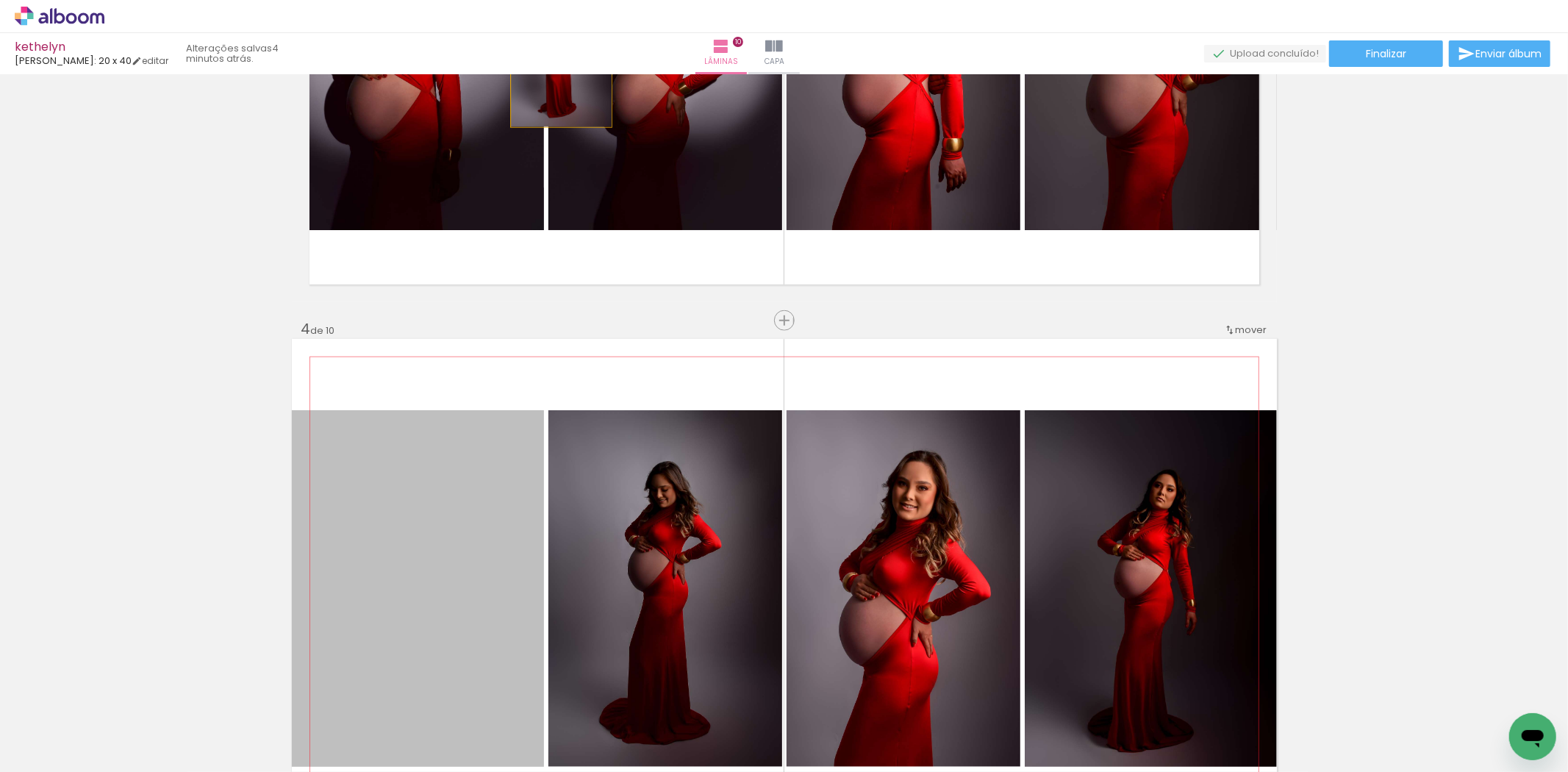
drag, startPoint x: 435, startPoint y: 585, endPoint x: 555, endPoint y: 55, distance: 543.4
click at [0, 0] on div "kethelyn Luiz Fotógrafo: 20 x 40 editar 4 minutos atrás. Lâminas 10 Capa Finali…" at bounding box center [0, 0] width 0 height 0
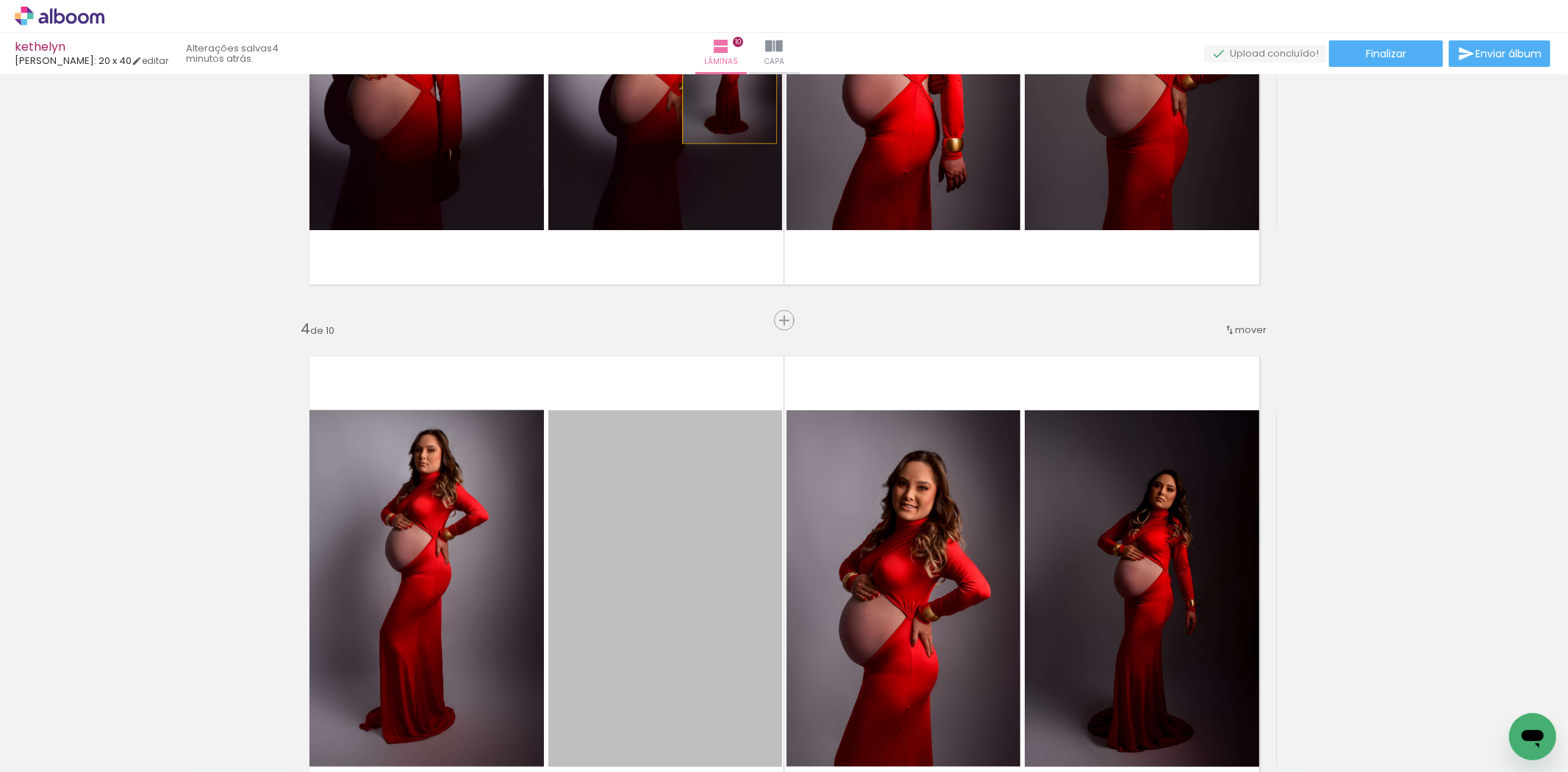
drag, startPoint x: 667, startPoint y: 635, endPoint x: 724, endPoint y: 72, distance: 565.9
click at [0, 0] on div "kethelyn Luiz Fotógrafo: 20 x 40 editar 4 minutos atrás. Lâminas 10 Capa Finali…" at bounding box center [0, 0] width 0 height 0
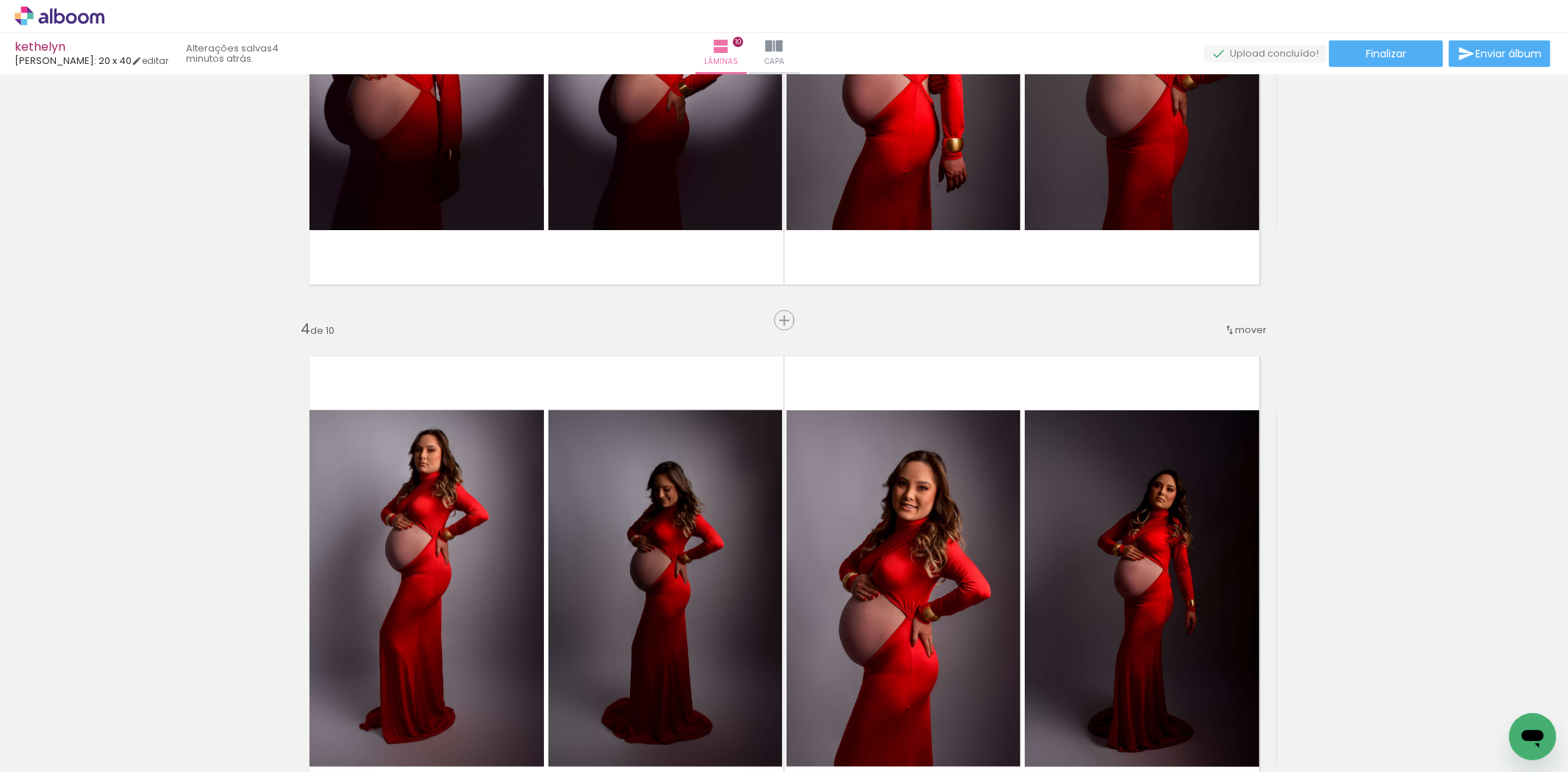
scroll to position [1633, 0]
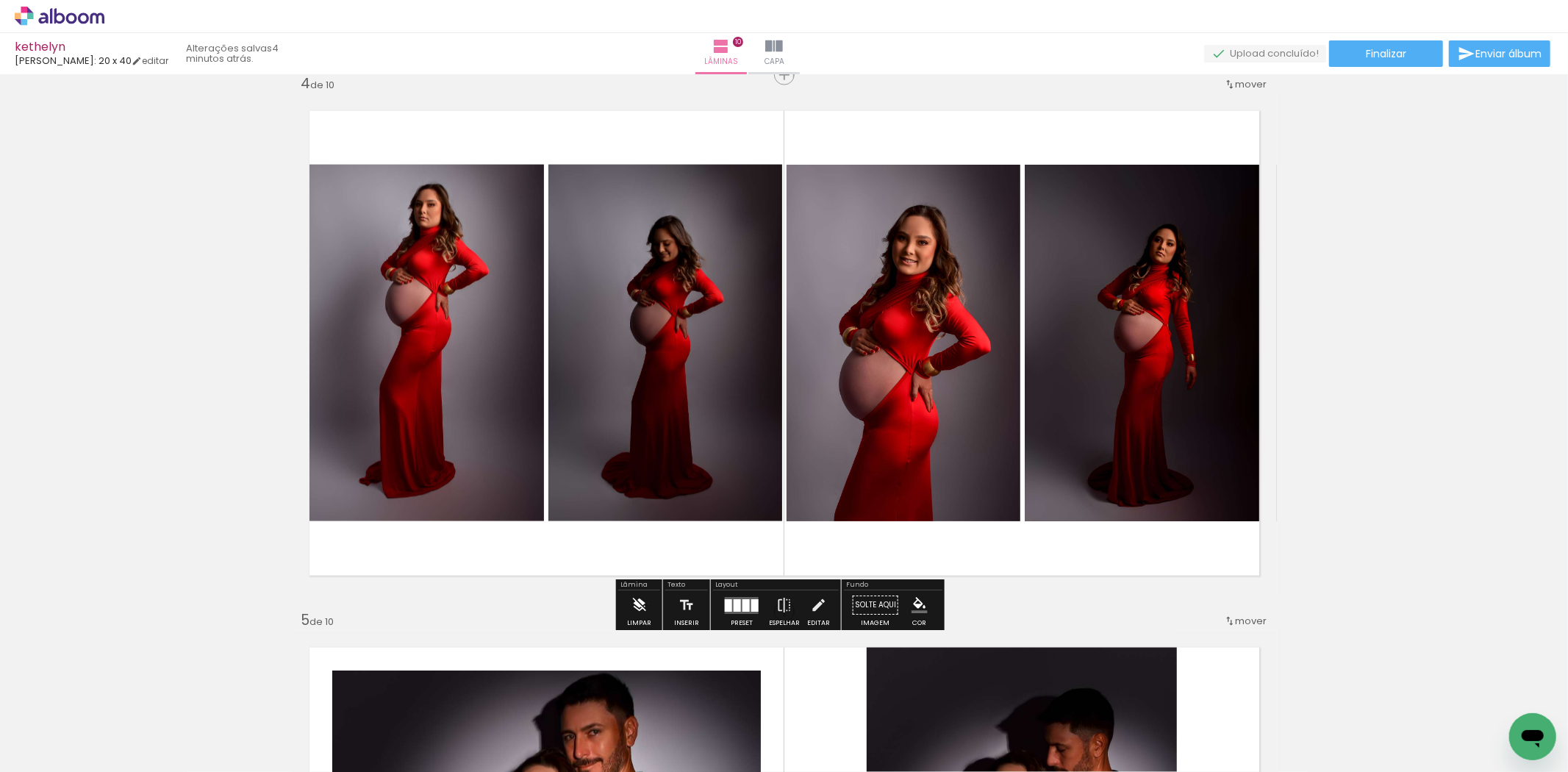
click at [648, 603] on paper-button "Limpar" at bounding box center [639, 609] width 31 height 38
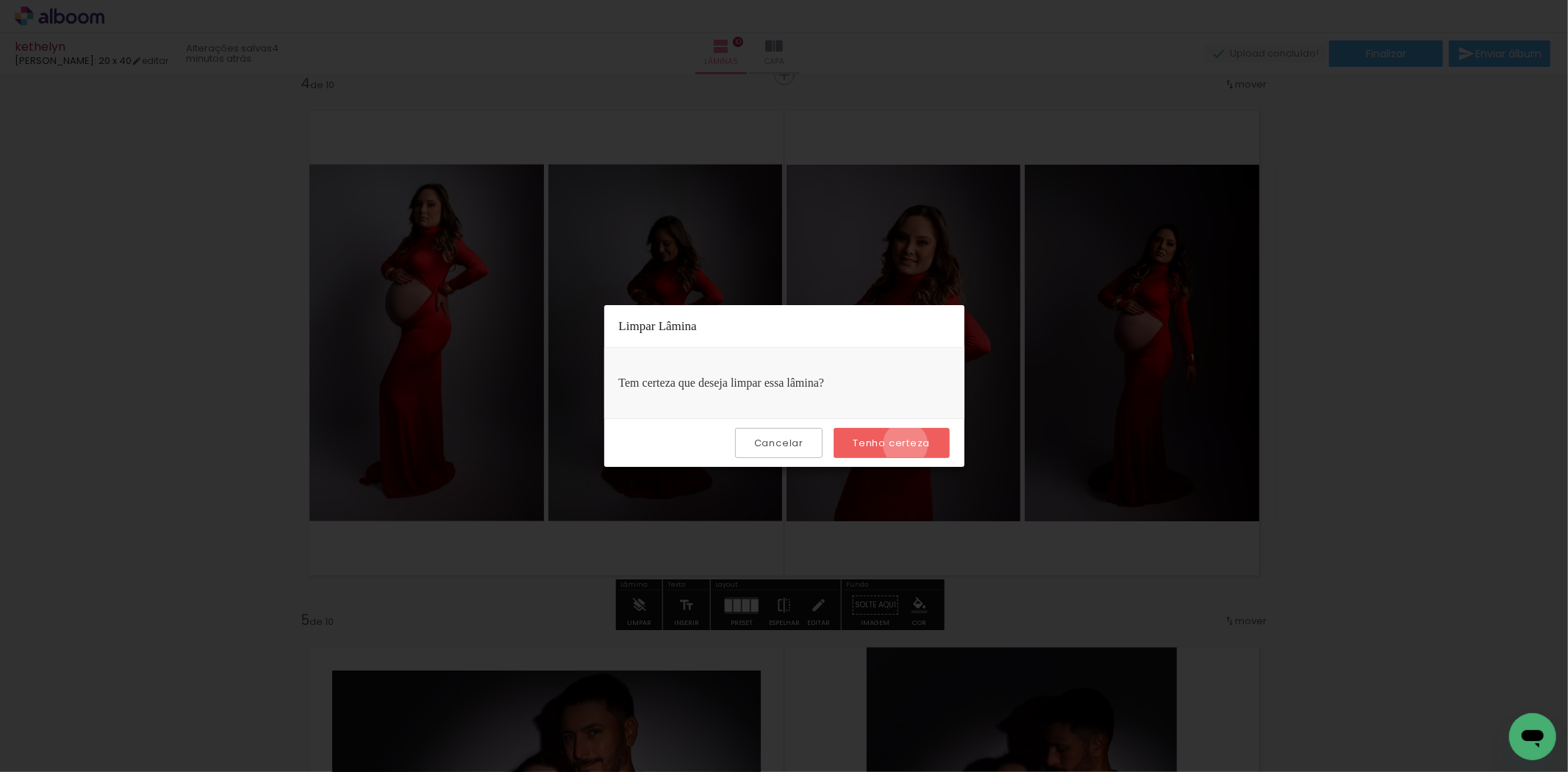
click at [0, 0] on slot "Tenho certeza" at bounding box center [0, 0] width 0 height 0
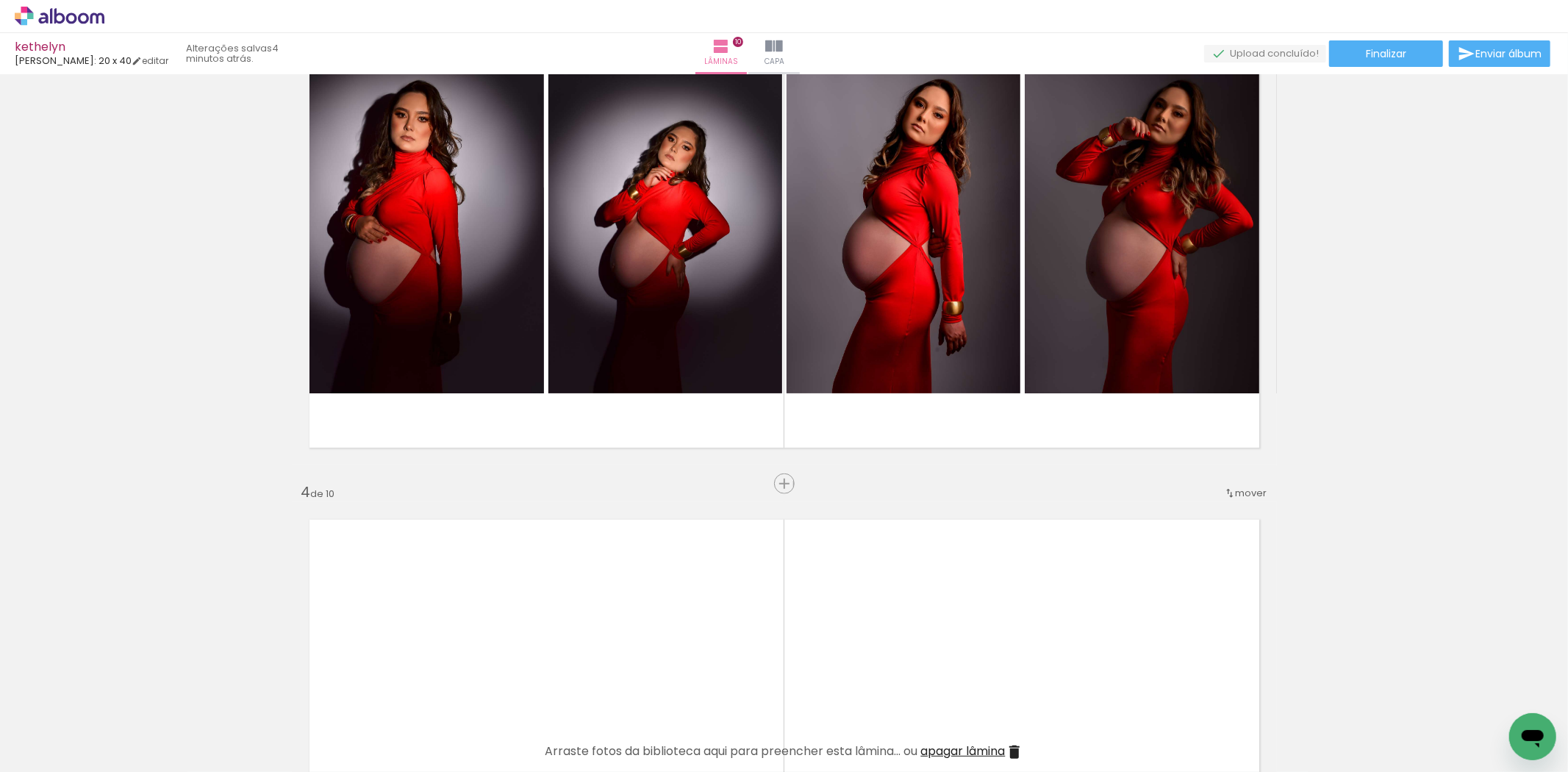
scroll to position [0, 647]
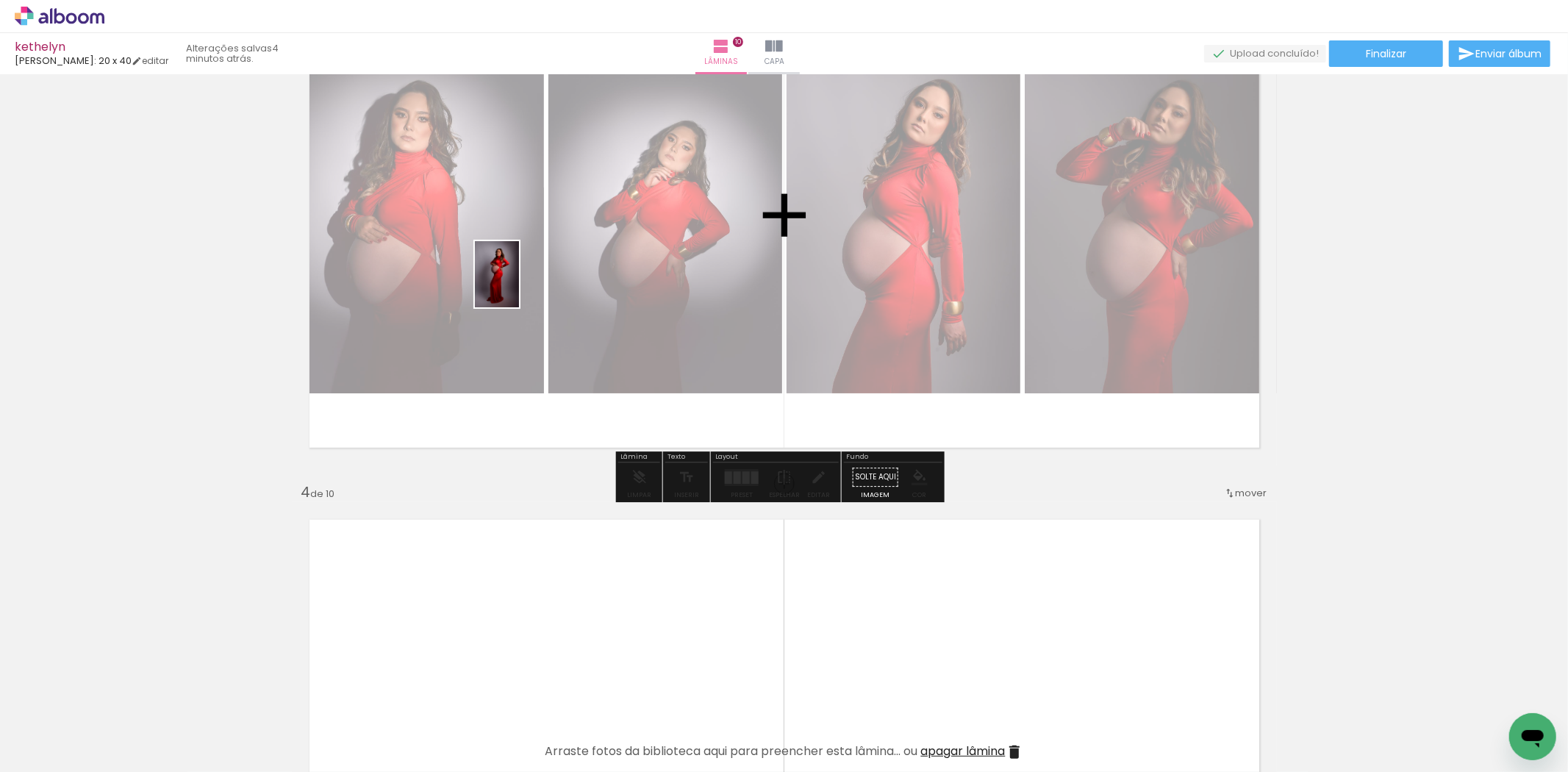
drag, startPoint x: 335, startPoint y: 742, endPoint x: 524, endPoint y: 274, distance: 504.7
click at [524, 274] on quentale-workspace at bounding box center [784, 386] width 1568 height 772
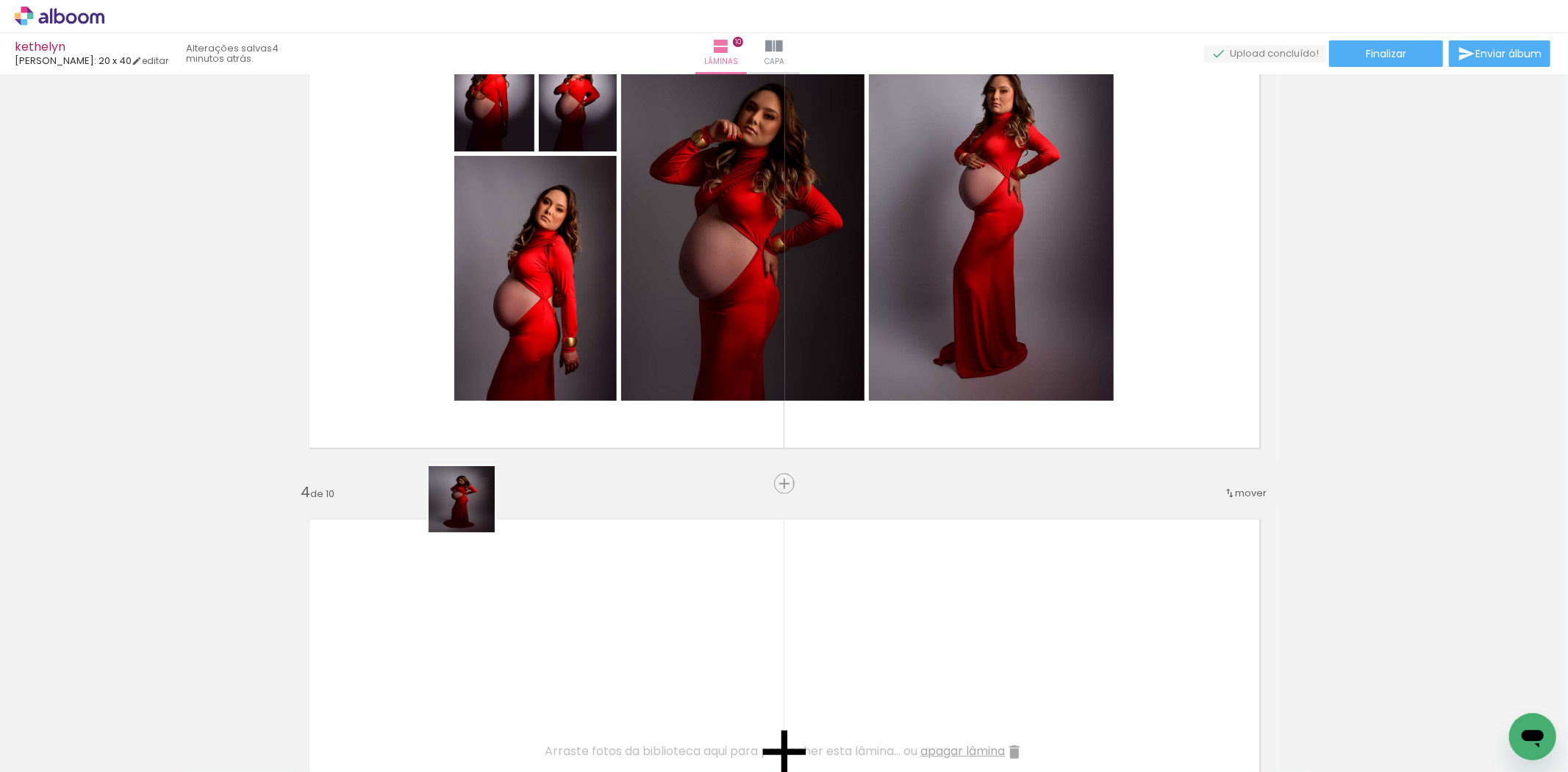
drag, startPoint x: 399, startPoint y: 751, endPoint x: 562, endPoint y: 381, distance: 404.3
click at [556, 284] on quentale-workspace at bounding box center [784, 386] width 1568 height 772
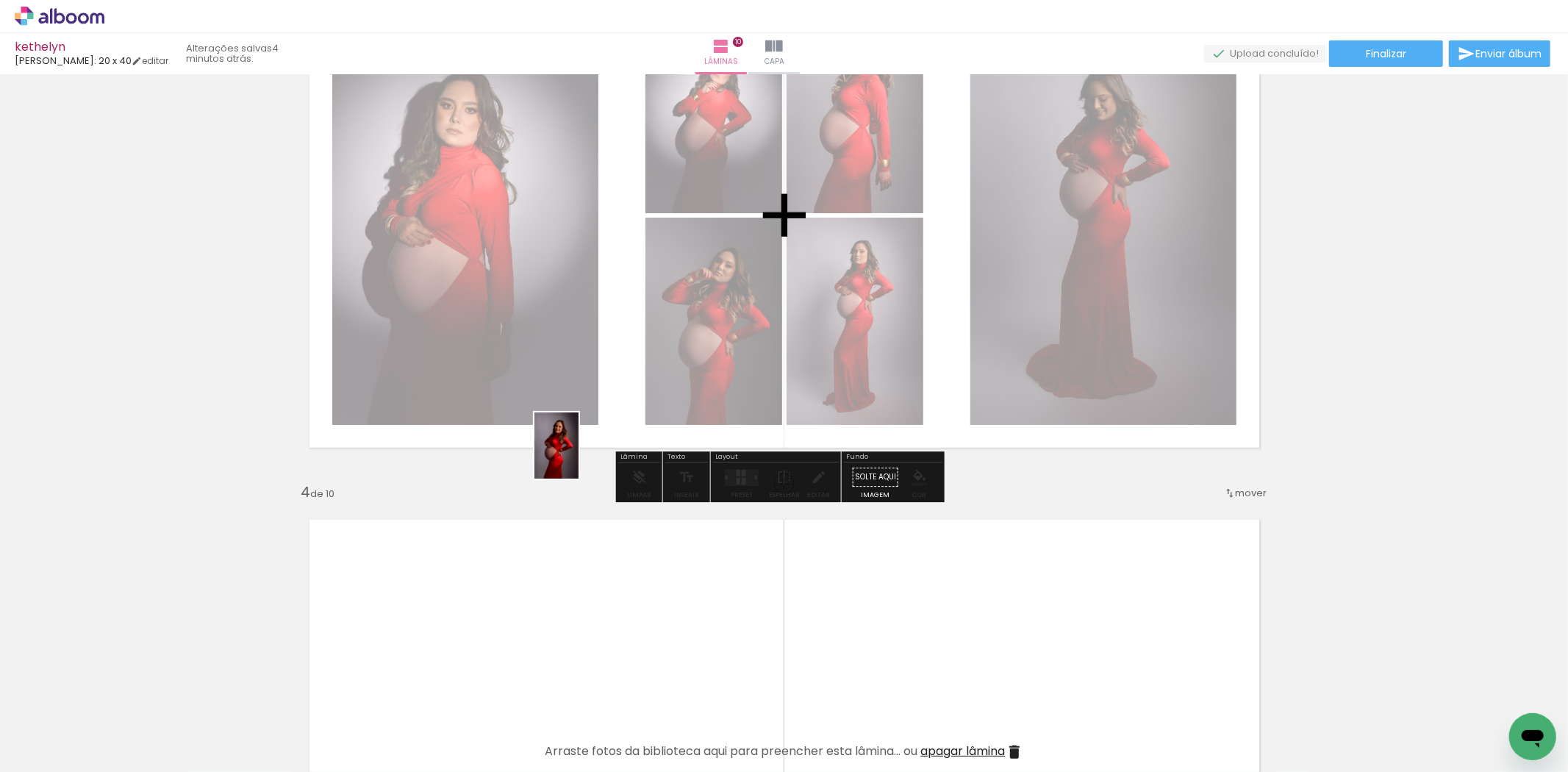
drag, startPoint x: 489, startPoint y: 718, endPoint x: 636, endPoint y: 317, distance: 427.1
click at [627, 254] on quentale-workspace at bounding box center [784, 386] width 1568 height 772
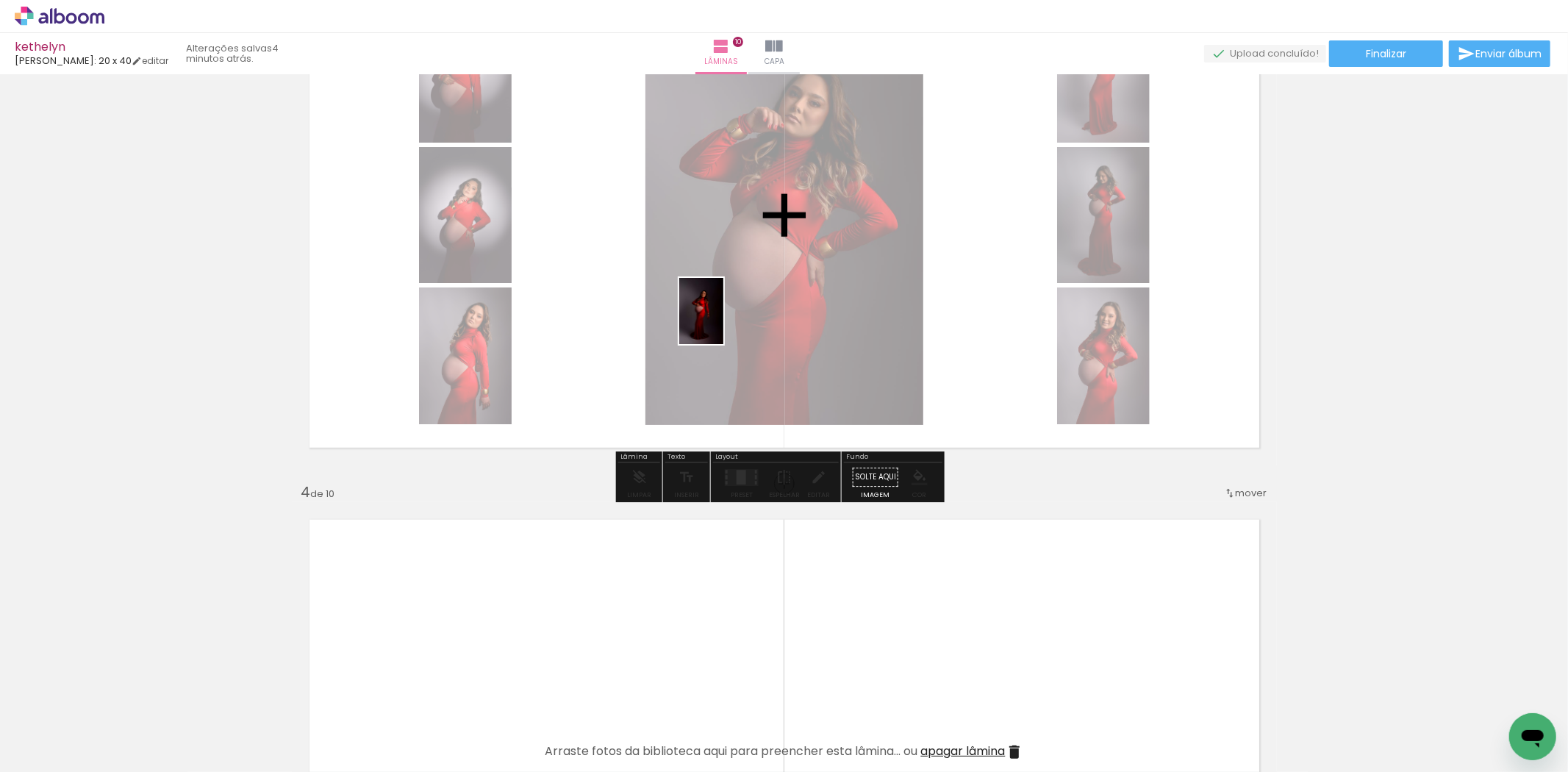
drag, startPoint x: 648, startPoint y: 729, endPoint x: 724, endPoint y: 318, distance: 418.0
click at [724, 318] on quentale-workspace at bounding box center [784, 386] width 1568 height 772
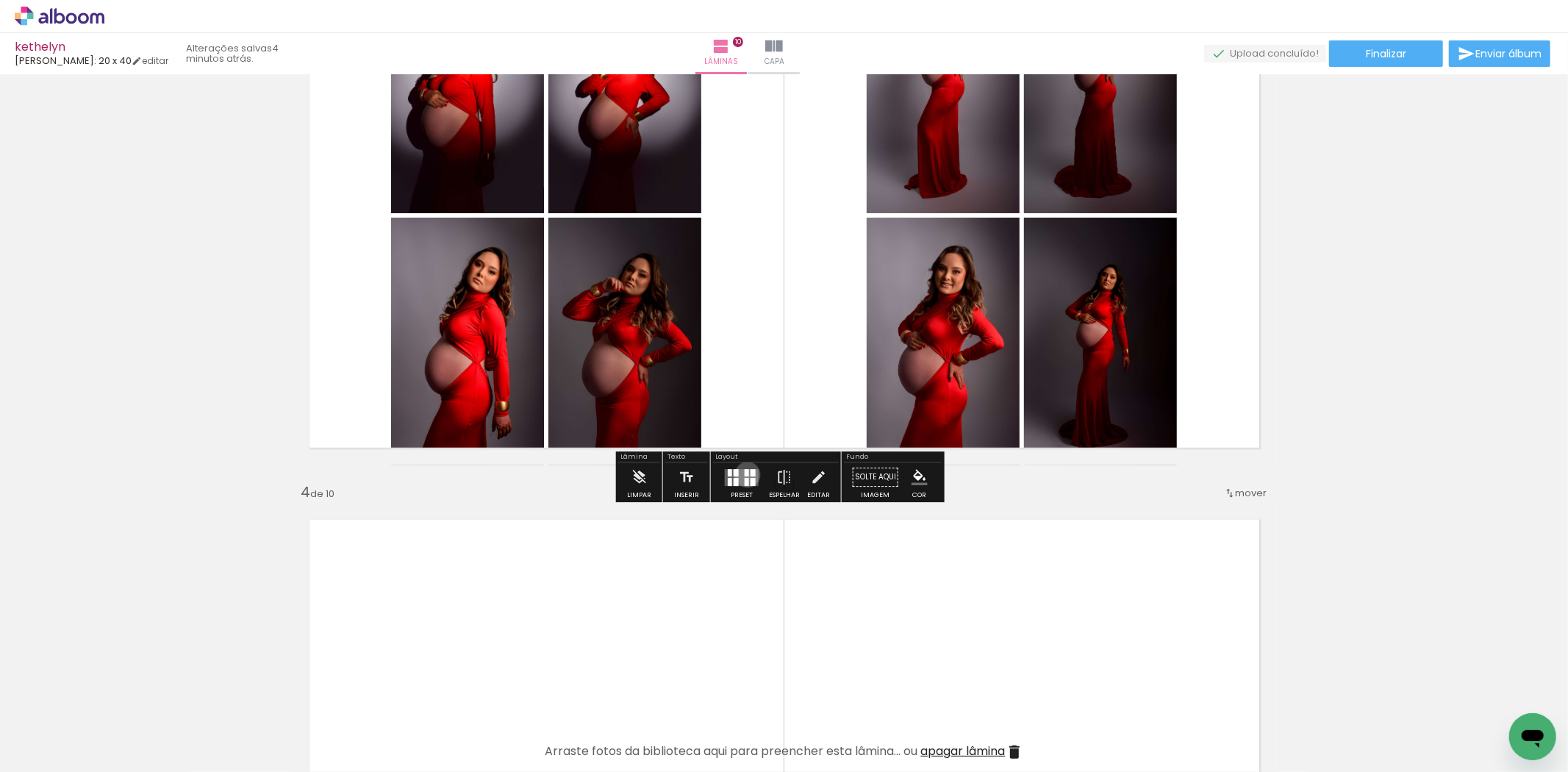
click at [745, 474] on div at bounding box center [747, 472] width 4 height 7
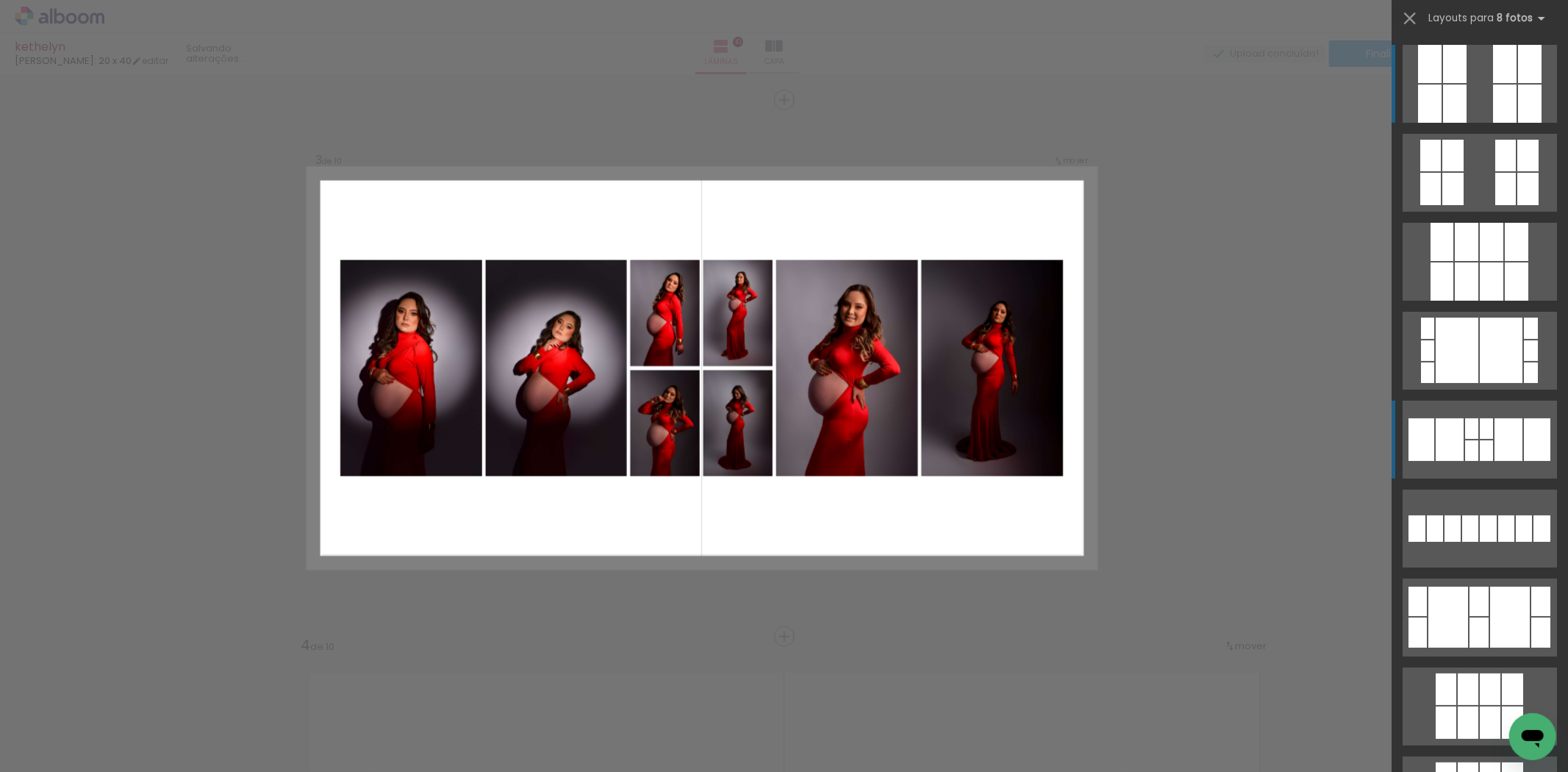
scroll to position [1062, 0]
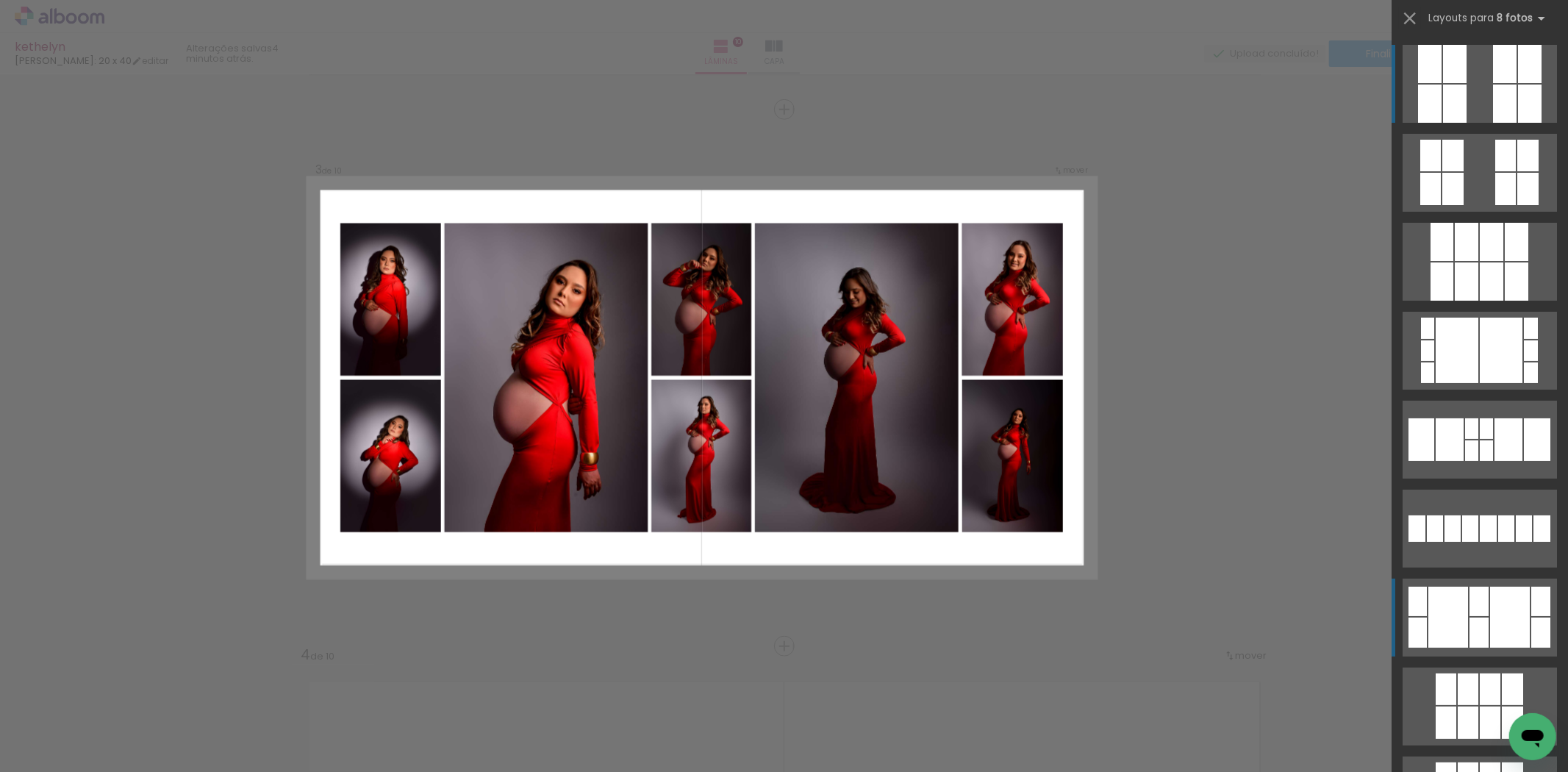
click at [1490, 622] on div at bounding box center [1510, 617] width 39 height 61
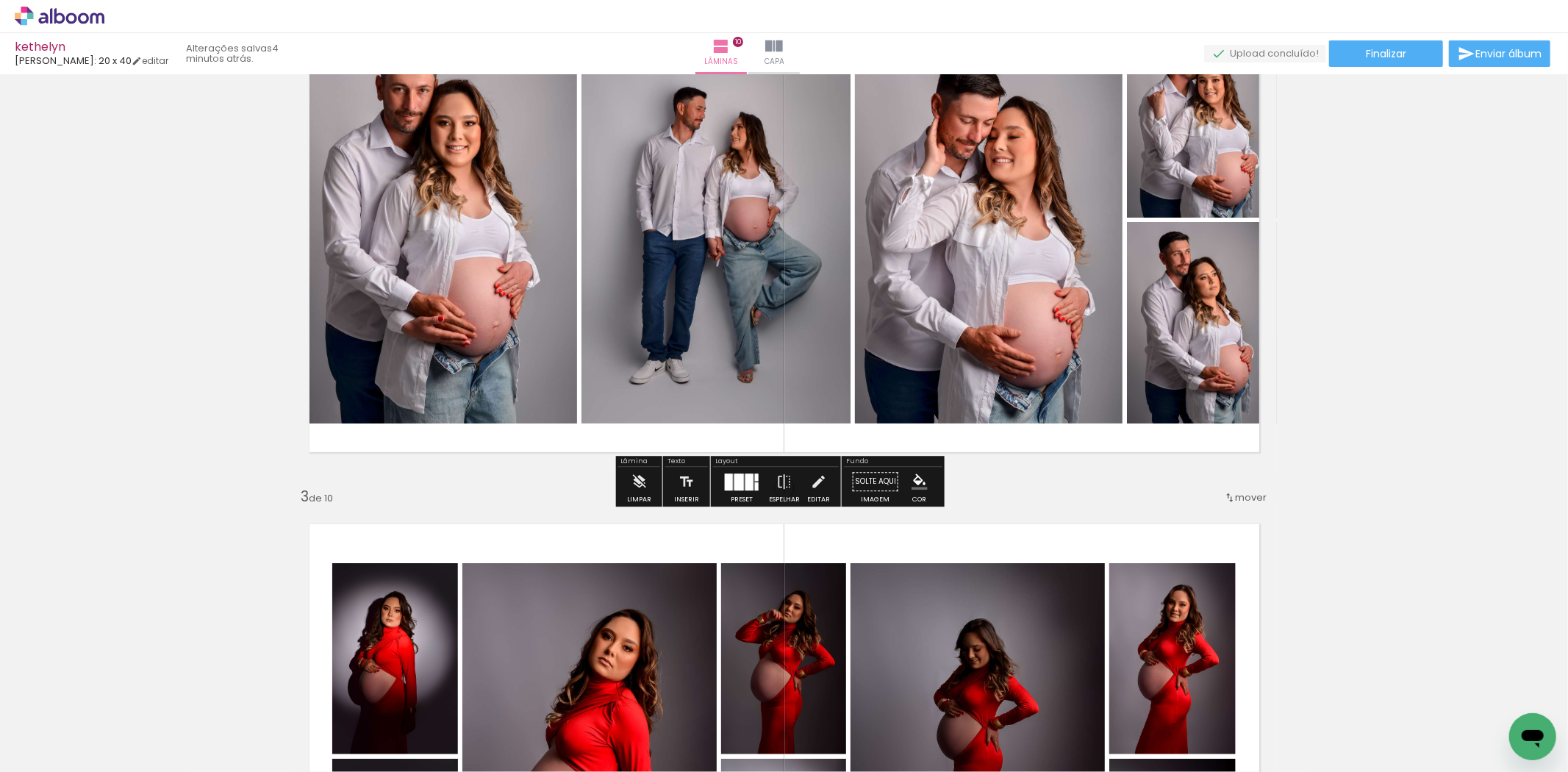
scroll to position [654, 0]
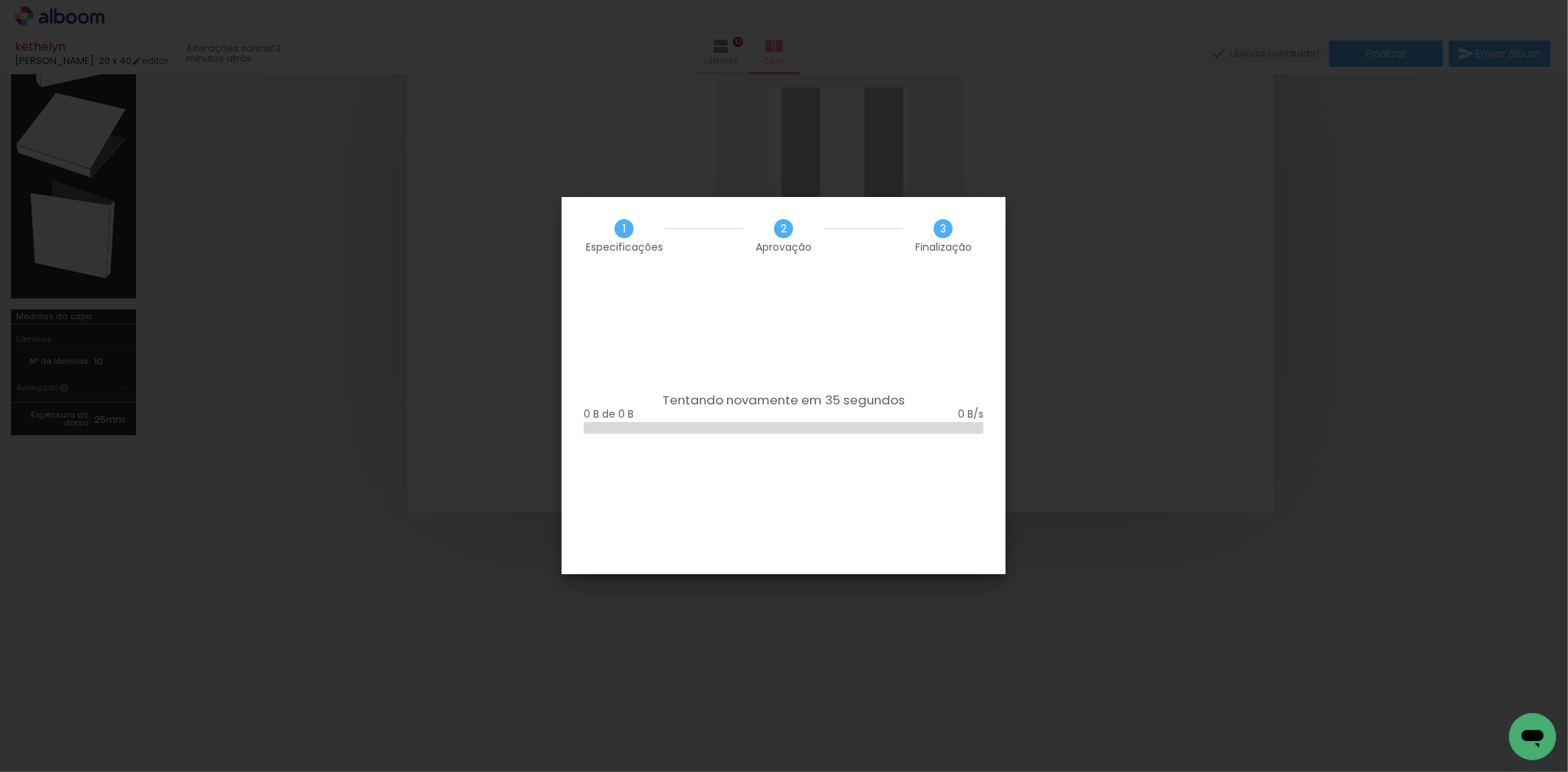
scroll to position [0, 2402]
click at [475, 200] on iron-overlay-backdrop at bounding box center [784, 386] width 1568 height 772
click at [474, 196] on iron-overlay-backdrop at bounding box center [784, 386] width 1568 height 772
click at [920, 164] on iron-overlay-backdrop at bounding box center [784, 386] width 1568 height 772
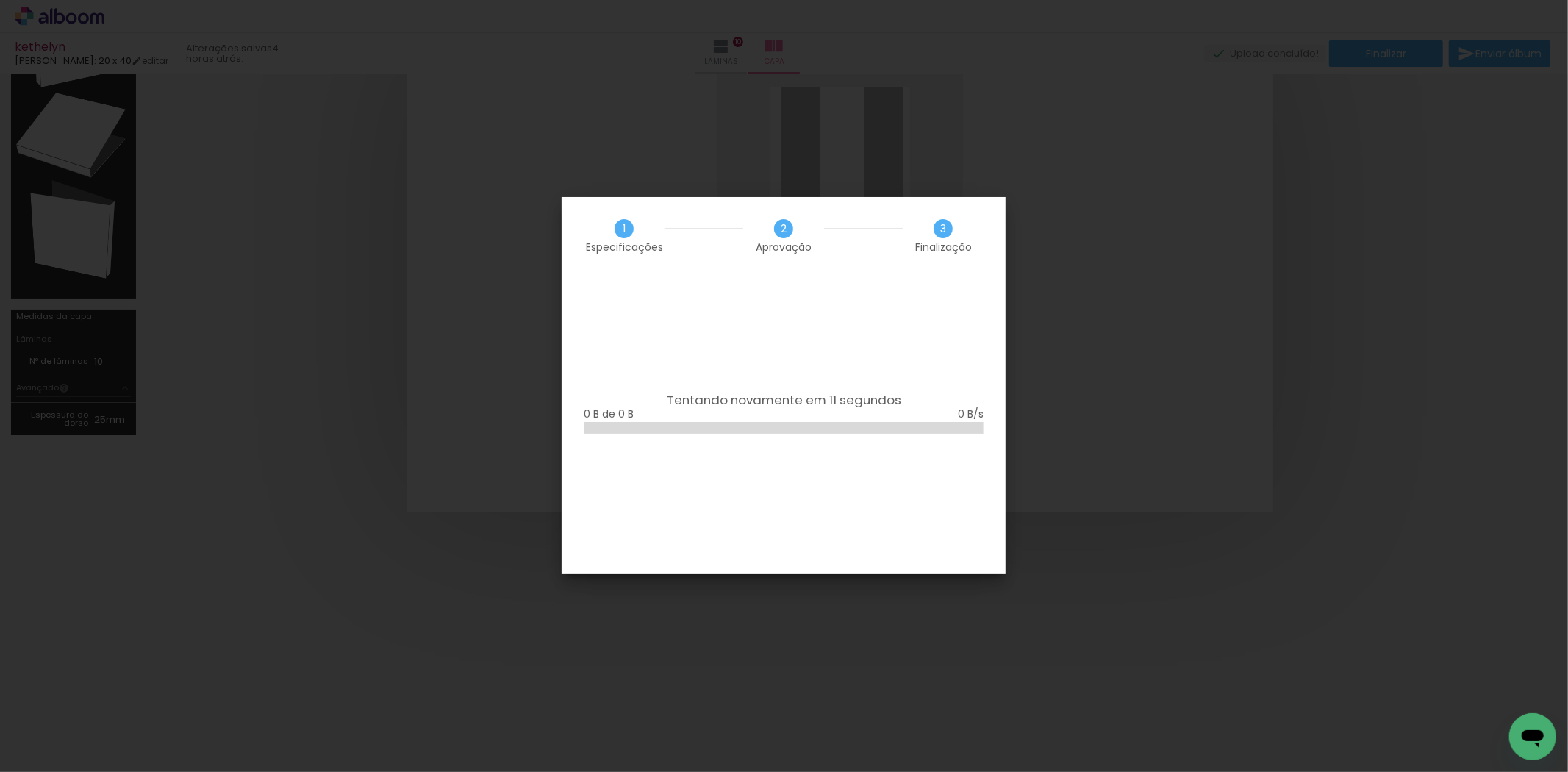
click at [920, 164] on iron-overlay-backdrop at bounding box center [784, 386] width 1568 height 772
